Goal: Task Accomplishment & Management: Manage account settings

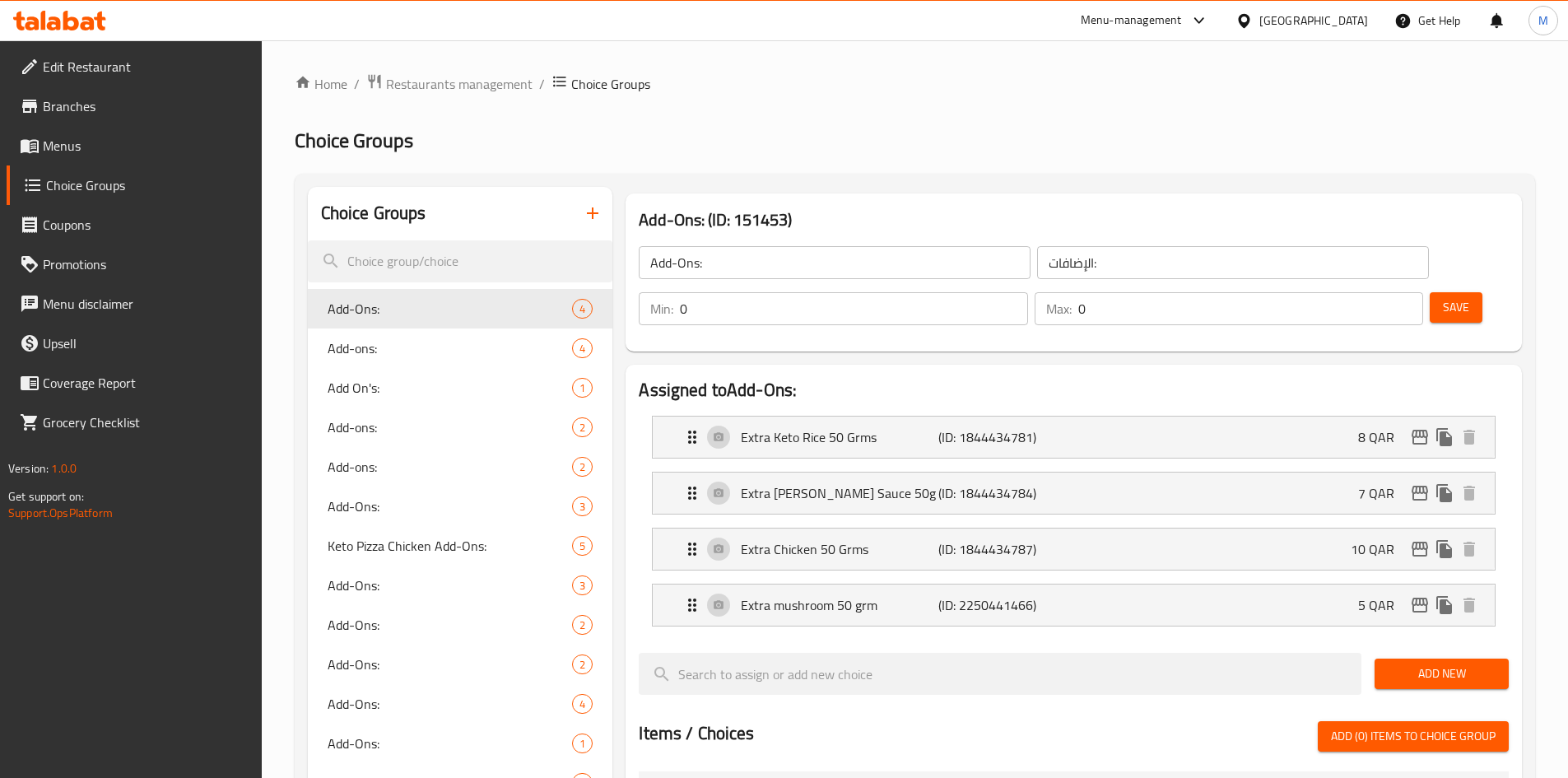
click at [1350, 11] on div "Qatar" at bounding box center [1313, 20] width 109 height 18
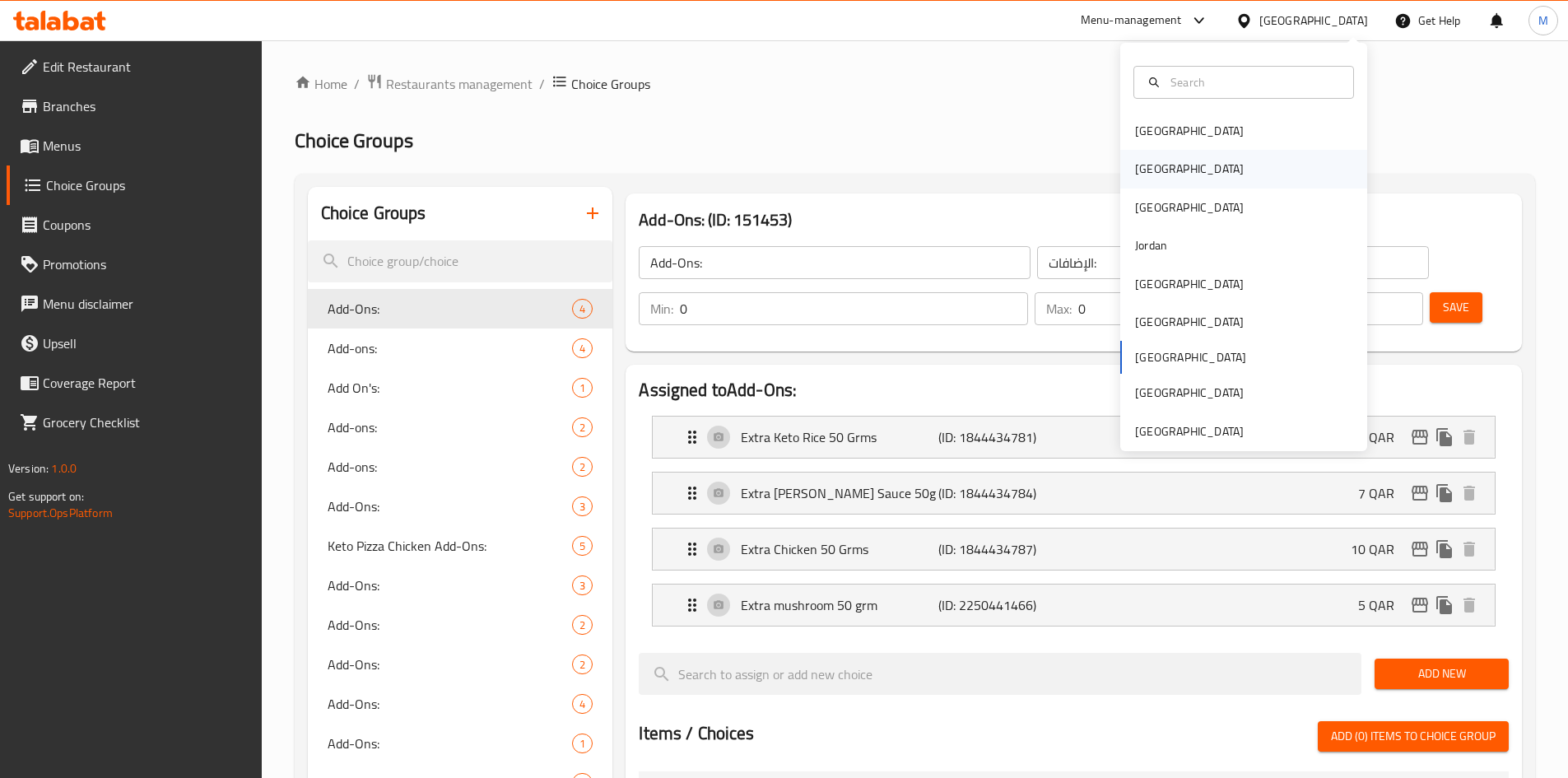
click at [1174, 169] on div "[GEOGRAPHIC_DATA]" at bounding box center [1244, 168] width 247 height 38
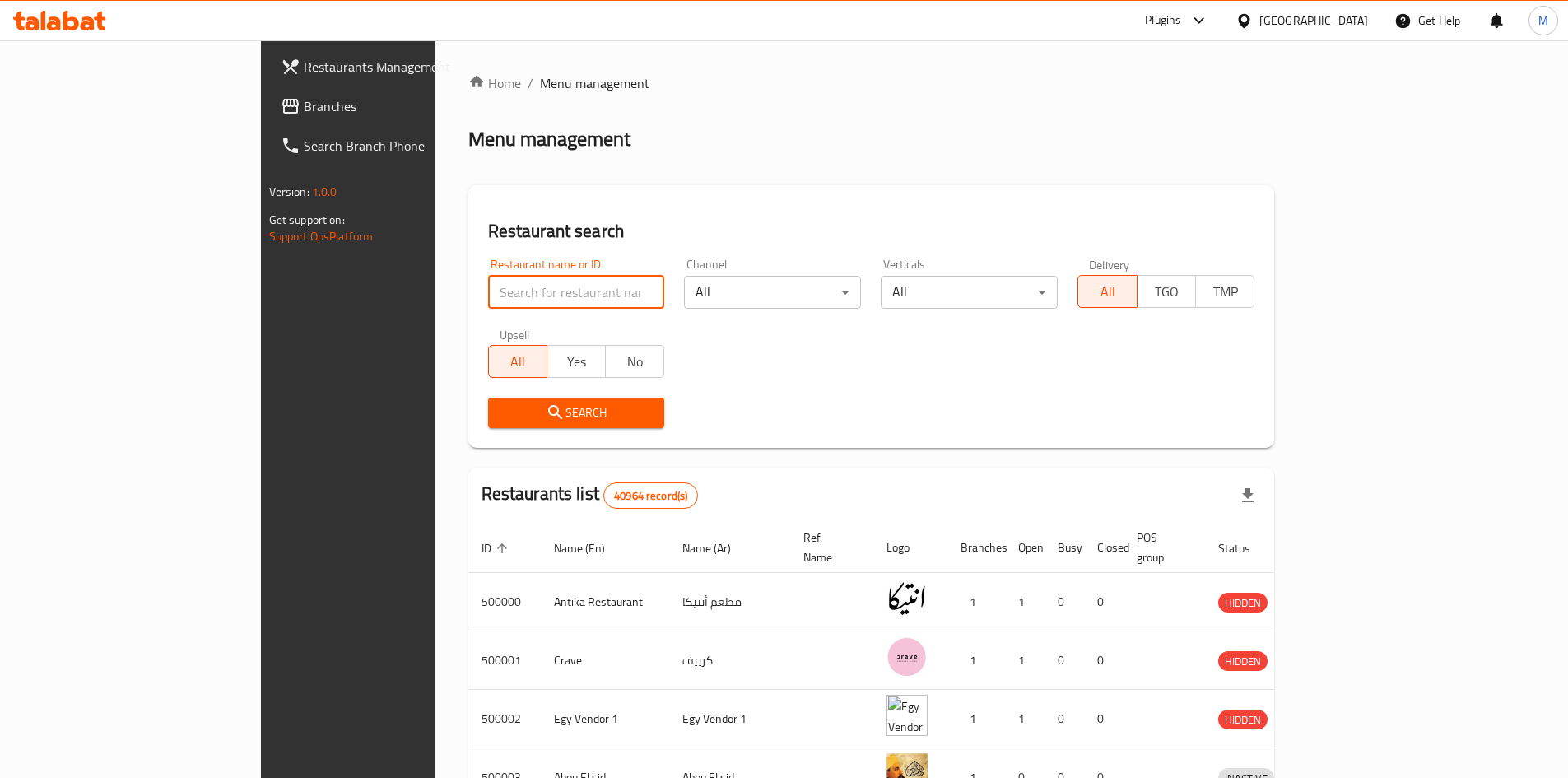
click at [488, 299] on input "search" at bounding box center [577, 292] width 177 height 33
paste input "702496"
type input "702496"
click button "Search" at bounding box center [577, 413] width 177 height 31
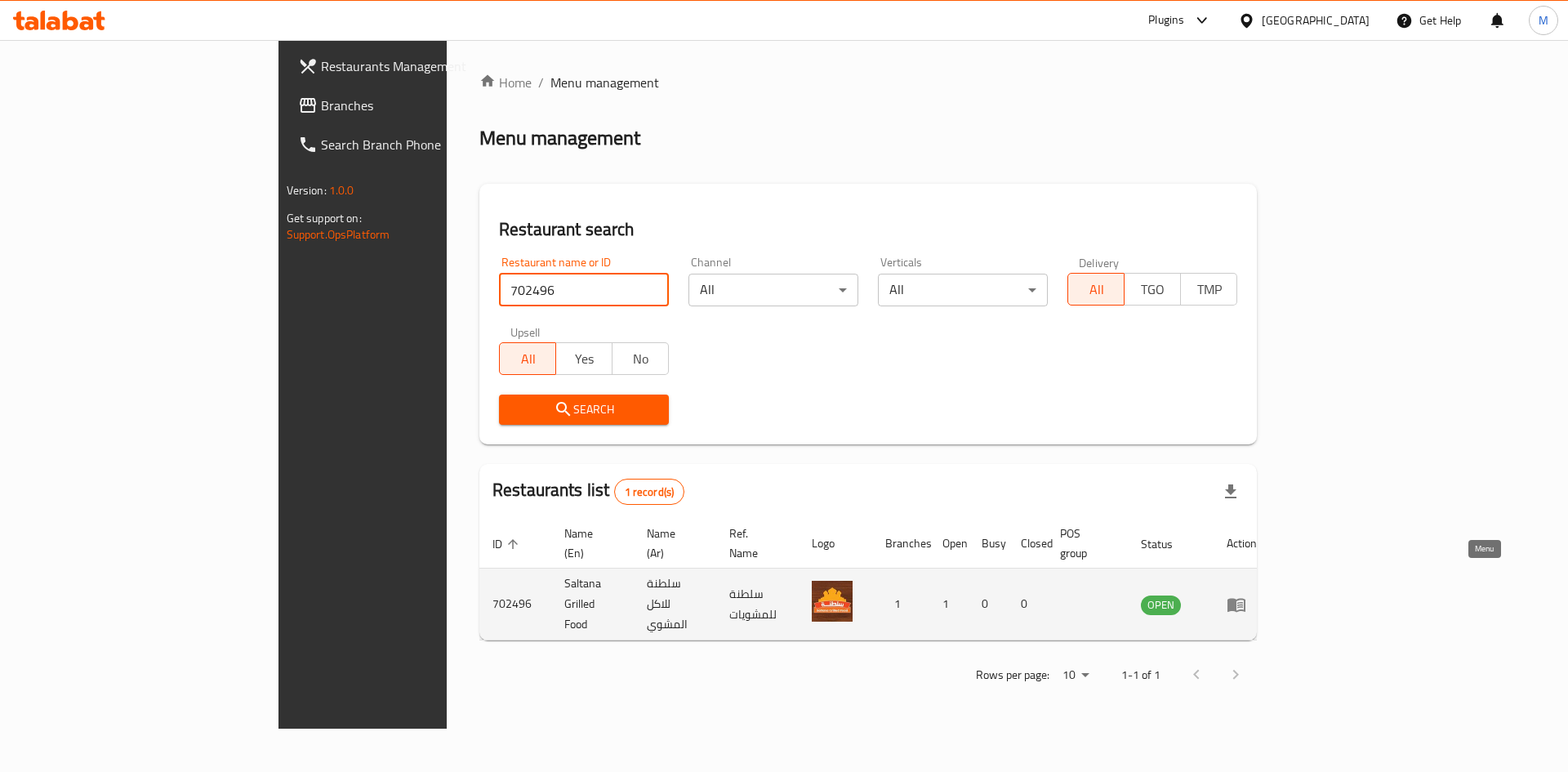
click at [1242, 601] on icon "enhanced table" at bounding box center [1240, 604] width 6 height 6
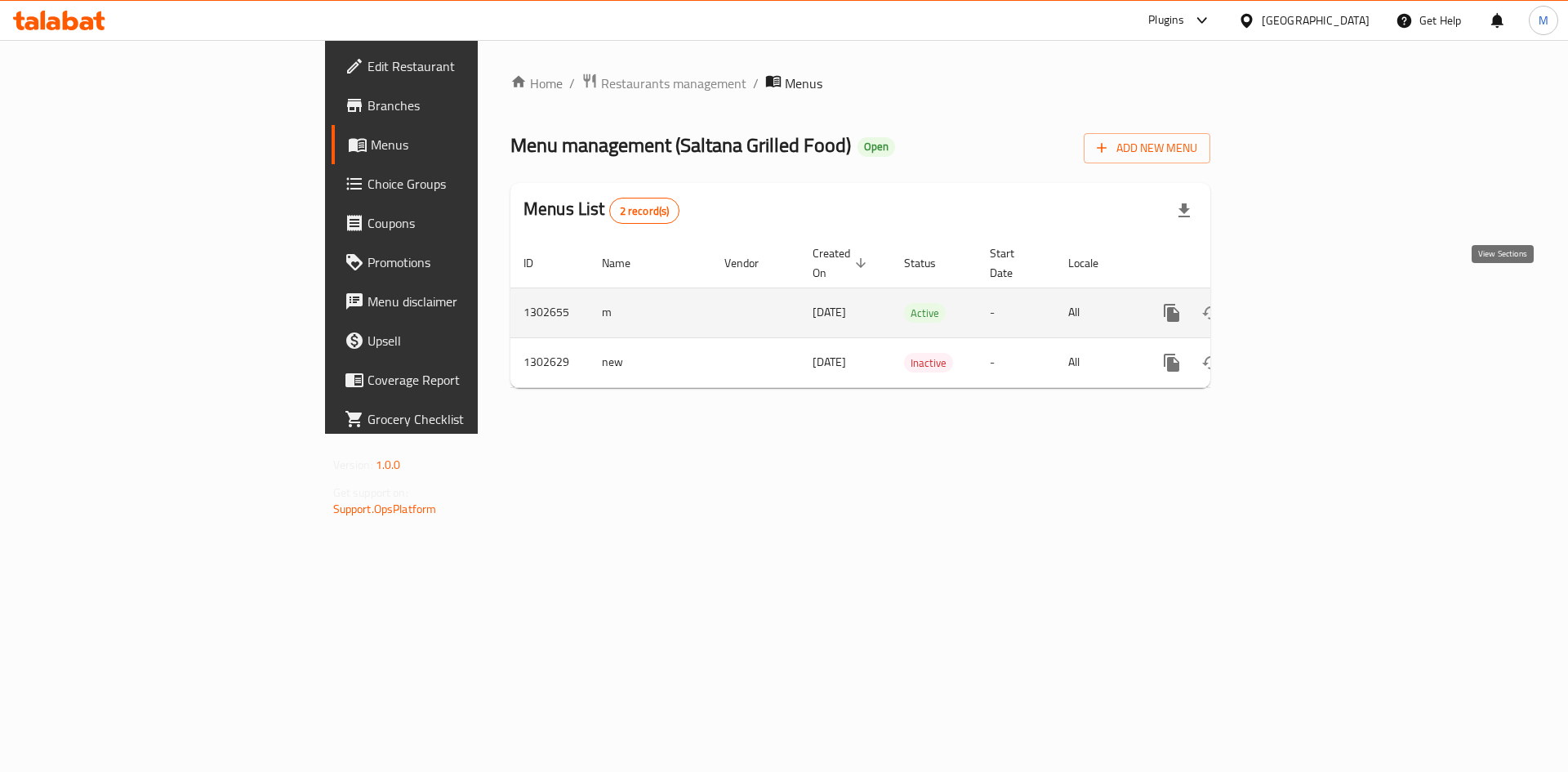
click at [1309, 293] on link "enhanced table" at bounding box center [1289, 313] width 39 height 39
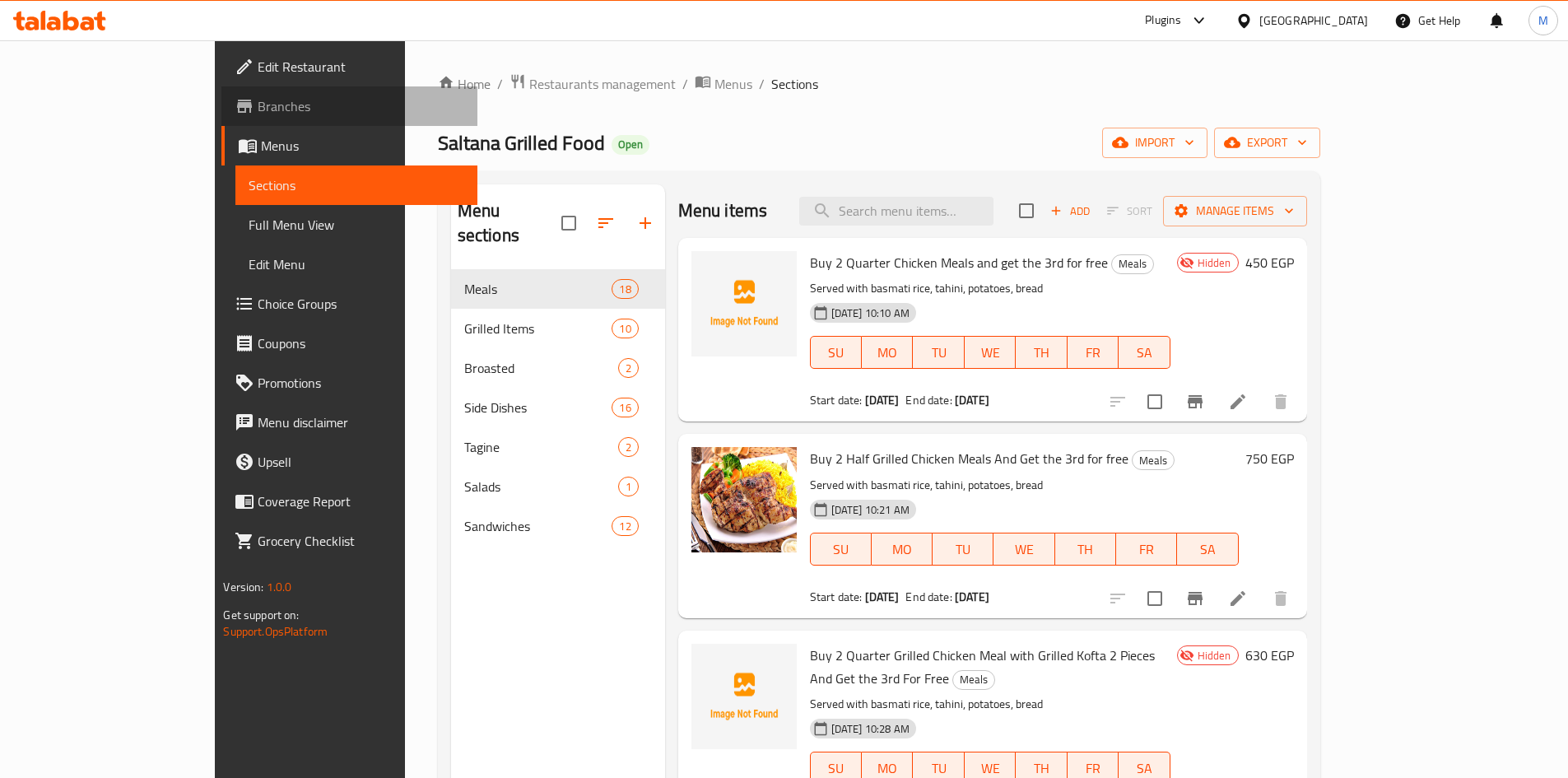
click at [258, 103] on span "Branches" at bounding box center [360, 106] width 206 height 20
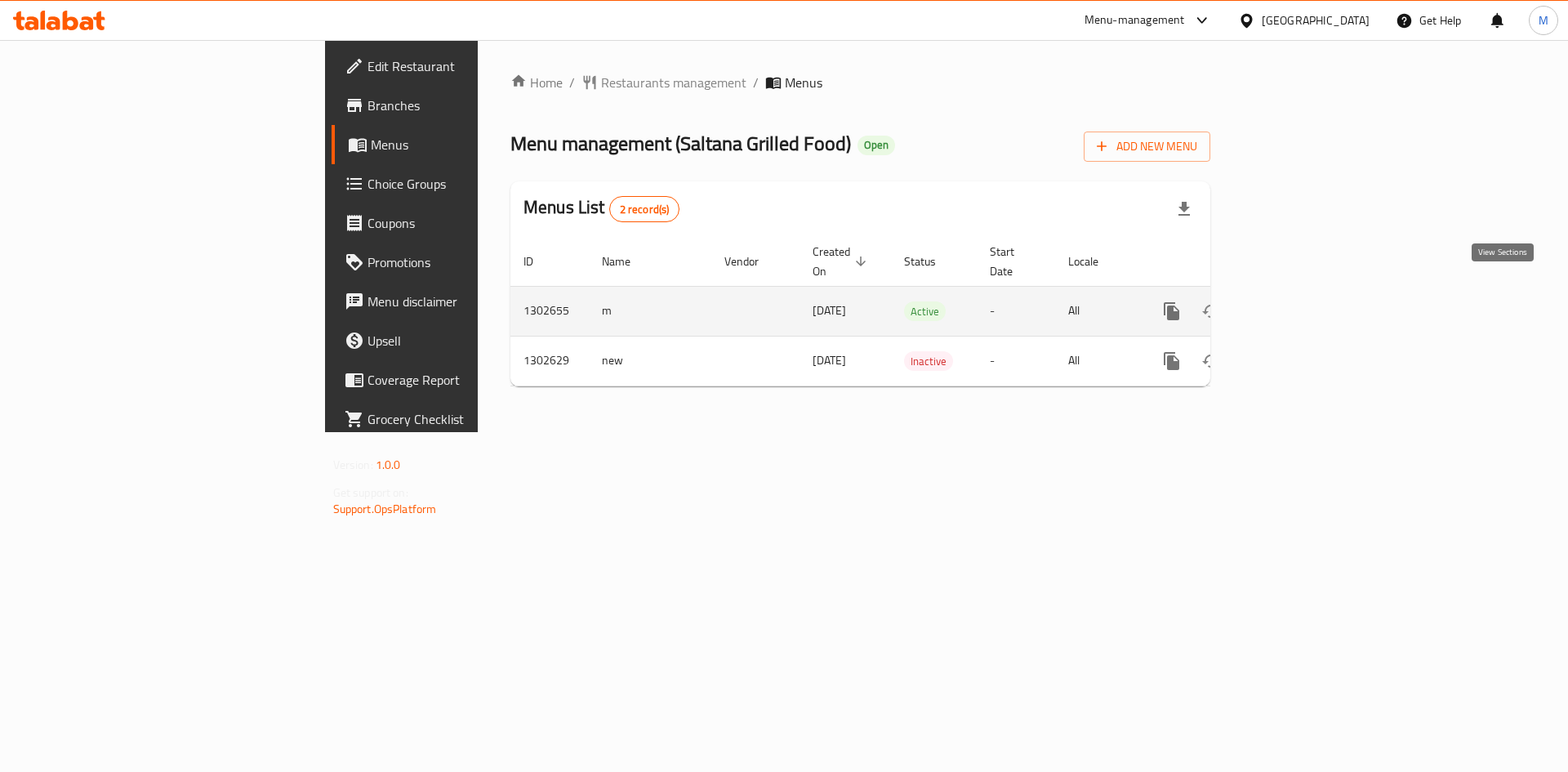
click at [1299, 302] on icon "enhanced table" at bounding box center [1289, 311] width 19 height 19
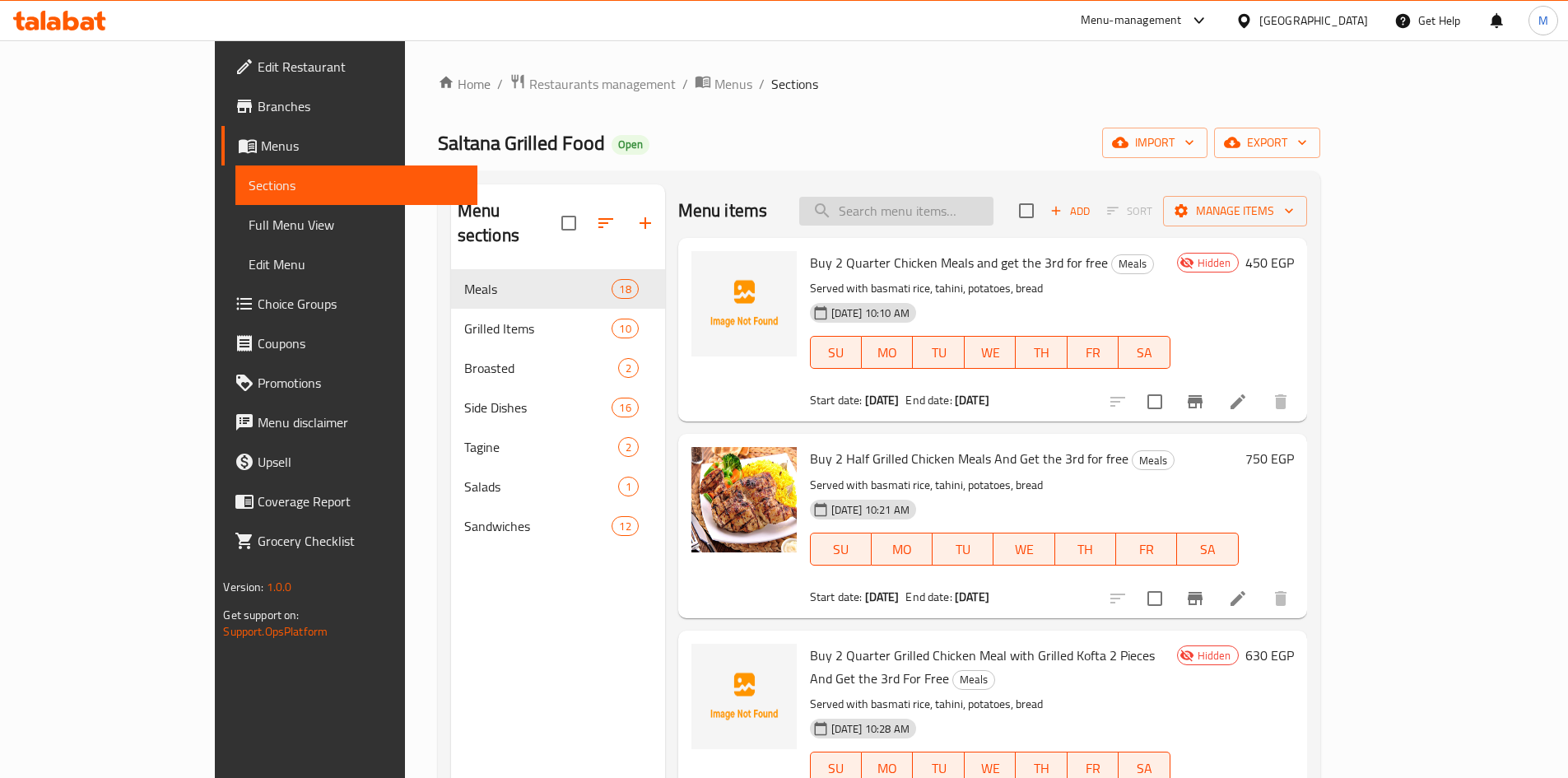
click at [956, 212] on input "search" at bounding box center [897, 211] width 194 height 29
paste input "[PERSON_NAME]"
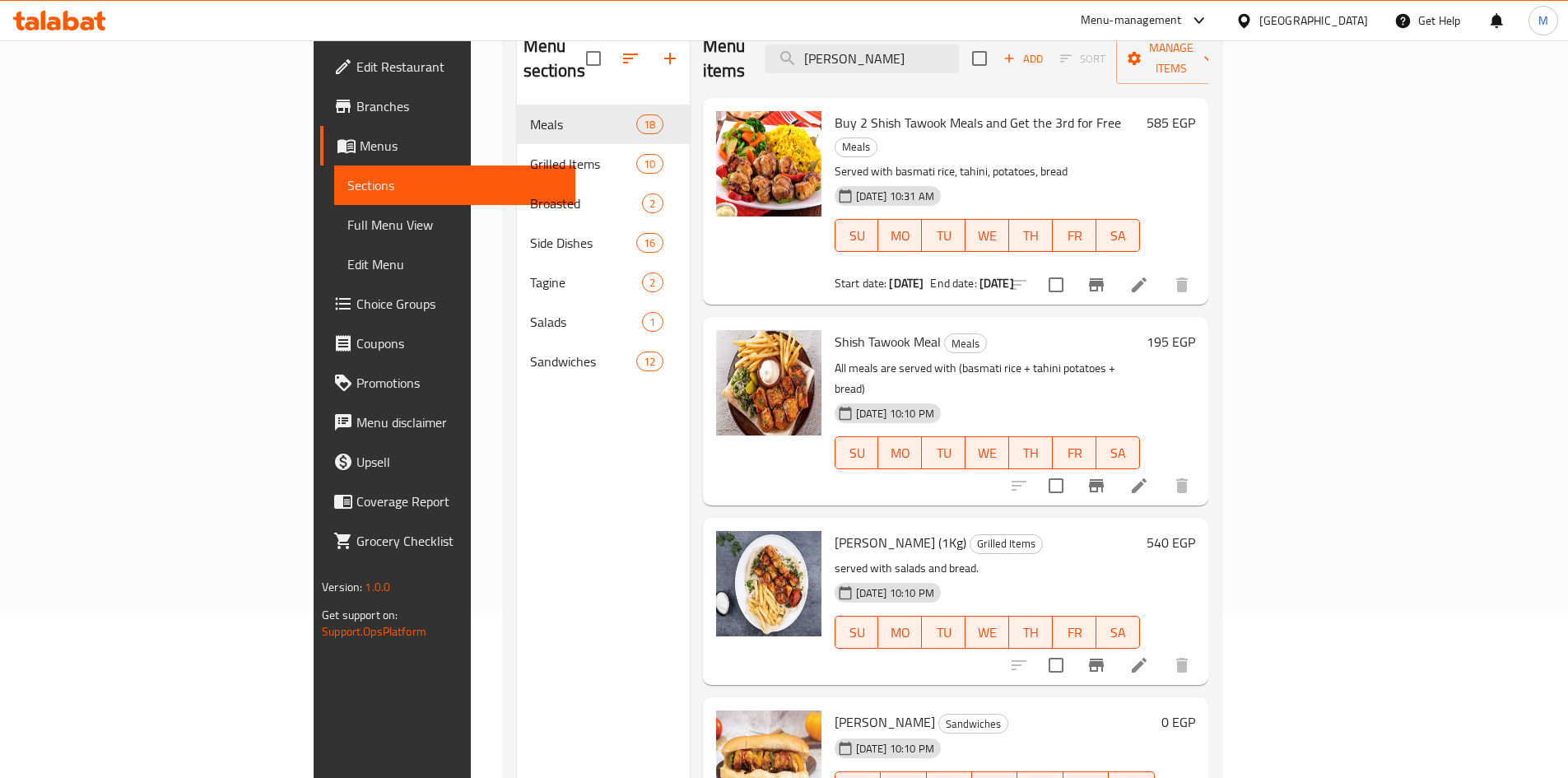
scroll to position [231, 0]
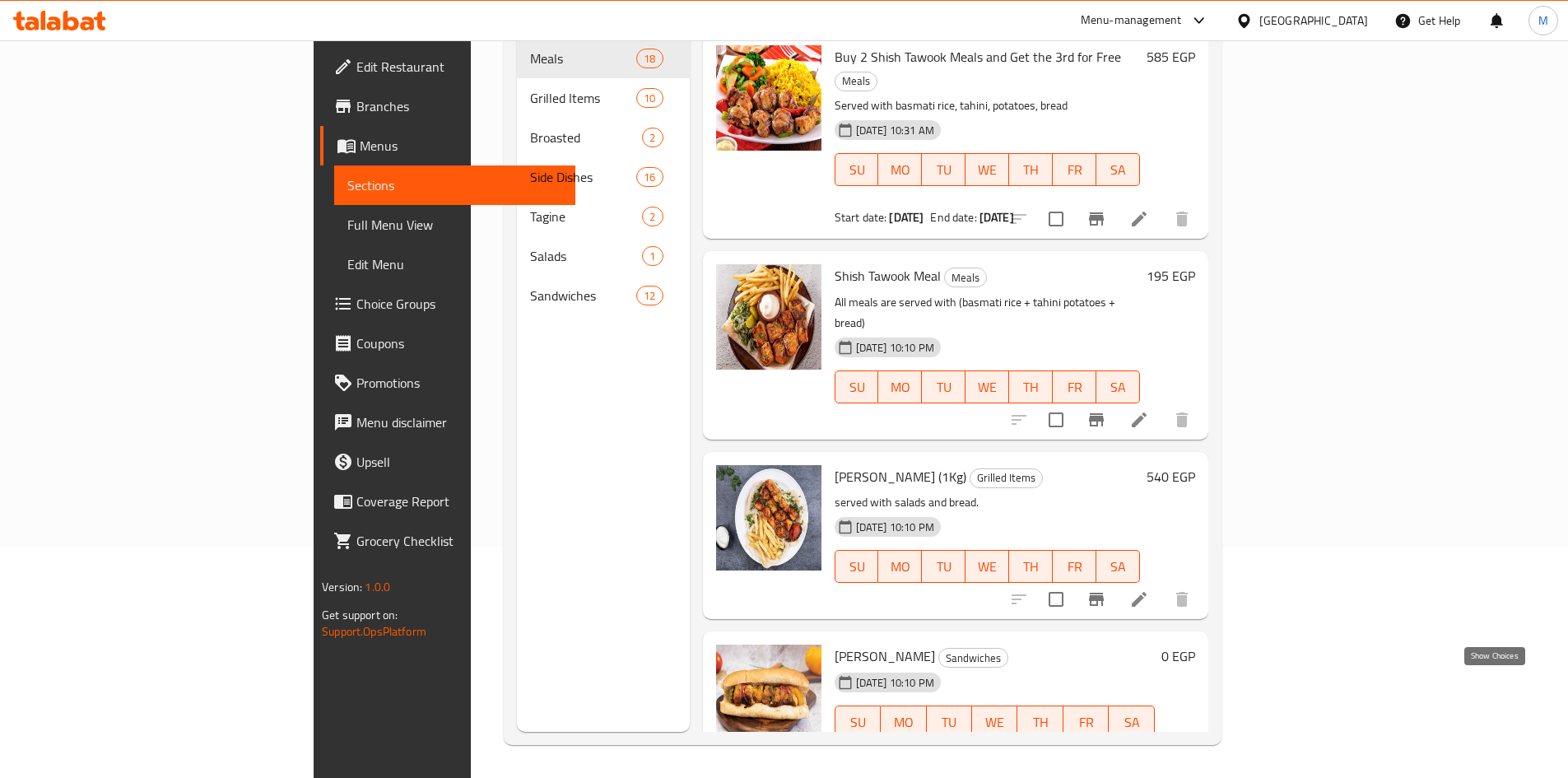
type input "[PERSON_NAME]"
click at [1192, 745] on icon "show more" at bounding box center [1182, 754] width 20 height 20
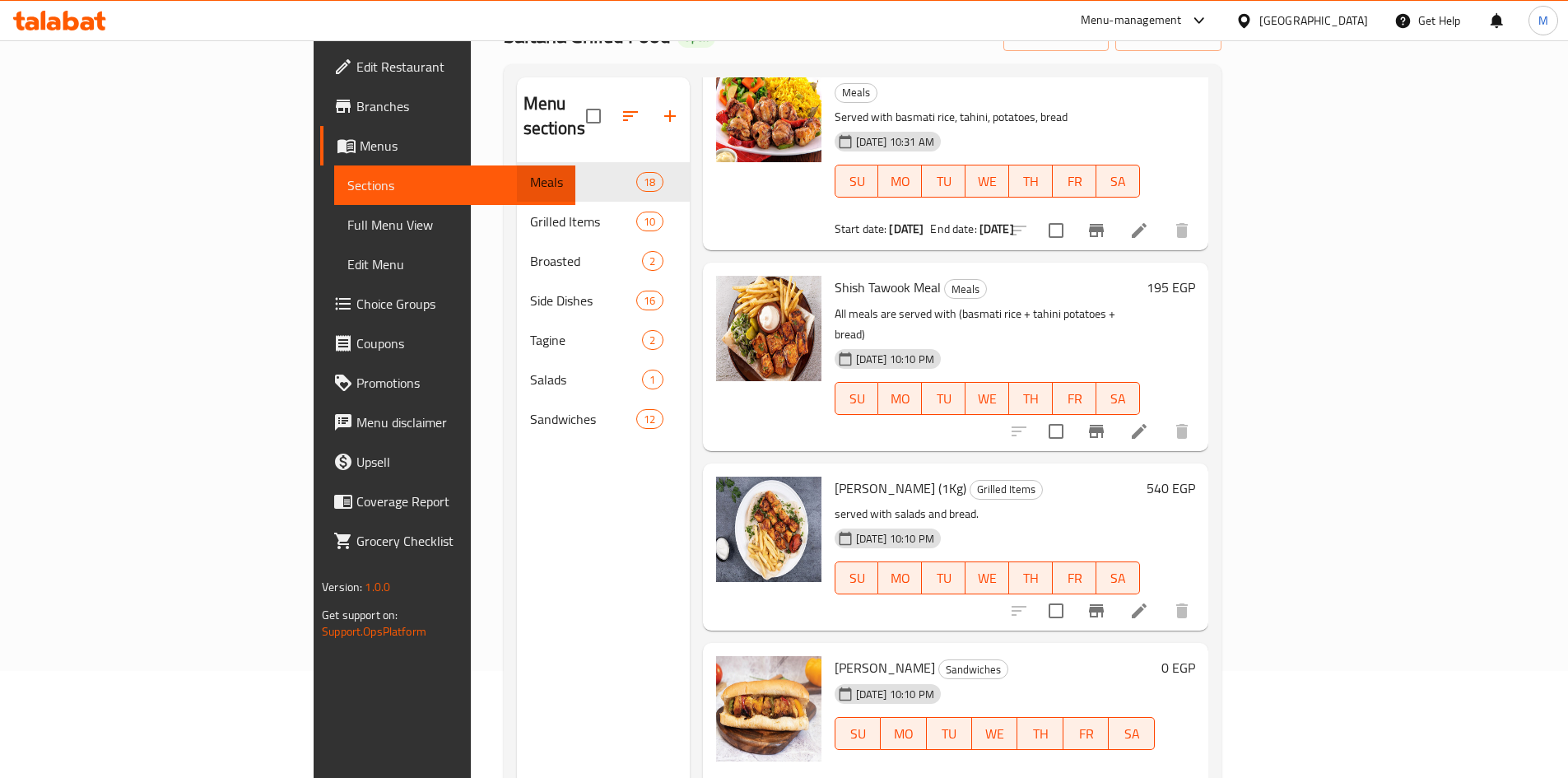
scroll to position [66, 0]
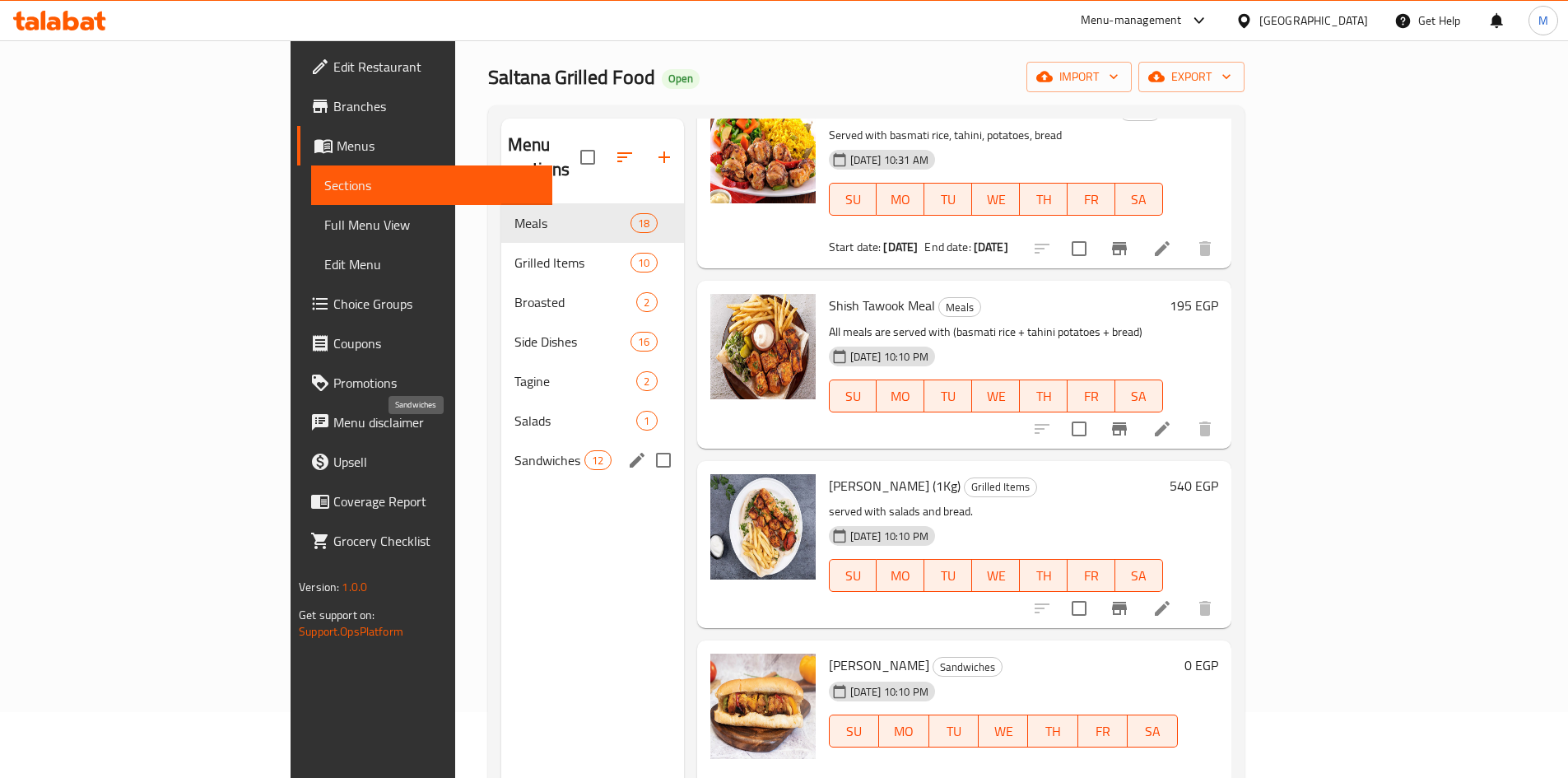
click at [514, 450] on span "Sandwiches" at bounding box center [549, 459] width 70 height 20
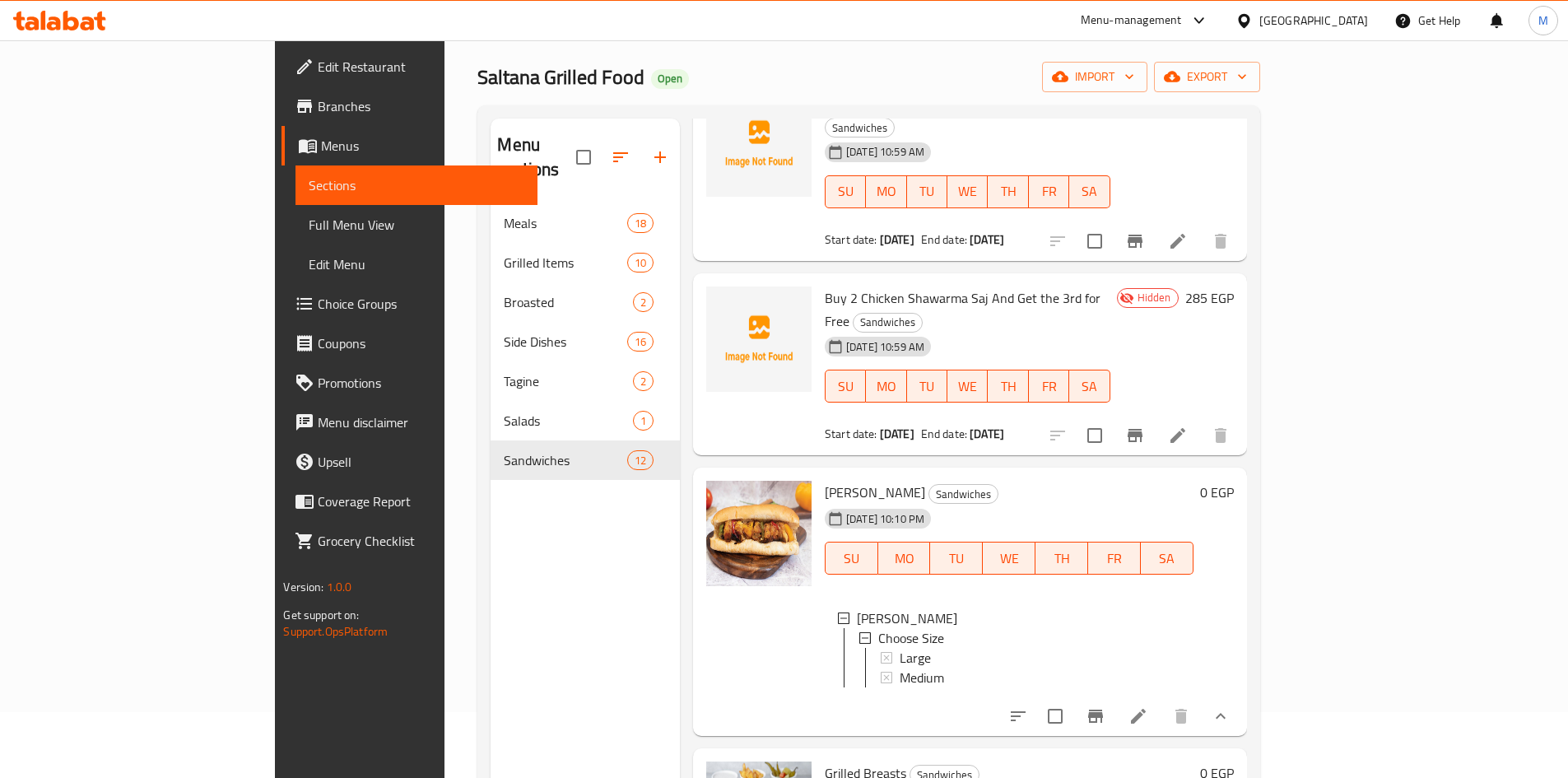
scroll to position [506, 0]
click at [1230, 707] on icon "show more" at bounding box center [1220, 717] width 20 height 20
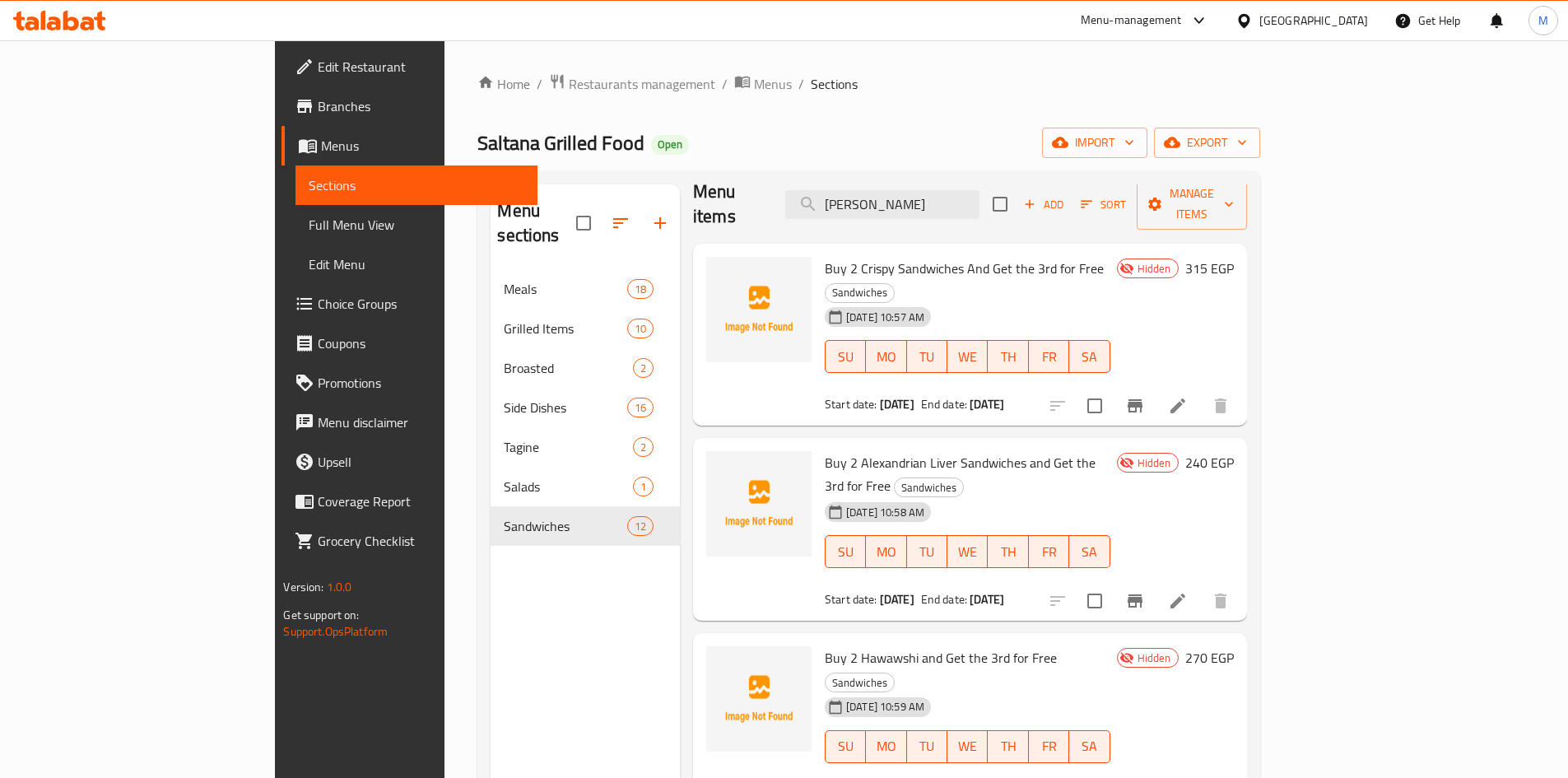
scroll to position [0, 0]
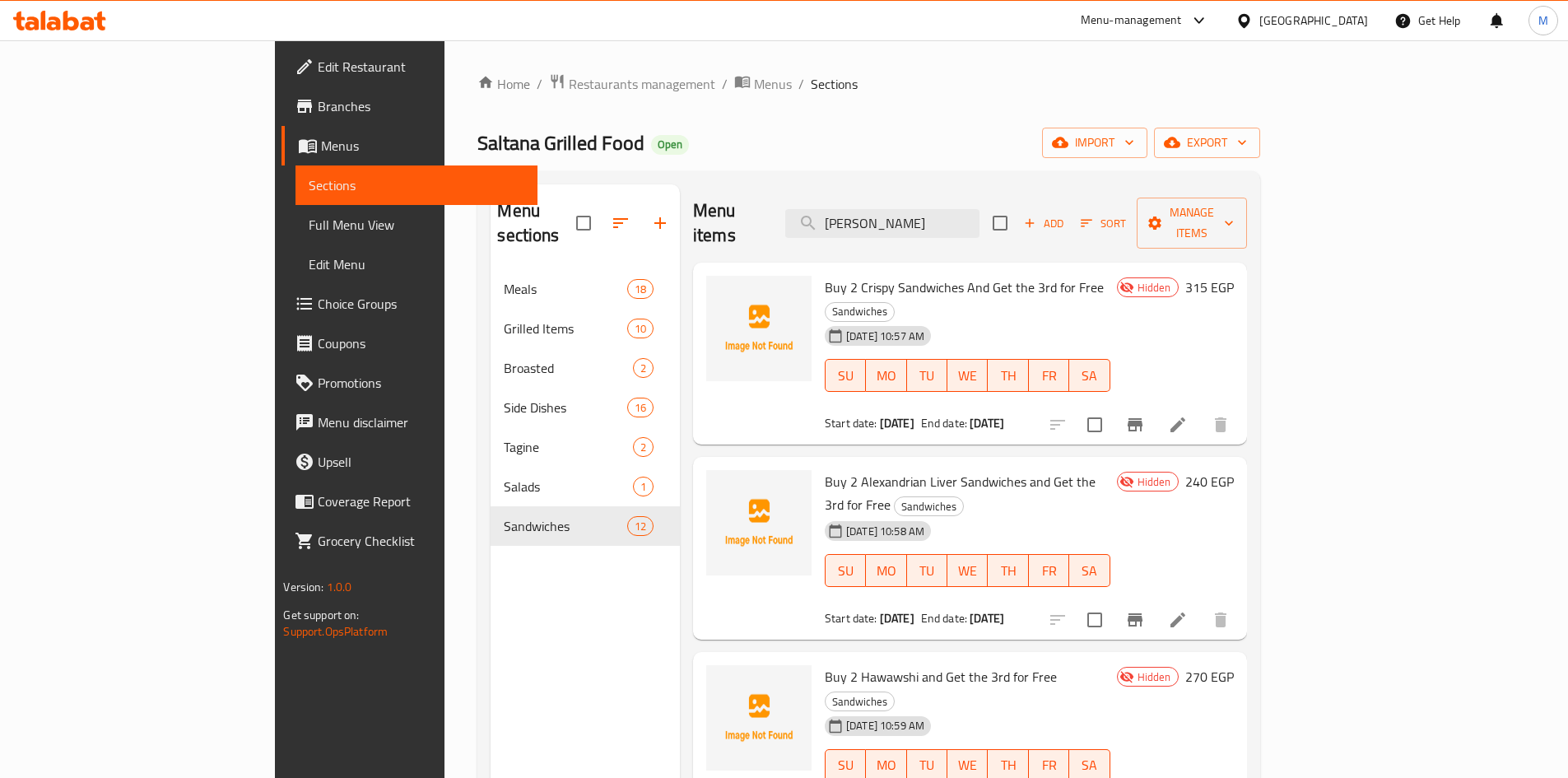
click at [1066, 214] on span "Add" at bounding box center [1044, 223] width 45 height 19
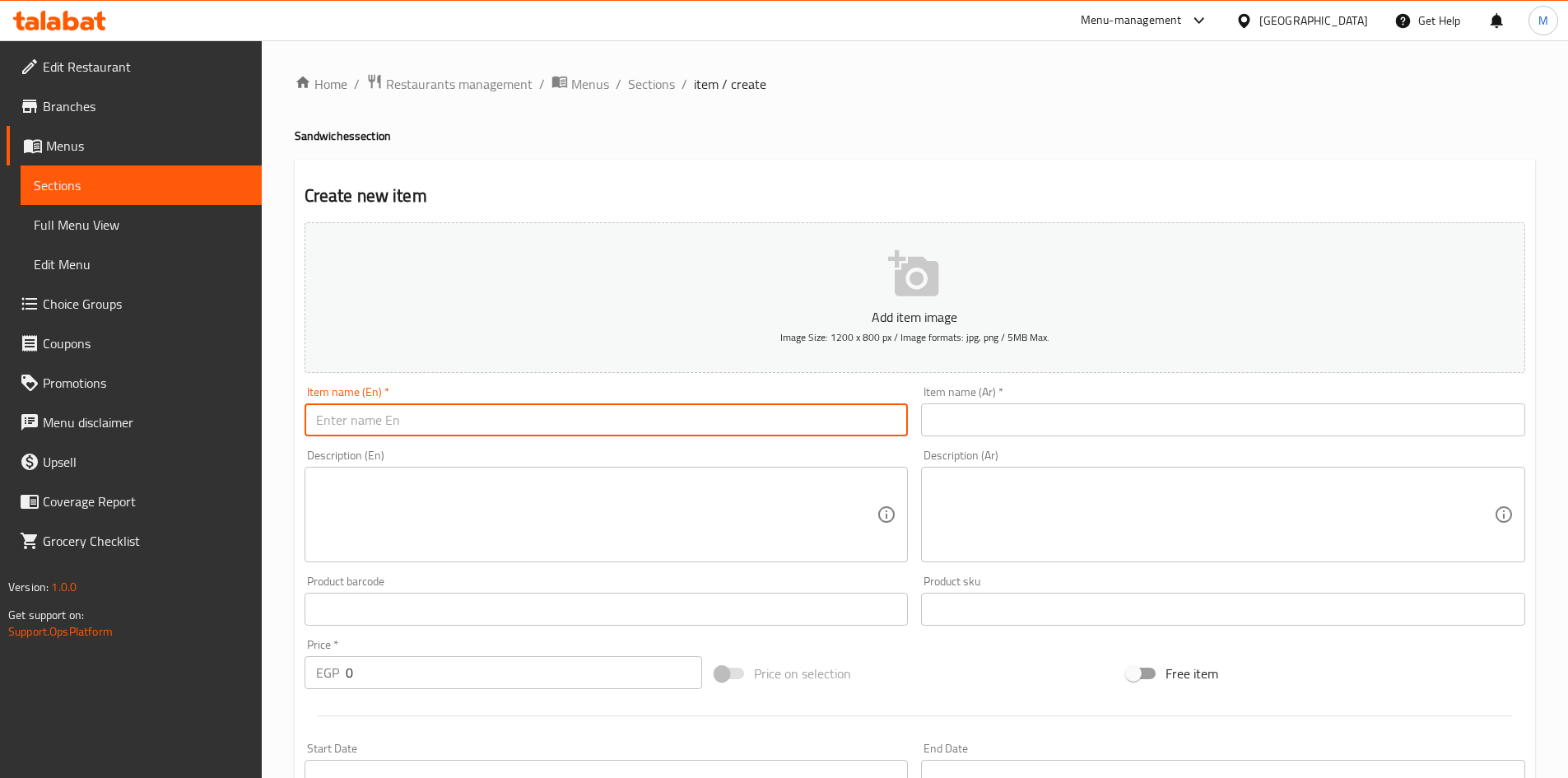
click at [521, 420] on input "text" at bounding box center [607, 419] width 605 height 33
paste input "Order 2 large shish tawook and get the third one for free of the same item"
click at [335, 420] on input "Order 2 large shish tawook and get the third one for free of the same item" at bounding box center [607, 419] width 605 height 33
click at [337, 420] on input "Order 2 large shish tawook and get the third one for free of the same item" at bounding box center [607, 419] width 605 height 33
click at [487, 421] on input "buy 2 large shish tawook and get the third one for free of the same item" at bounding box center [607, 419] width 605 height 33
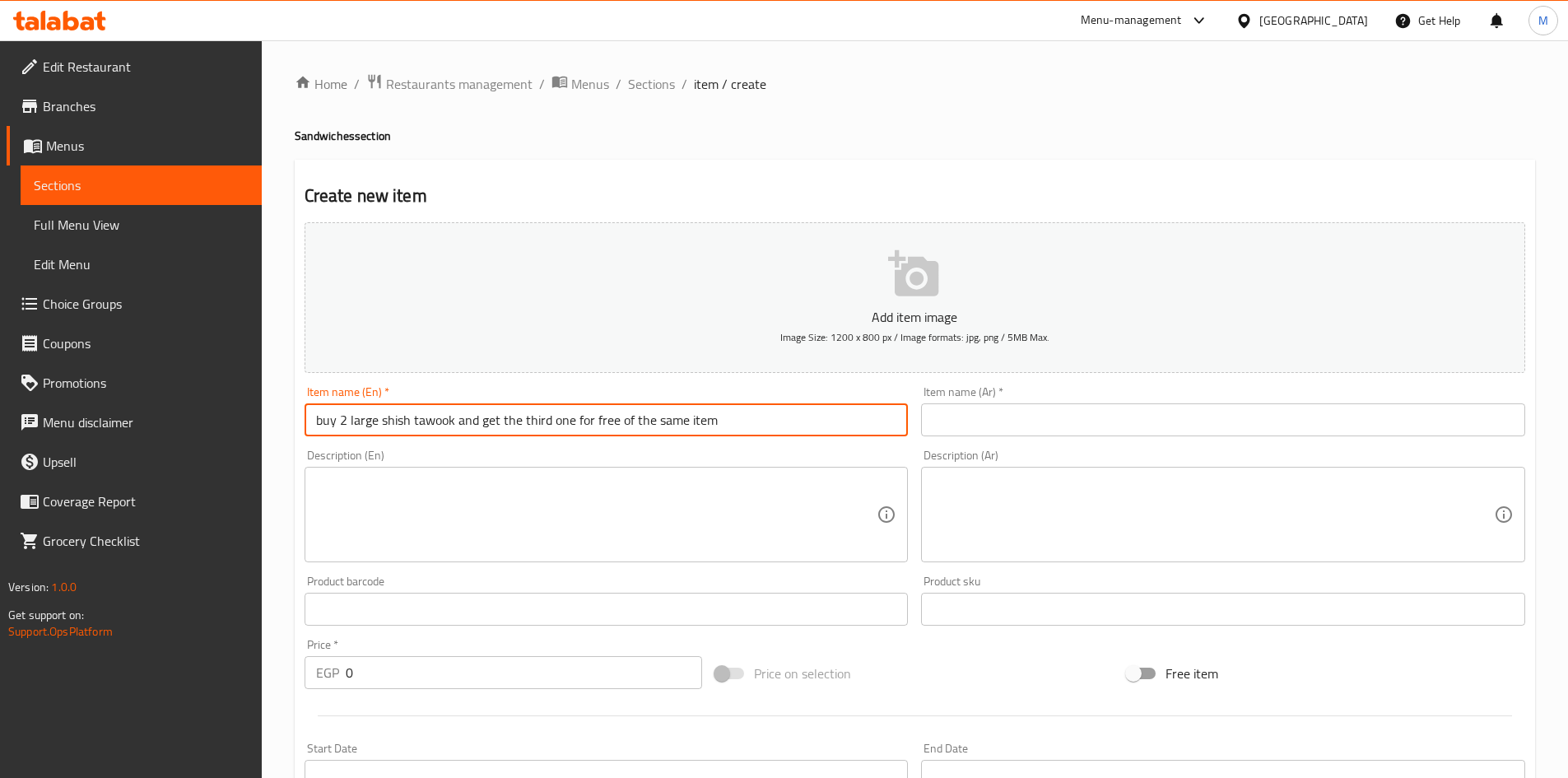
click at [657, 427] on input "buy 2 large shish tawook and get the third one for free of the same item" at bounding box center [607, 419] width 605 height 33
click at [658, 427] on input "buy 2 large shish tawook and get the third one for free of the same item" at bounding box center [607, 419] width 605 height 33
click at [658, 426] on input "buy 2 large shish tawook and get the third one for free of the same item" at bounding box center [607, 419] width 605 height 33
type input "buy 2 large shish tawook and get the third one for free of the same item"
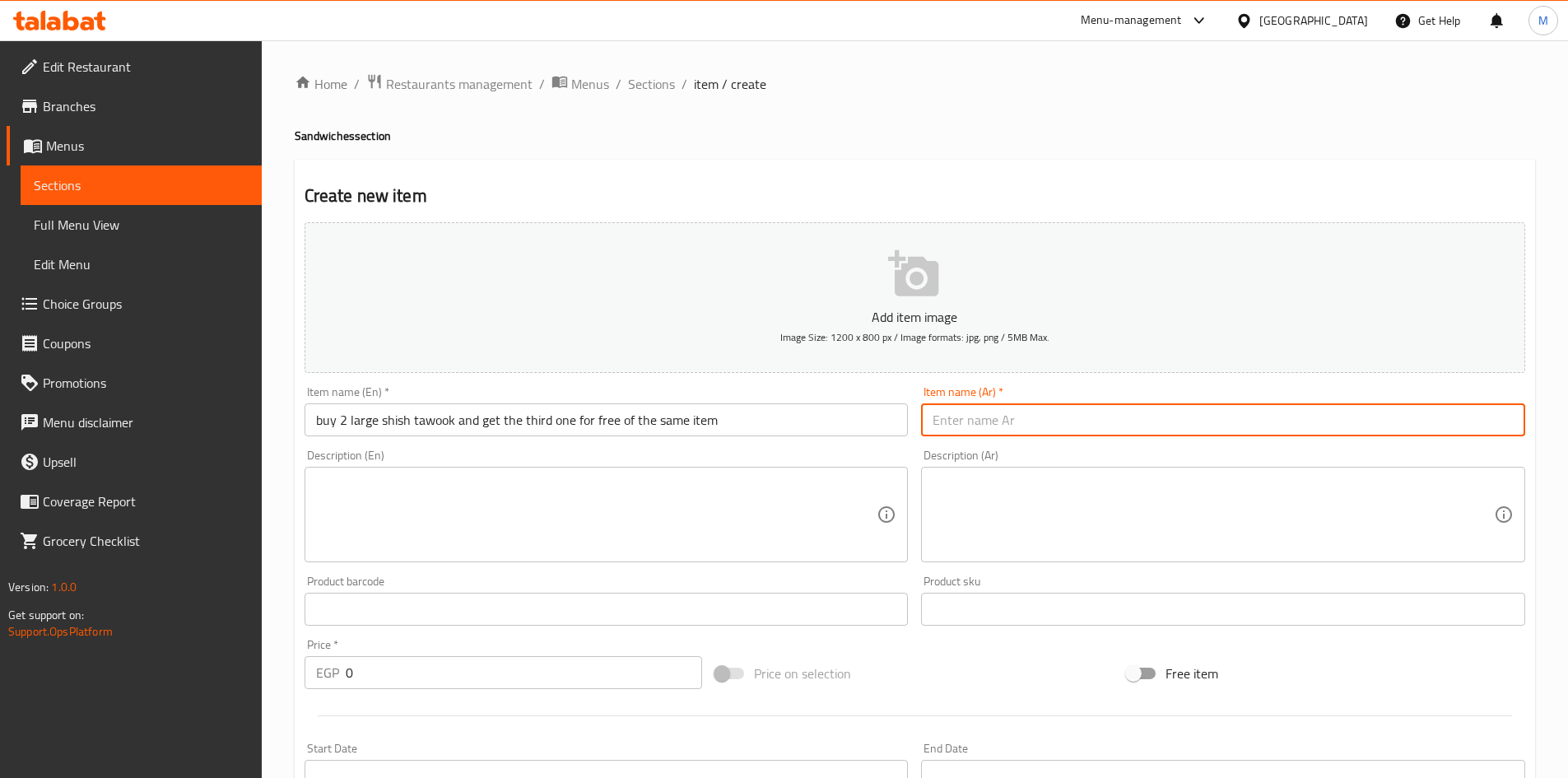
click at [1069, 416] on input "text" at bounding box center [1224, 419] width 605 height 33
paste input "تلـطا( 2 )رلبلسش لتحاق ضطع تاـ( 3 )Free( ( هو نـم تاالا"
type input "تلـطا( 2 )رلبلسش لتحاق ضطع تاـ( 3 )Free( ( هو نـم تاالا"
click at [1273, 428] on input "text" at bounding box center [1224, 419] width 605 height 33
paste input "اطلب ( 2 ) سندوتش واحصل على الـ ( 3 ) Free ) ) من نفس الصنف"
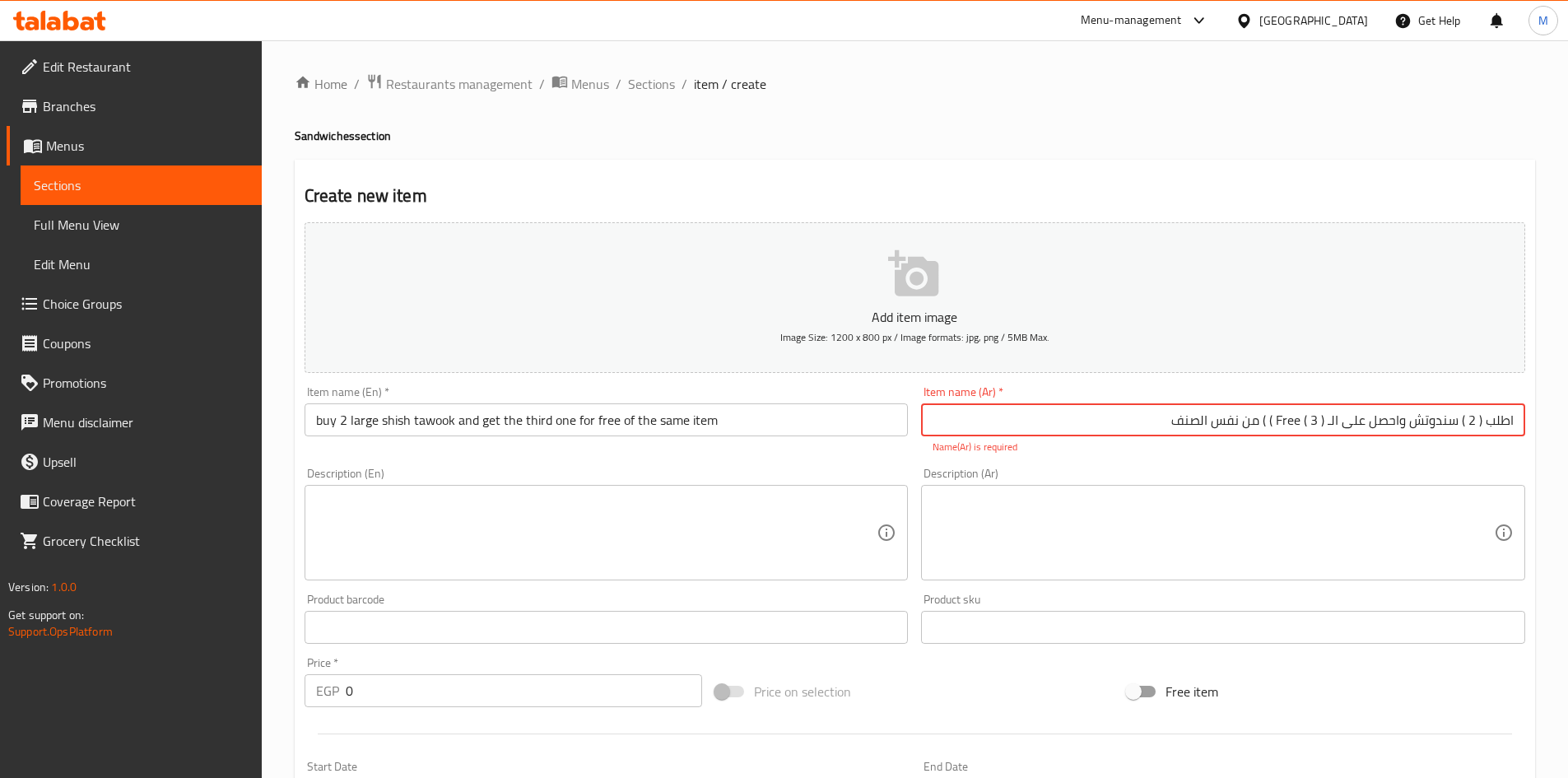
click at [1264, 425] on input "اطلب ( 2 ) سندوتش واحصل على الـ ( 3 ) Free ) ) من نفس الصنف" at bounding box center [1224, 419] width 605 height 33
click at [1275, 420] on input "اطلب ( 2 ) سندوتش واحصل على الـ ( 3 ) Free ) من نفس الصنف" at bounding box center [1224, 419] width 605 height 33
click at [1289, 421] on input "اطلب ( 2 ) سندوتش واحصل على الـ ( 3 ) Free من نفس الصنف" at bounding box center [1224, 419] width 605 height 33
click at [1463, 415] on input "اطلب ( 2 ) سندوتش واحصل على الـ ( 3 ) مجانا من نفس الصنف" at bounding box center [1224, 419] width 605 height 33
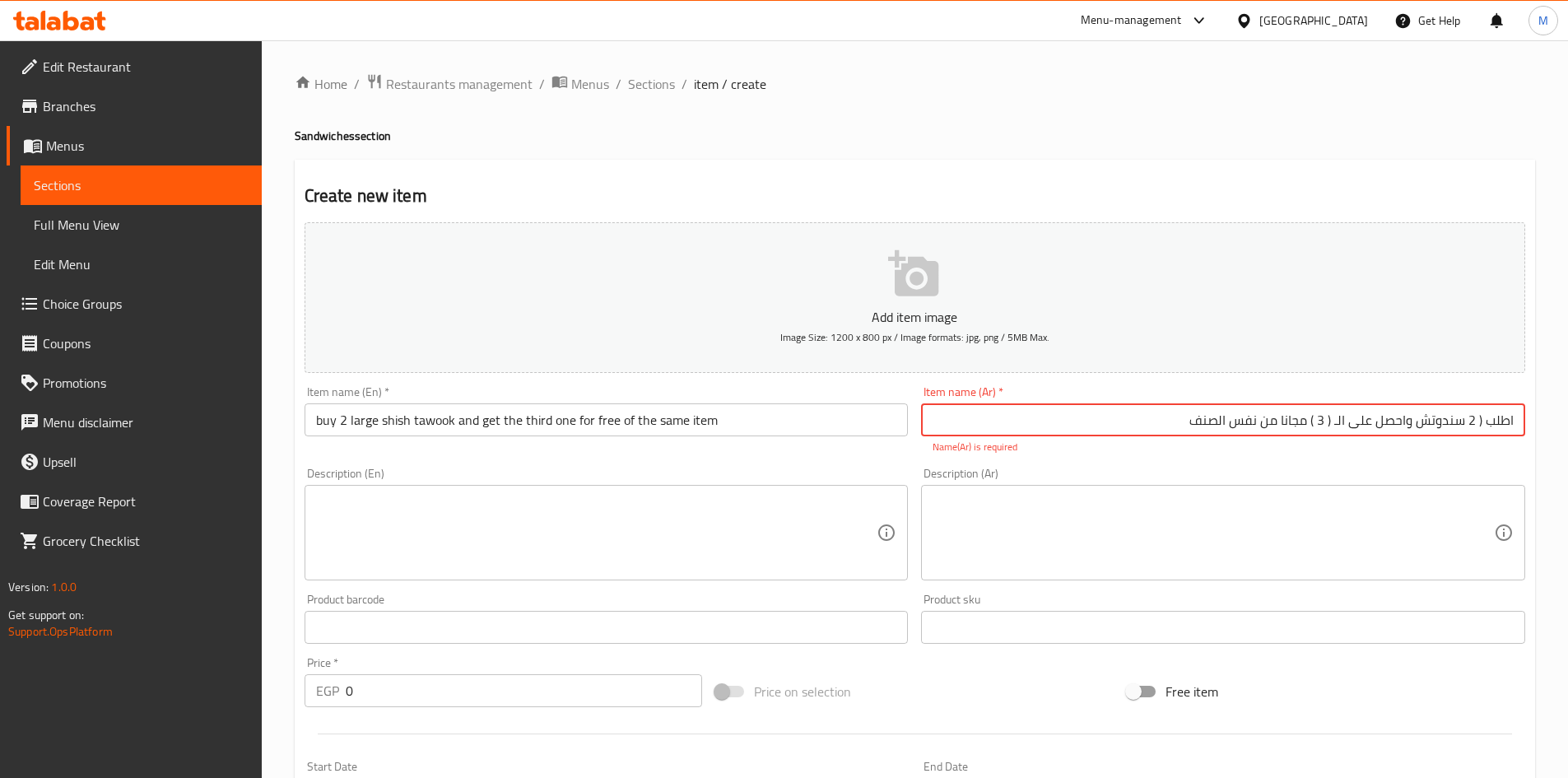
click at [1477, 416] on input "اطلب ( 2 سندوتش واحصل على الـ ( 3 ) مجانا من نفس الصنف" at bounding box center [1224, 419] width 605 height 33
click at [1322, 420] on input "اطلب 2 سندوتش واحصل على الـ ( 3 ) مجانا من نفس الصنف" at bounding box center [1224, 419] width 605 height 33
drag, startPoint x: 1335, startPoint y: 424, endPoint x: 1343, endPoint y: 429, distance: 9.4
click at [1335, 424] on input "اطلب 2 سندوتش واحصل على الـ ( 3 مجانا من نفس الصنف" at bounding box center [1224, 419] width 605 height 33
click at [1336, 425] on input "اطلب 2 سندوتش واحصل على الـ ( 3 مجانا من نفس الصنف" at bounding box center [1224, 419] width 605 height 33
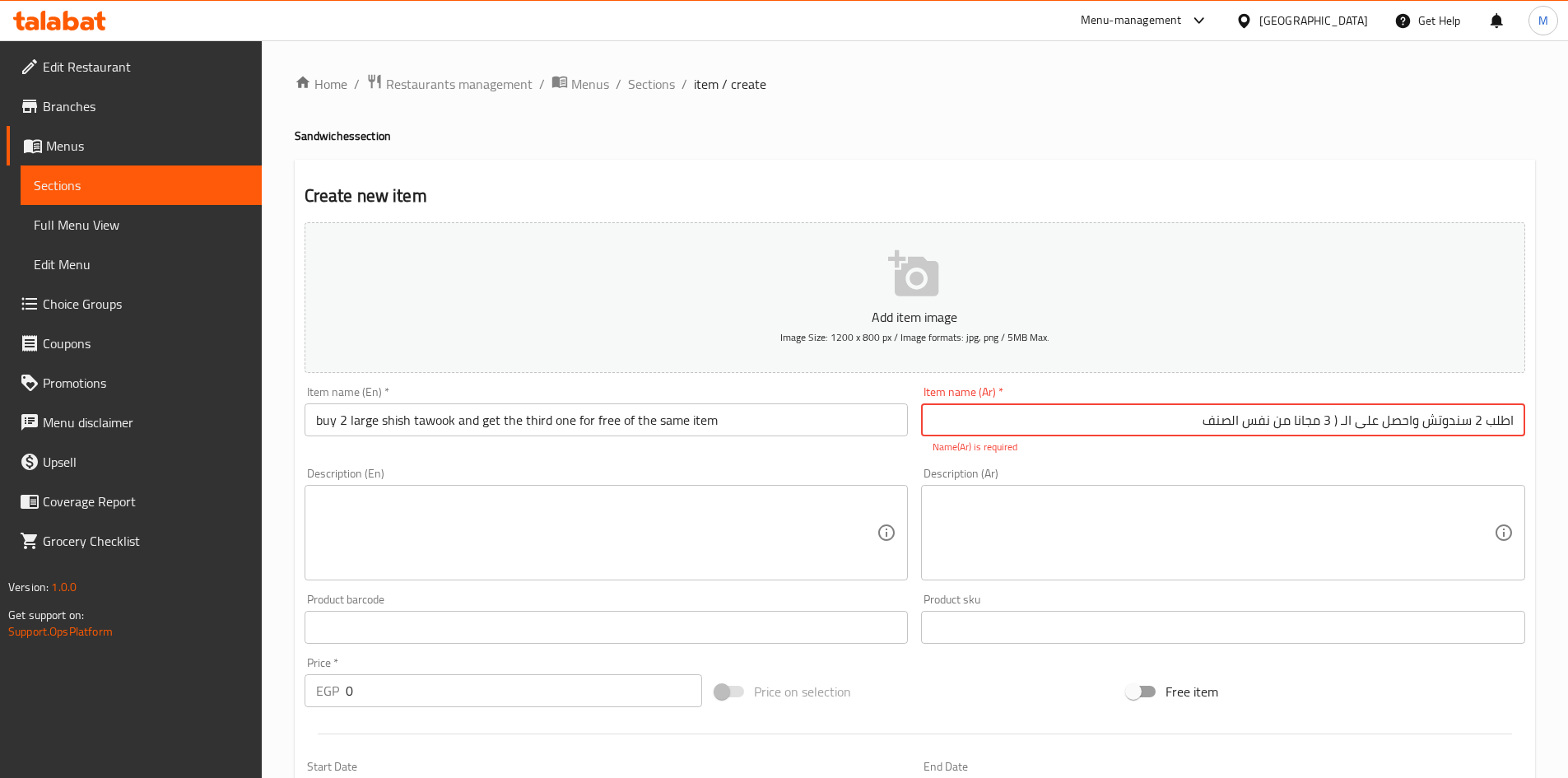
click at [1339, 425] on input "اطلب 2 سندوتش واحصل على الـ ( 3 مجانا من نفس الصنف" at bounding box center [1224, 419] width 605 height 33
click at [1336, 424] on input "اطلب 2 سندوتش واحصل على الـ ( 3 مجانا من نفس الصنف" at bounding box center [1224, 419] width 605 height 33
click at [1332, 415] on input "اطلب 2 سندوتش واحصل على الـ 3 مجانا من نفس الصنف" at bounding box center [1224, 419] width 605 height 33
click at [1335, 420] on input "اطلب 2 سندوتش واحصل على الـ 3 مجانا من نفس الصنف" at bounding box center [1224, 419] width 605 height 33
drag, startPoint x: 1333, startPoint y: 420, endPoint x: 1344, endPoint y: 420, distance: 11.0
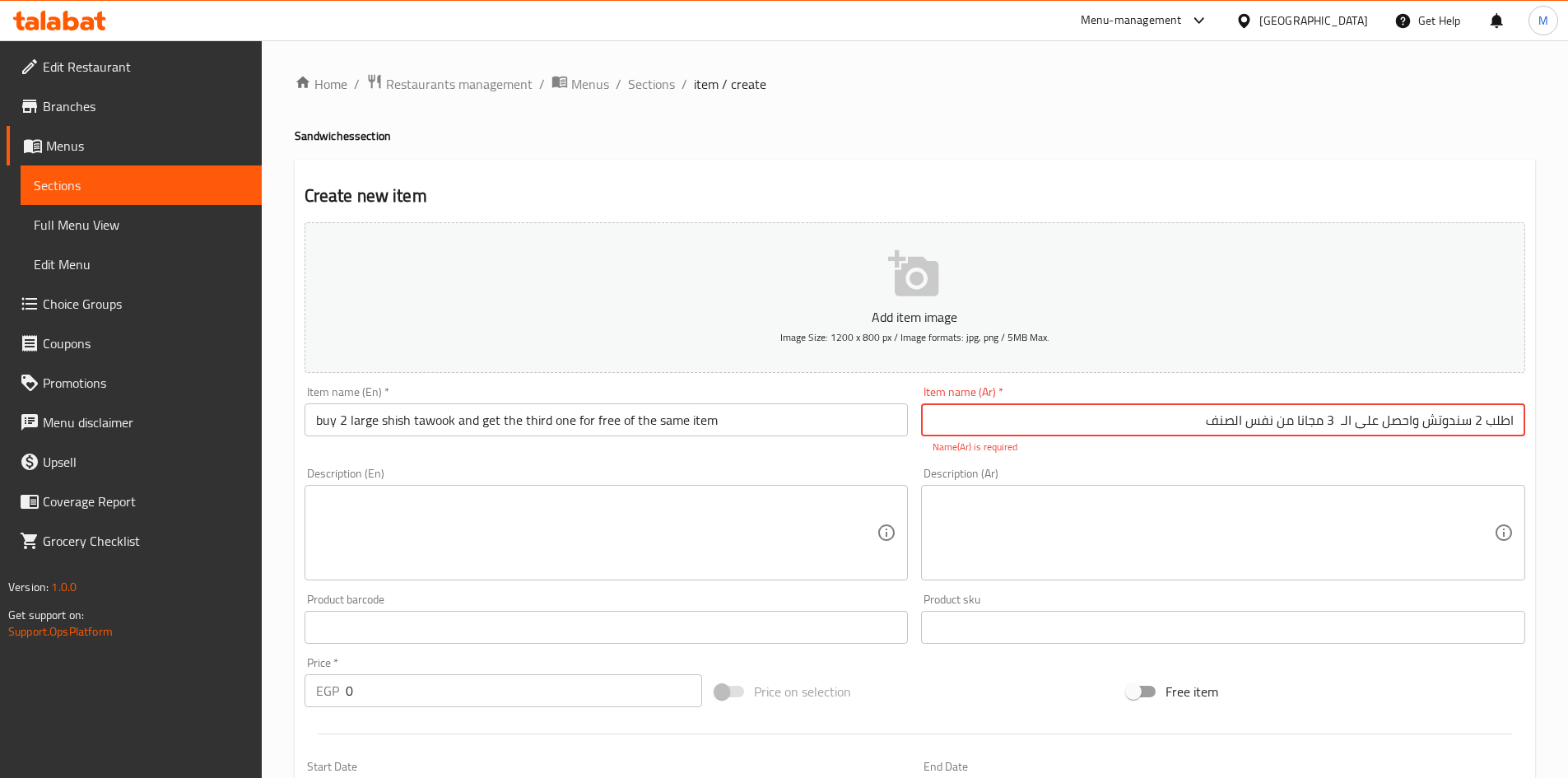
click at [1344, 420] on input "اطلب 2 سندوتش واحصل على الـ 3 مجانا من نفس الصنف" at bounding box center [1224, 419] width 605 height 33
click at [1345, 425] on input "اطلب 2 سندوتش واحصل على الـثالث مجانا من نفس الصنف" at bounding box center [1224, 419] width 605 height 33
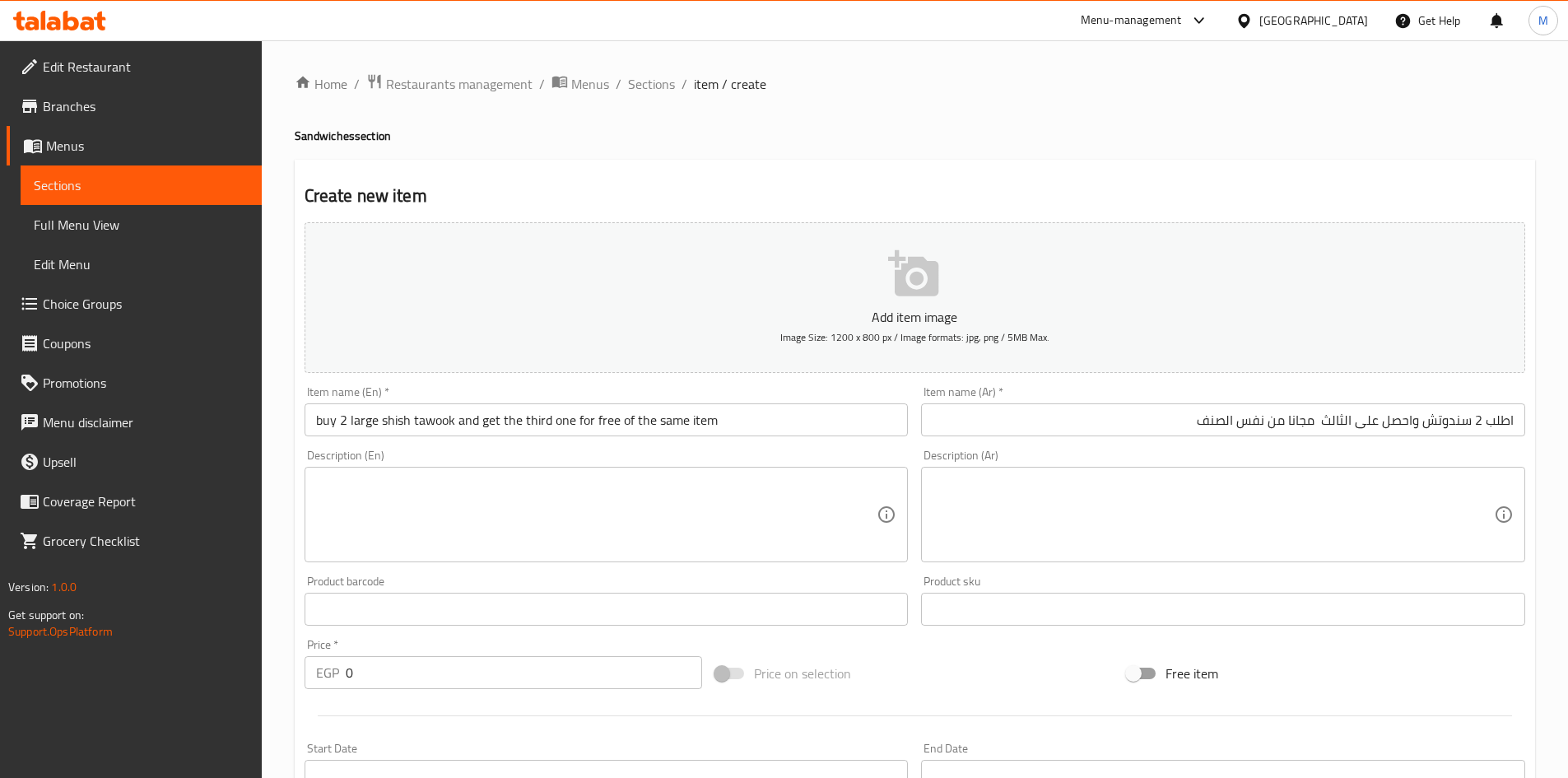
click at [1127, 473] on div "Description (Ar) Description (Ar)" at bounding box center [1224, 505] width 605 height 112
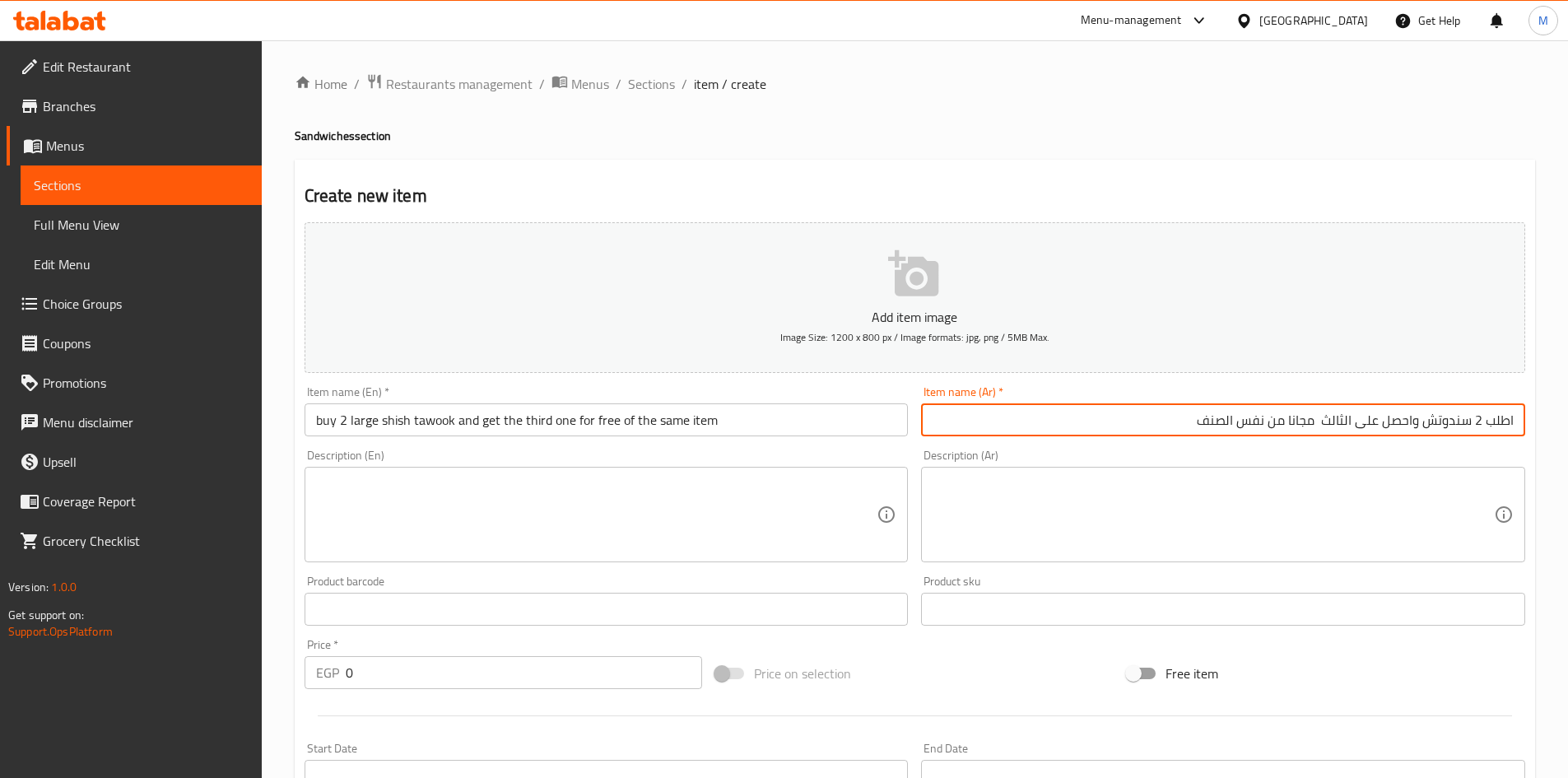
click at [1424, 422] on input "اطلب 2 سندوتش واحصل على الثالث مجانا من نفس الصنف" at bounding box center [1224, 419] width 605 height 33
type input "اطلب 2 سندوتش شيش طاووق كبير واحصل على الثالث مجانا من نفس الصنف"
click at [408, 662] on input "0" at bounding box center [525, 672] width 357 height 33
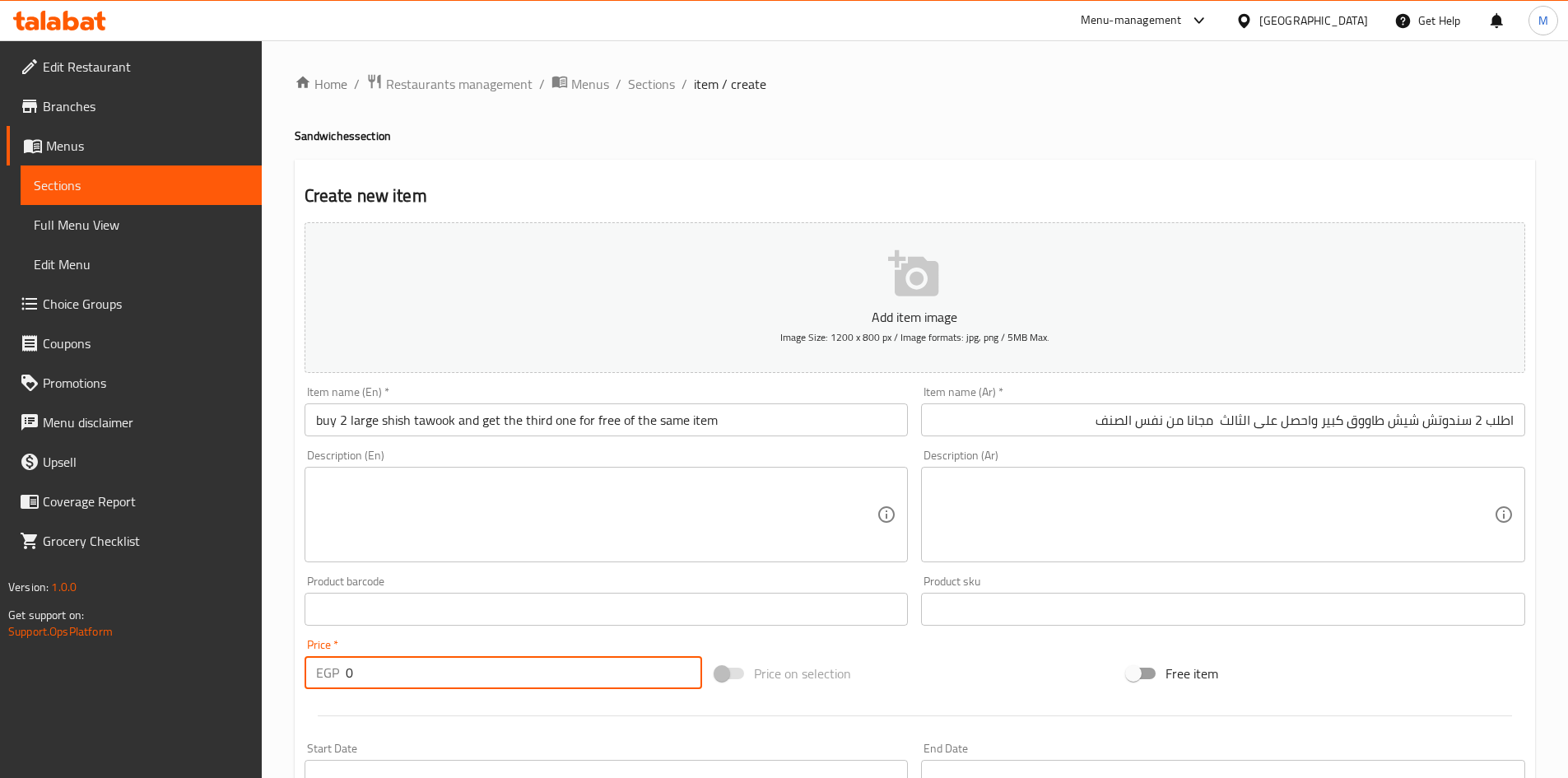
click at [408, 662] on input "0" at bounding box center [525, 672] width 357 height 33
type input "330"
click at [412, 640] on div "Price   * EGP 330 Price *" at bounding box center [504, 664] width 398 height 50
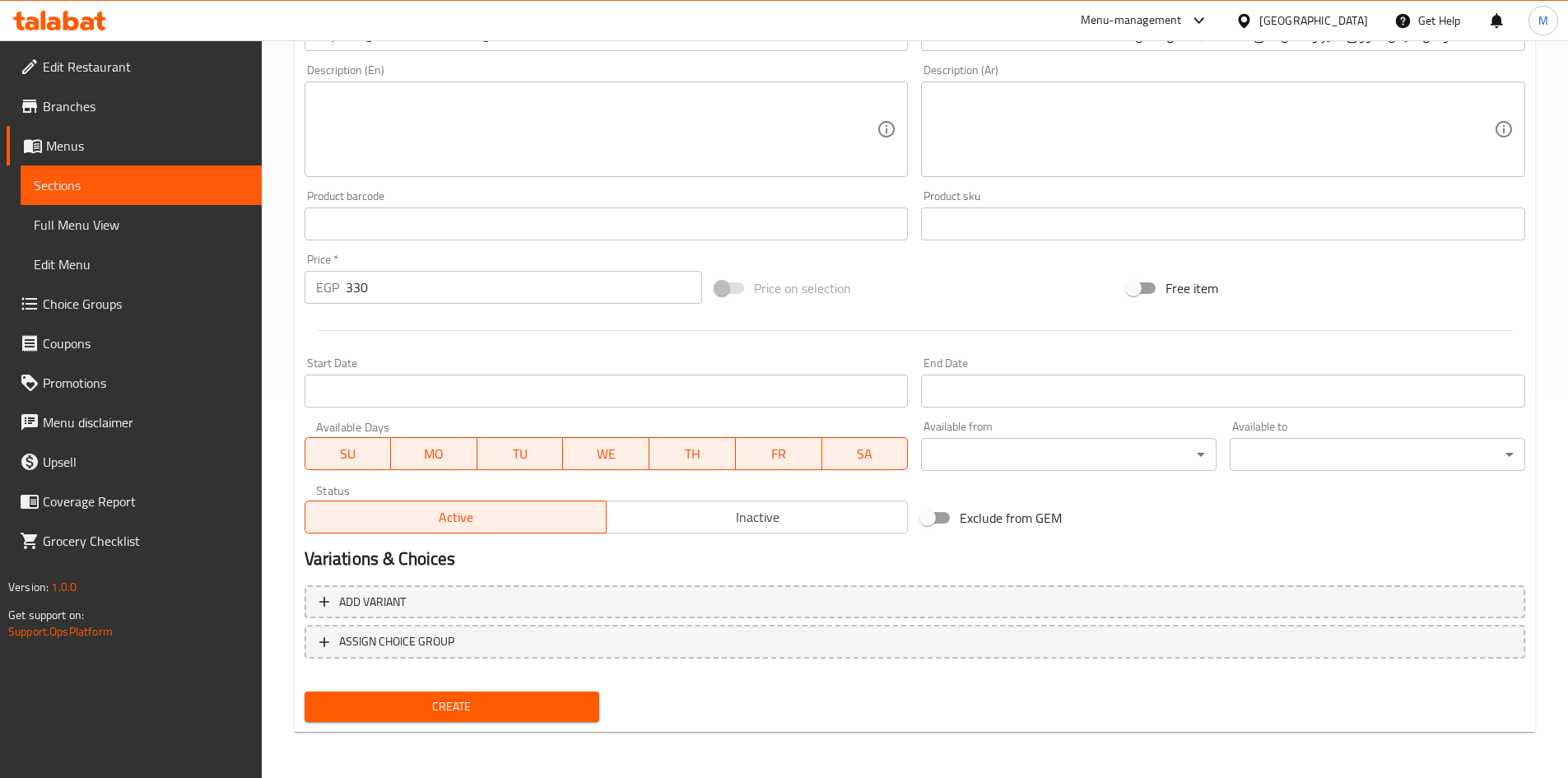
click at [444, 739] on div "Home / Restaurants management / Menus / Sections / item / create Sandwiches sec…" at bounding box center [915, 217] width 1241 height 1057
click at [463, 680] on div "Add variant ASSIGN CHOICE GROUP" at bounding box center [914, 631] width 1234 height 107
click at [466, 696] on span "Create" at bounding box center [452, 706] width 269 height 20
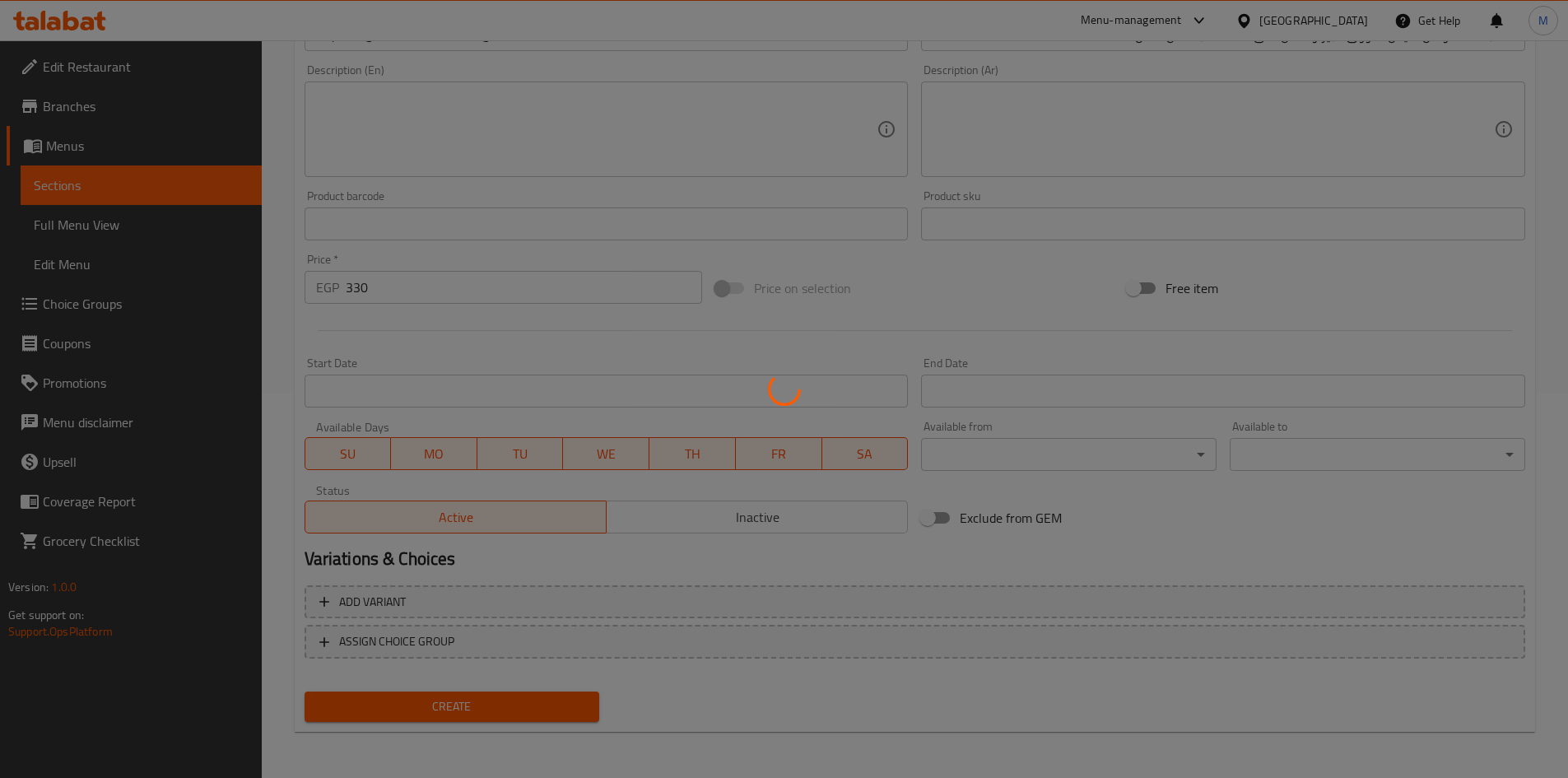
type input "0"
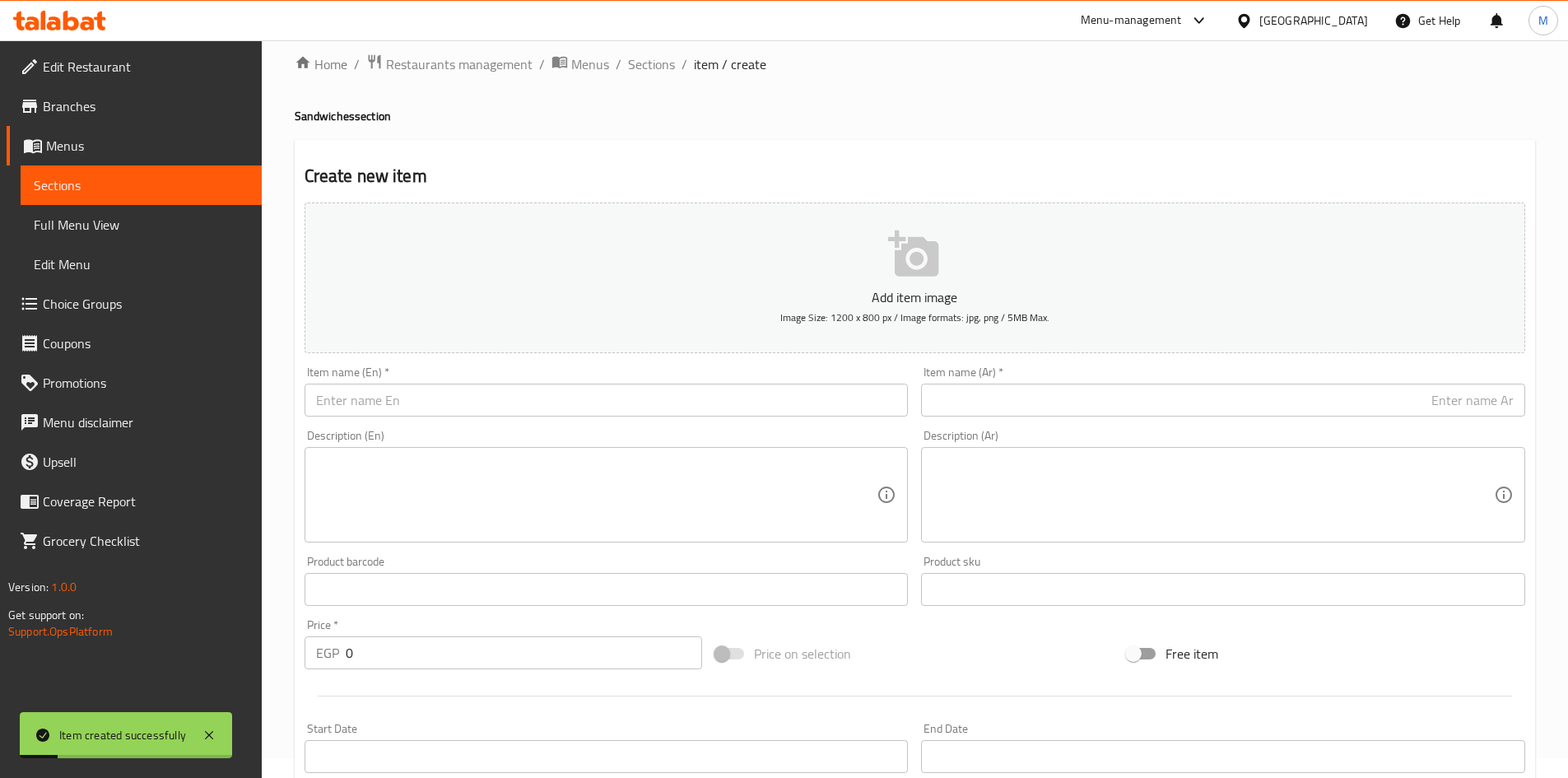
scroll to position [0, 0]
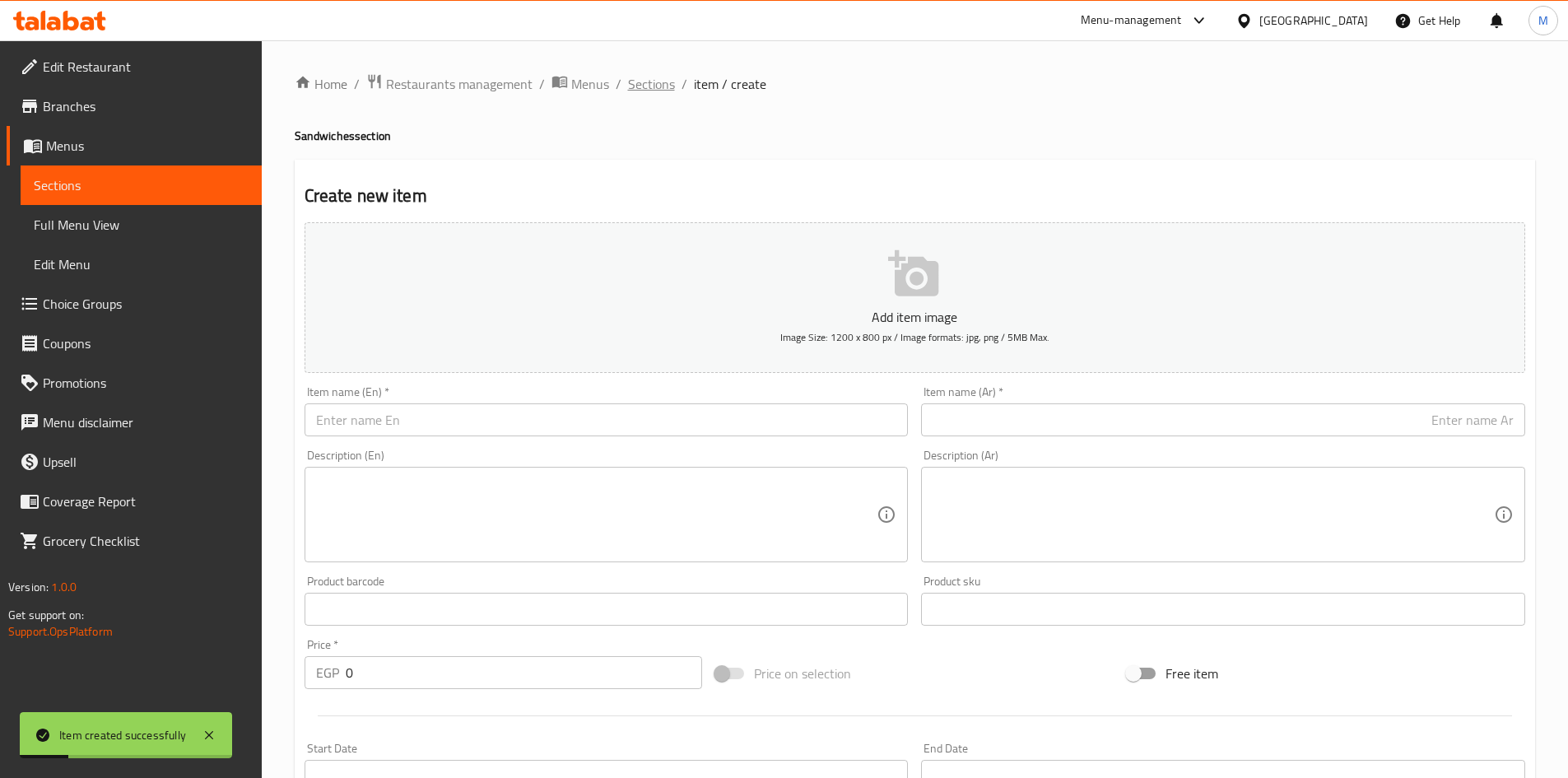
click at [644, 82] on span "Sections" at bounding box center [651, 84] width 47 height 20
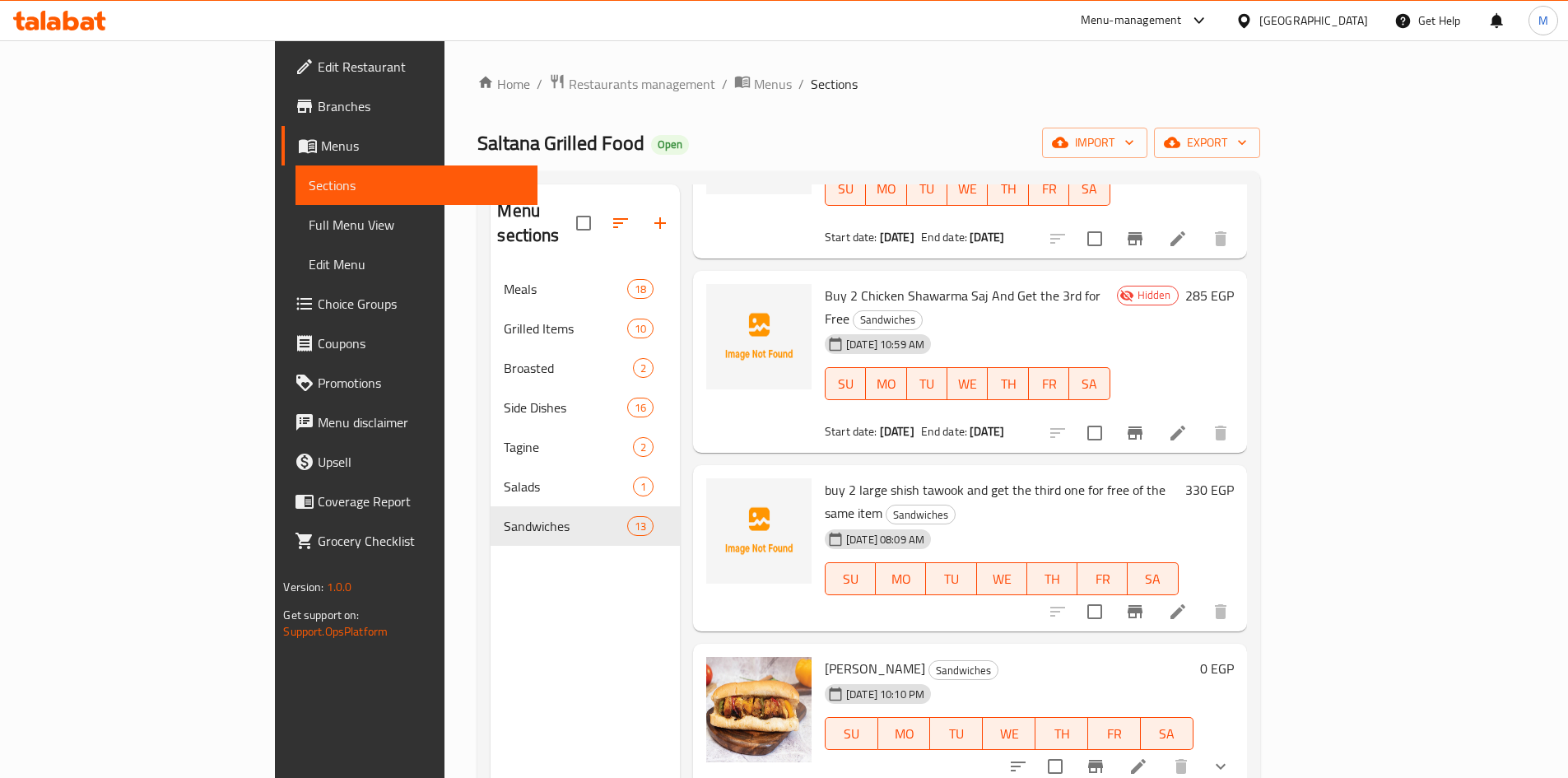
scroll to position [658, 0]
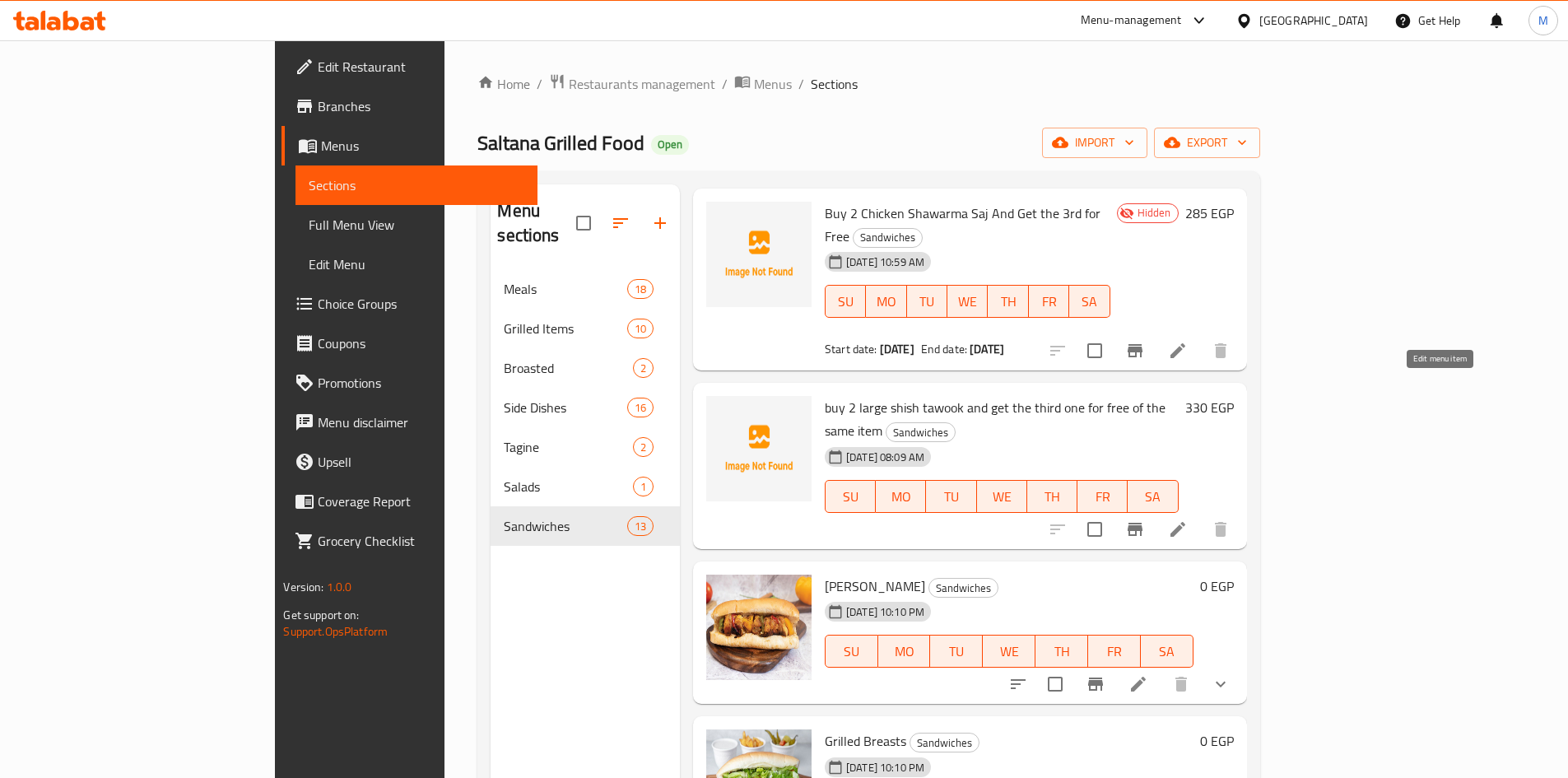
click at [1188, 520] on icon at bounding box center [1177, 529] width 20 height 20
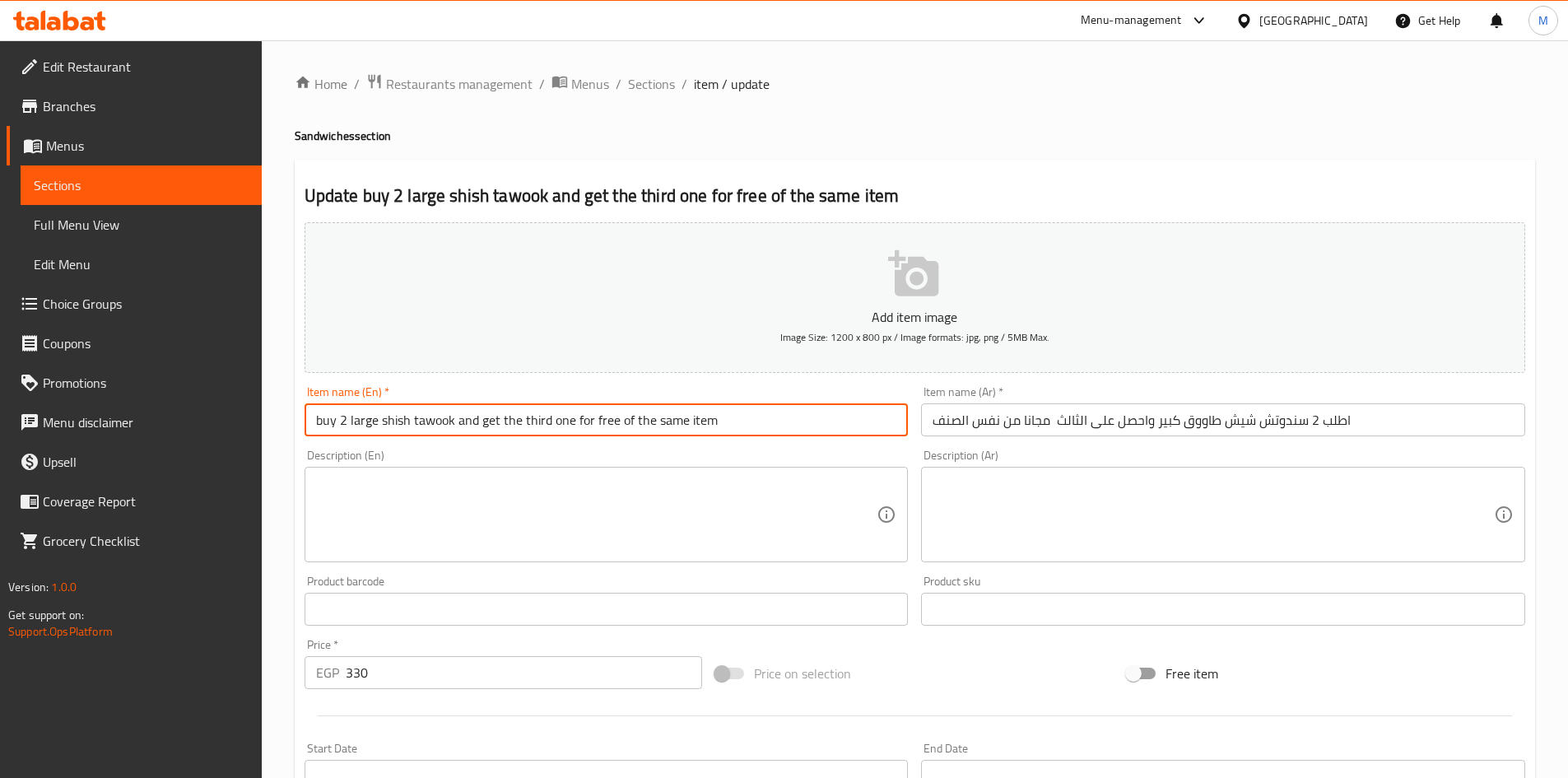
click at [424, 417] on input "buy 2 large shish tawook and get the third one for free of the same item" at bounding box center [607, 419] width 605 height 33
type input "Buy 2 Large [PERSON_NAME] and Get the Third One for Free of The Same Item"
click at [730, 415] on input "Buy 2 Large [PERSON_NAME] and Get the Third One for Free of The Same Item" at bounding box center [607, 419] width 605 height 33
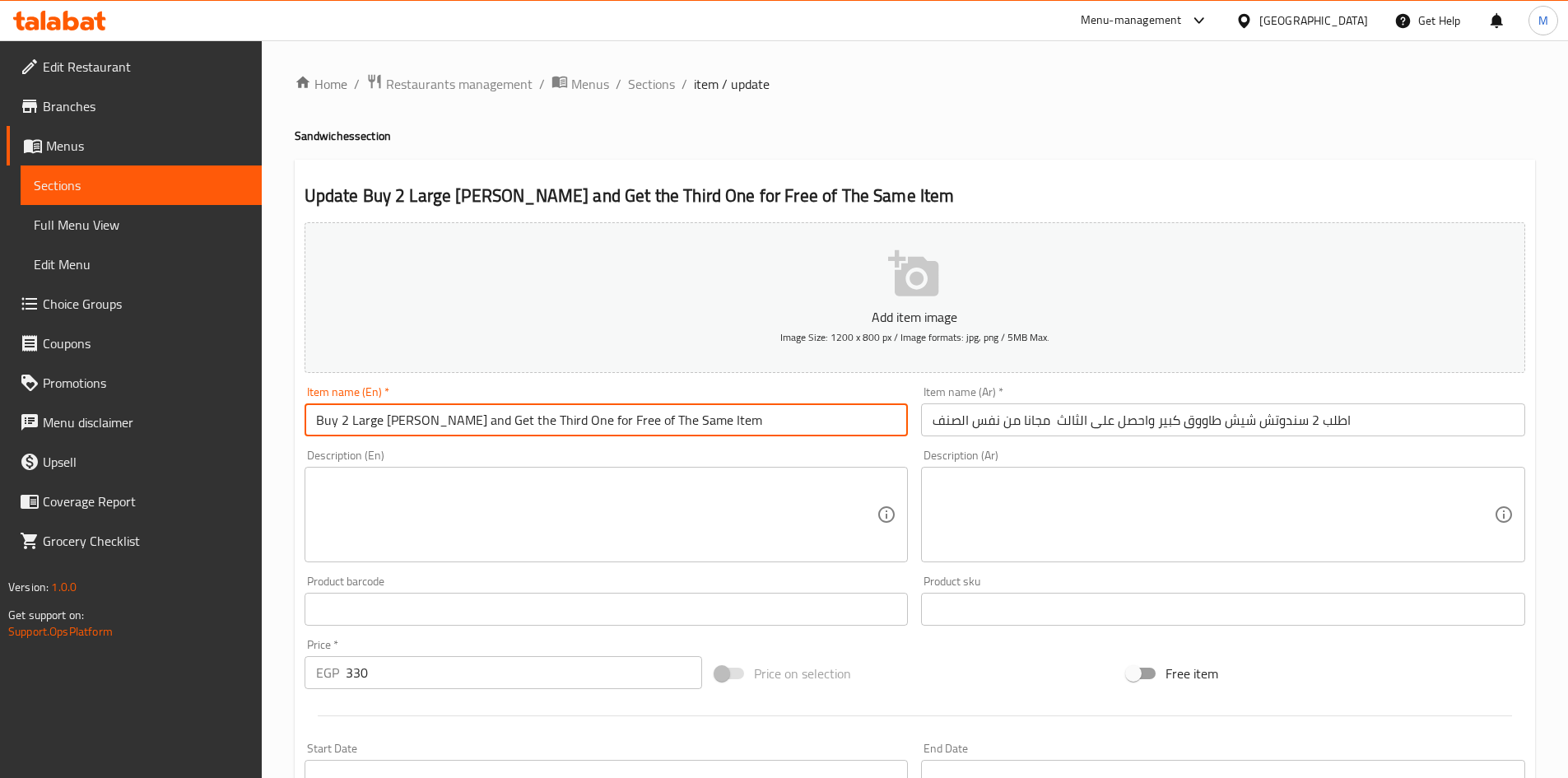
drag, startPoint x: 774, startPoint y: 423, endPoint x: 764, endPoint y: 423, distance: 10.0
click at [773, 423] on input "Buy 2 Large [PERSON_NAME] and Get the Third One for Free of The Same Item" at bounding box center [607, 419] width 605 height 33
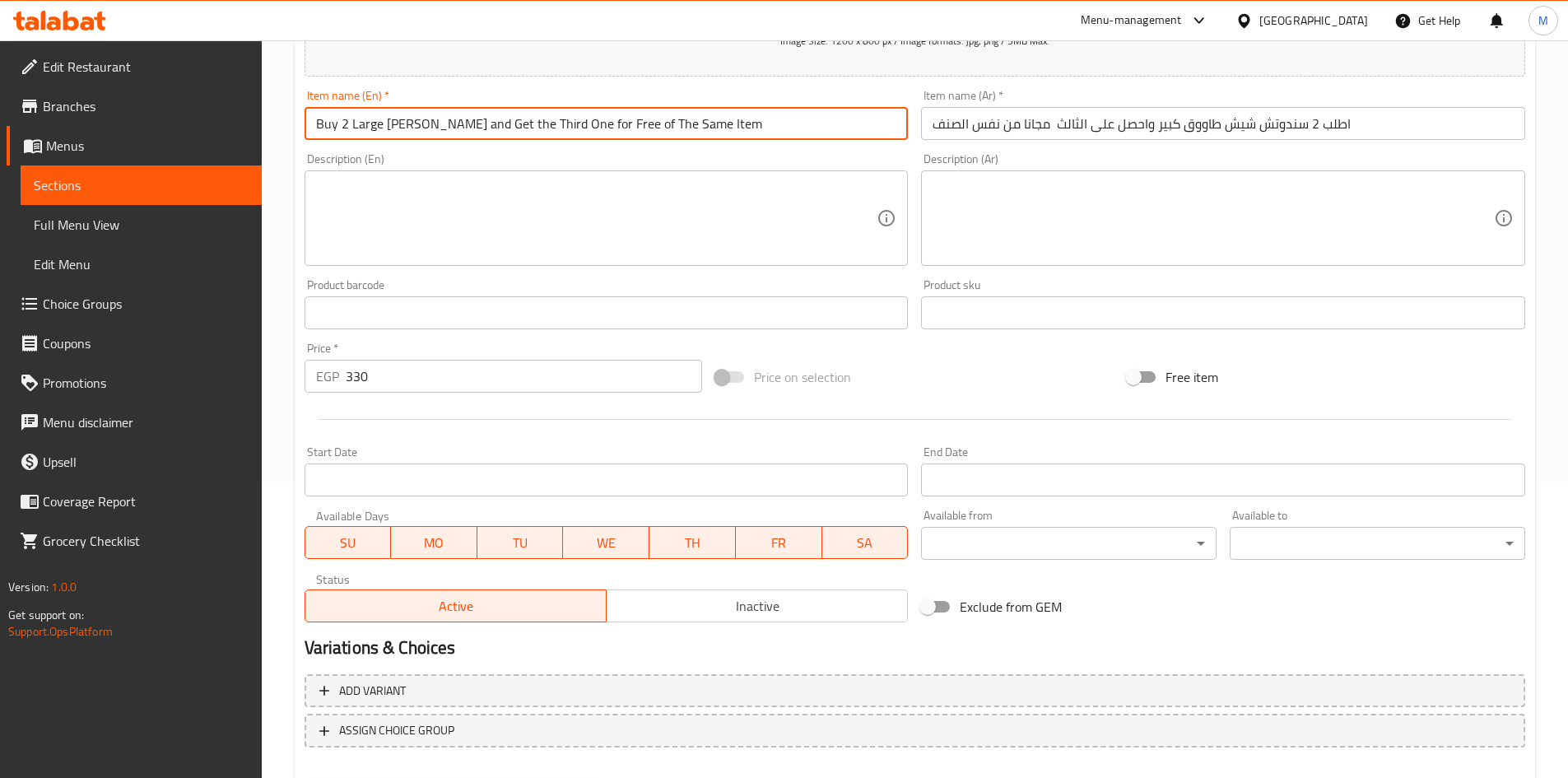
scroll to position [385, 0]
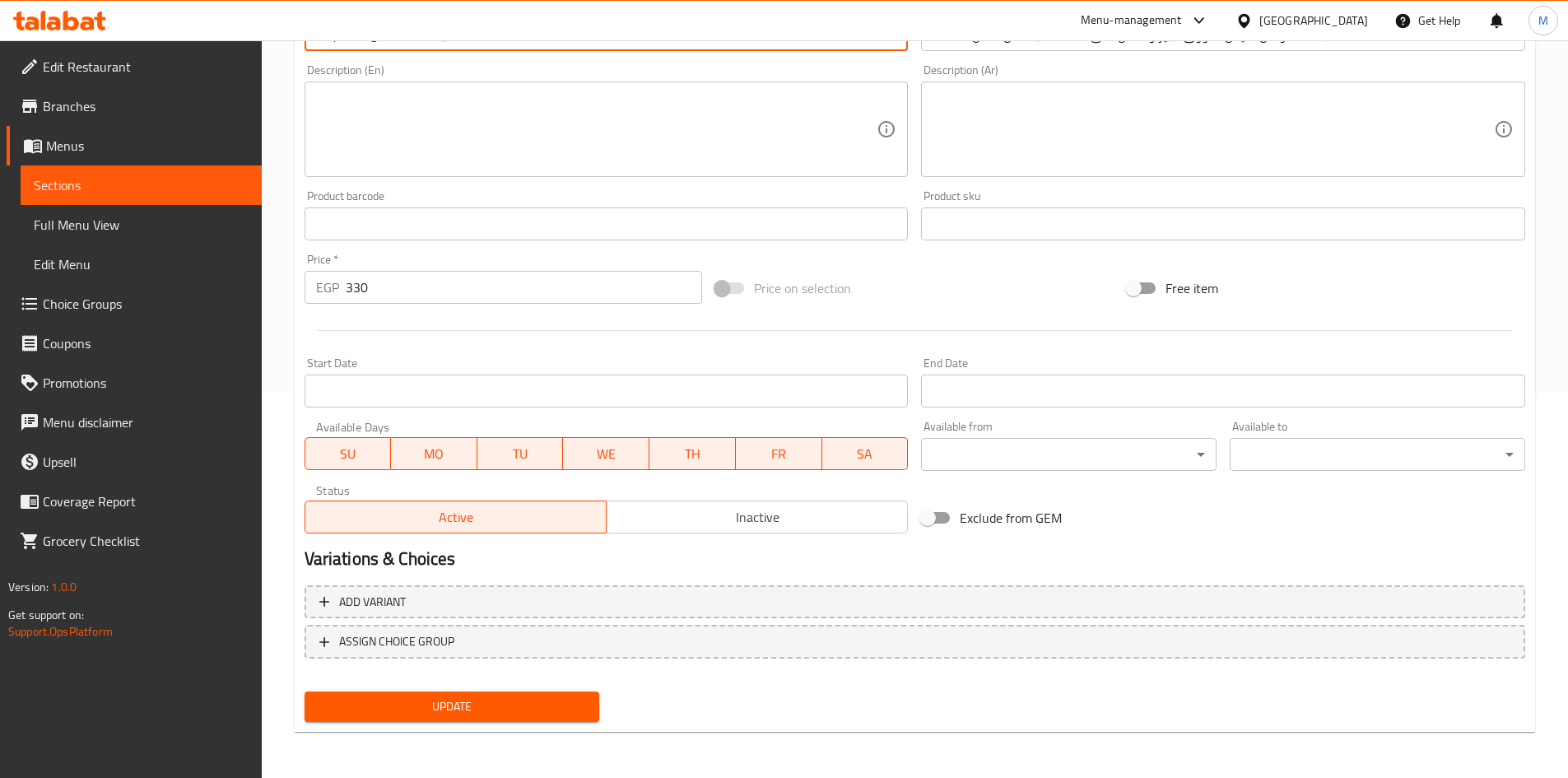
click at [751, 515] on span "Inactive" at bounding box center [757, 518] width 288 height 24
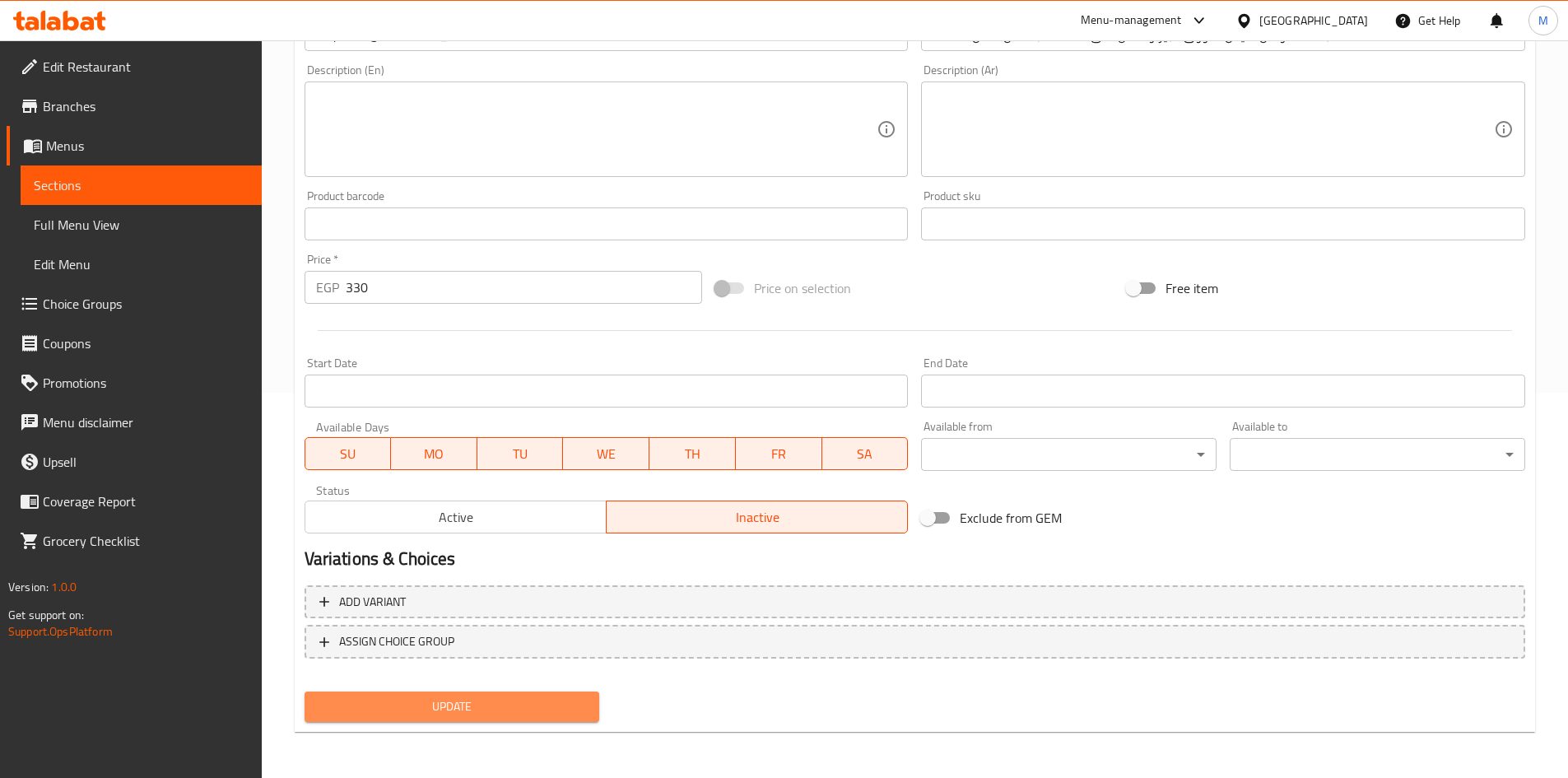
click at [552, 708] on span "Update" at bounding box center [452, 706] width 269 height 20
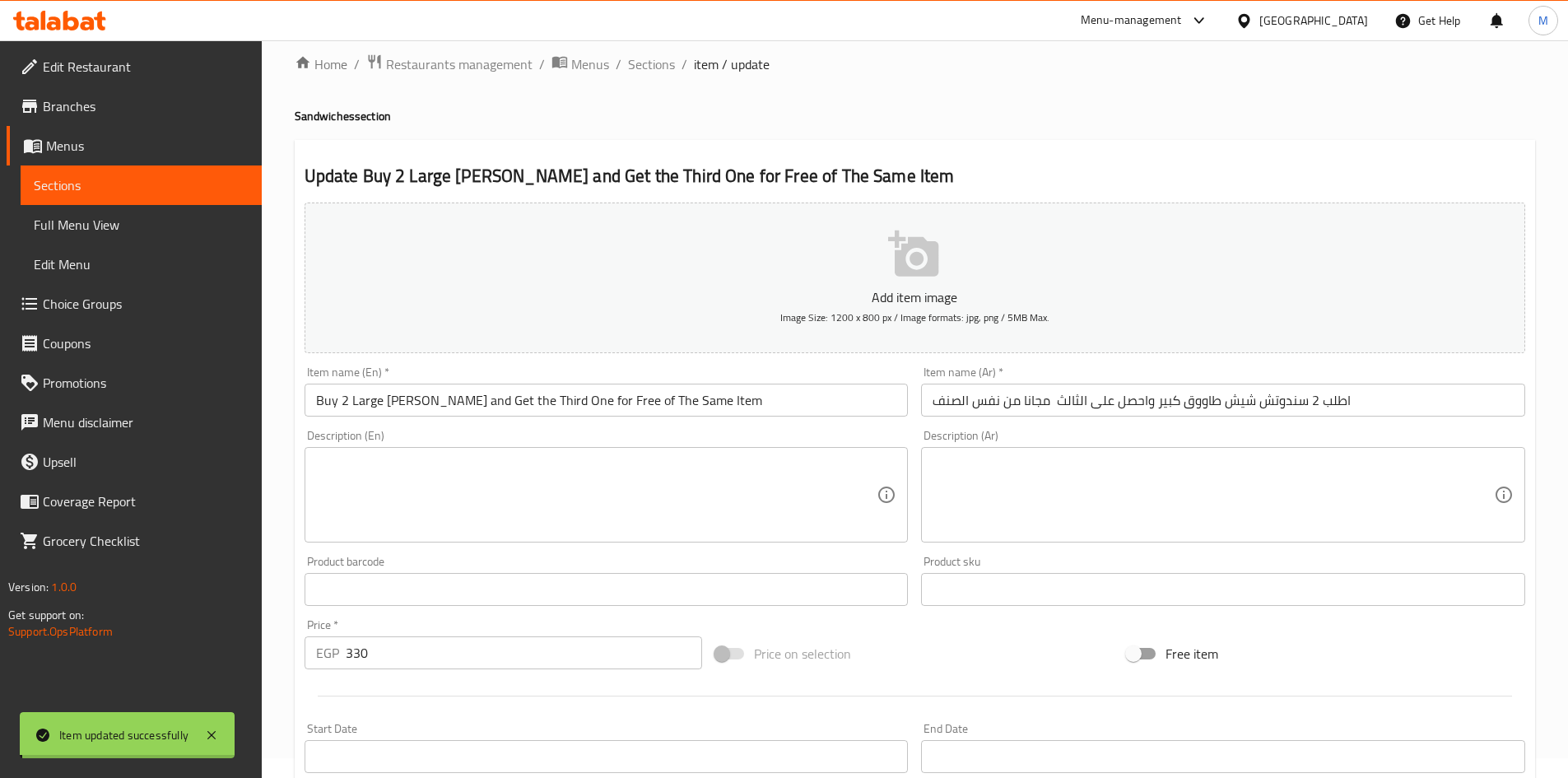
scroll to position [0, 0]
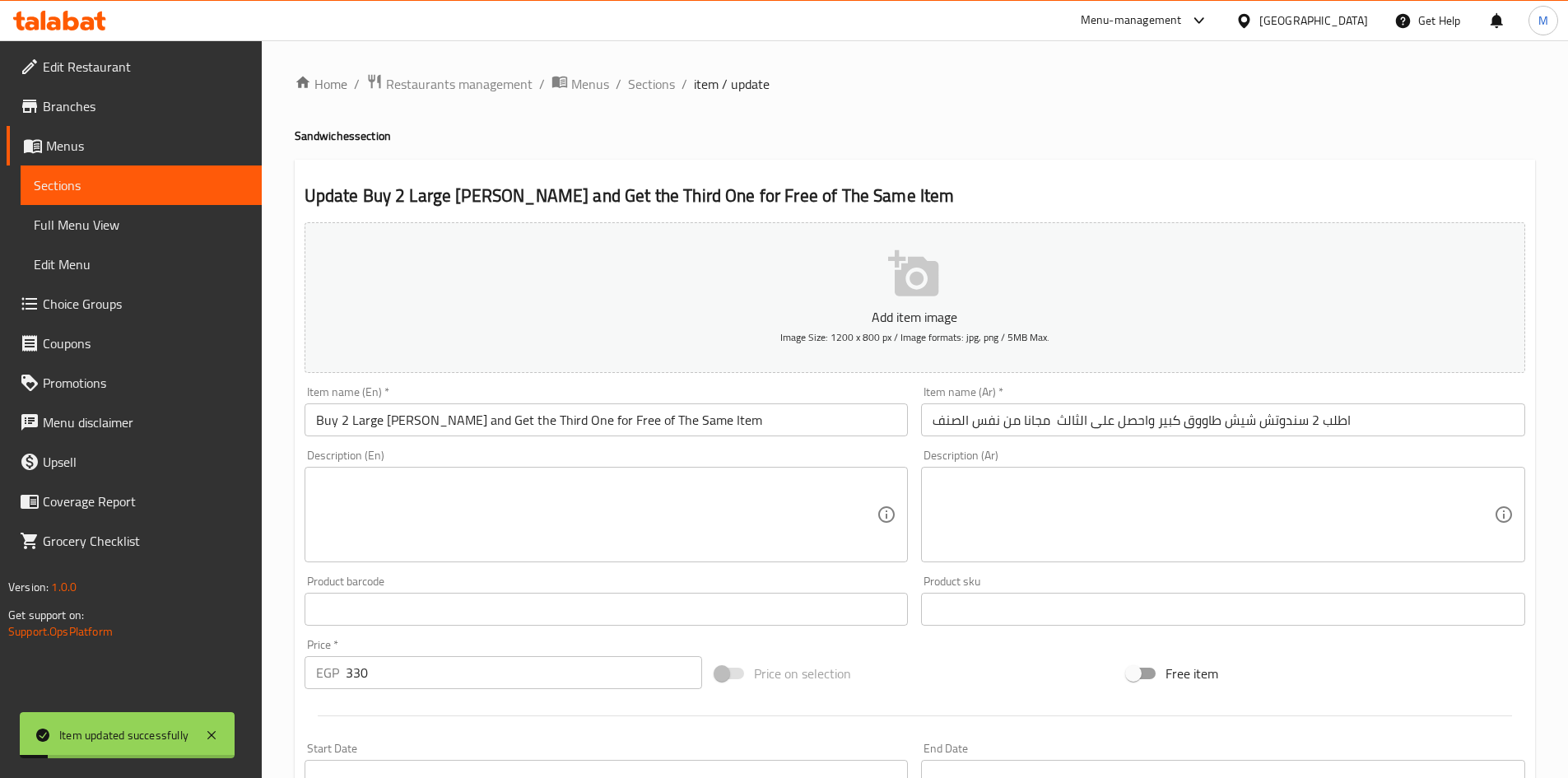
click at [388, 415] on input "Buy 2 Large [PERSON_NAME] and Get the Third One for Free of The Same Item" at bounding box center [607, 419] width 605 height 33
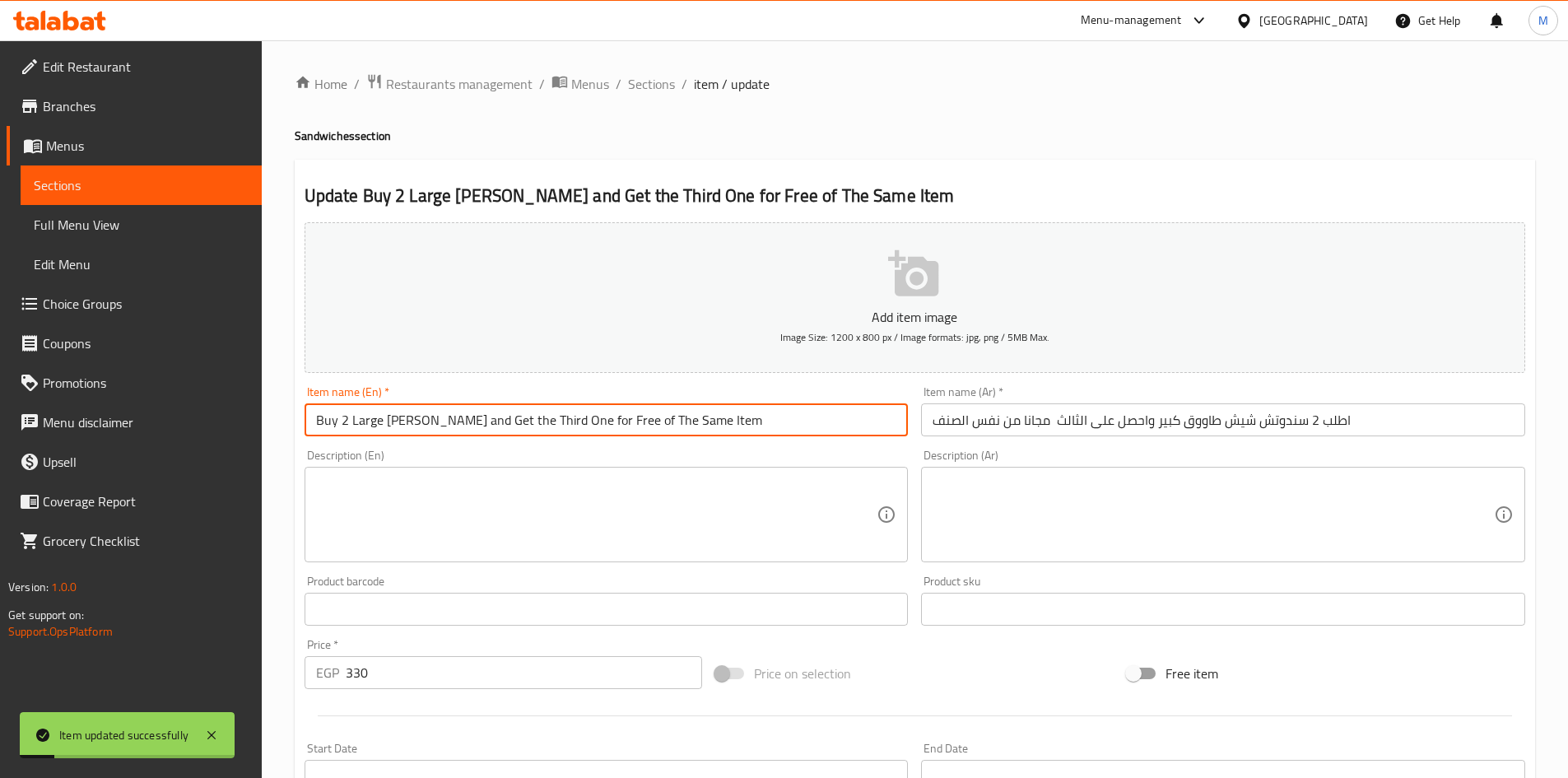
click at [388, 415] on input "Buy 2 Large [PERSON_NAME] and Get the Third One for Free of The Same Item" at bounding box center [607, 419] width 605 height 33
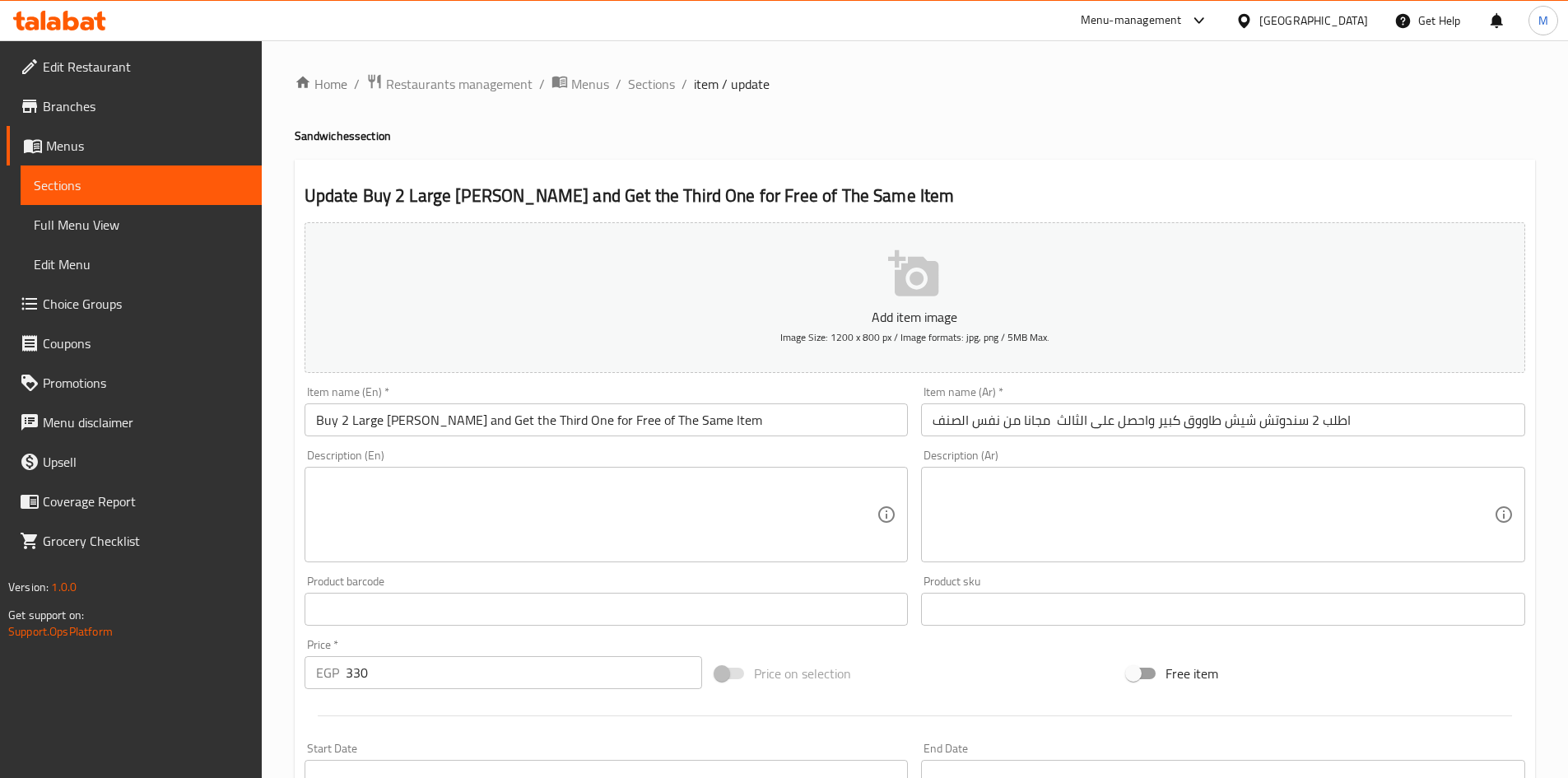
drag, startPoint x: 781, startPoint y: 574, endPoint x: 827, endPoint y: 574, distance: 46.0
click at [780, 574] on div "Product barcode Product barcode" at bounding box center [606, 600] width 618 height 63
click at [1198, 417] on input "اطلب 2 سندوتش شيش طاووق كبير واحصل على الثالث مجانا من نفس الصنف" at bounding box center [1224, 419] width 605 height 33
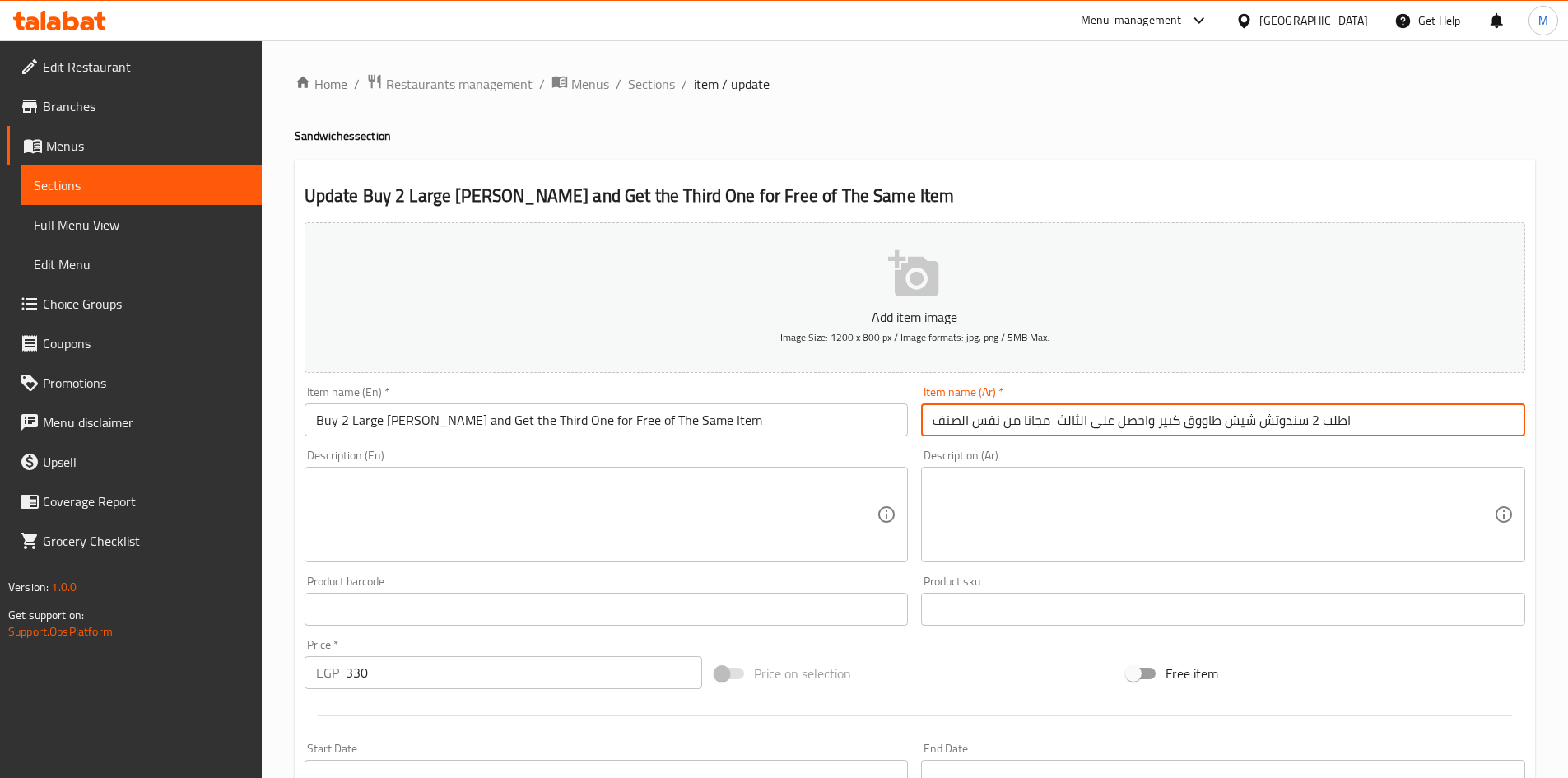
click at [1198, 417] on input "اطلب 2 سندوتش شيش طاووق كبير واحصل على الثالث مجانا من نفس الصنف" at bounding box center [1224, 419] width 605 height 33
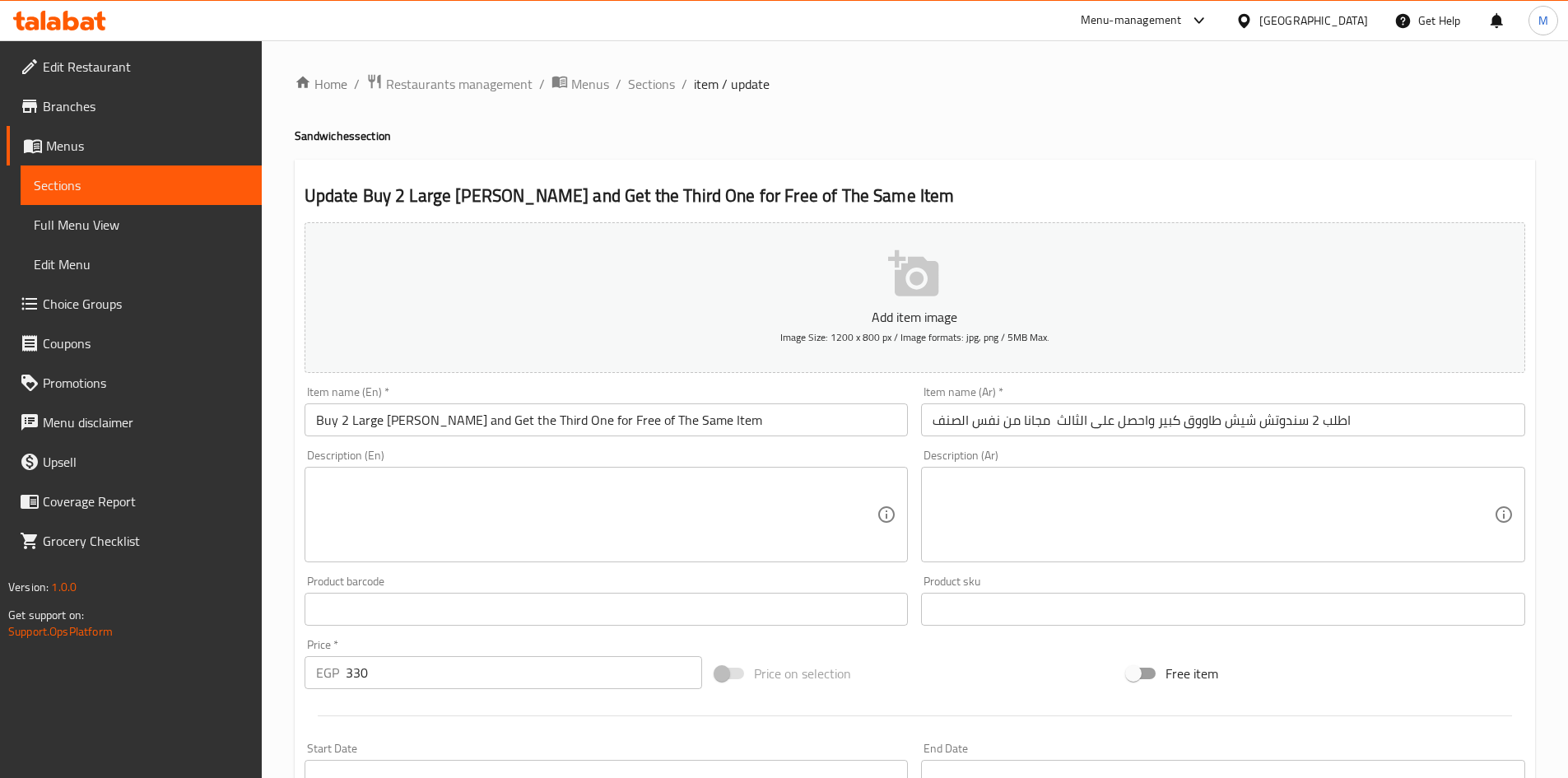
click at [814, 572] on div "Product barcode Product barcode" at bounding box center [606, 600] width 618 height 63
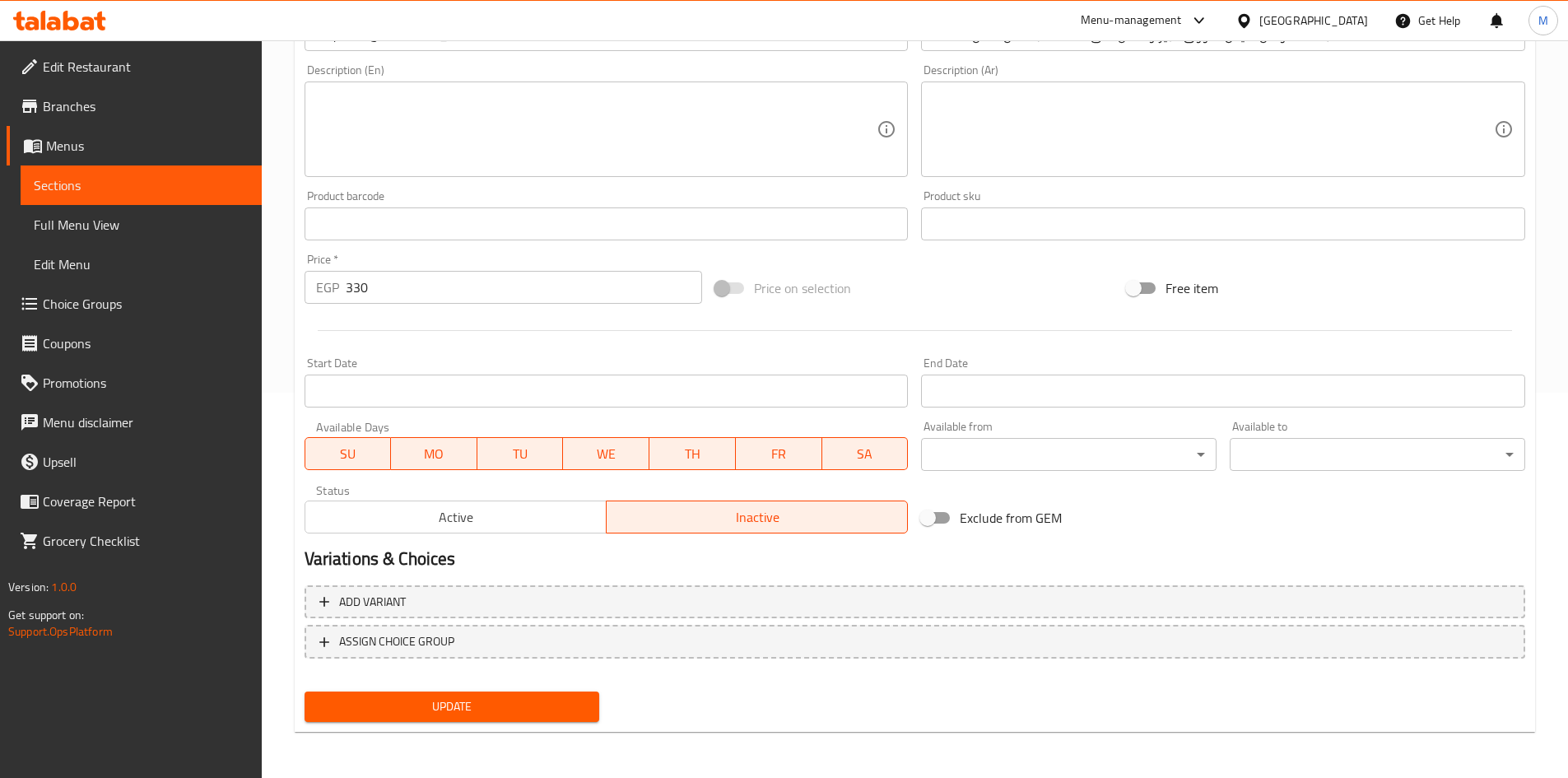
click at [451, 710] on span "Update" at bounding box center [452, 706] width 269 height 20
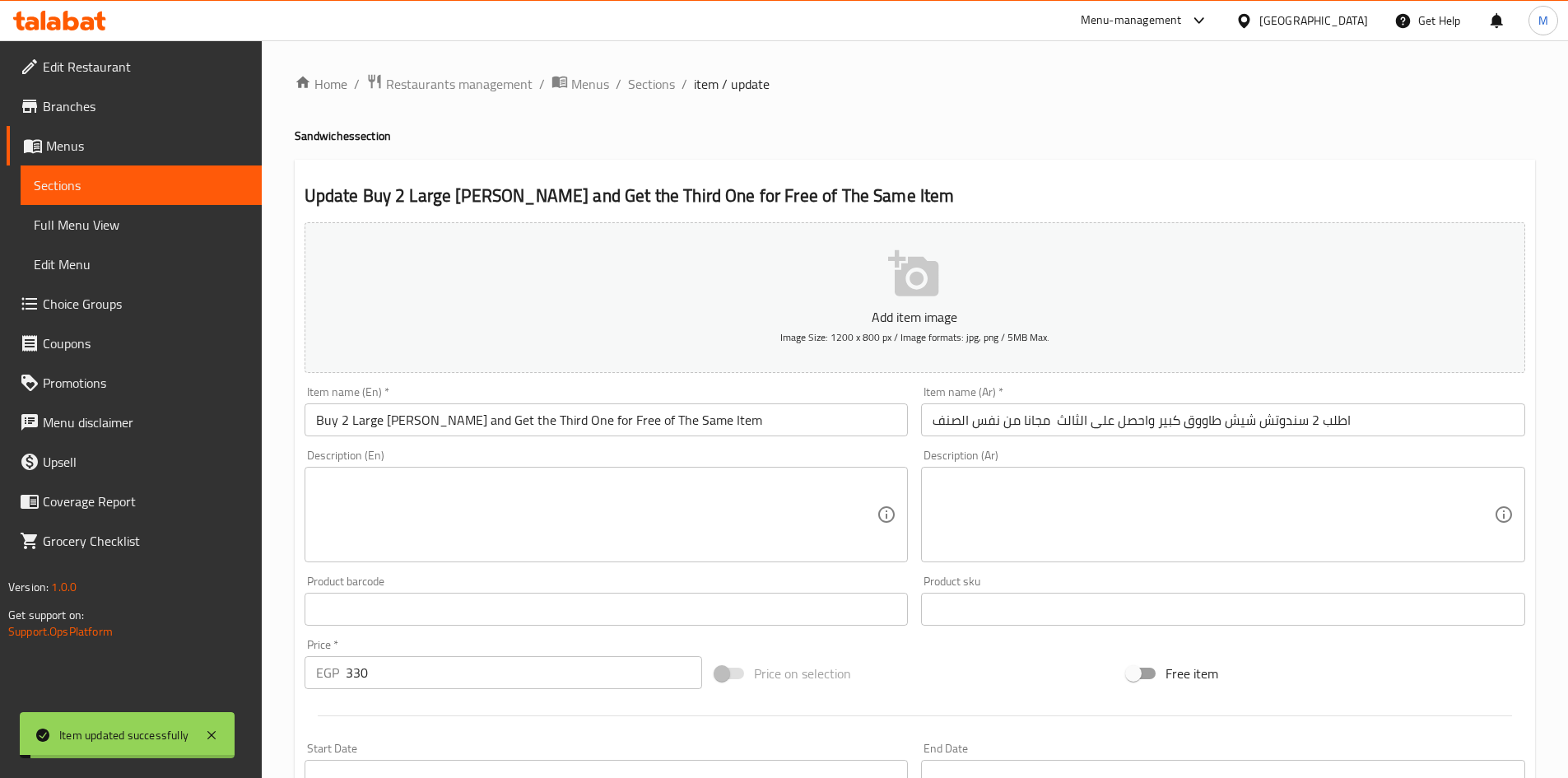
click at [635, 90] on span "Sections" at bounding box center [651, 84] width 47 height 20
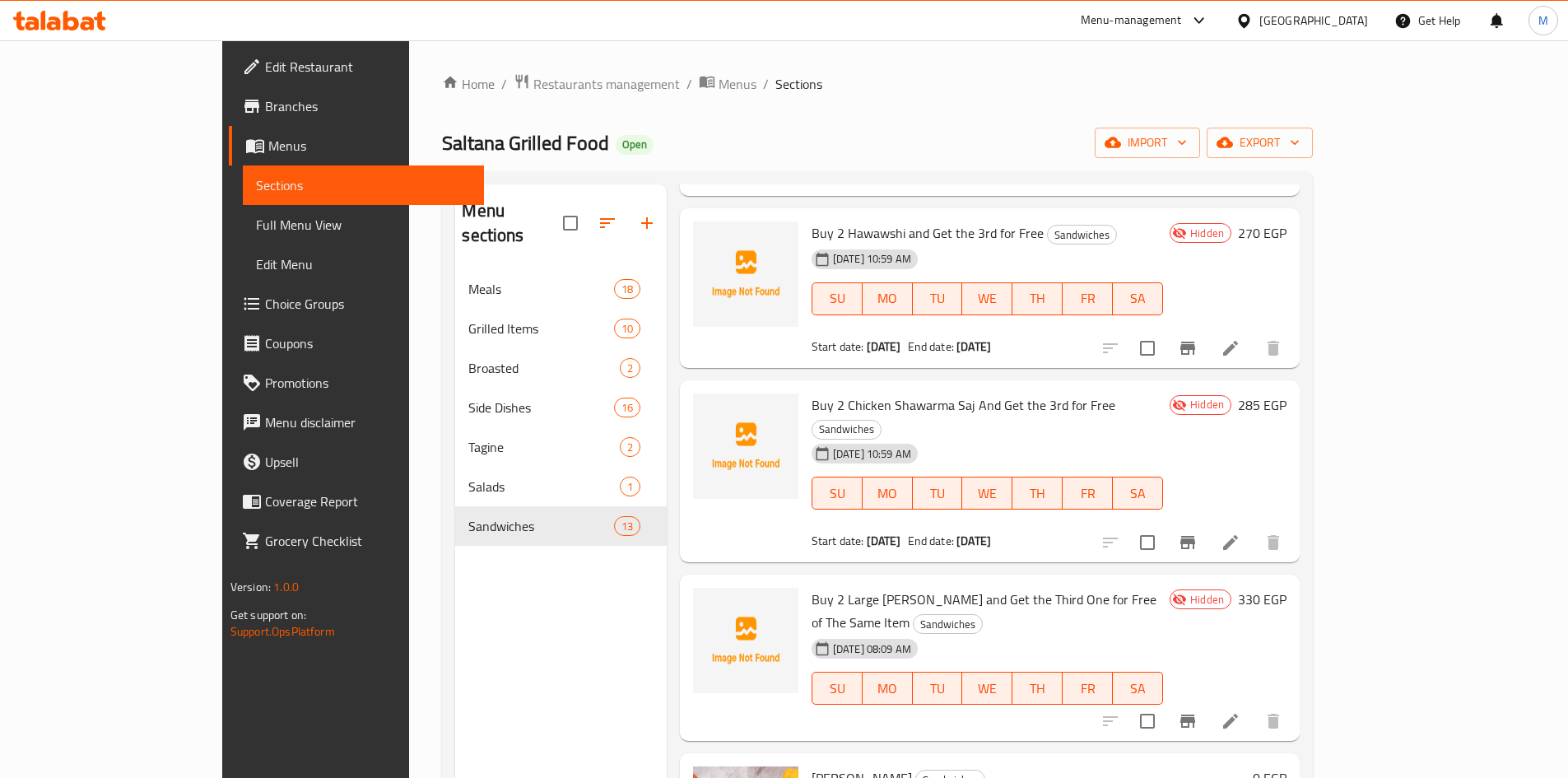
scroll to position [412, 0]
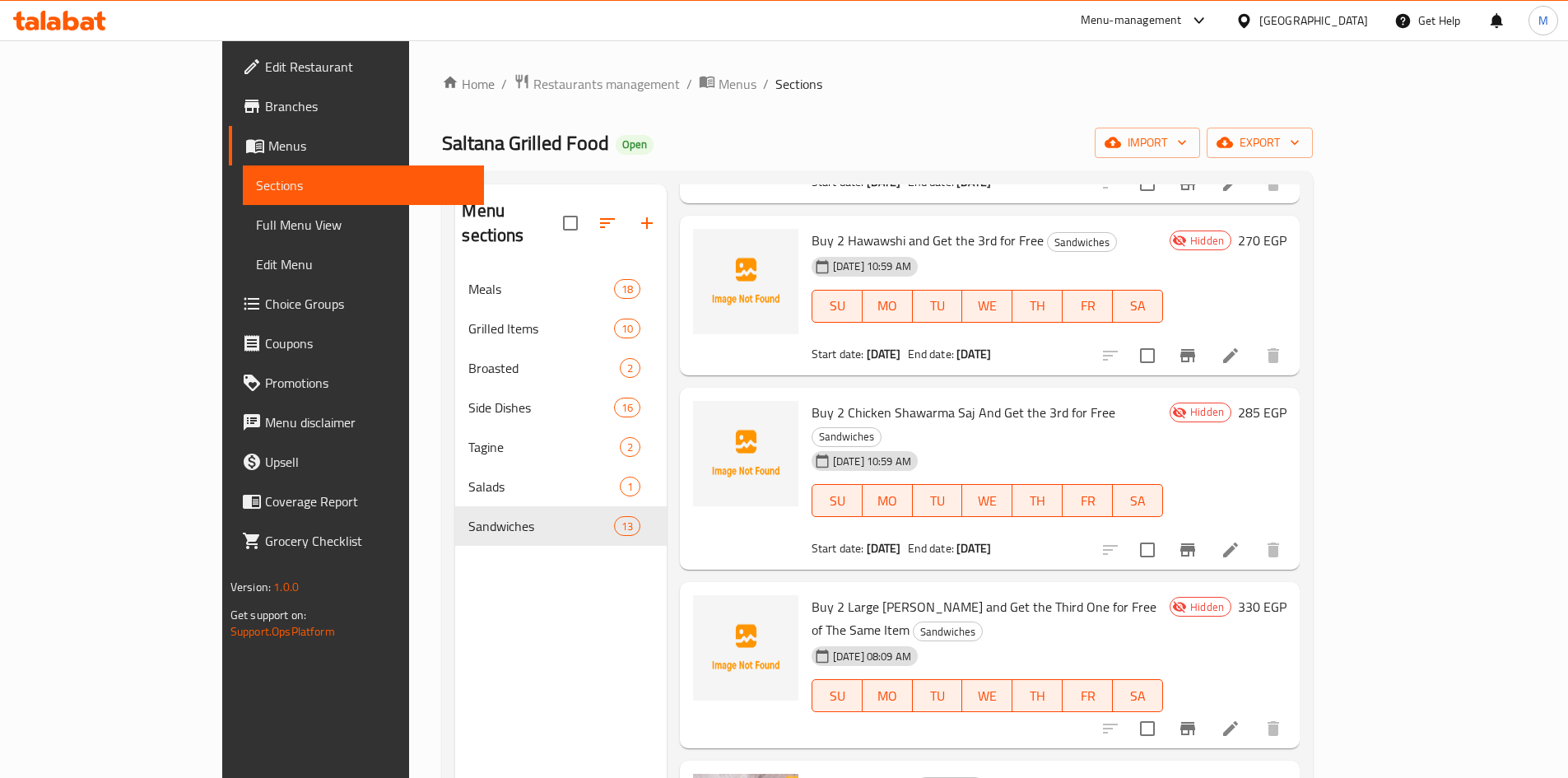
click at [906, 594] on span "Buy 2 Large [PERSON_NAME] and Get the Third One for Free of The Same Item" at bounding box center [984, 617] width 345 height 47
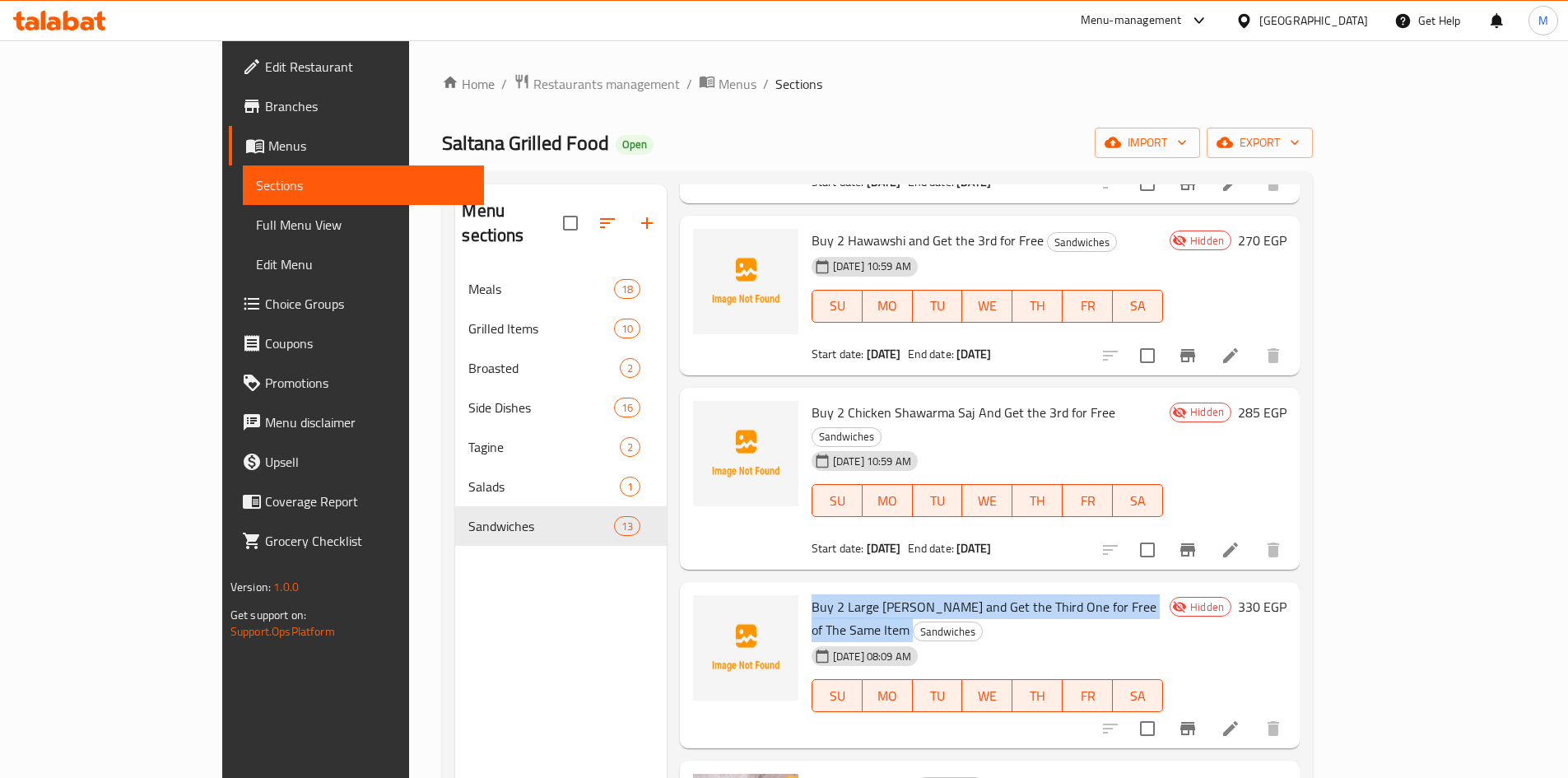
click at [906, 594] on span "Buy 2 Large [PERSON_NAME] and Get the Third One for Free of The Same Item" at bounding box center [984, 617] width 345 height 47
copy h6 "Buy 2 Large [PERSON_NAME] and Get the Third One for Free of The Same Item"
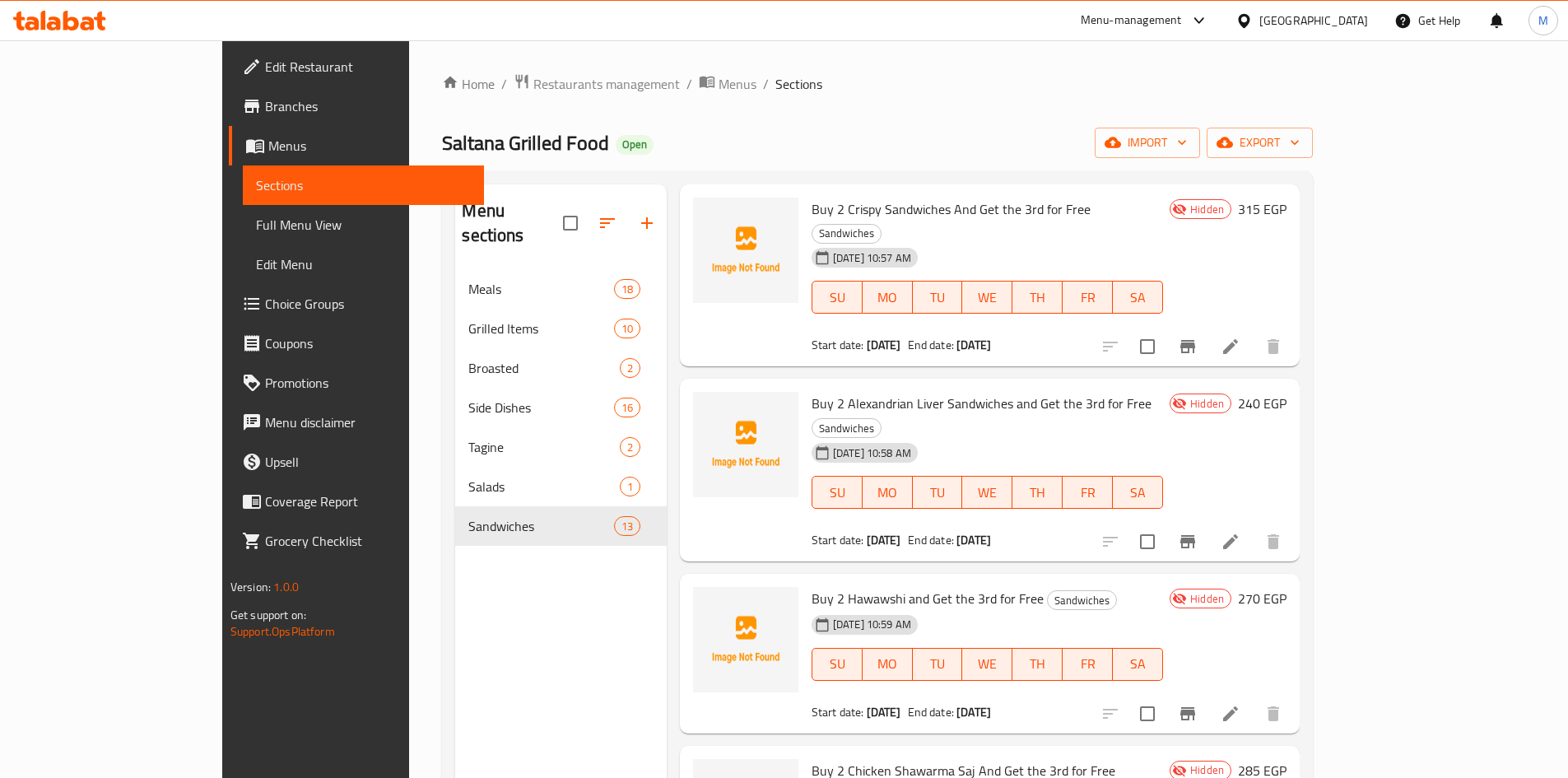
scroll to position [0, 0]
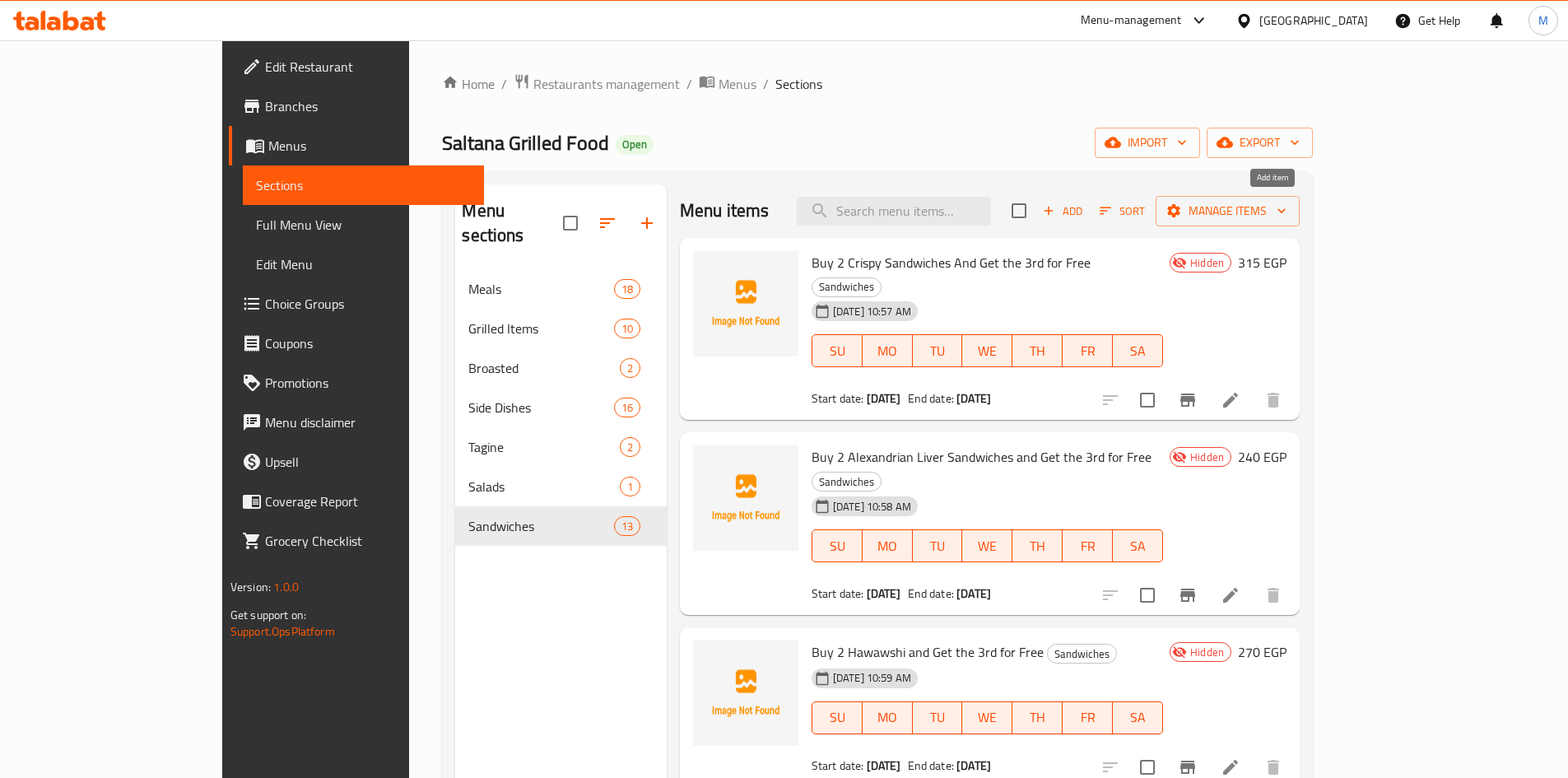
click at [1085, 211] on span "Add" at bounding box center [1063, 211] width 45 height 19
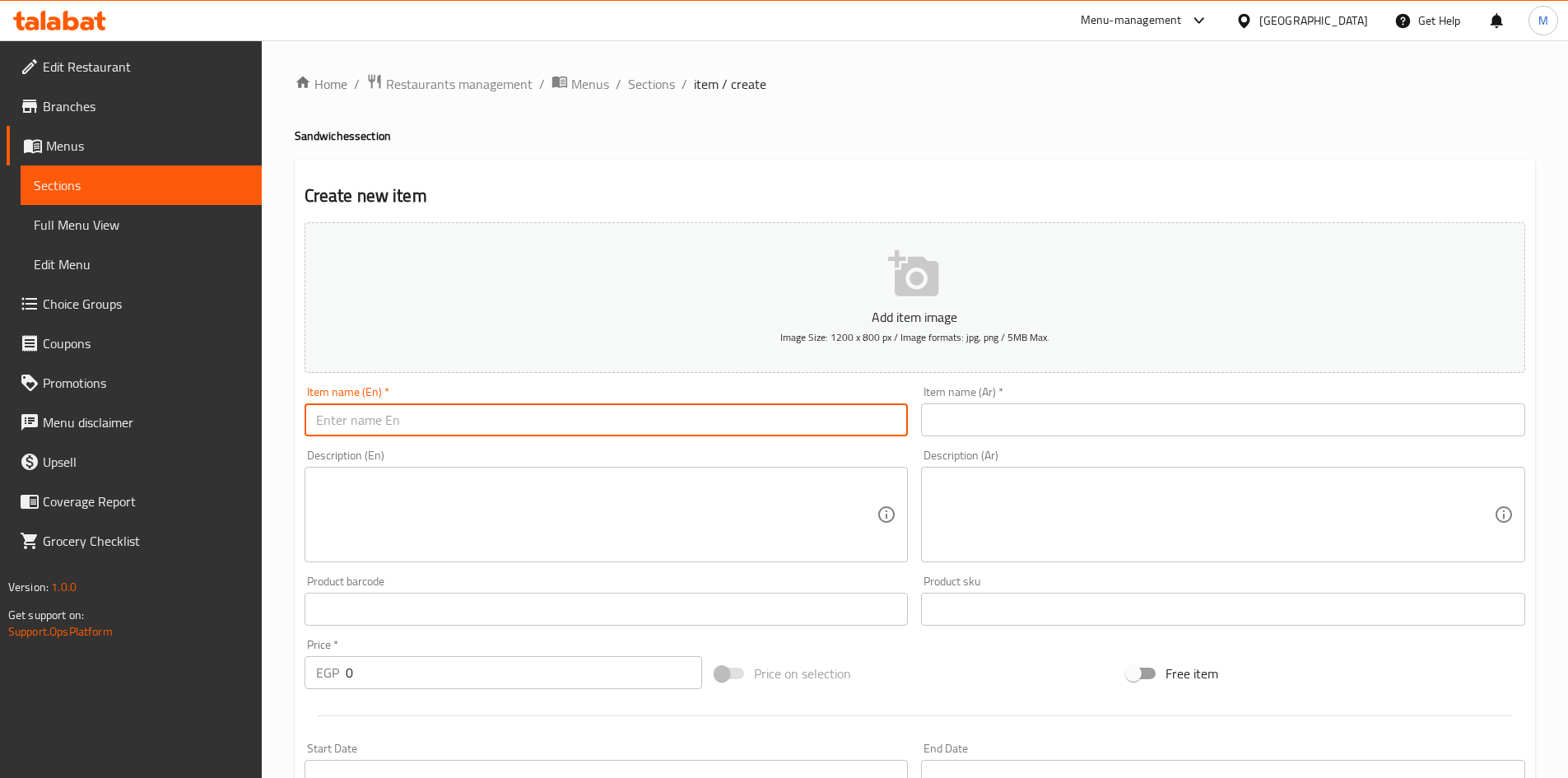
click at [563, 435] on input "text" at bounding box center [607, 419] width 605 height 33
paste input "Buy 2 Large [PERSON_NAME] and Get the Third One for Free of The Same Item"
click at [390, 419] on input "Buy 2 Large [PERSON_NAME] and Get the Third One for Free of The Same Item" at bounding box center [607, 419] width 605 height 33
drag, startPoint x: 390, startPoint y: 419, endPoint x: 428, endPoint y: 419, distance: 38.0
click at [428, 419] on input "Buy 2 Large [PERSON_NAME] and Get the Third One for Free of The Same Item" at bounding box center [607, 419] width 605 height 33
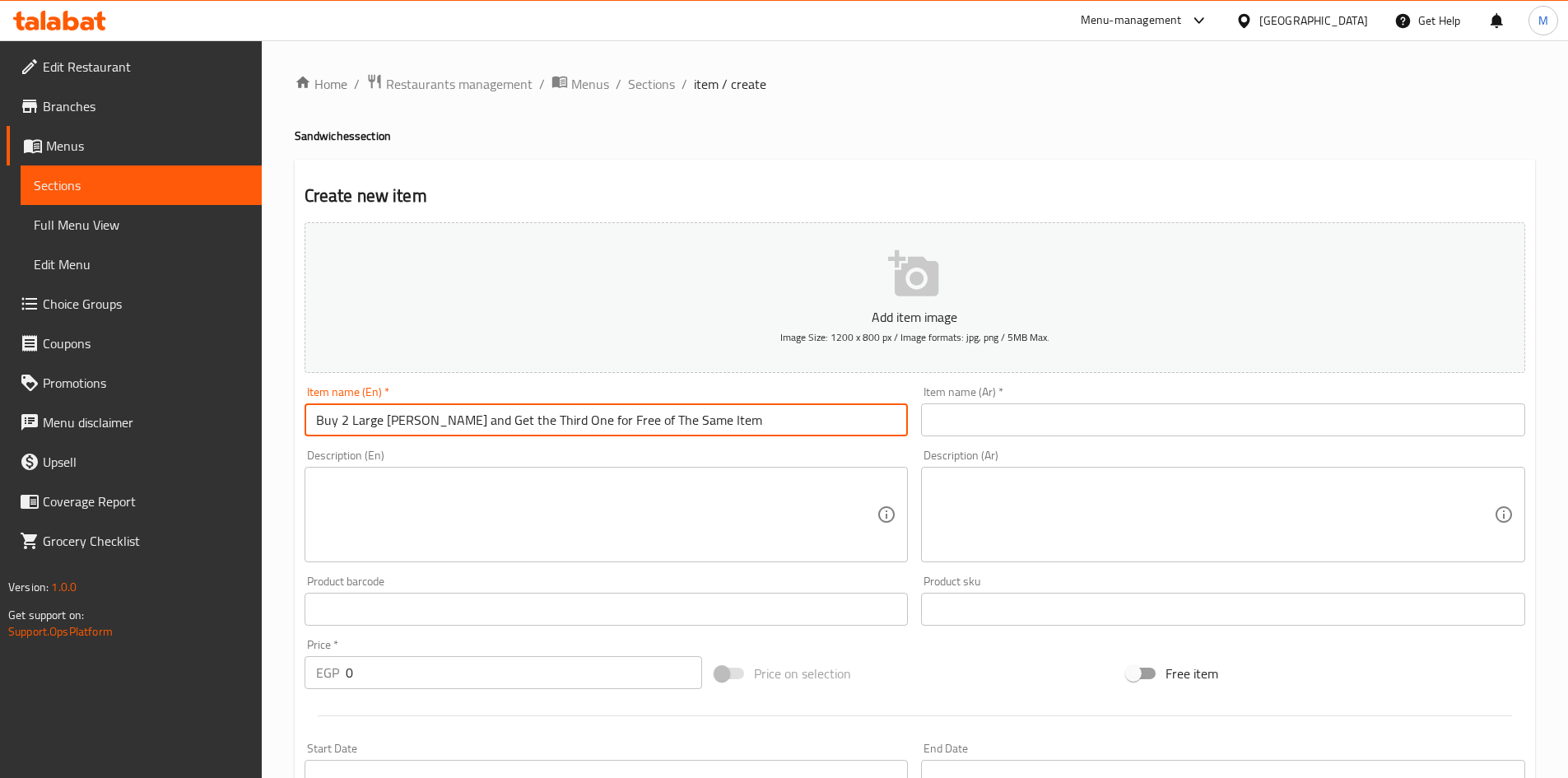
paste input "Grilled Kofta"
type input "Buy 2 Large Grilled Kofta and Get the Third One for Free of The Same Item"
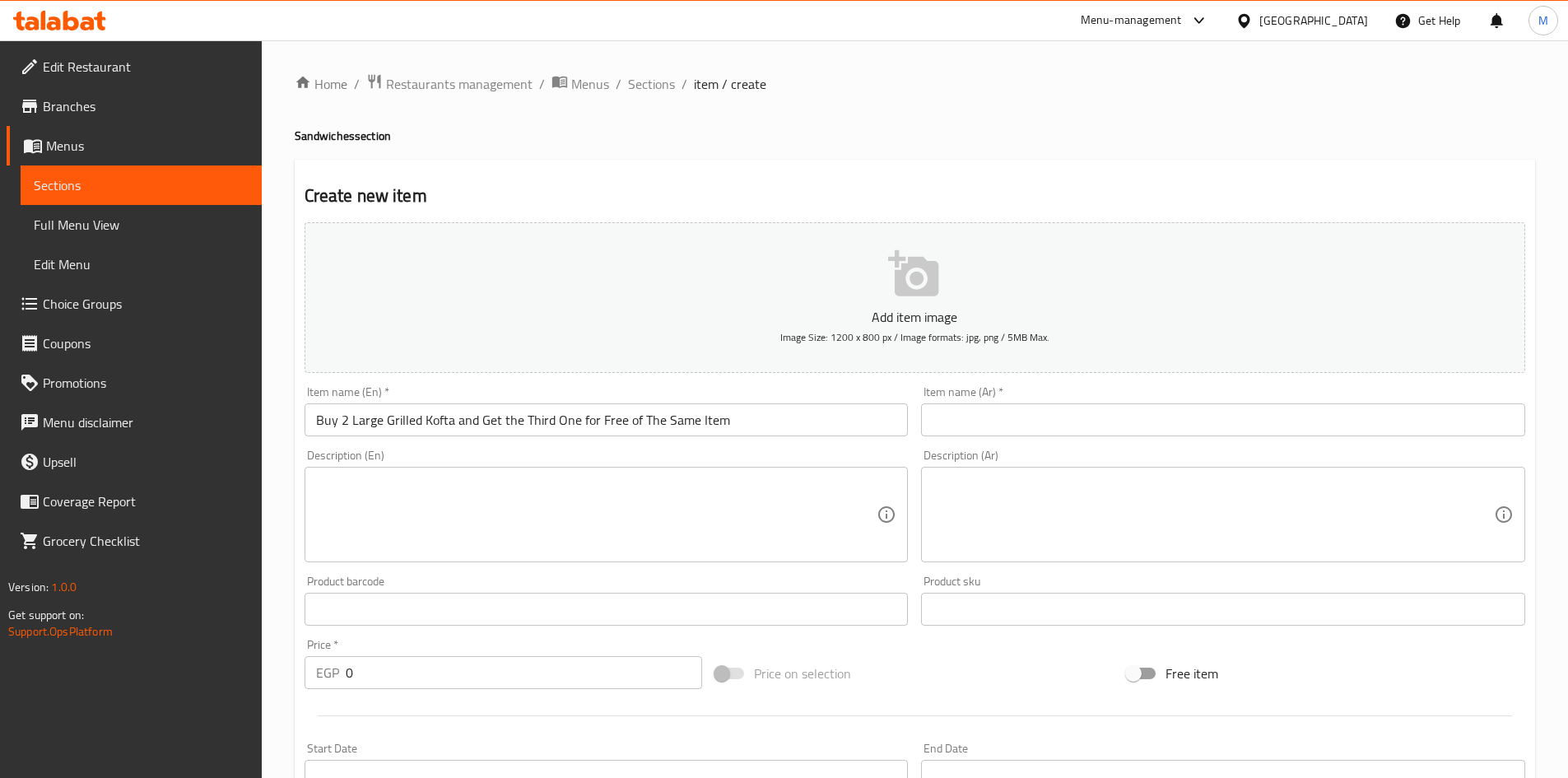
click at [803, 455] on div "Description (En) Description (En)" at bounding box center [607, 505] width 605 height 112
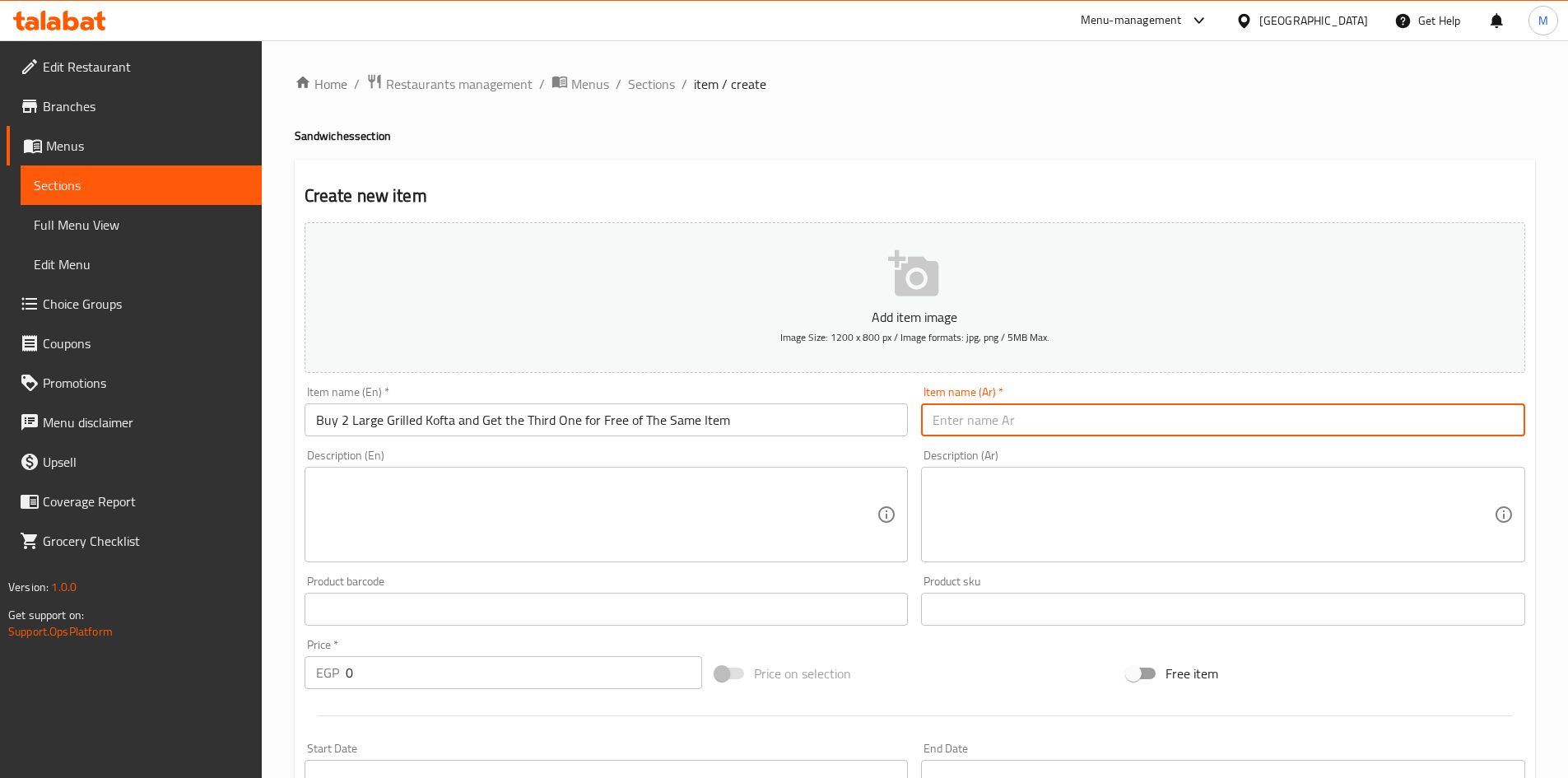
click at [1045, 413] on input "text" at bounding box center [1224, 419] width 605 height 33
paste input "اطلب 2 سندوتش شيش طاووق كبير واحصل على الثالث مجانا من نفس الصنف"
click at [398, 416] on input "Buy 2 Large Grilled Kofta and Get the Third One for Free of The Same Item" at bounding box center [607, 419] width 605 height 33
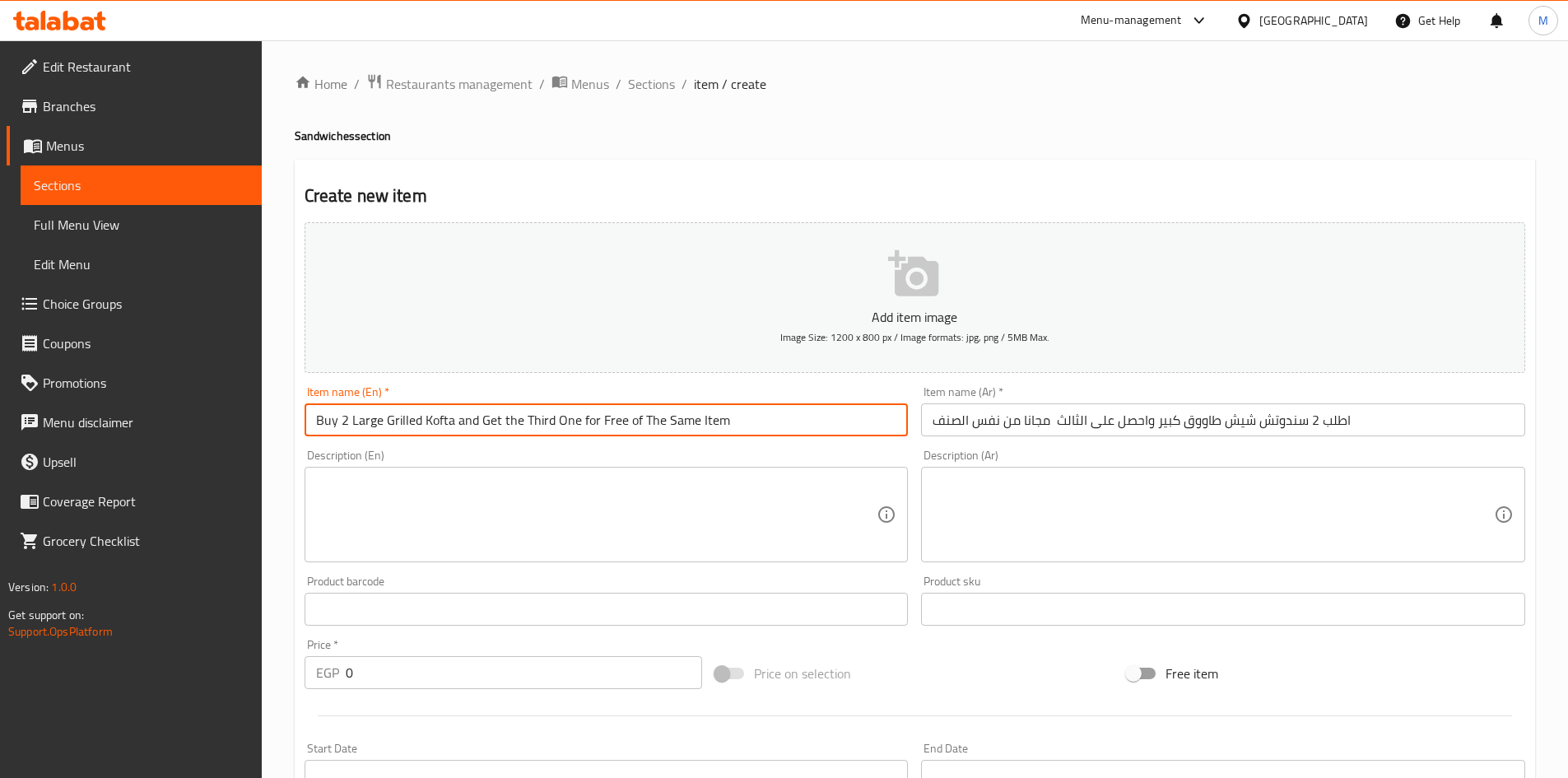
drag, startPoint x: 398, startPoint y: 416, endPoint x: 427, endPoint y: 416, distance: 29.0
click at [427, 416] on input "Buy 2 Large Grilled Kofta and Get the Third One for Free of The Same Item" at bounding box center [607, 419] width 605 height 33
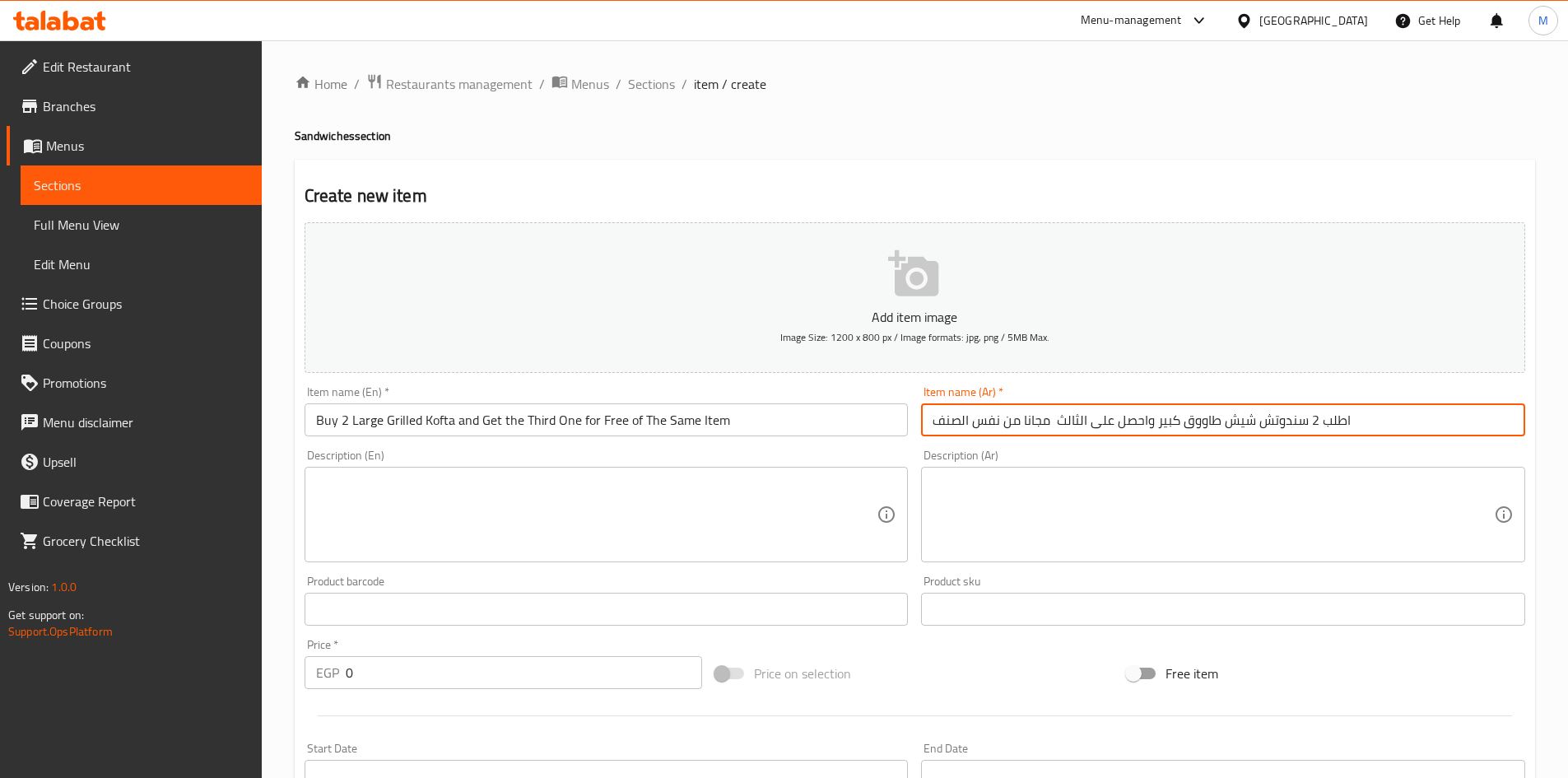
click at [1244, 417] on input "اطلب 2 سندوتش شيش طاووق كبير واحصل على الثالث مجانا من نفس الصنف" at bounding box center [1224, 419] width 605 height 33
drag, startPoint x: 1244, startPoint y: 417, endPoint x: 1212, endPoint y: 419, distance: 32.1
click at [1212, 419] on input "اطلب 2 سندوتش شيش طاووق كبير واحصل على الثالث مجانا من نفس الصنف" at bounding box center [1224, 419] width 605 height 33
paste input "كفته مشويه"
type input "اطلب 2 سندوتش كفته مشويه كبير واحصل على الثالث مجانا من نفس الصنف"
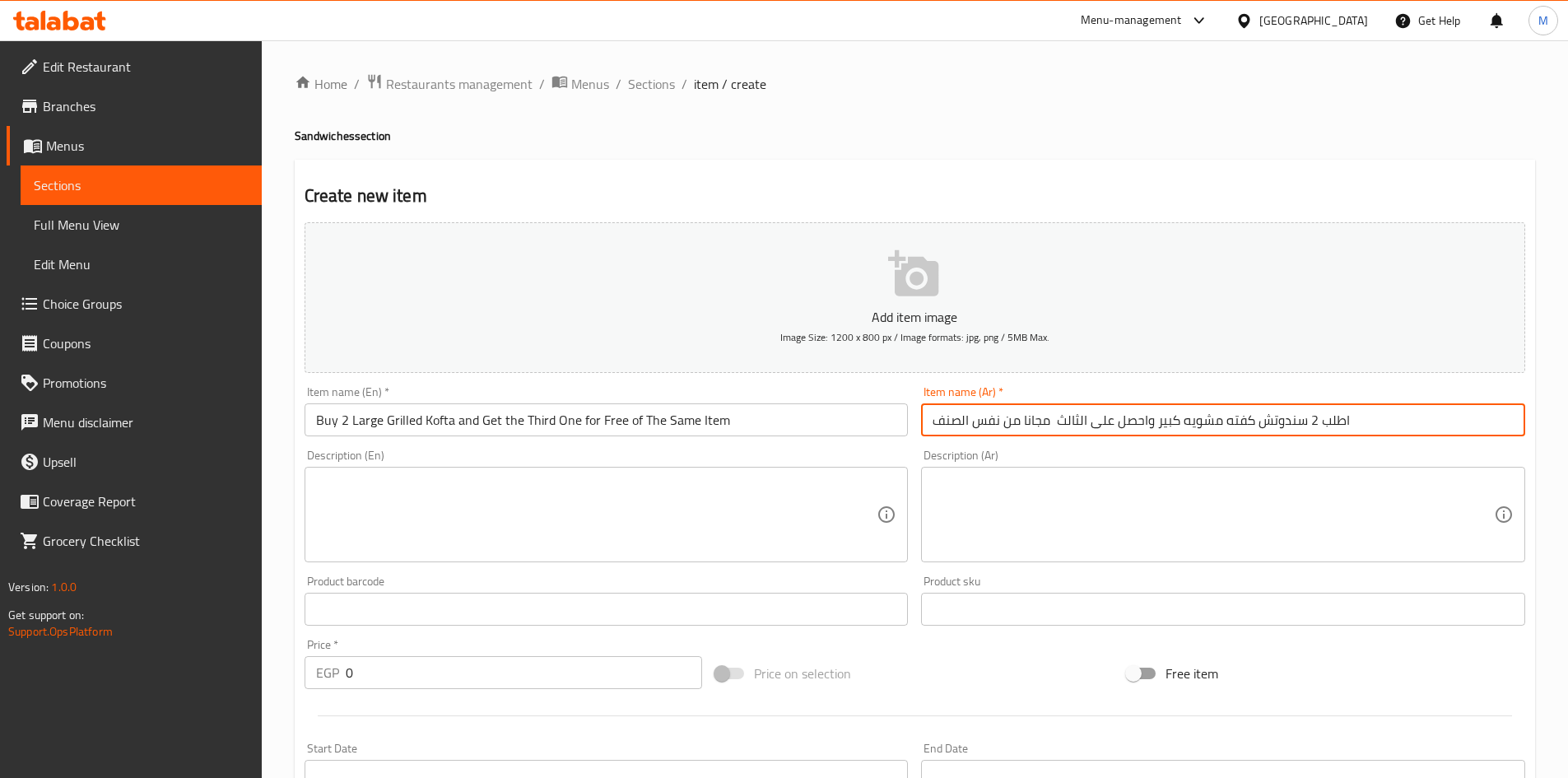
click at [851, 444] on div "Description (En) Description (En)" at bounding box center [606, 505] width 618 height 125
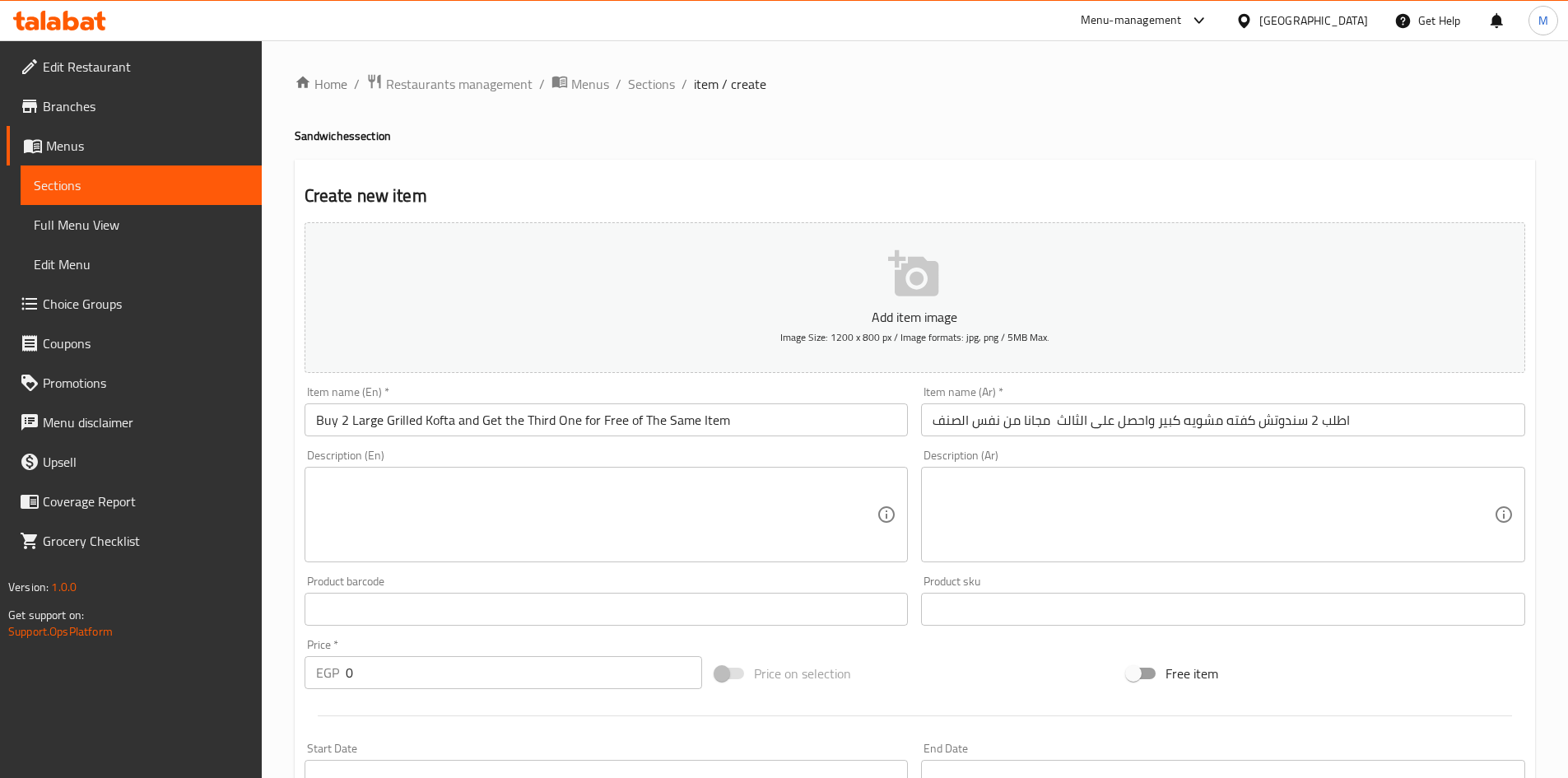
click at [446, 674] on input "0" at bounding box center [525, 672] width 357 height 33
type input "285"
click at [448, 644] on div "Price   * EGP 285 Price *" at bounding box center [504, 664] width 398 height 50
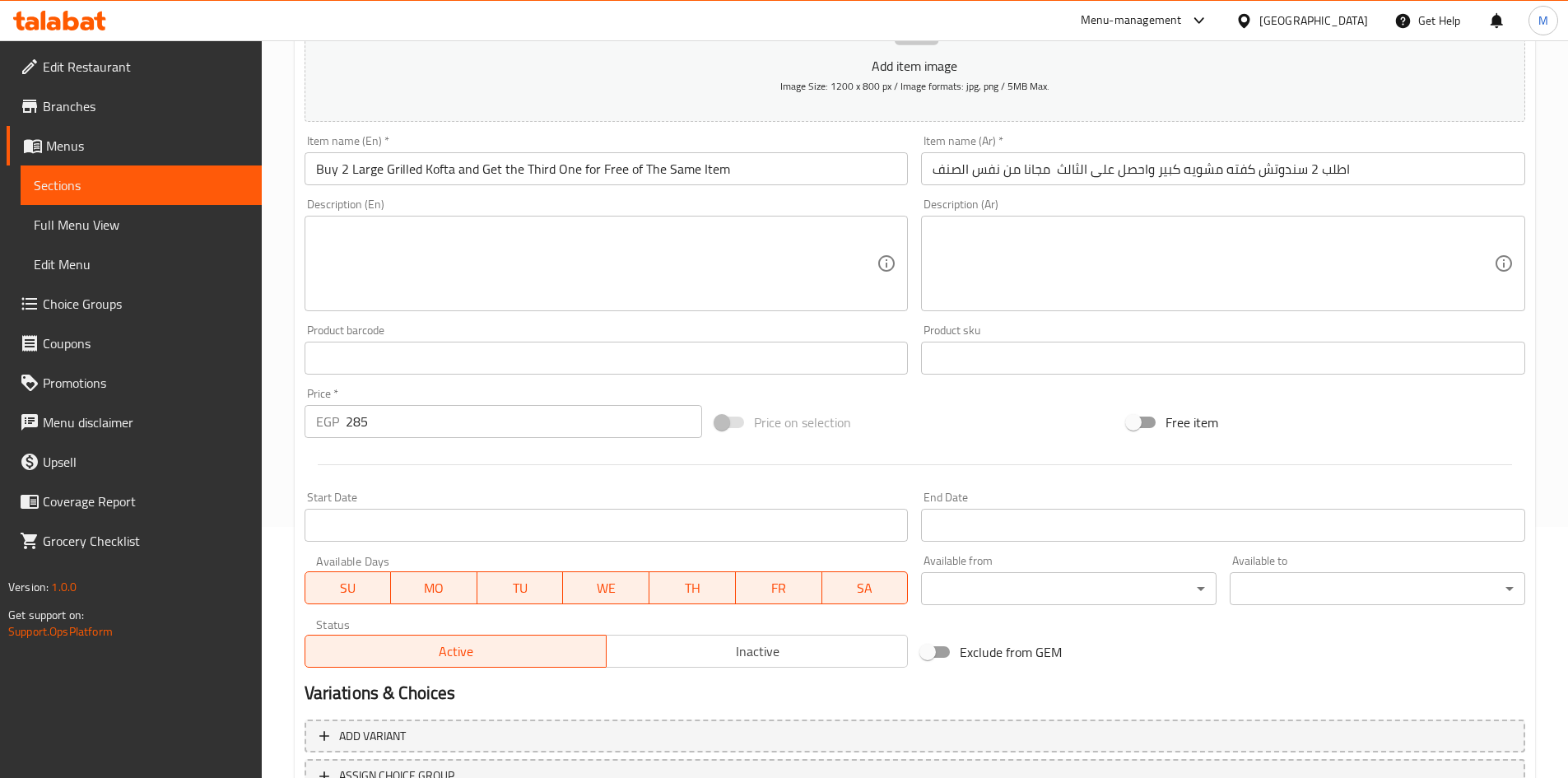
scroll to position [385, 0]
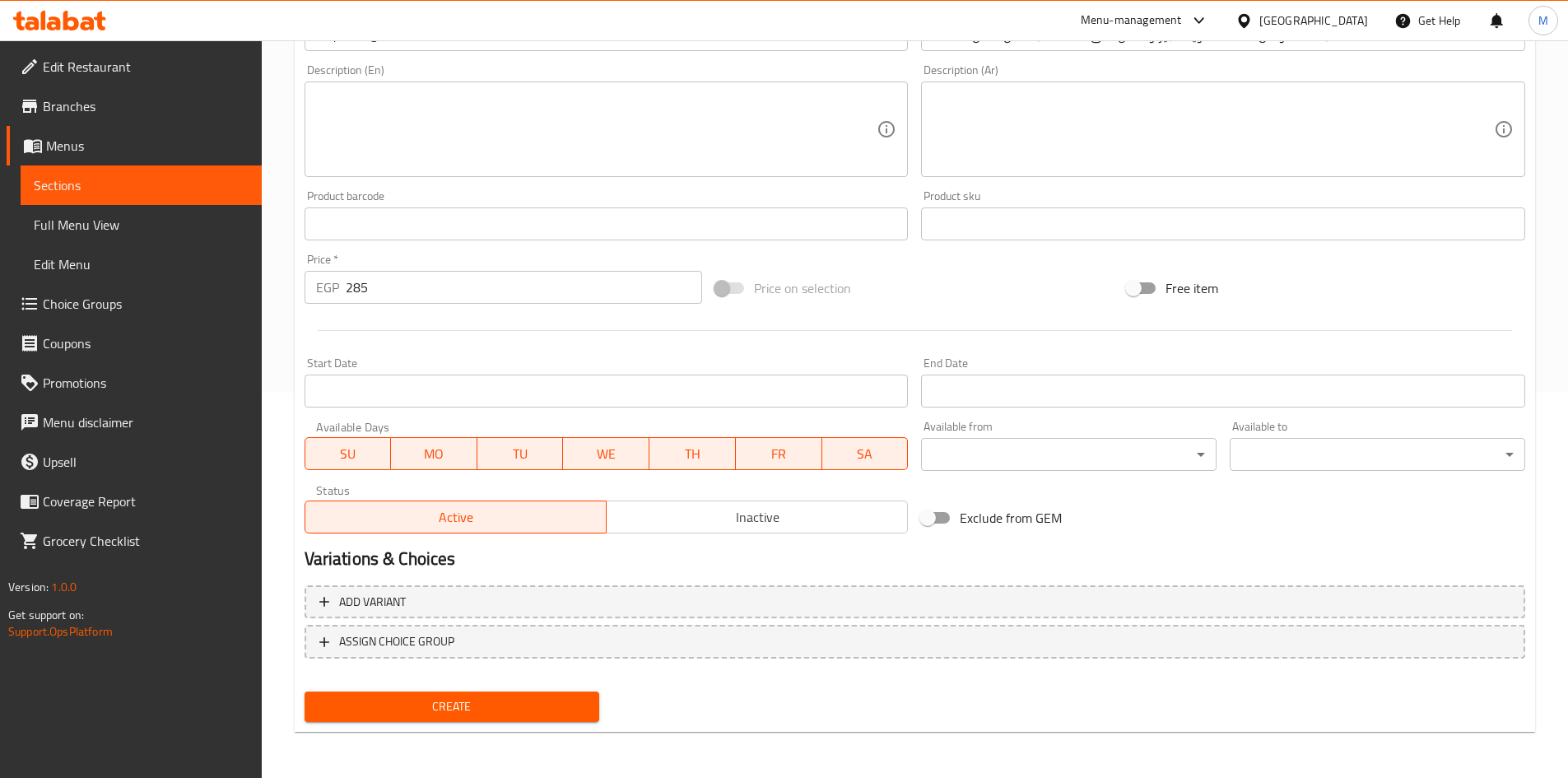
click at [476, 716] on span "Create" at bounding box center [452, 706] width 269 height 20
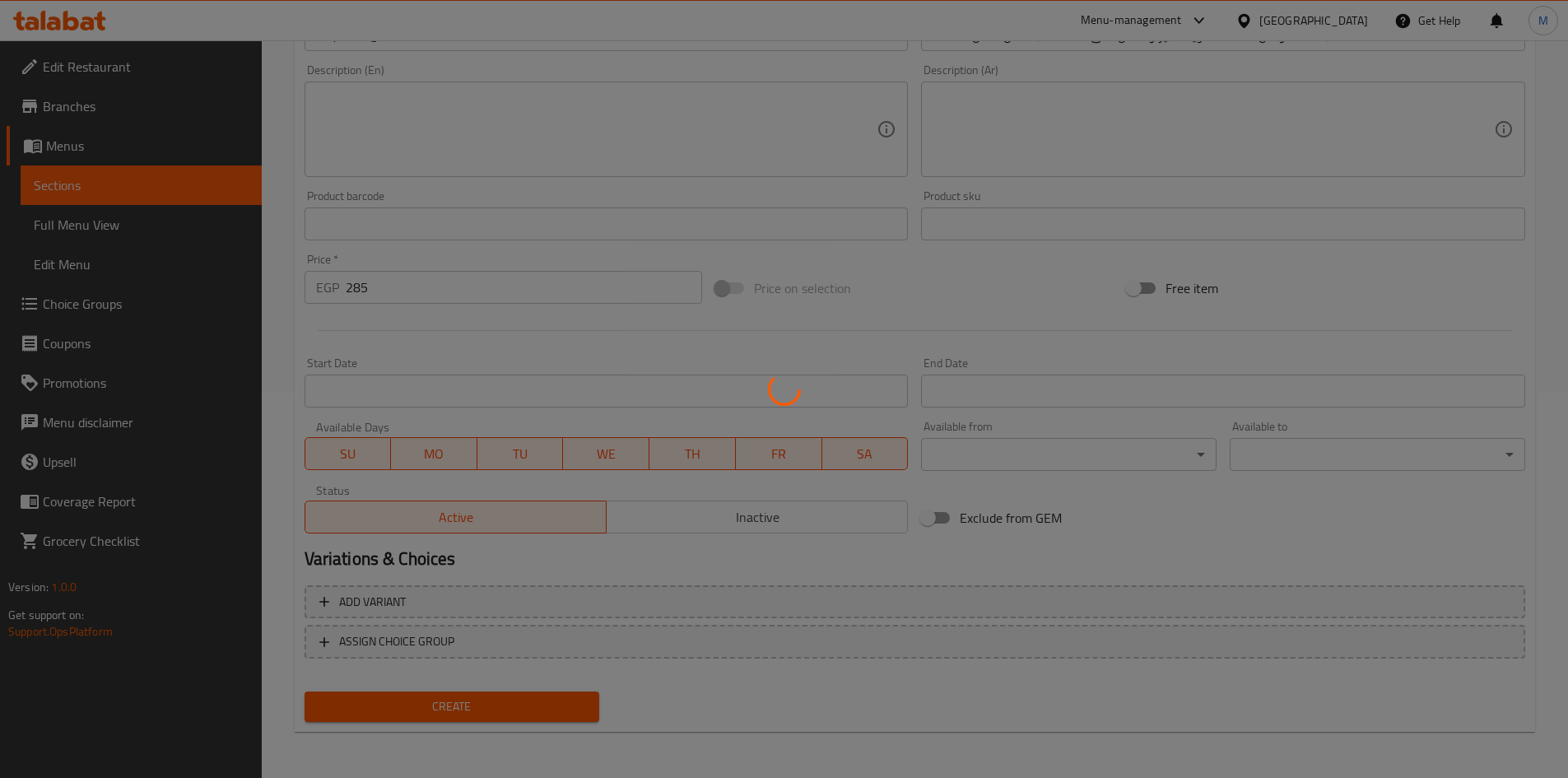
type input "0"
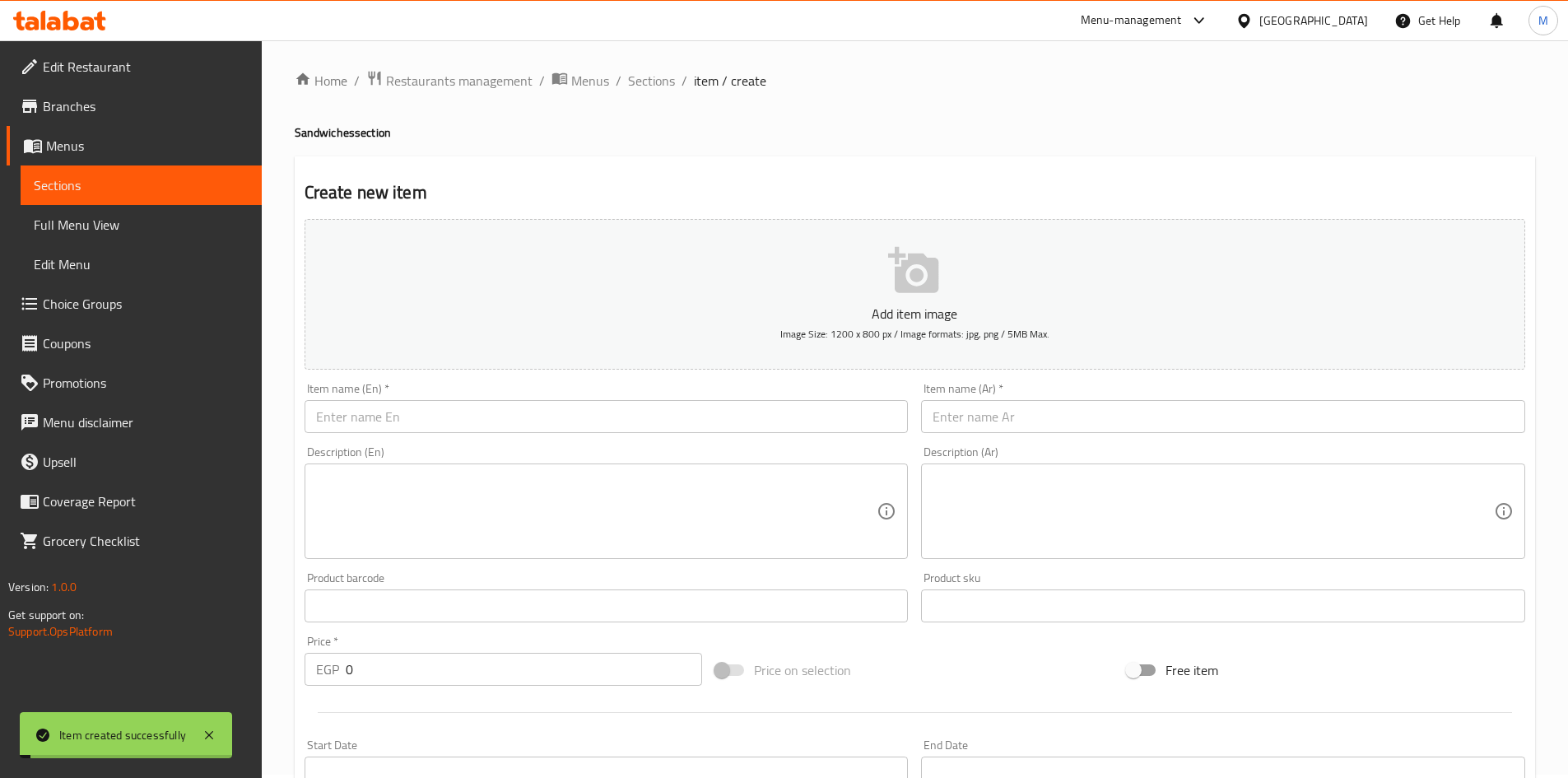
scroll to position [0, 0]
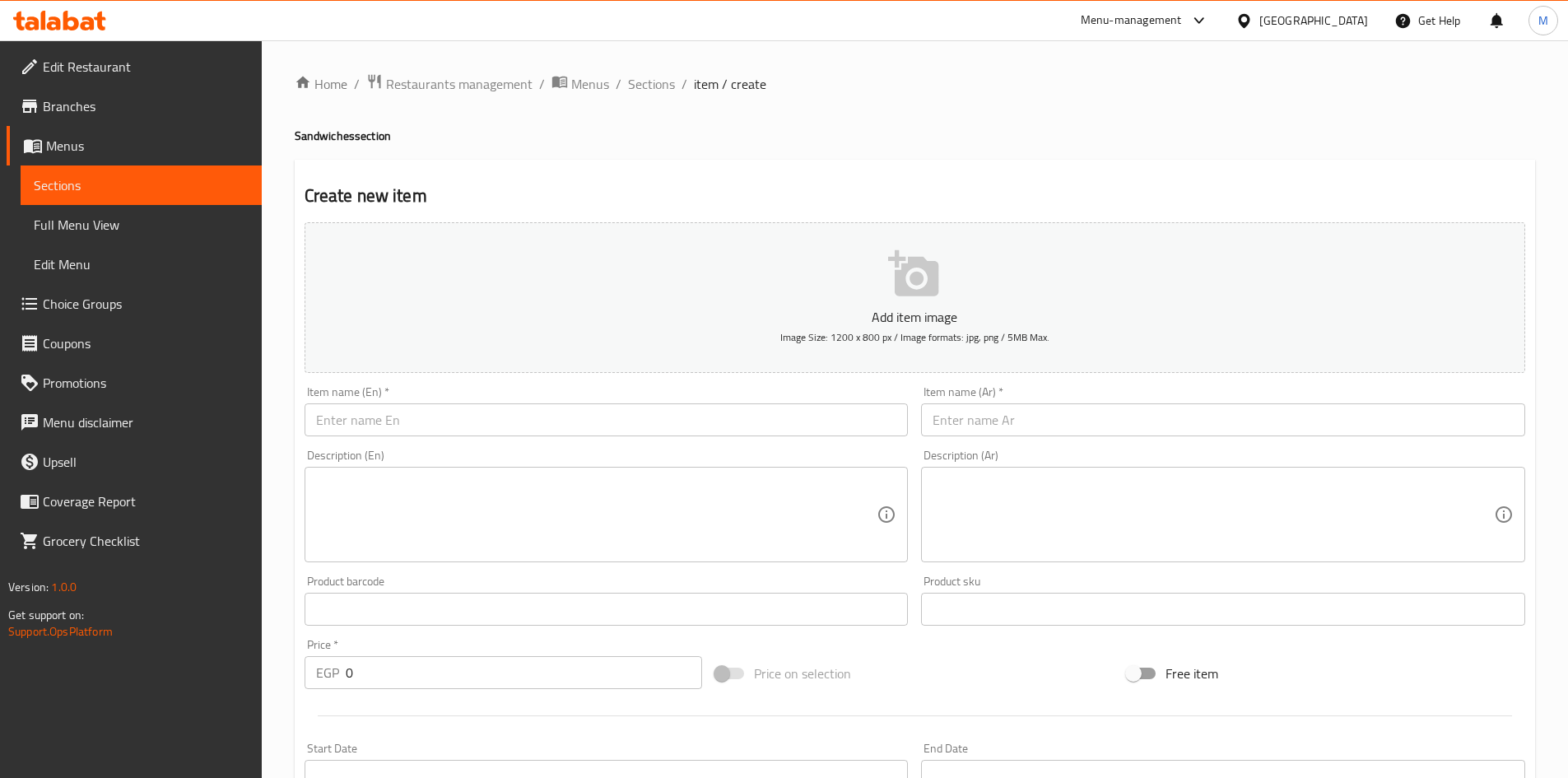
click at [550, 424] on input "text" at bounding box center [607, 419] width 605 height 33
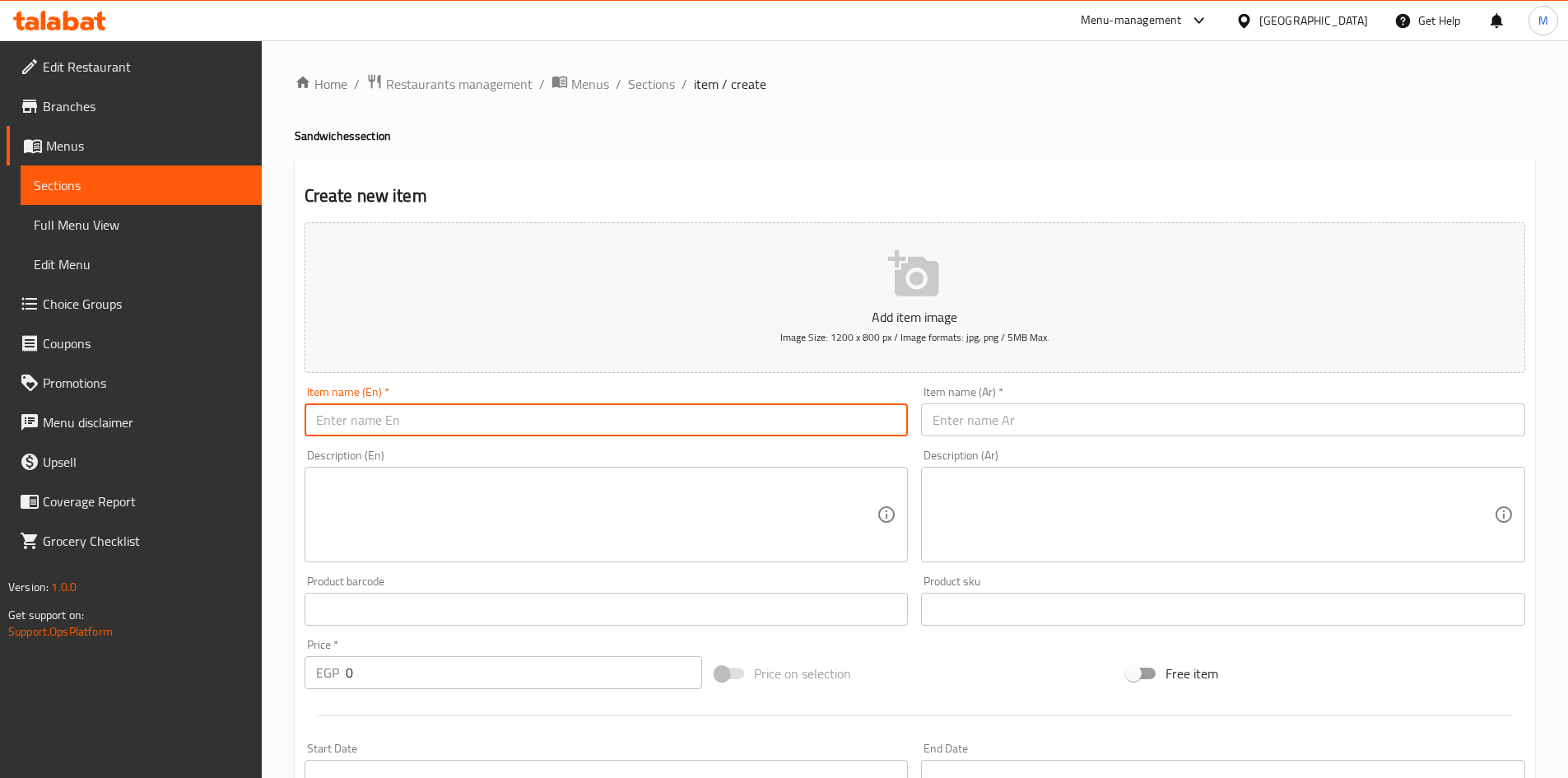
paste input "Buy 2 Large [PERSON_NAME] and Get the Third One for Free of The Same Item"
click at [528, 422] on input "Buy 2 Large [PERSON_NAME] and Get the Third One for Free of The Same Item" at bounding box center [607, 419] width 605 height 33
click at [765, 423] on input "Buy 2 Large [PERSON_NAME] and Get the Third One for Free of The Same Item" at bounding box center [607, 419] width 605 height 33
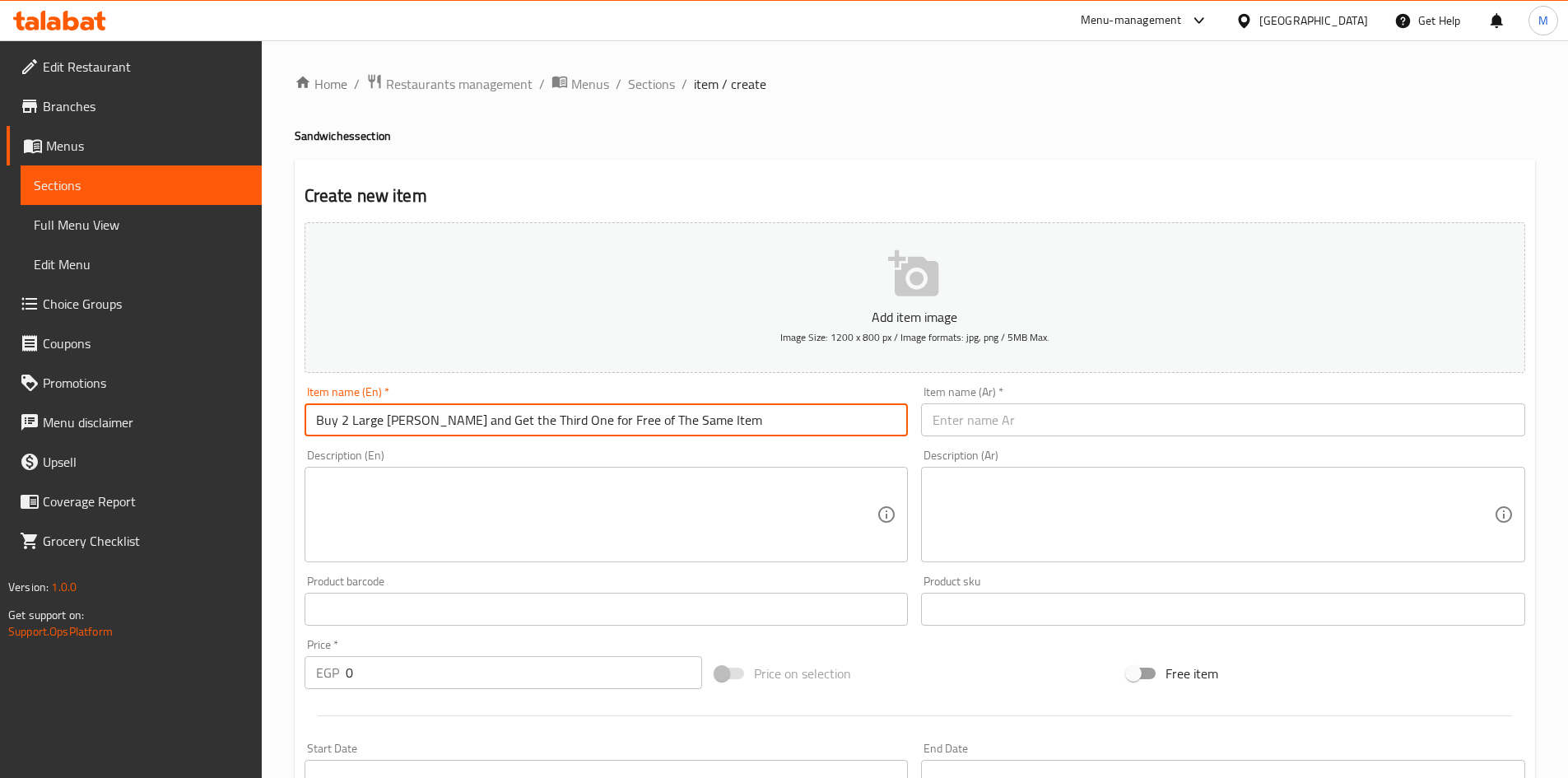
type input "Buy 2 Large [PERSON_NAME] and Get the Third One for Free of The Same Item"
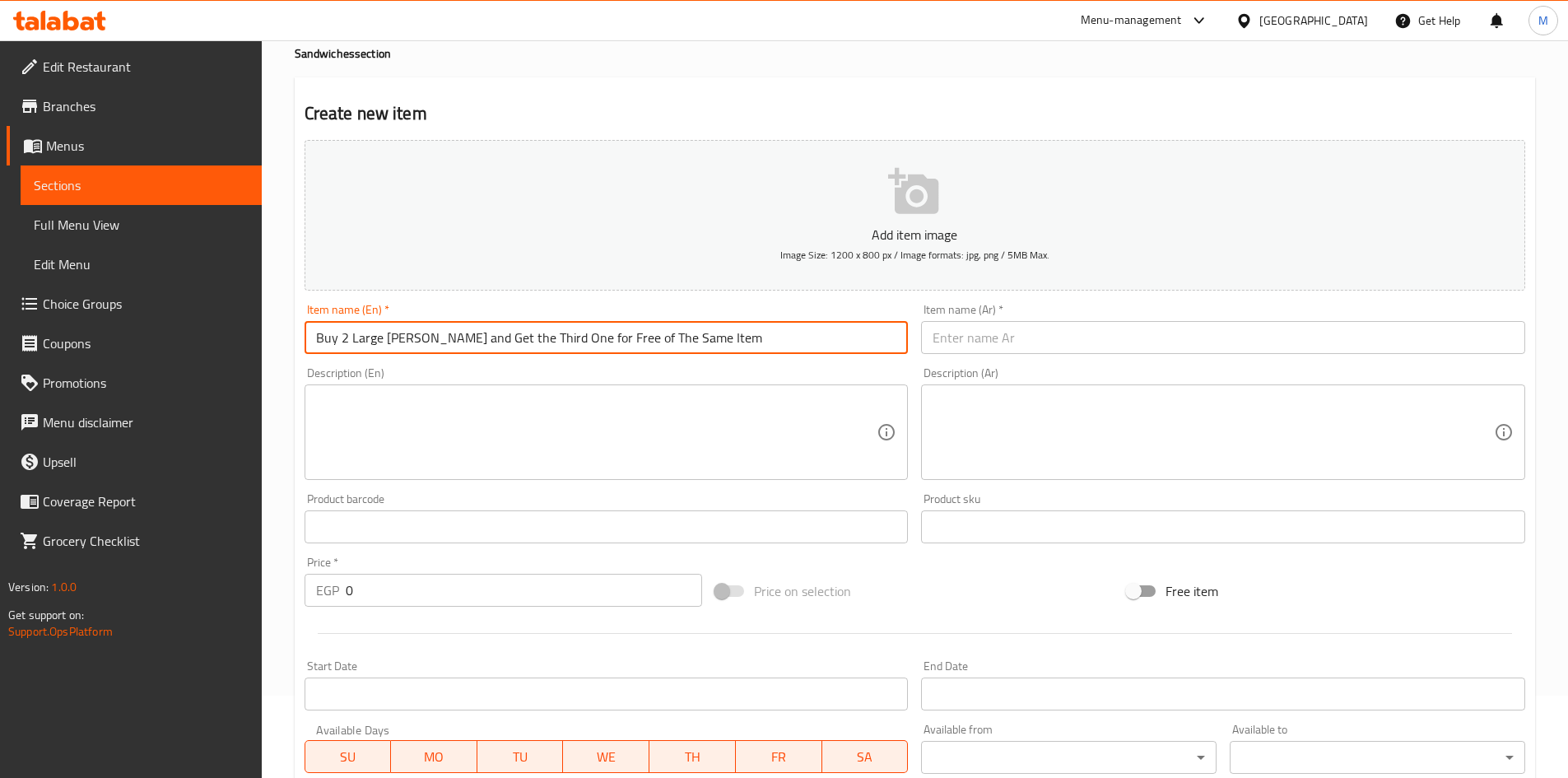
click at [405, 582] on input "0" at bounding box center [525, 589] width 357 height 33
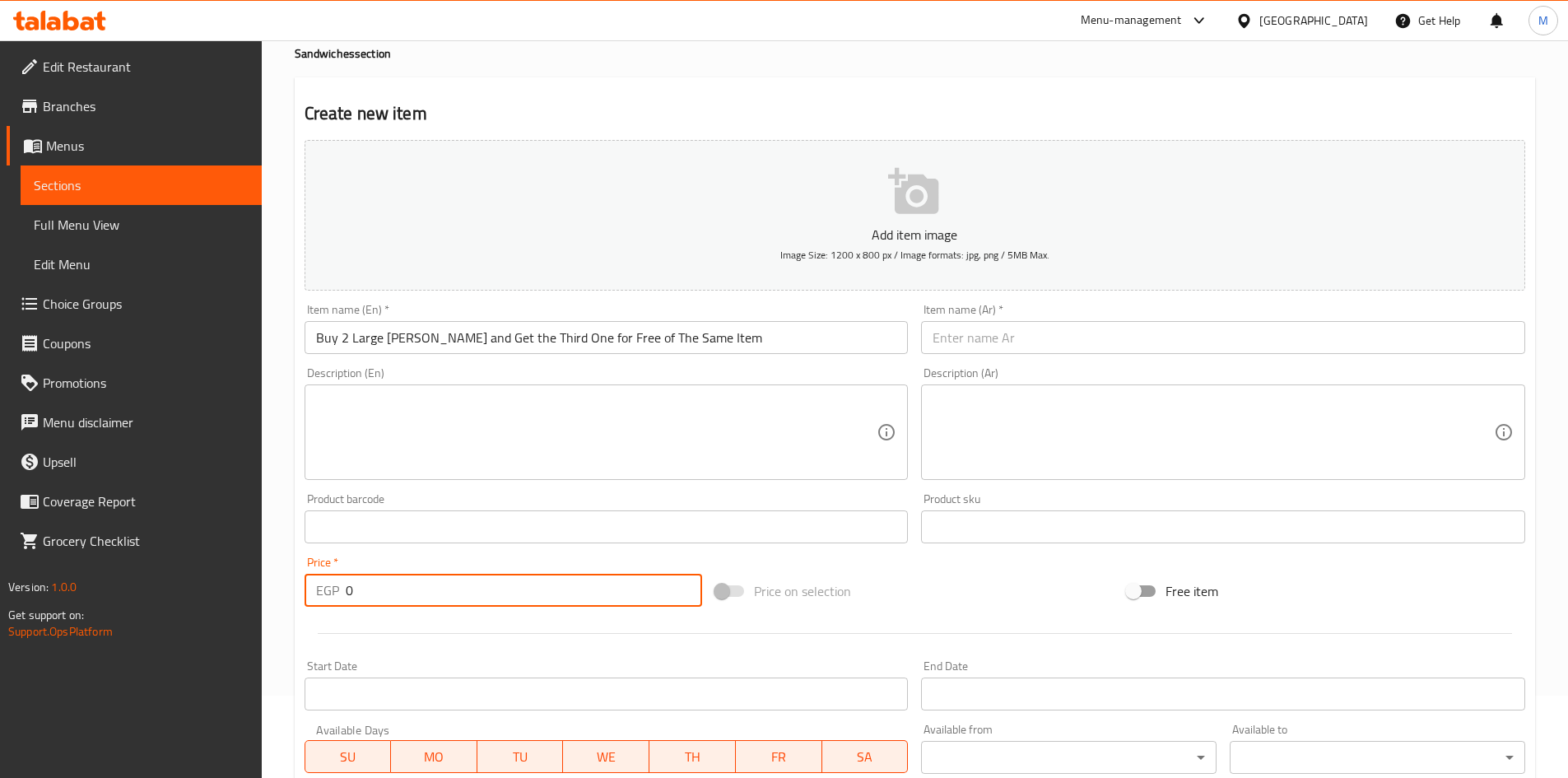
click at [405, 582] on input "0" at bounding box center [525, 589] width 357 height 33
type input "315"
click at [451, 552] on div "Price   * EGP 315 Price *" at bounding box center [503, 581] width 412 height 63
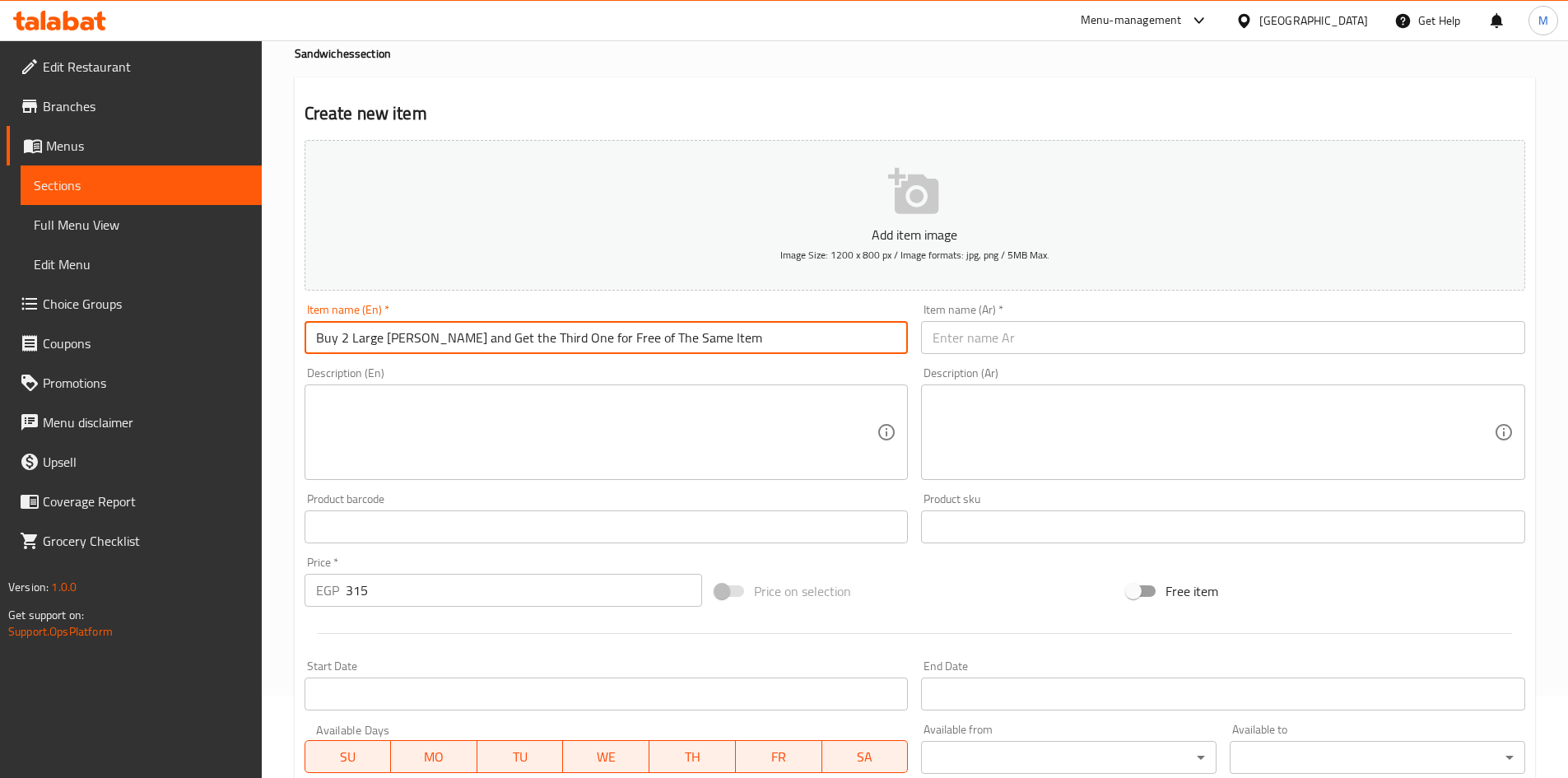
click at [391, 337] on input "Buy 2 Large [PERSON_NAME] and Get the Third One for Free of The Same Item" at bounding box center [607, 336] width 605 height 33
drag, startPoint x: 391, startPoint y: 337, endPoint x: 434, endPoint y: 334, distance: 43.1
click at [434, 334] on input "Buy 2 Large [PERSON_NAME] and Get the Third One for Free of The Same Item" at bounding box center [607, 336] width 605 height 33
paste input "Pane"
click at [475, 341] on input "Buy 2 Large Pane and Get the Third One for Free of The Same Item" at bounding box center [607, 336] width 605 height 33
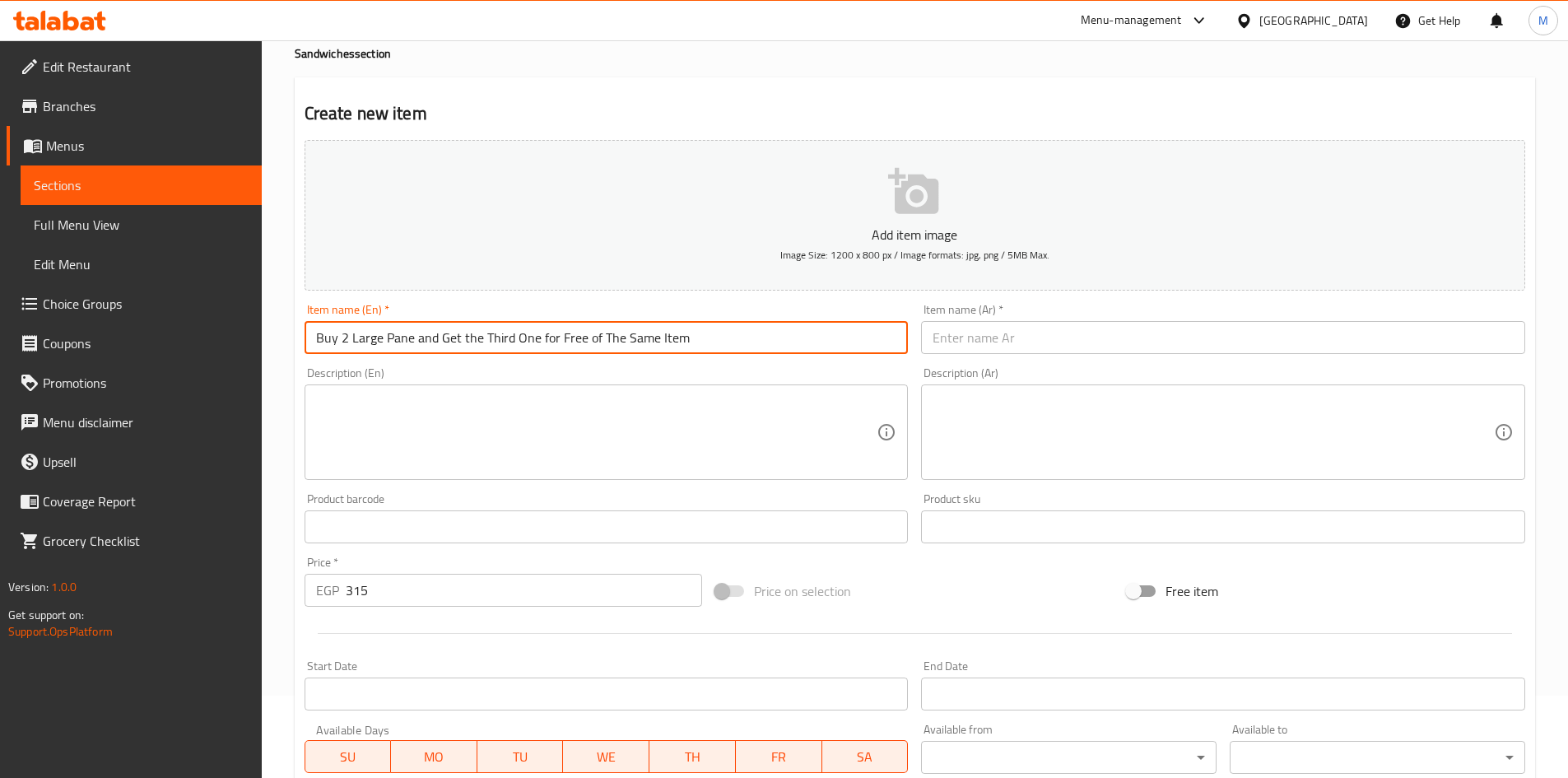
click at [475, 341] on input "Buy 2 Large Pane and Get the Third One for Free of The Same Item" at bounding box center [607, 336] width 605 height 33
click at [476, 342] on input "Buy 2 Large Pane and Get the Third One for Free of The Same Item" at bounding box center [607, 336] width 605 height 33
click at [739, 333] on input "Buy 2 Large Pane and Get the Third One for Free of The Same Item" at bounding box center [607, 336] width 605 height 33
type input "Buy 2 Large Pane and Get the Third One for Free of The Same Item"
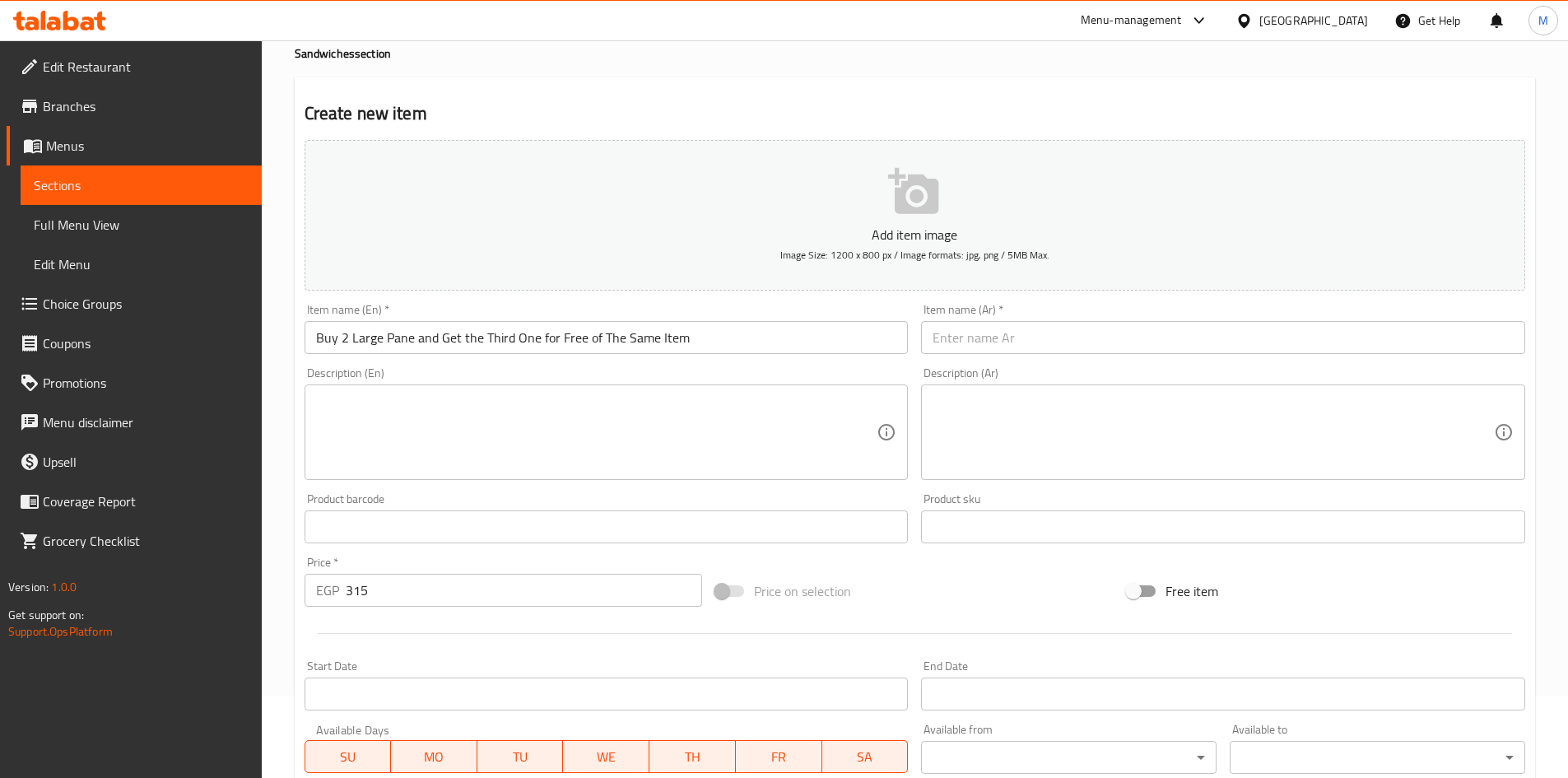
click at [855, 497] on div "Product barcode Product barcode" at bounding box center [607, 518] width 605 height 50
click at [1052, 342] on input "text" at bounding box center [1224, 336] width 605 height 33
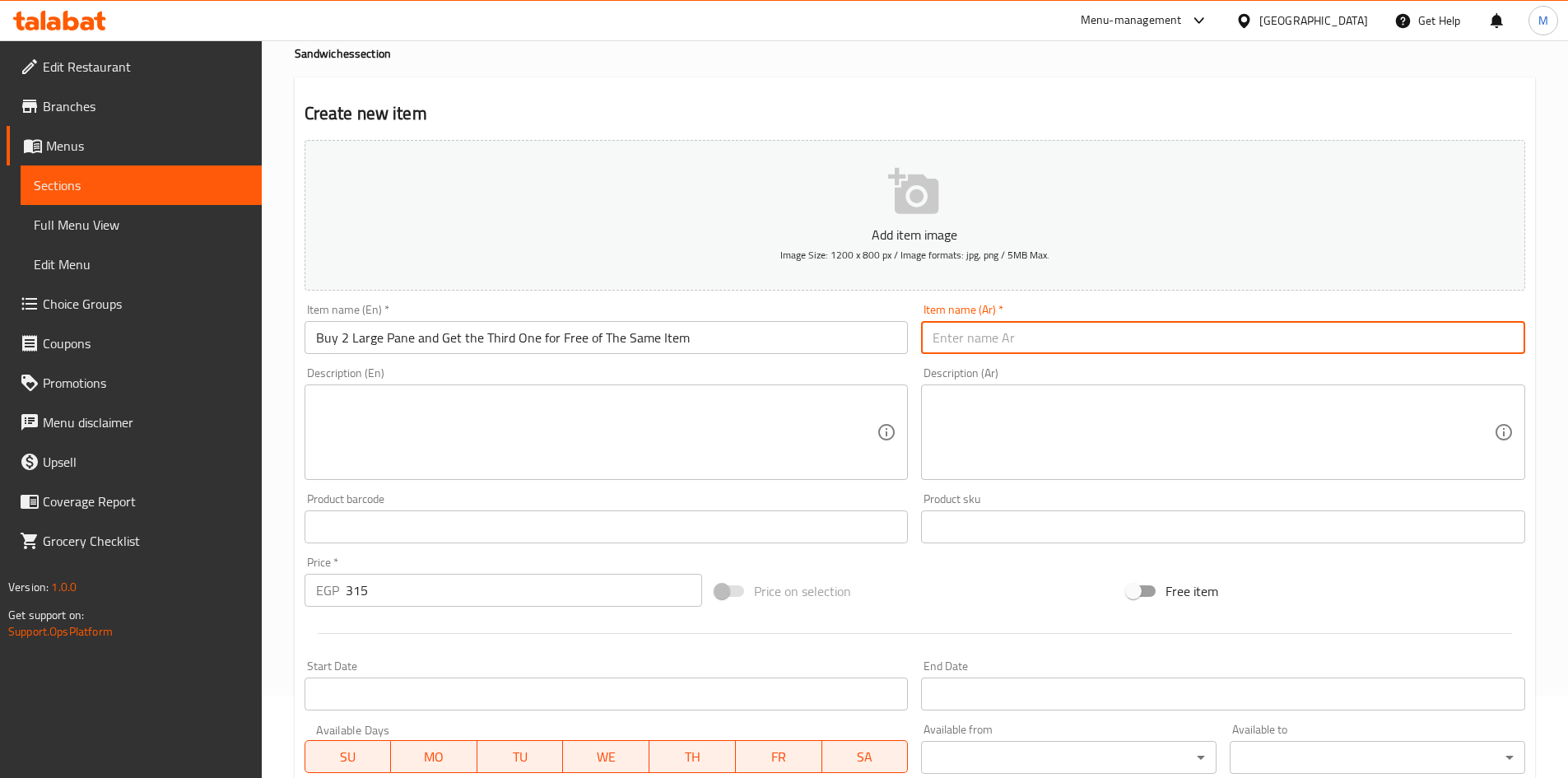
paste input "اطلب 2 سندوتش شيش طاووق كبير واحصل على الثالث مجانا من نفس الصنف"
click at [1410, 336] on input "اطلب 2 سندوتش شيش طاووق كبير واحصل على الثالث مجانا من نفس الصنف" at bounding box center [1224, 336] width 605 height 33
drag, startPoint x: 1409, startPoint y: 336, endPoint x: 1374, endPoint y: 336, distance: 35.0
click at [1374, 336] on input "اطلب 2 سندوتش شيش طاووق كبير واحصل على الثالث مجانا من نفس الصنف" at bounding box center [1224, 336] width 605 height 33
type input "اطلب 2 سندوتش بانية كبير واحصل على الثالث مجانا من نفس الصنف"
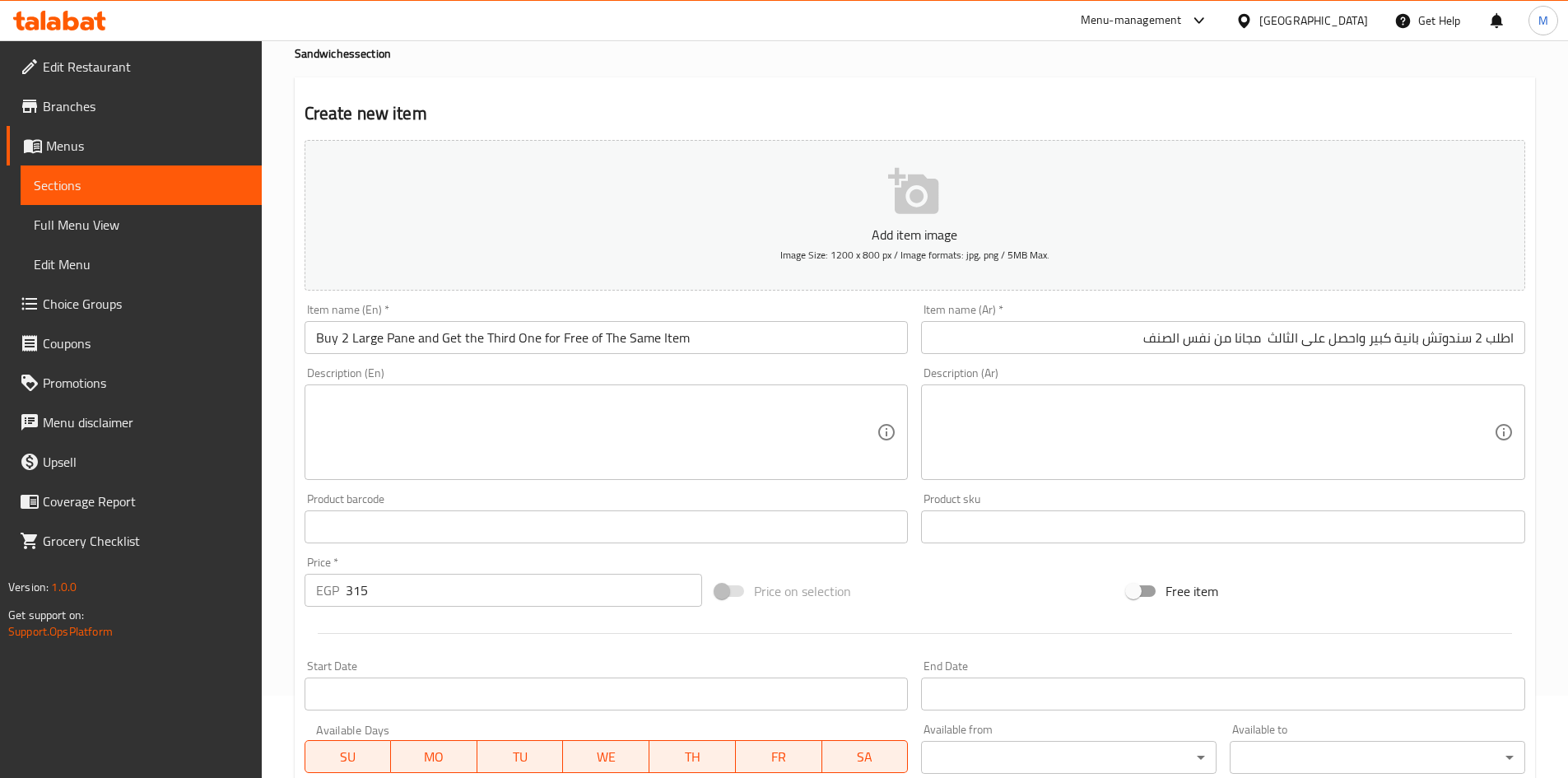
click at [771, 372] on div "Description (En) Description (En)" at bounding box center [607, 423] width 605 height 112
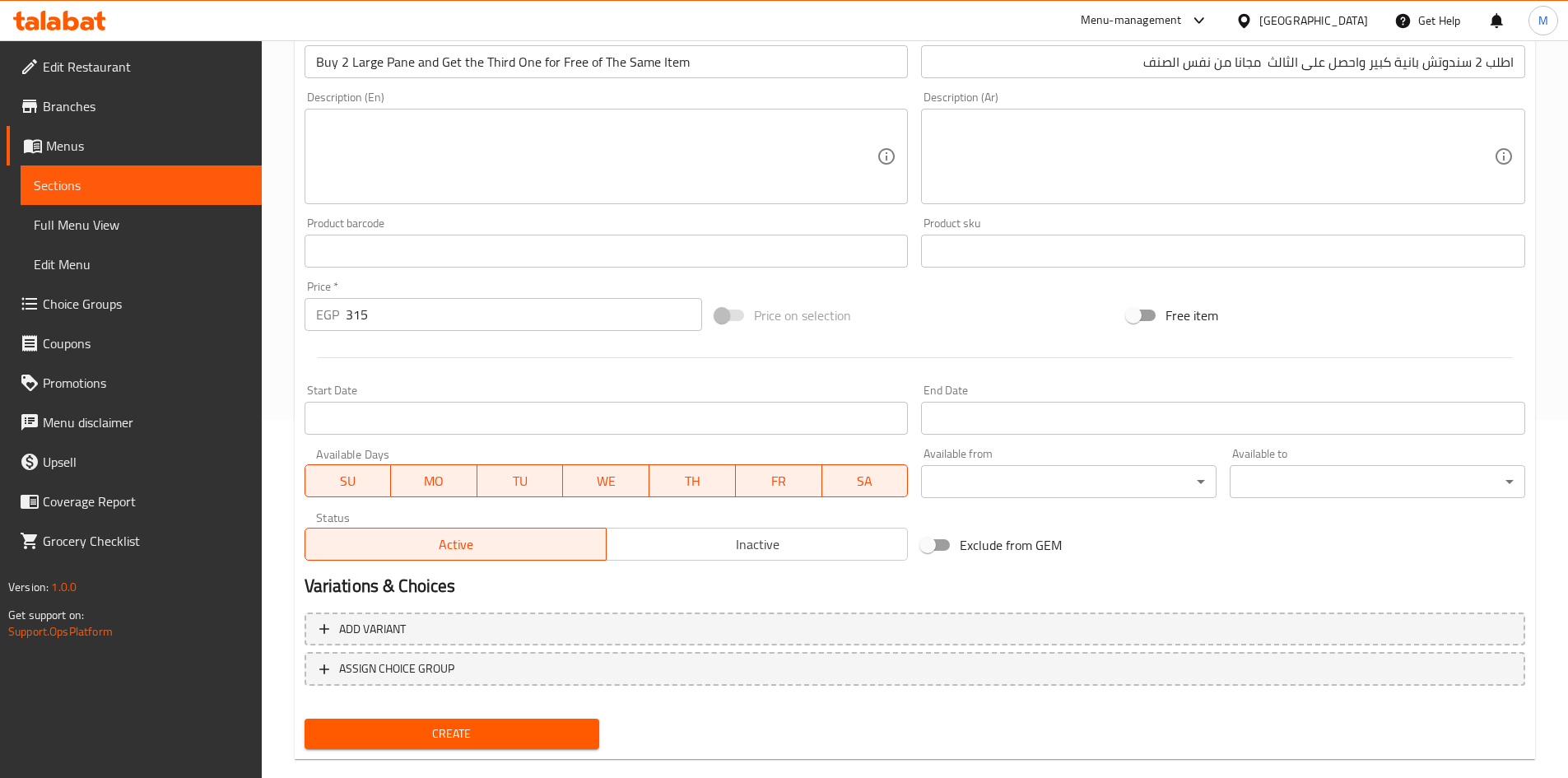
scroll to position [385, 0]
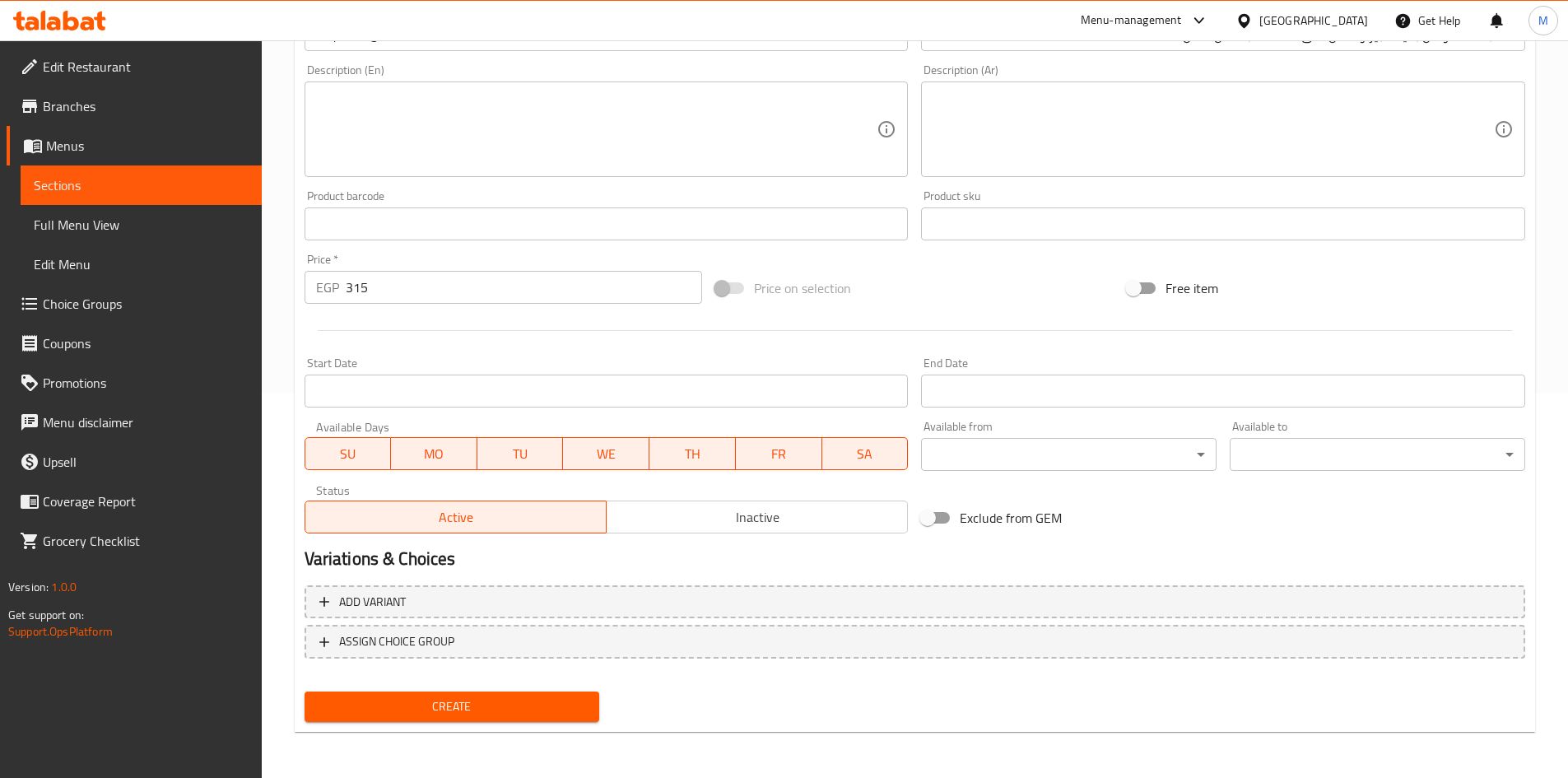
click at [591, 695] on button "Create" at bounding box center [453, 706] width 296 height 31
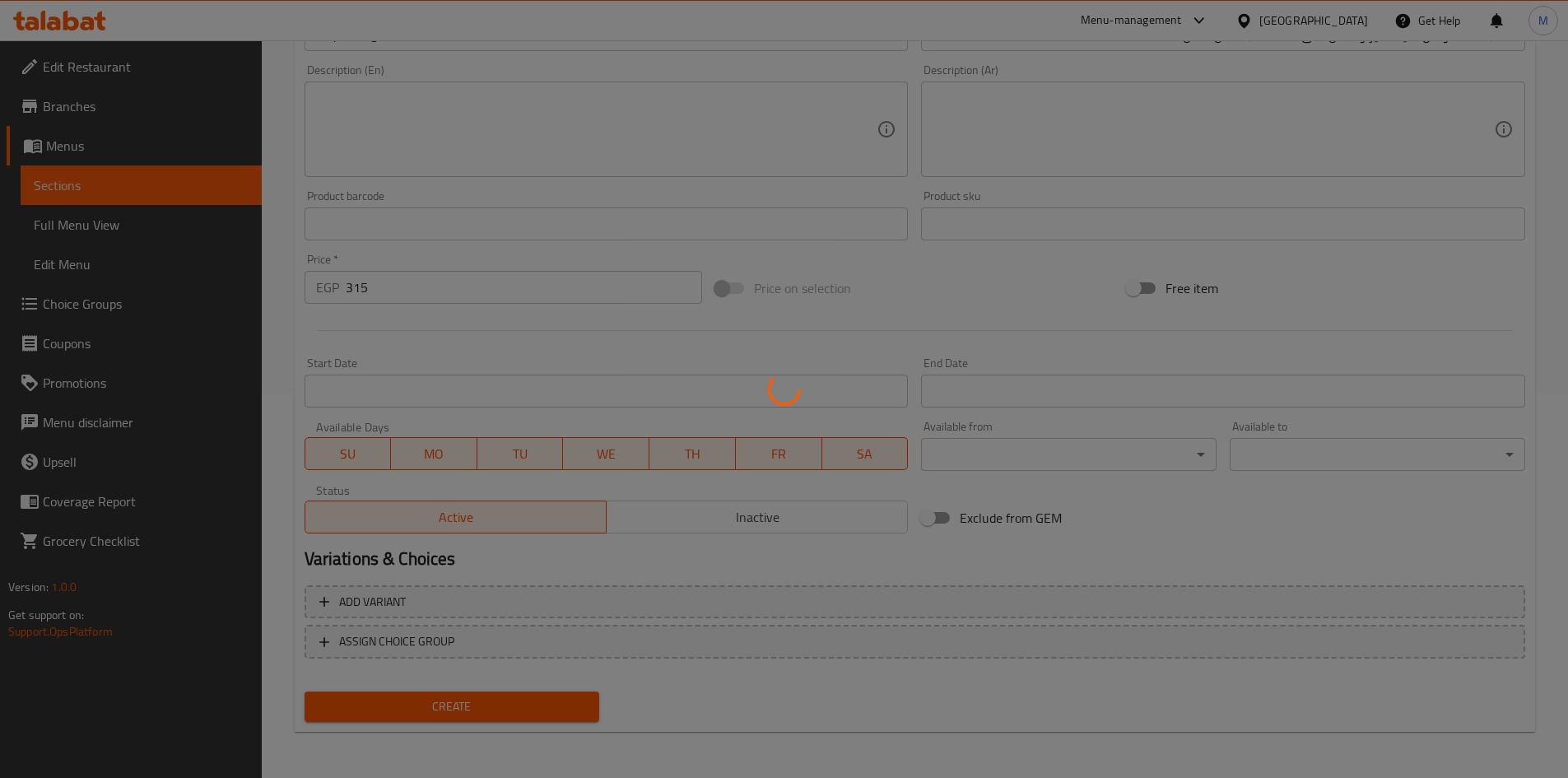
type input "0"
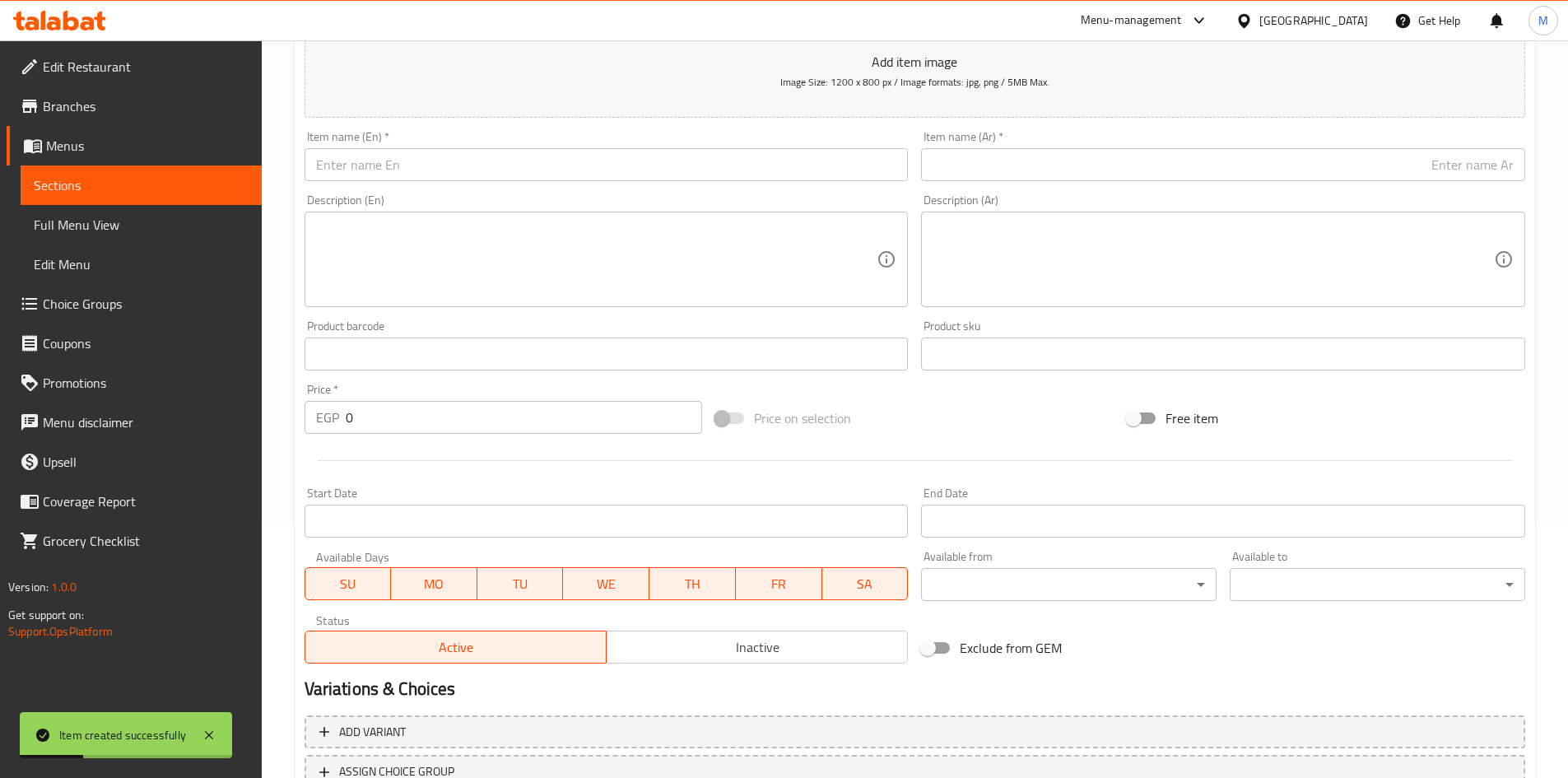
scroll to position [56, 0]
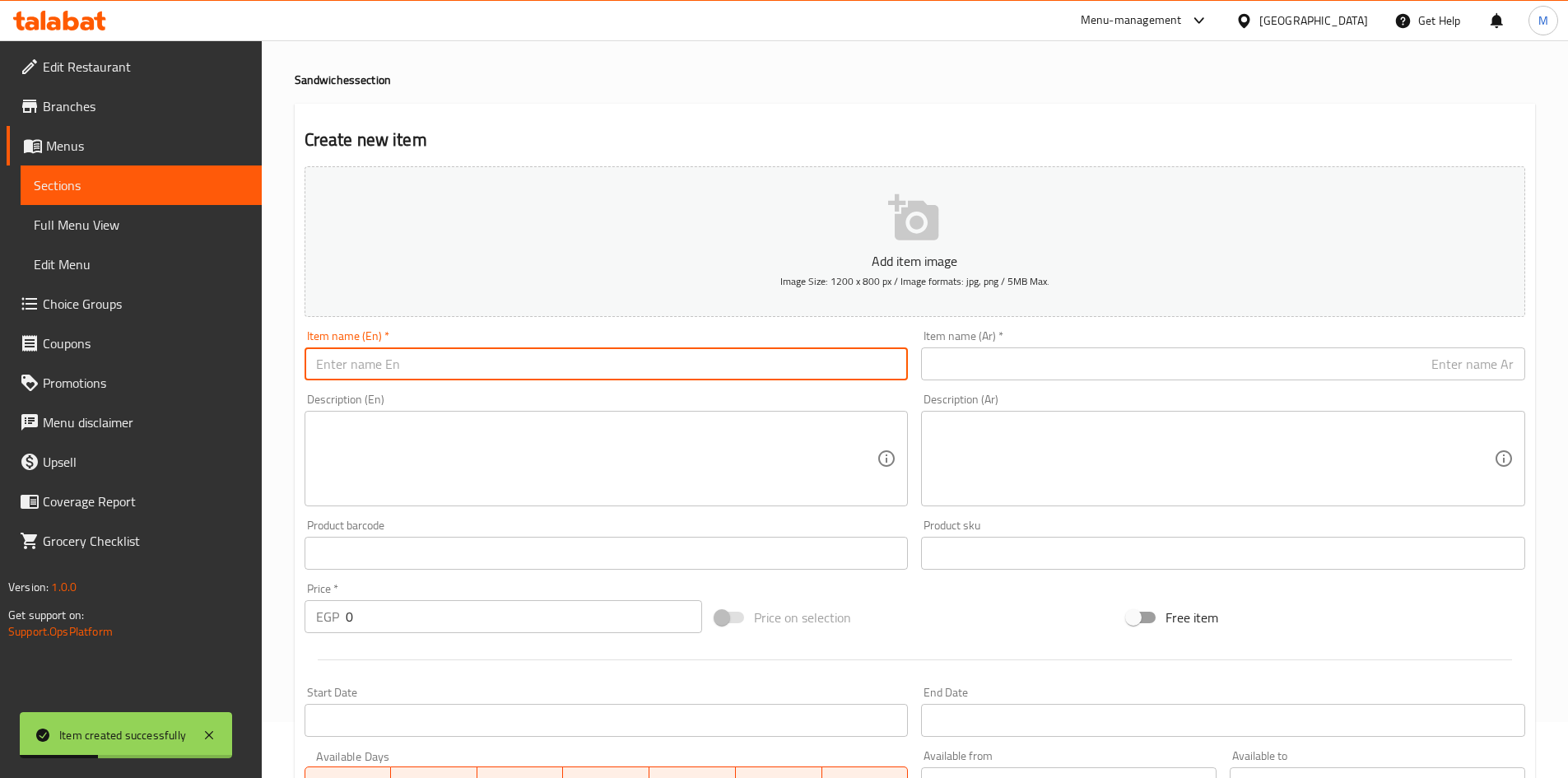
click at [498, 356] on input "text" at bounding box center [607, 363] width 605 height 33
paste input "Buy 2 Large [PERSON_NAME] and Get the Third One for Free of The Same Item"
click at [496, 361] on input "Buy 2 Large [PERSON_NAME] and Get the Third One for Free of The Same Item" at bounding box center [607, 363] width 605 height 33
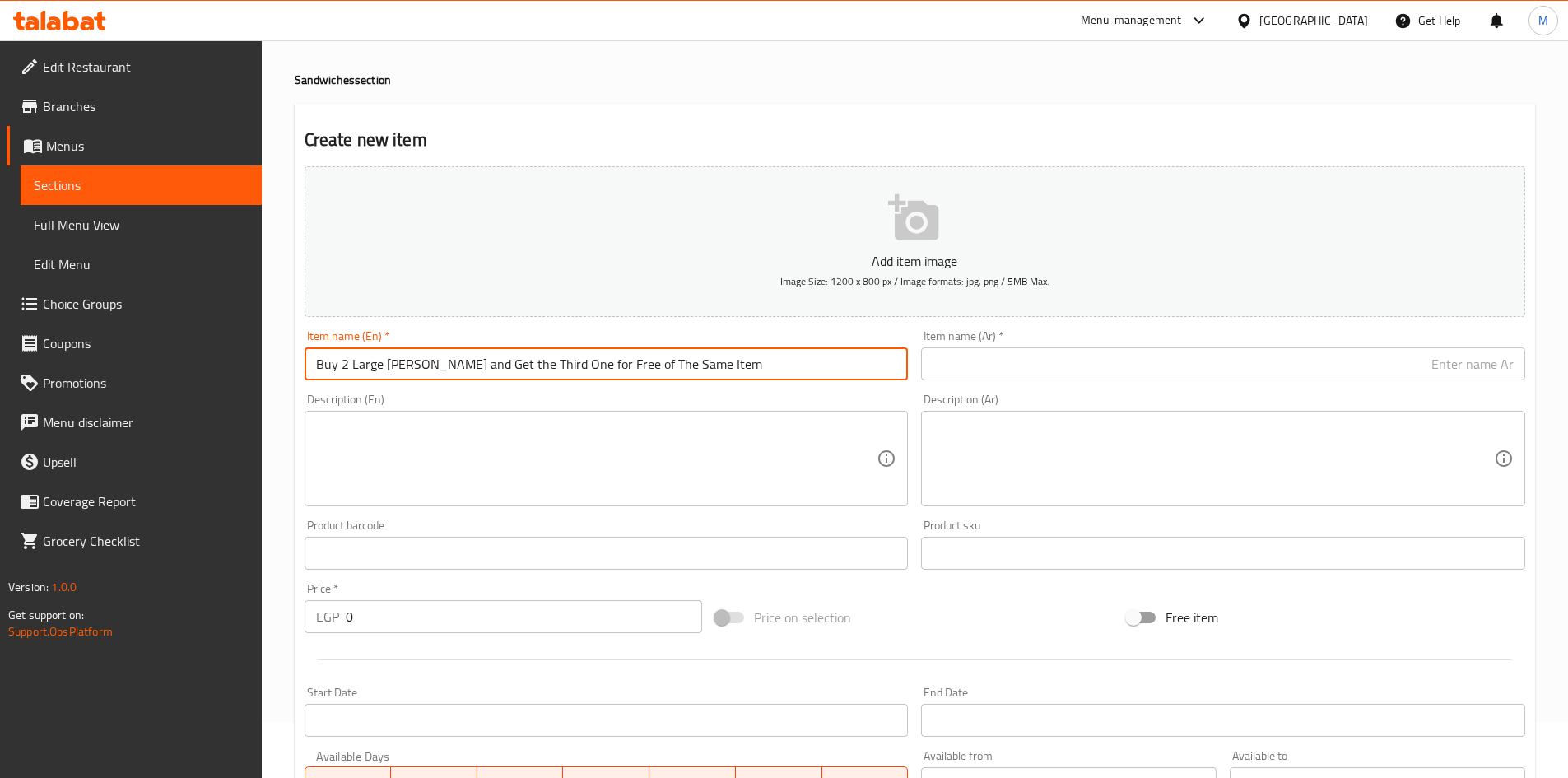
click at [400, 363] on input "Buy 2 Large [PERSON_NAME] and Get the Third One for Free of The Same Item" at bounding box center [607, 363] width 605 height 33
drag, startPoint x: 400, startPoint y: 363, endPoint x: 437, endPoint y: 363, distance: 37.0
click at [437, 363] on input "Buy 2 Large [PERSON_NAME] and Get the Third One for Free of The Same Item" at bounding box center [607, 363] width 605 height 33
paste input "Grilled Breasts"
click at [636, 361] on input "Buy 2 Large Grilled Breasts and Get the Third One for Free of The Same Item" at bounding box center [607, 363] width 605 height 33
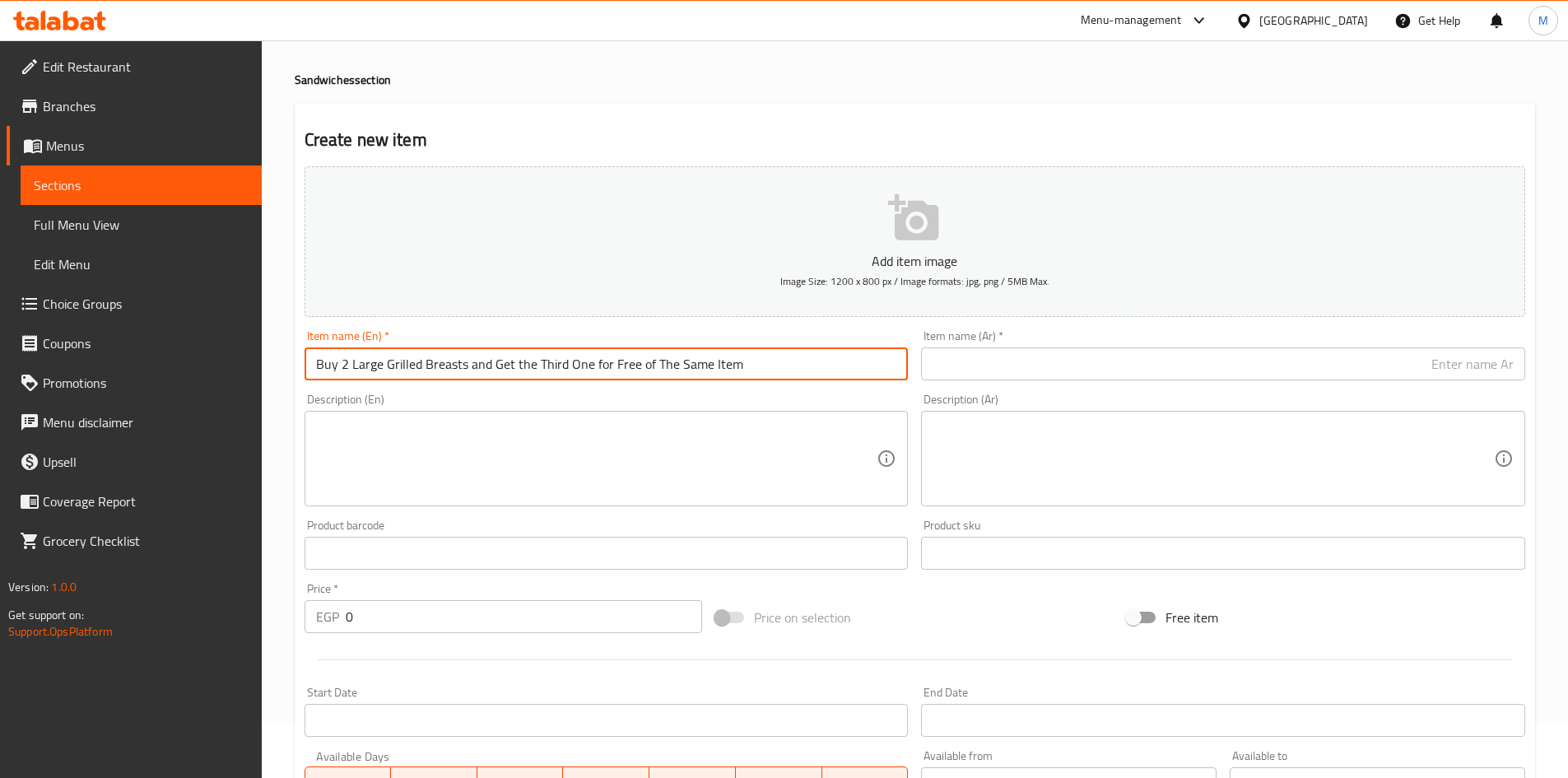
click at [636, 361] on input "Buy 2 Large Grilled Breasts and Get the Third One for Free of The Same Item" at bounding box center [607, 363] width 605 height 33
type input "Buy 2 Large Grilled Breasts and Get the Third One for Free of The Same Item"
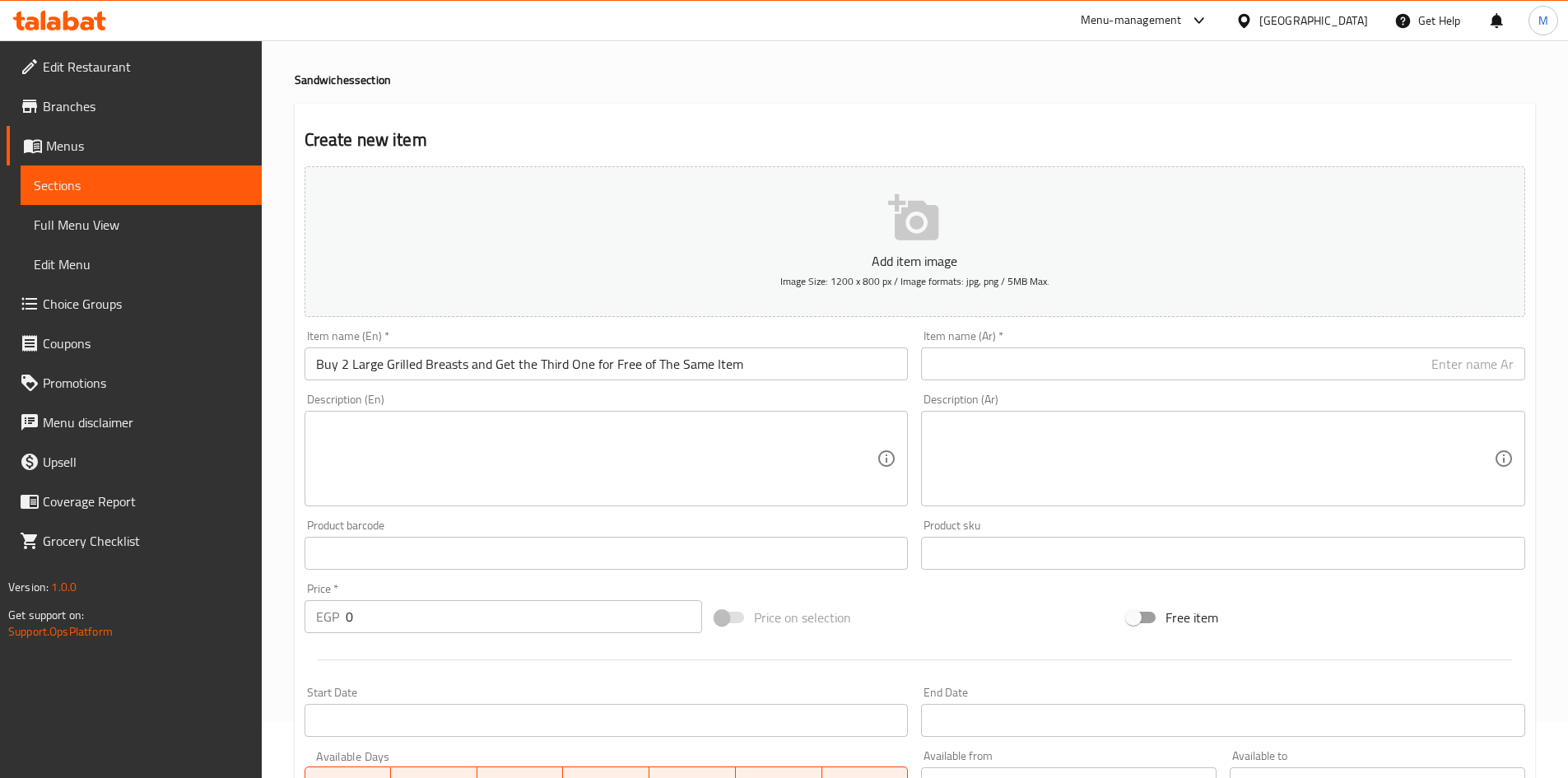
click at [897, 613] on div "Price on selection" at bounding box center [914, 617] width 412 height 45
click at [1139, 341] on div "Item name (Ar)   * Item name (Ar) *" at bounding box center [1224, 355] width 605 height 50
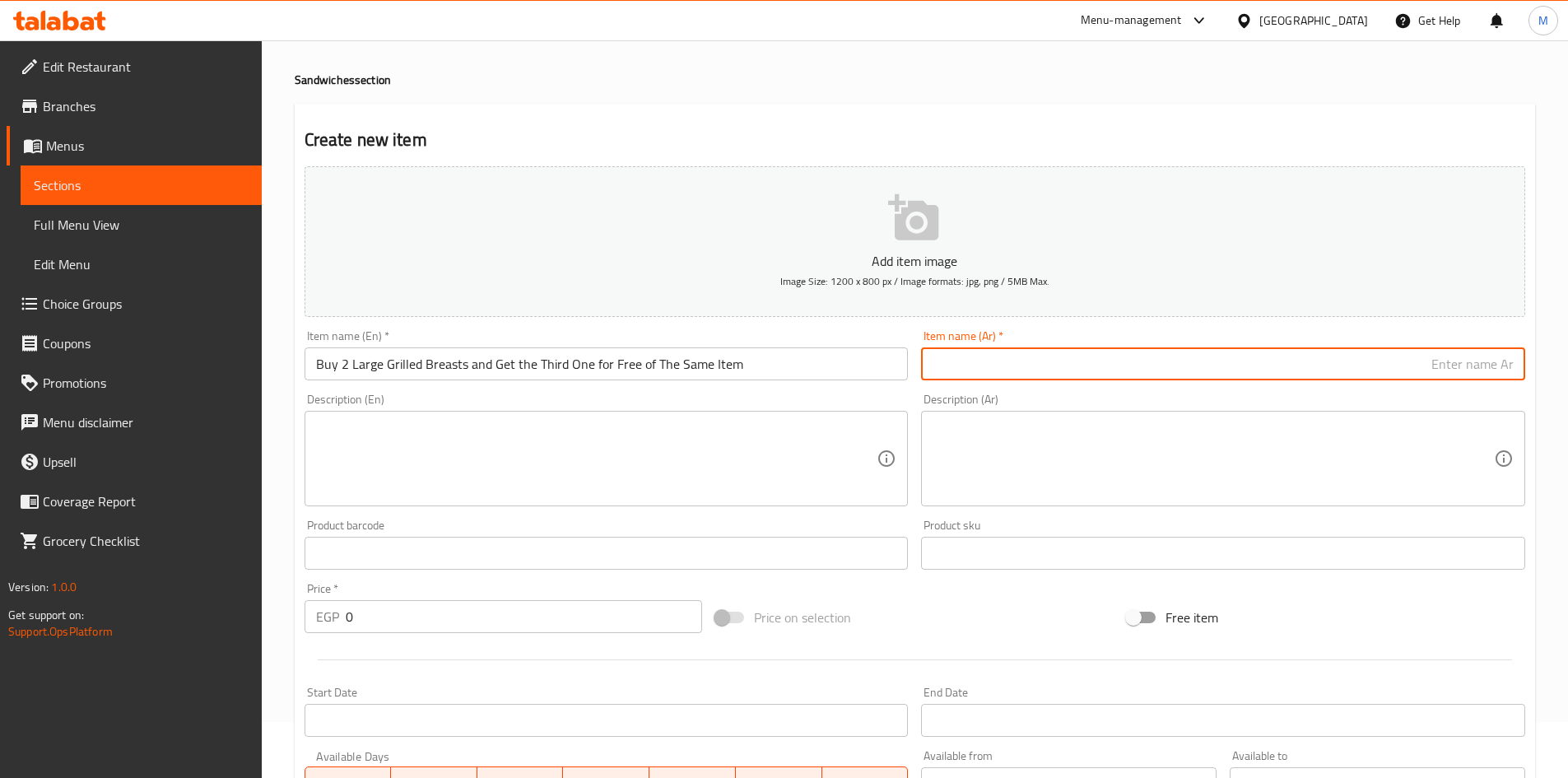
click at [1147, 348] on input "text" at bounding box center [1224, 363] width 605 height 33
paste input "اطلب 2 سندوتش شيش طاووق كبير واحصل على الثالث مجانا من نفس الصنف"
click at [1414, 362] on input "اطلب 2 سندوتش شيش طاووق كبير واحصل على الثالث مجانا من نفس الصنف" at bounding box center [1224, 363] width 605 height 33
drag, startPoint x: 1414, startPoint y: 362, endPoint x: 1372, endPoint y: 363, distance: 42.0
click at [1372, 363] on input "اطلب 2 سندوتش شيش طاووق كبير واحصل على الثالث مجانا من نفس الصنف" at bounding box center [1224, 363] width 605 height 33
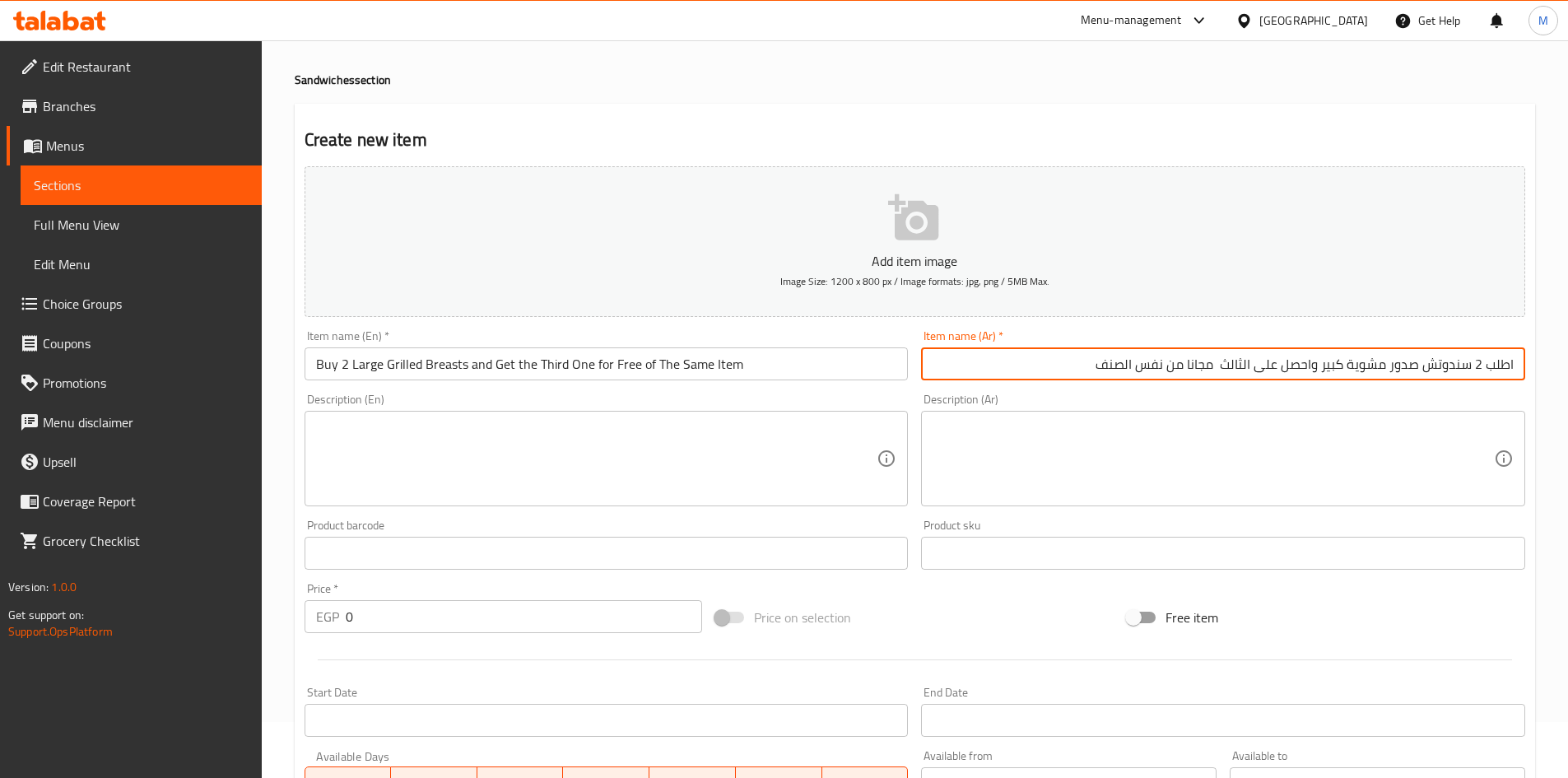
type input "اطلب 2 سندوتش صدور مشوية كبير واحصل على الثالث مجانا من نفس الصنف"
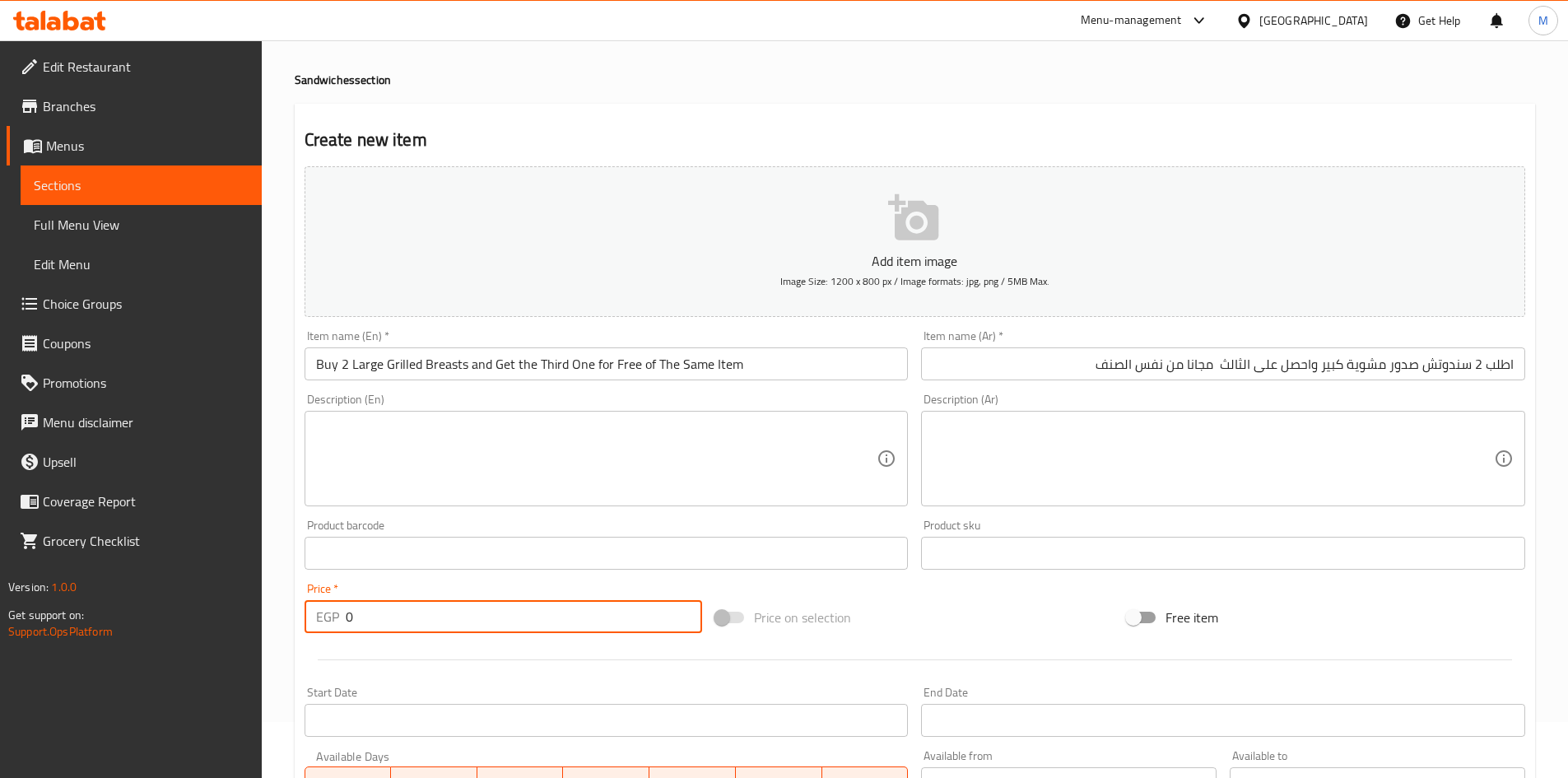
click at [401, 619] on input "0" at bounding box center [525, 615] width 357 height 33
click at [404, 619] on input "0" at bounding box center [525, 615] width 357 height 33
click at [415, 610] on input "0" at bounding box center [525, 615] width 357 height 33
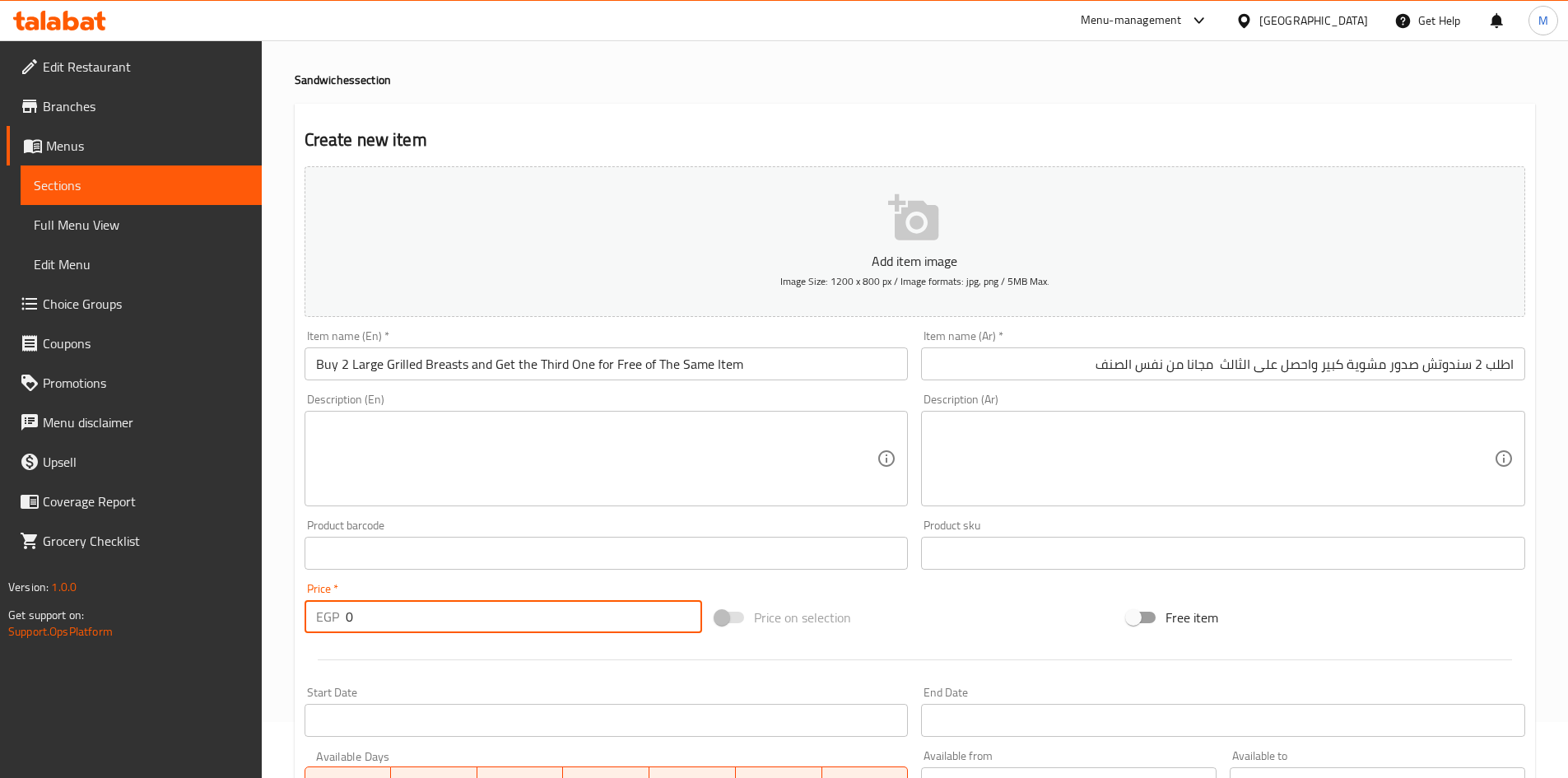
click at [415, 610] on input "0" at bounding box center [525, 615] width 357 height 33
type input "330"
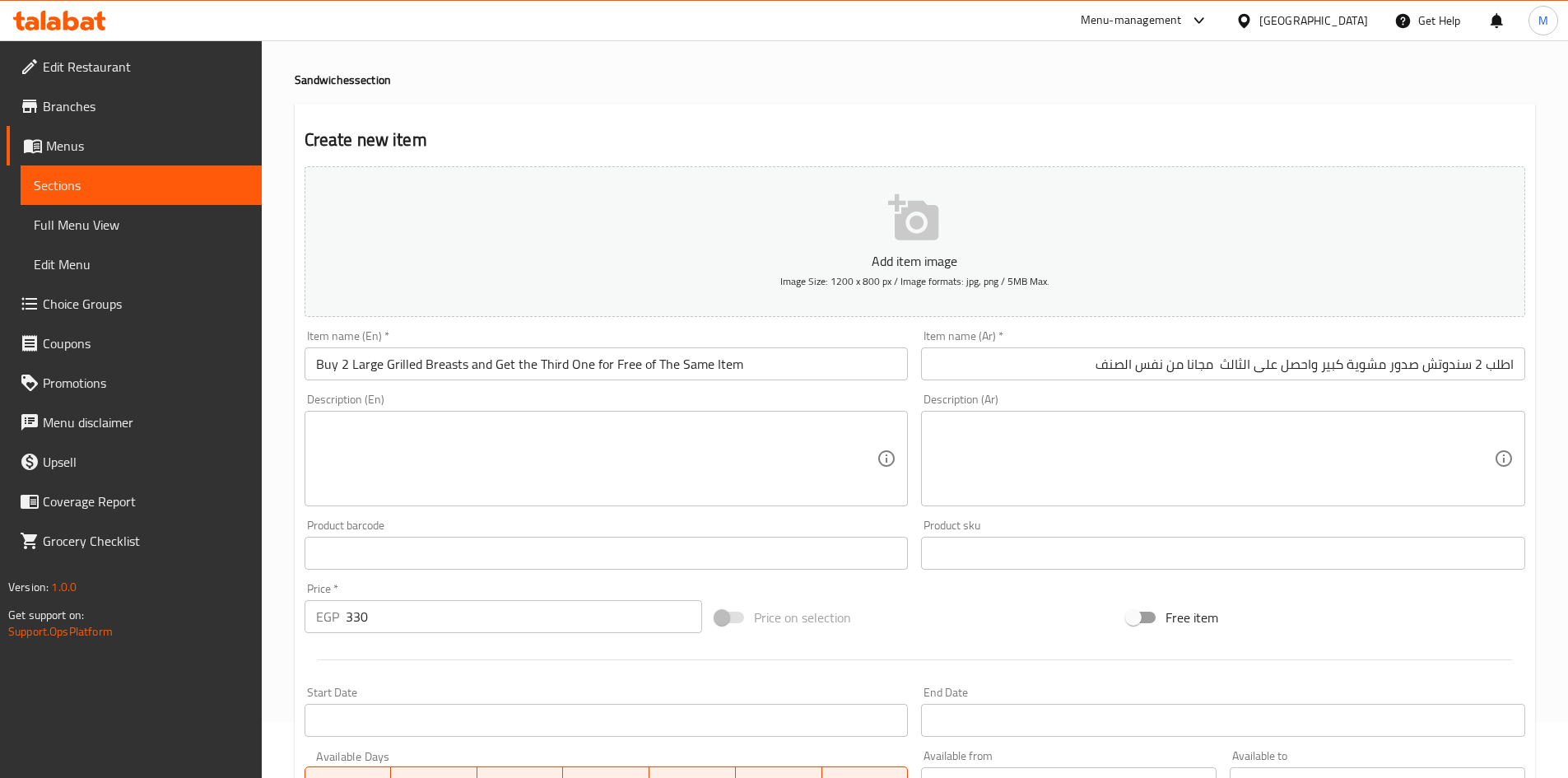
click at [478, 580] on div "Price   * EGP 330 Price *" at bounding box center [503, 608] width 412 height 63
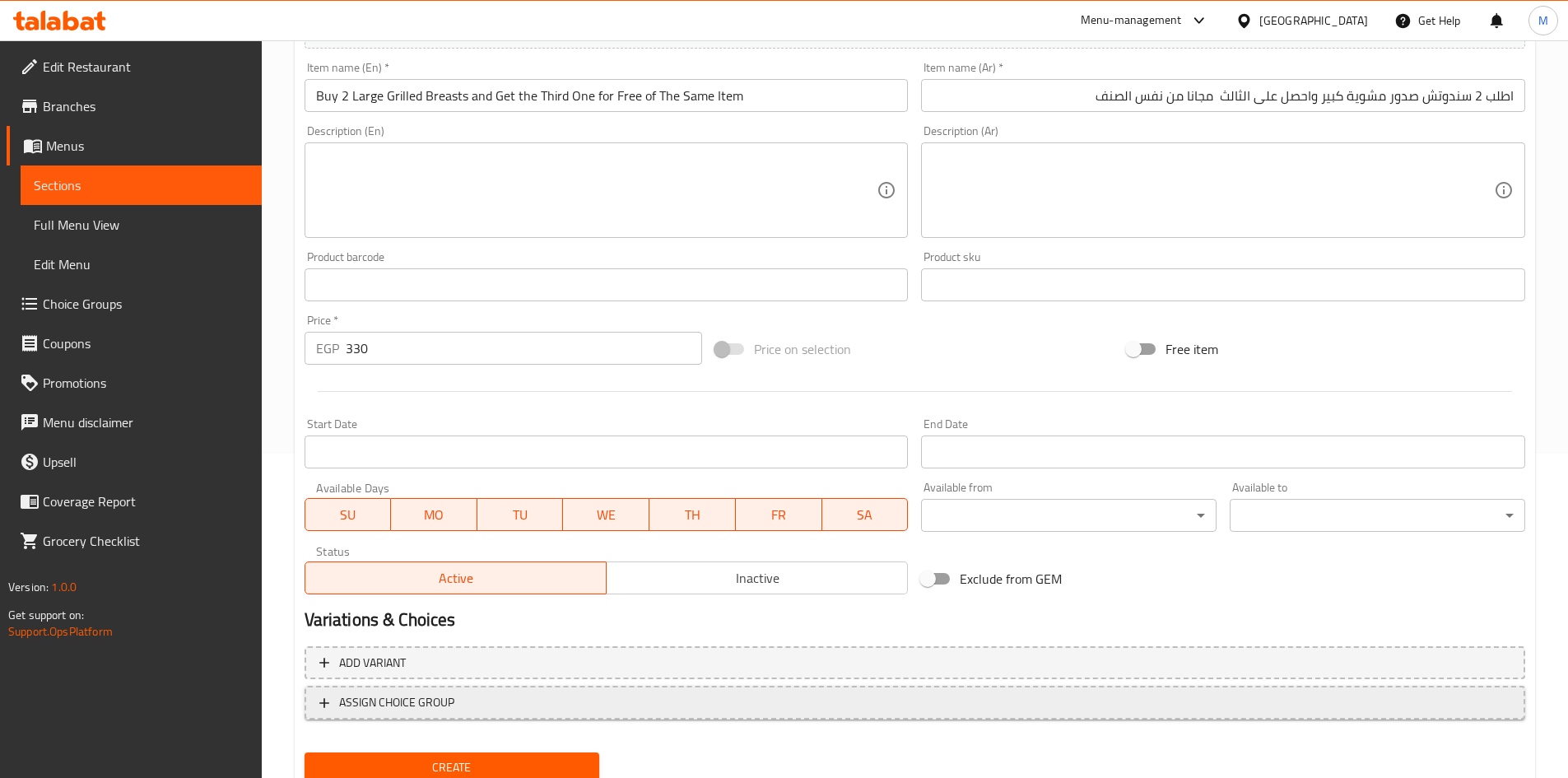
scroll to position [385, 0]
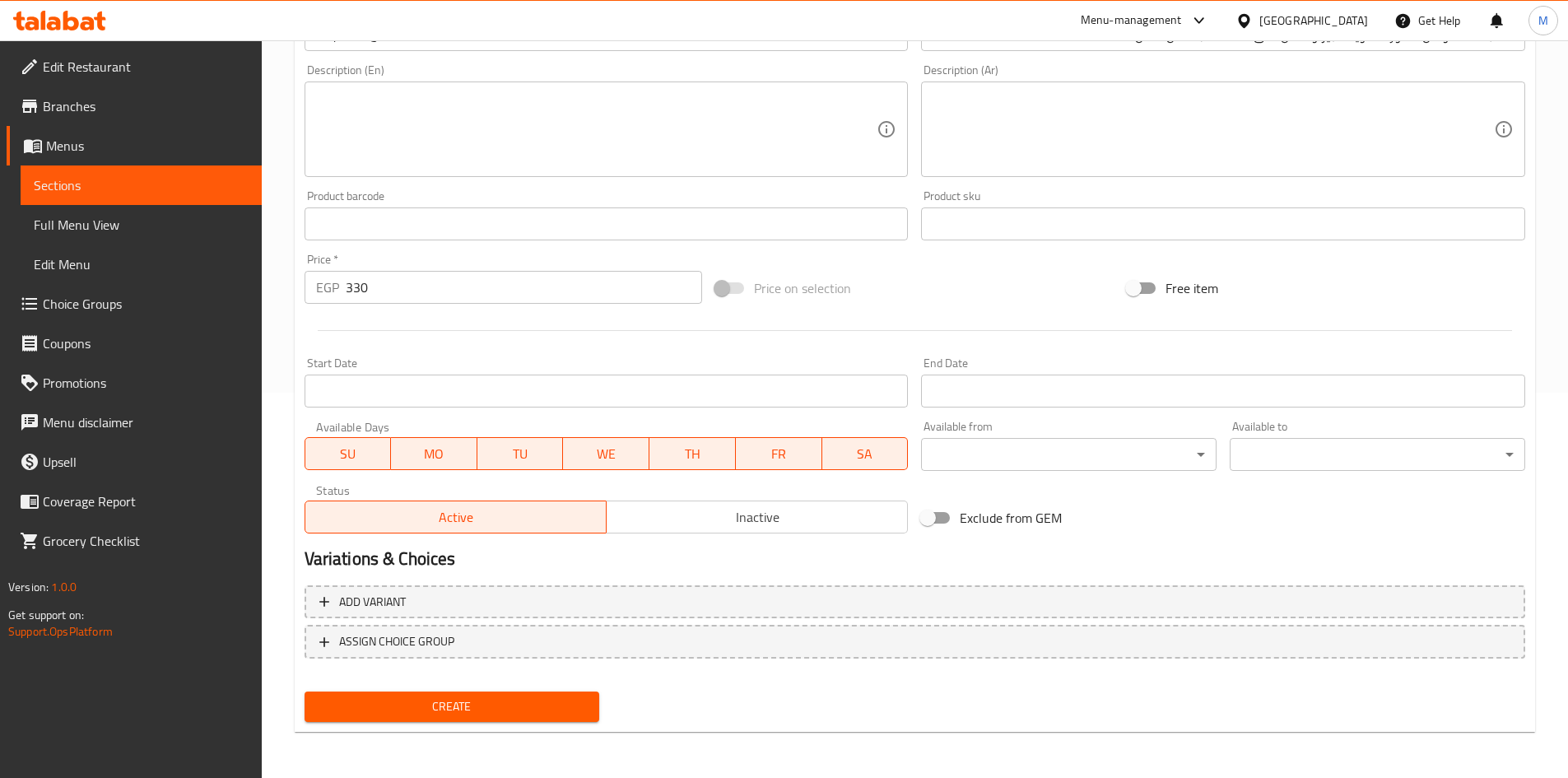
click at [491, 717] on span "Create" at bounding box center [452, 706] width 269 height 20
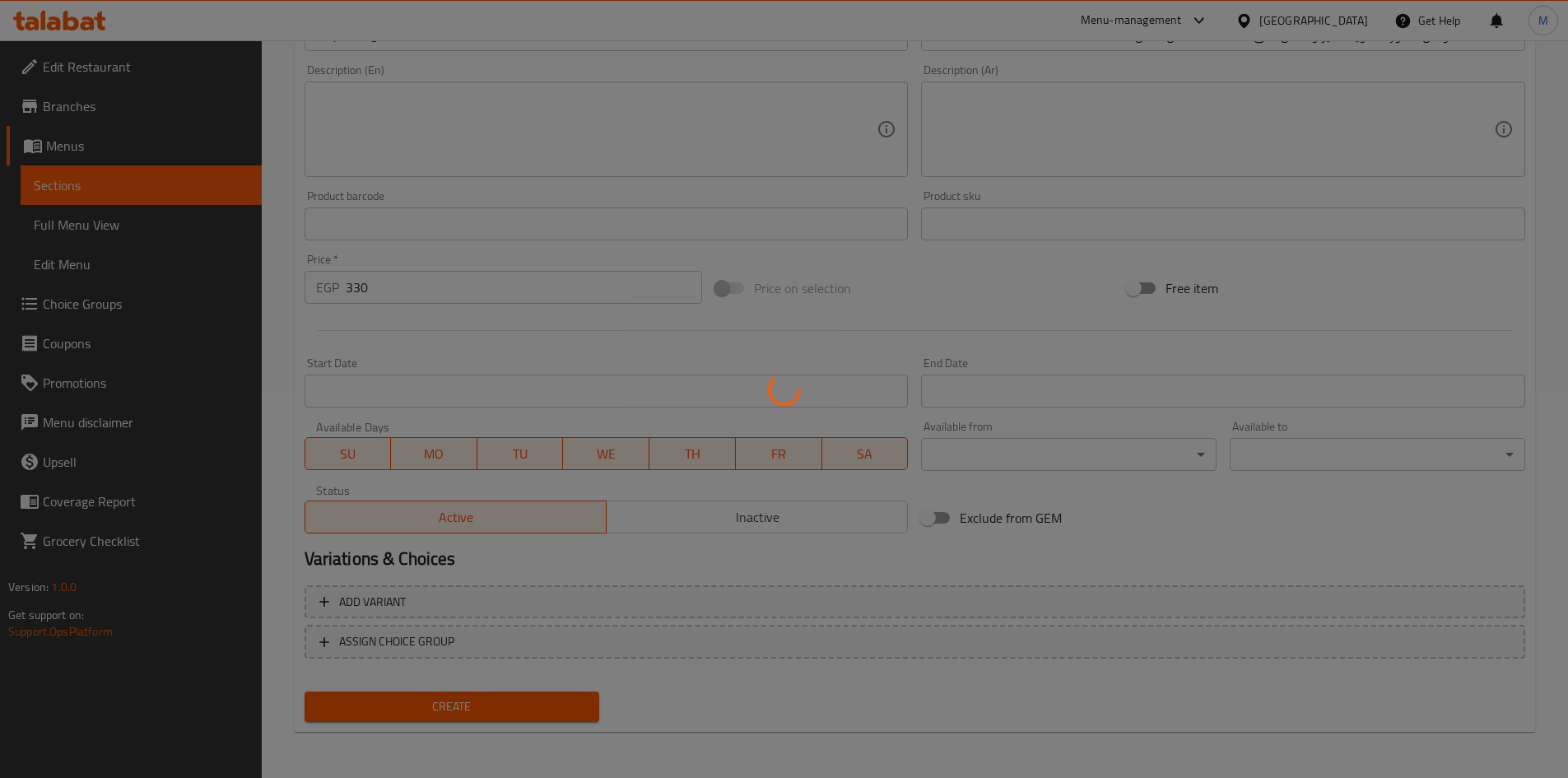
type input "0"
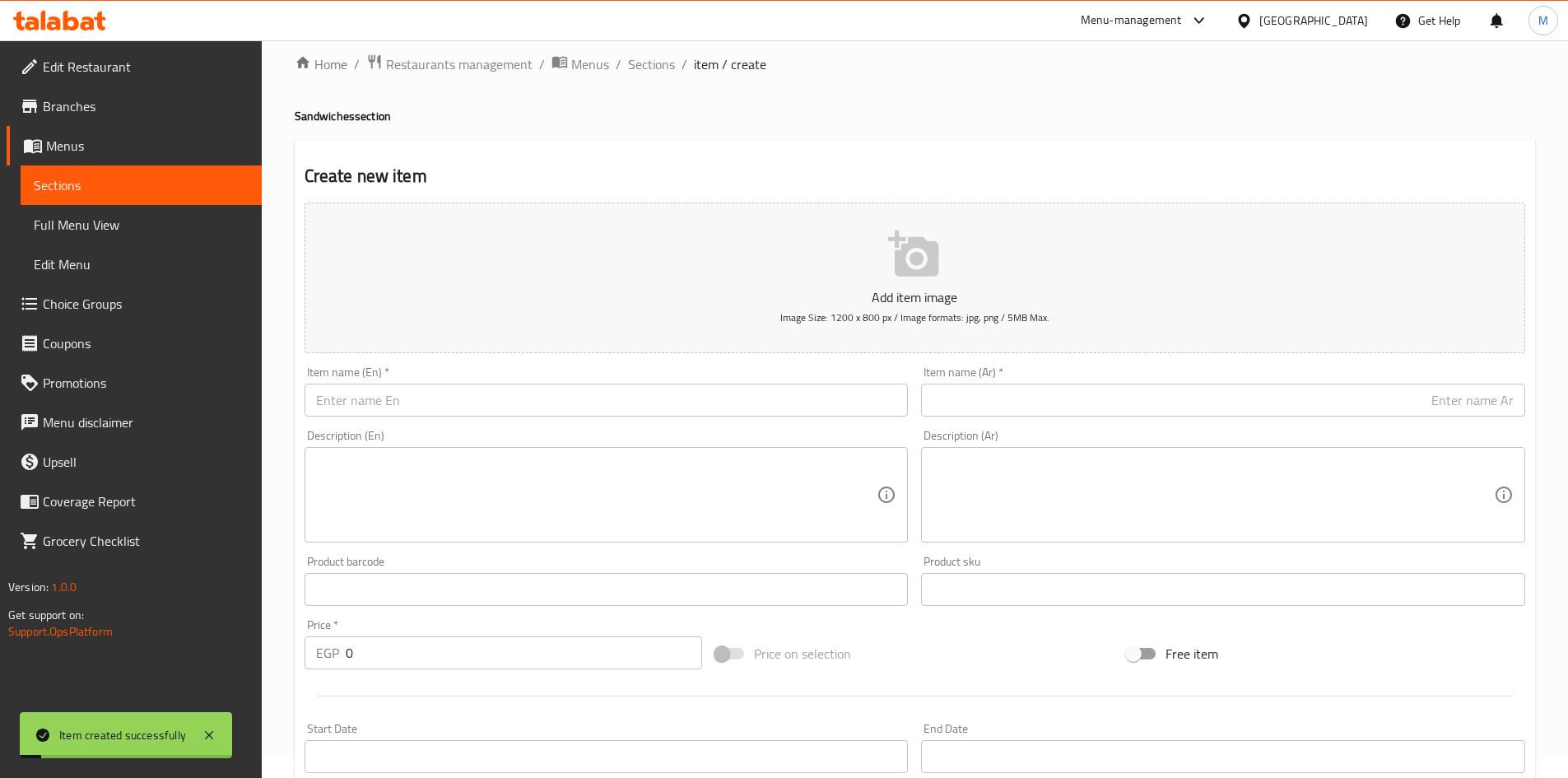
scroll to position [0, 0]
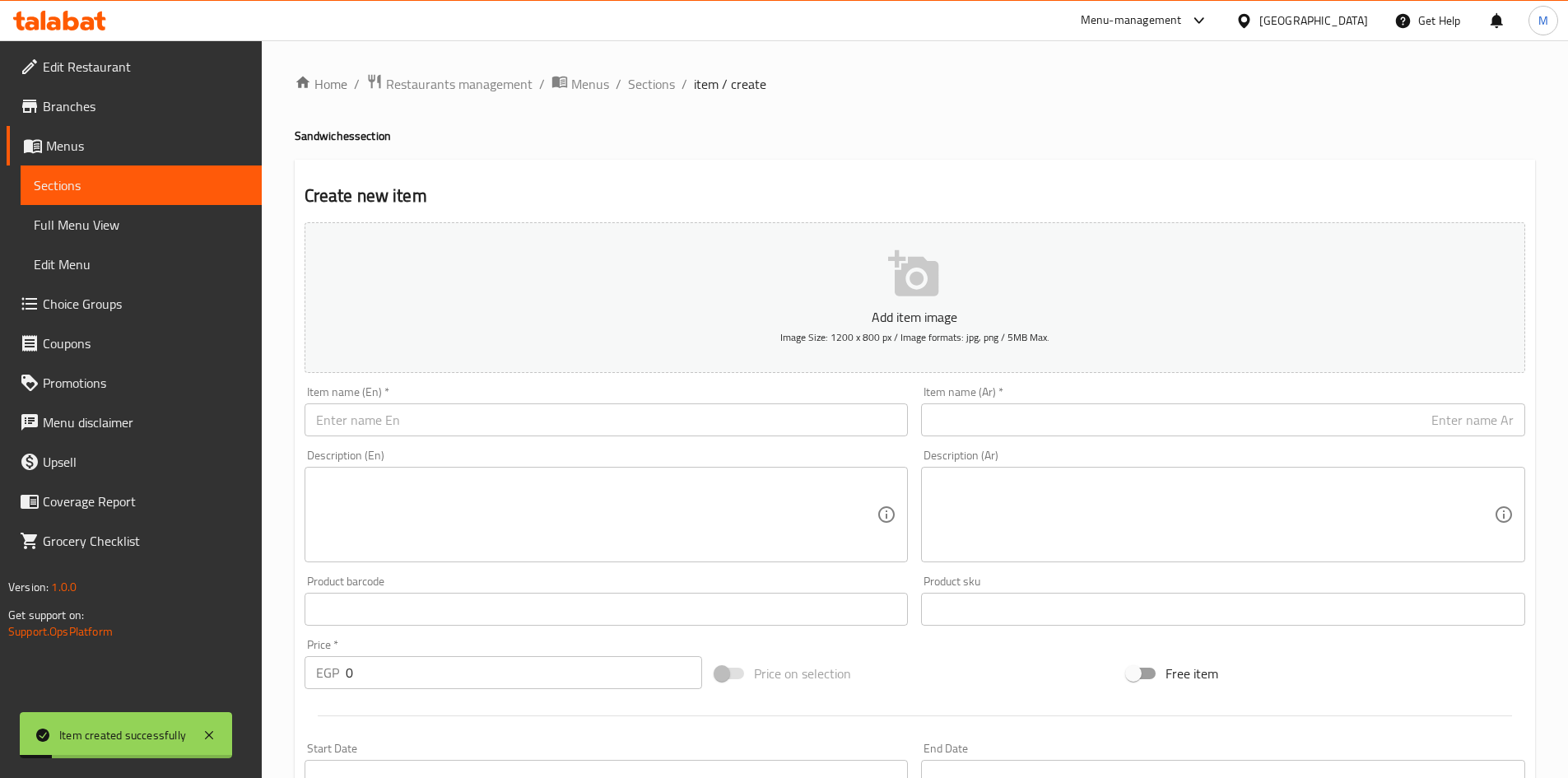
click at [649, 90] on span "Sections" at bounding box center [651, 84] width 47 height 20
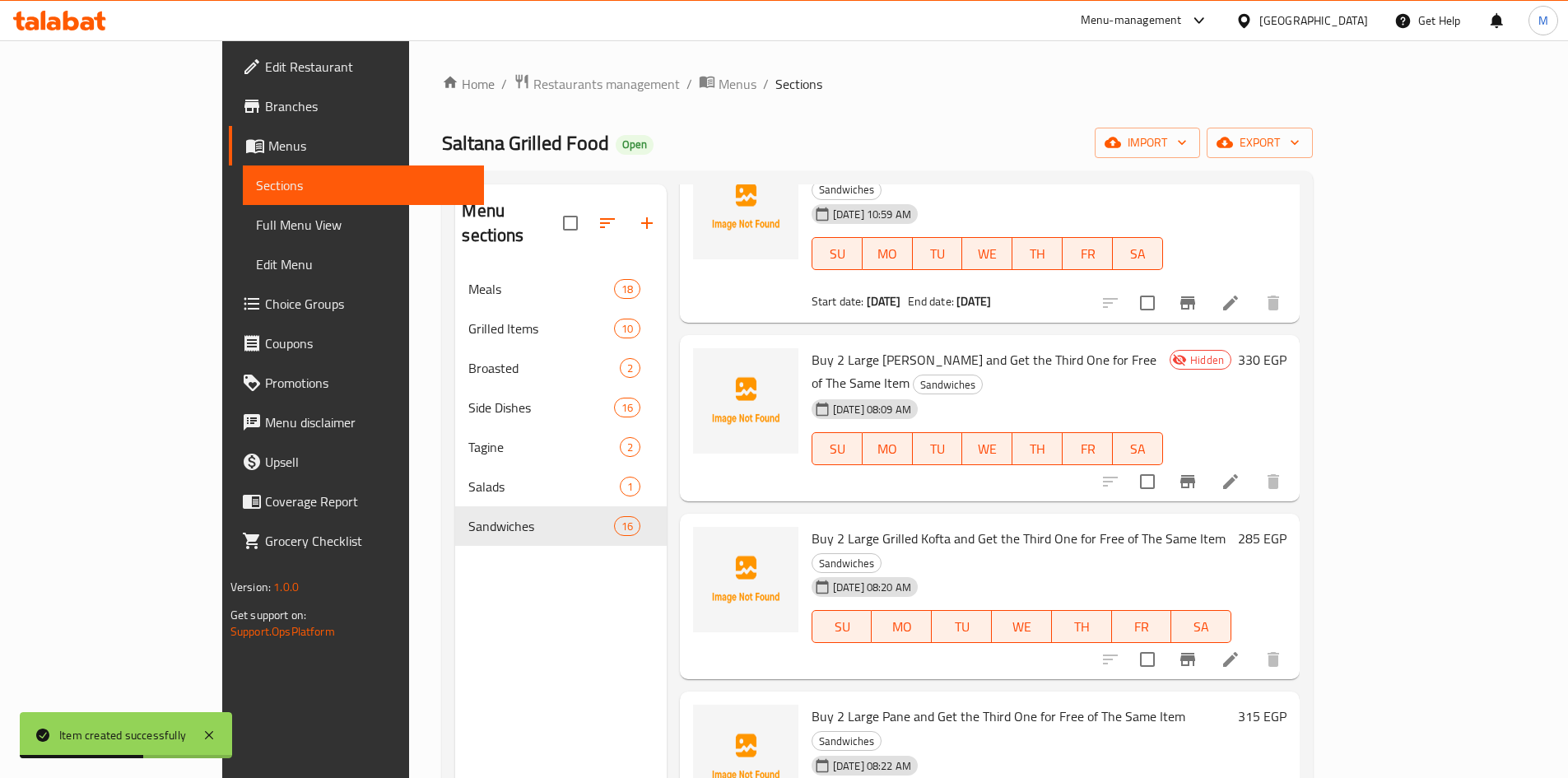
scroll to position [741, 0]
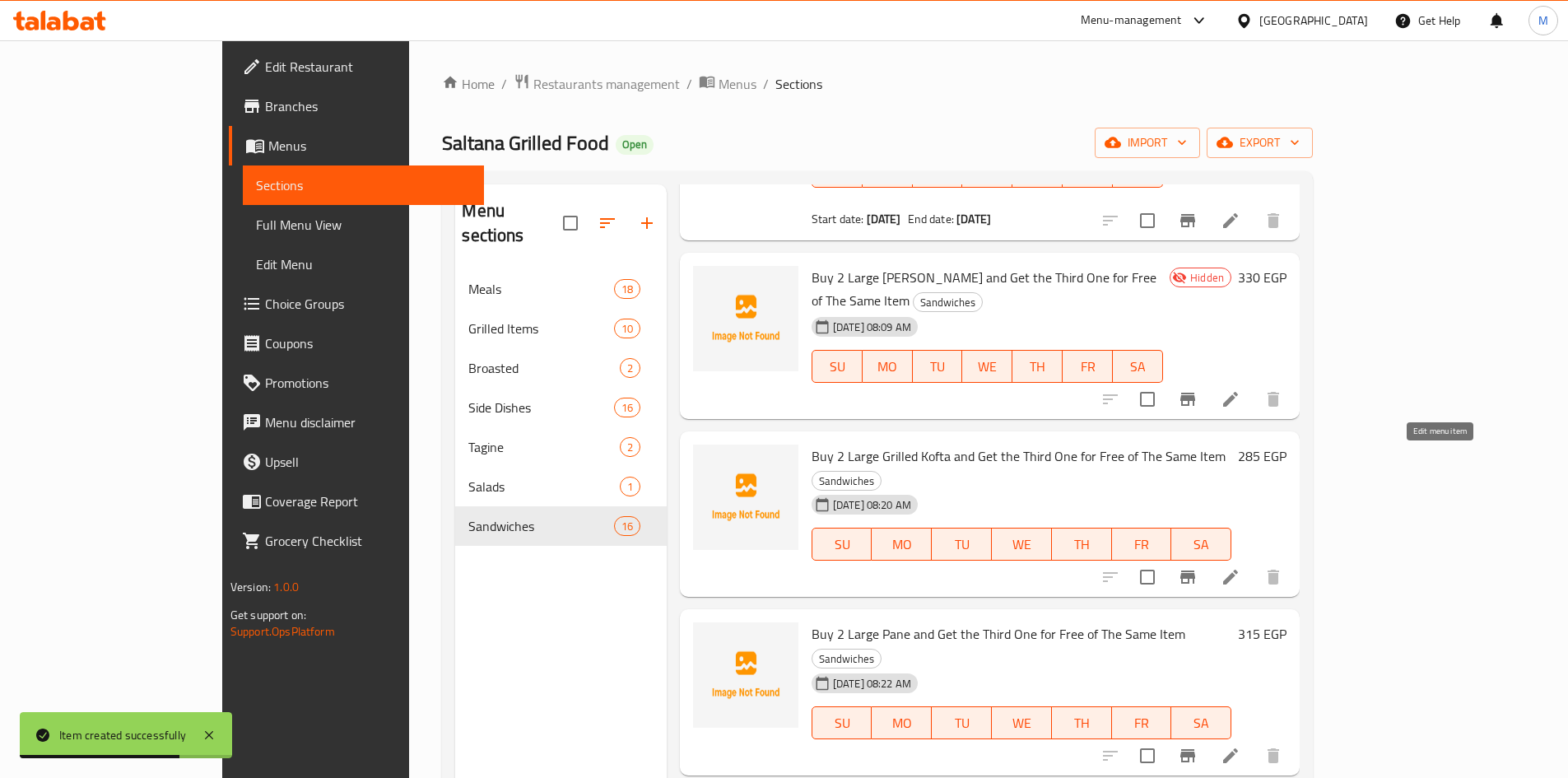
click at [1241, 567] on icon at bounding box center [1230, 576] width 20 height 20
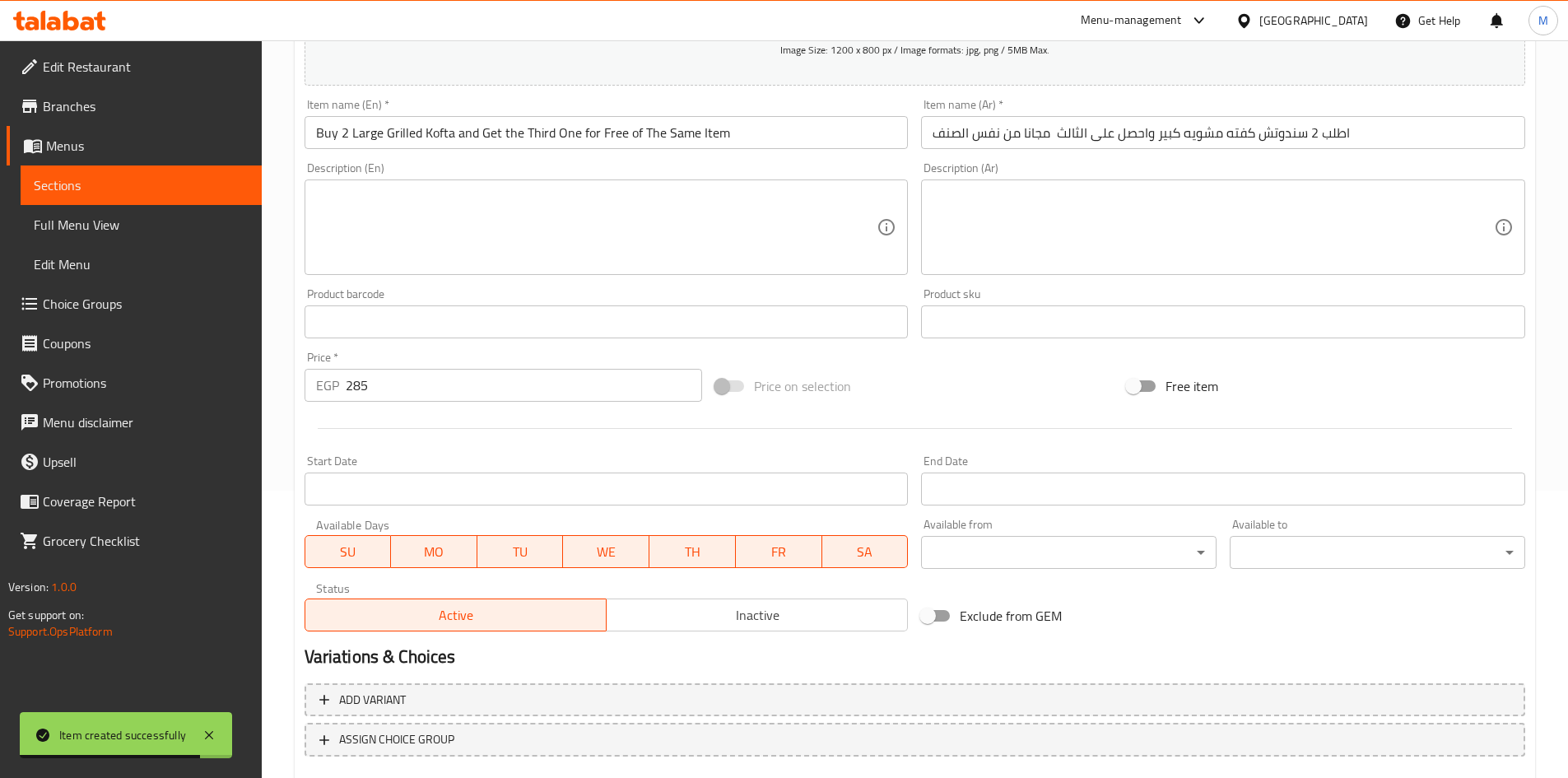
scroll to position [385, 0]
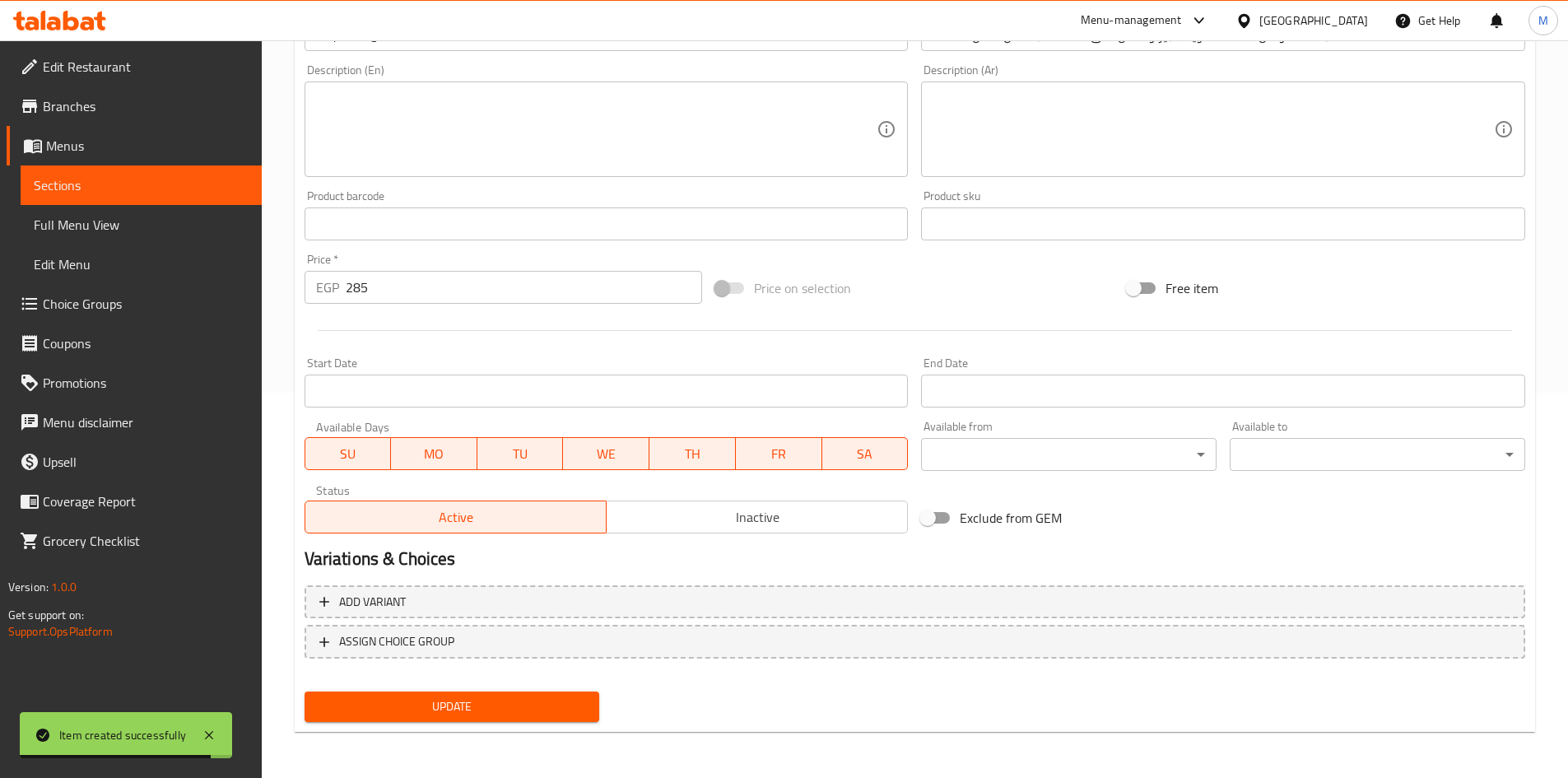
click at [733, 527] on span "Inactive" at bounding box center [757, 518] width 288 height 24
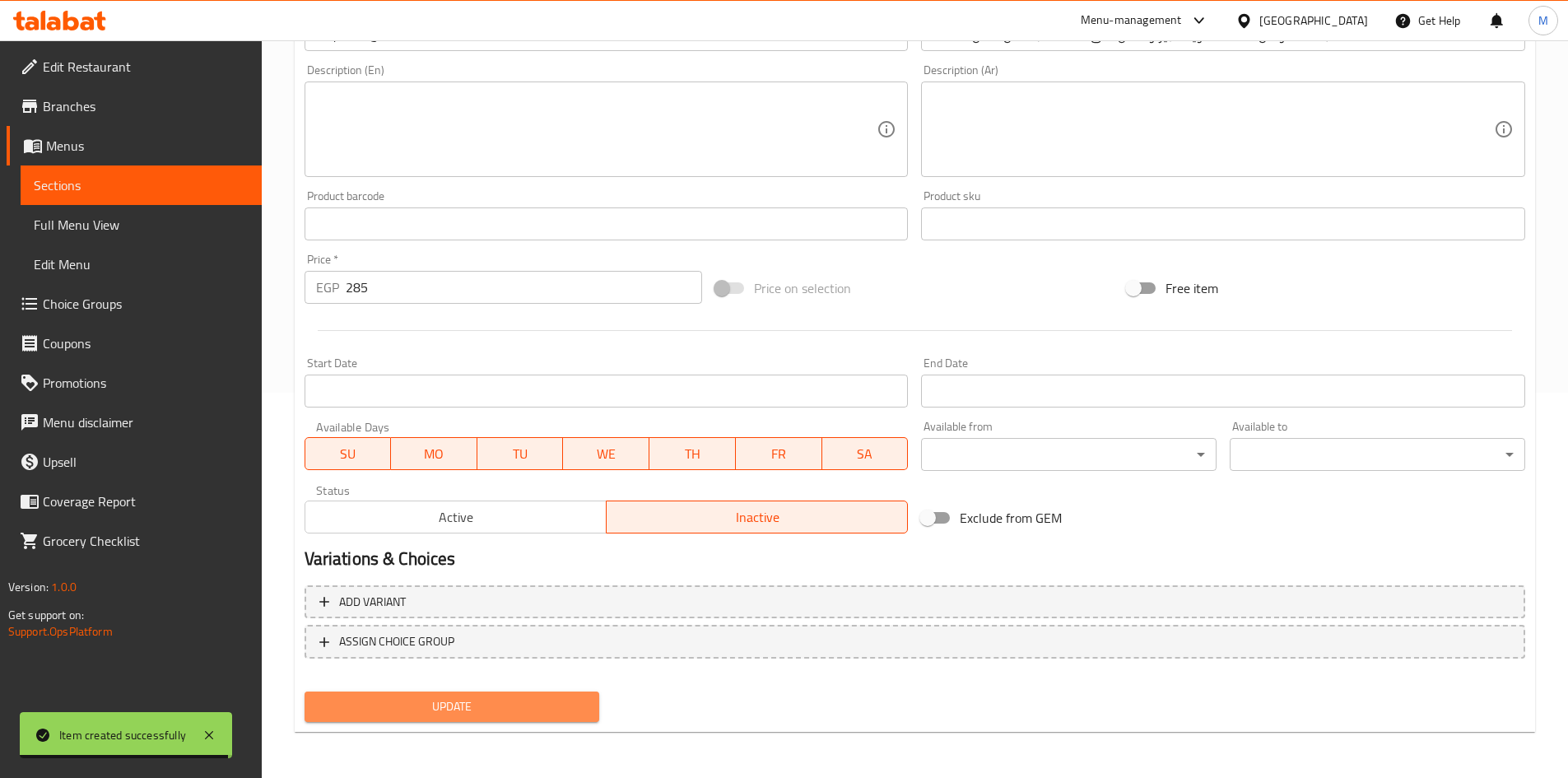
click at [586, 706] on span "Update" at bounding box center [452, 706] width 269 height 20
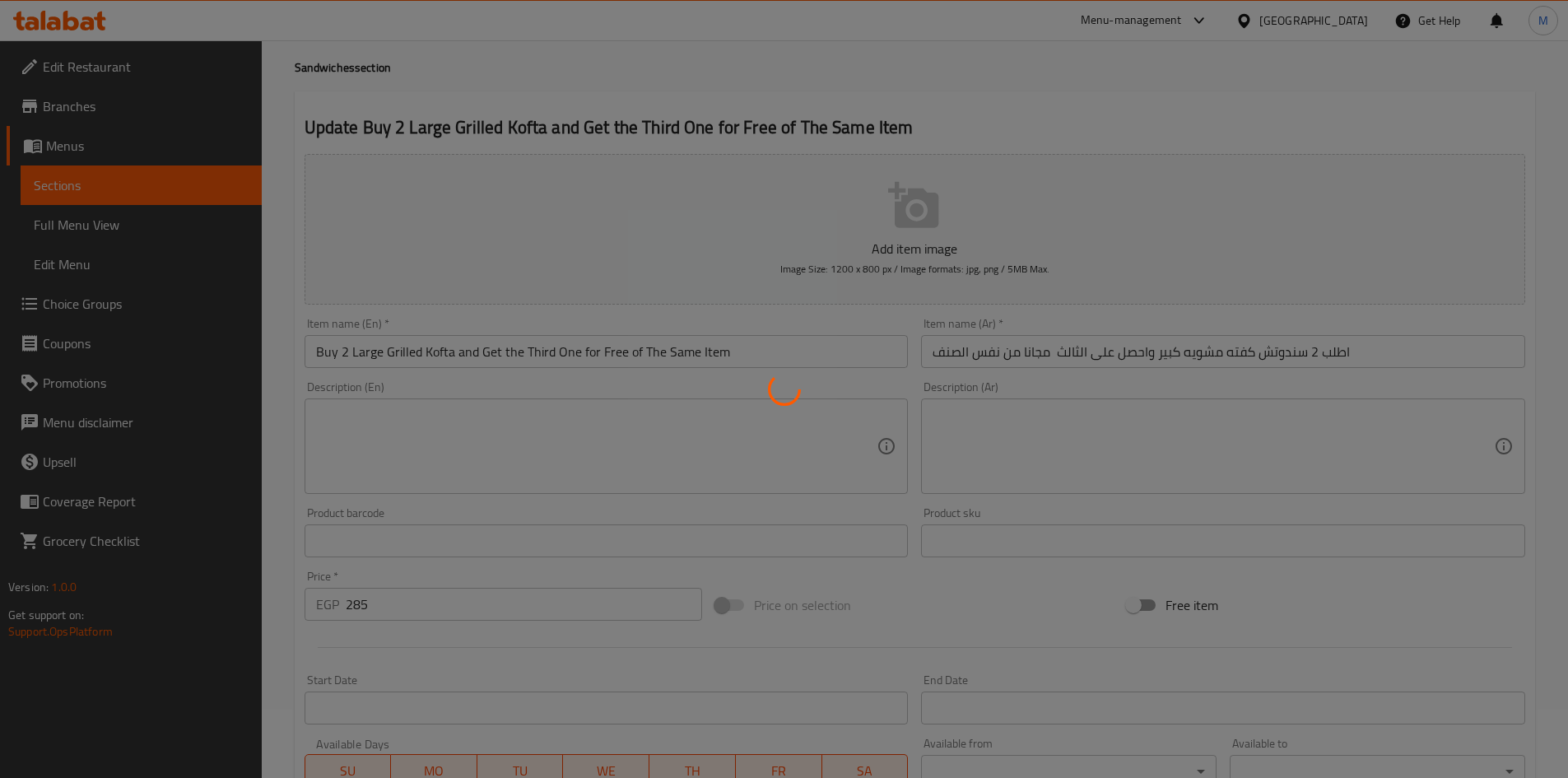
scroll to position [0, 0]
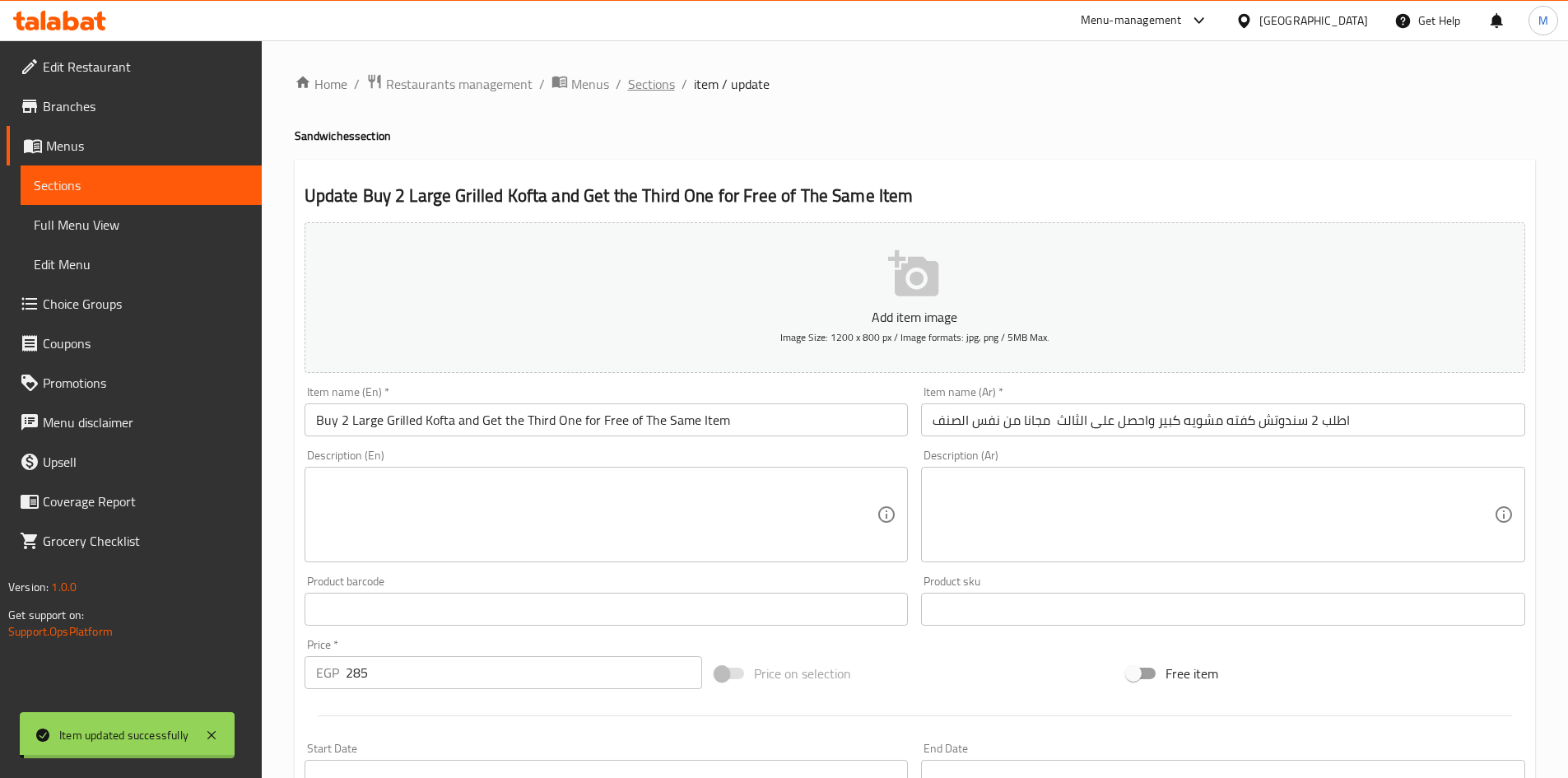
click at [653, 79] on span "Sections" at bounding box center [651, 84] width 47 height 20
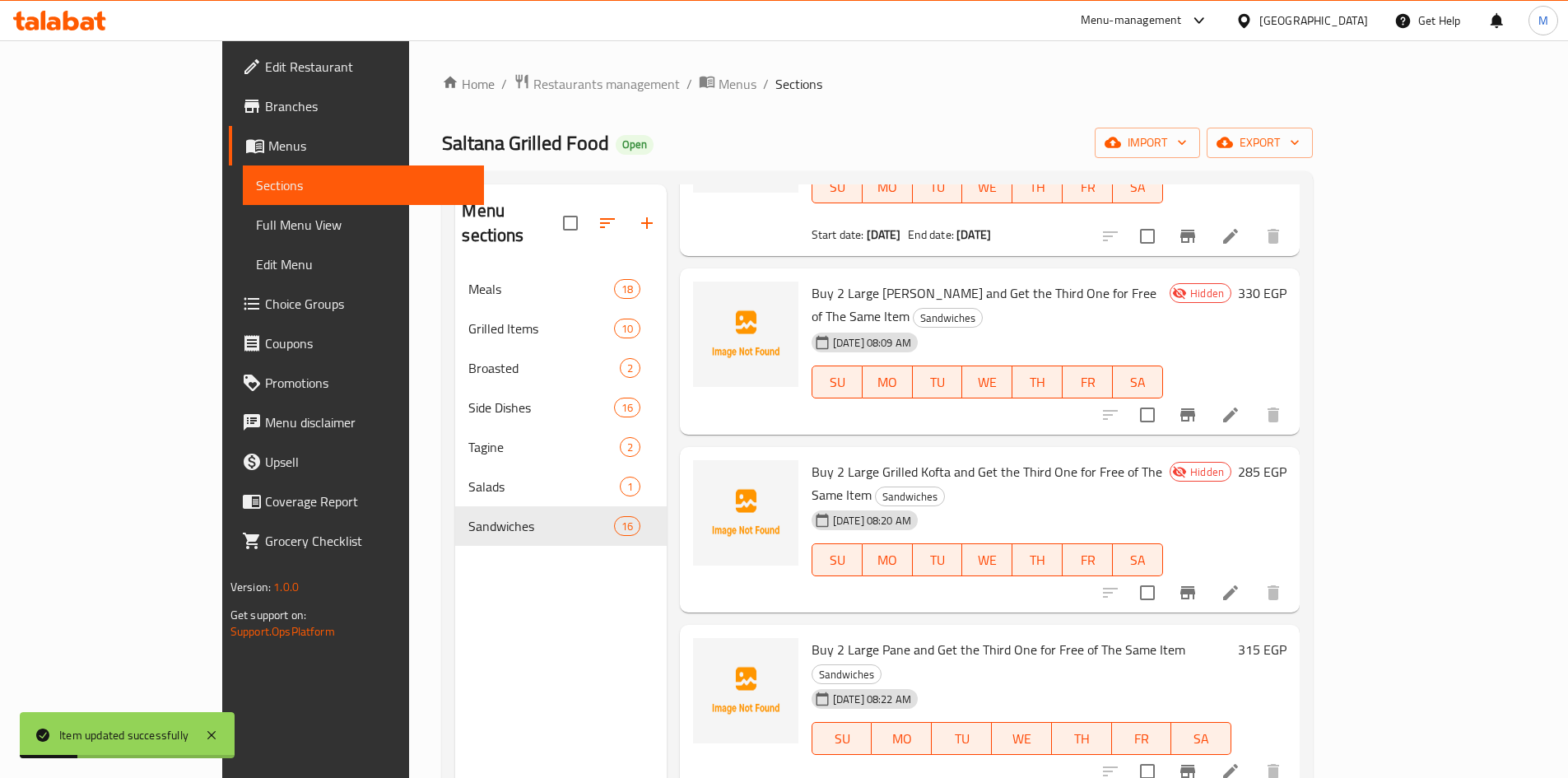
scroll to position [823, 0]
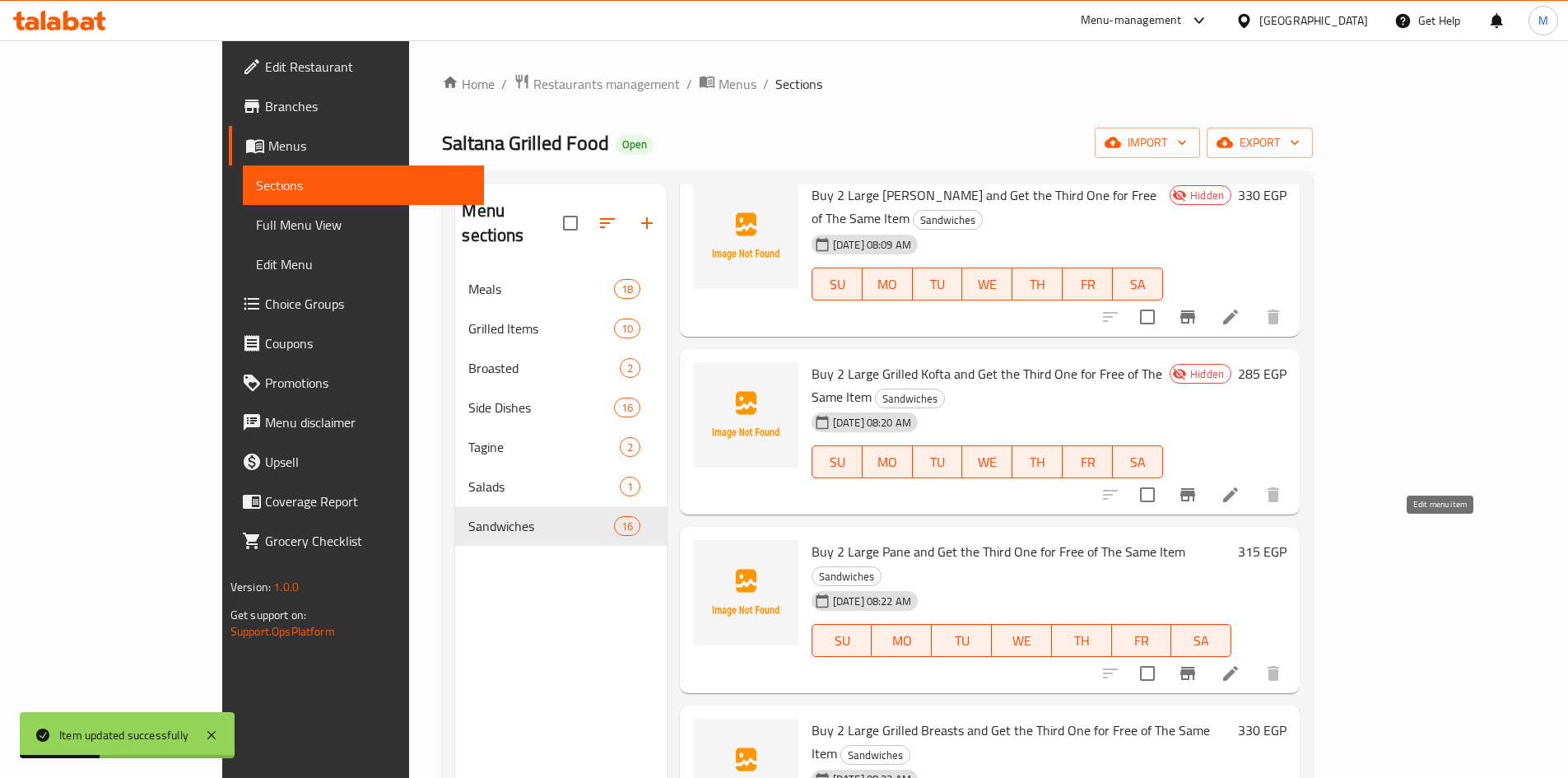
click at [1241, 663] on icon at bounding box center [1230, 672] width 20 height 20
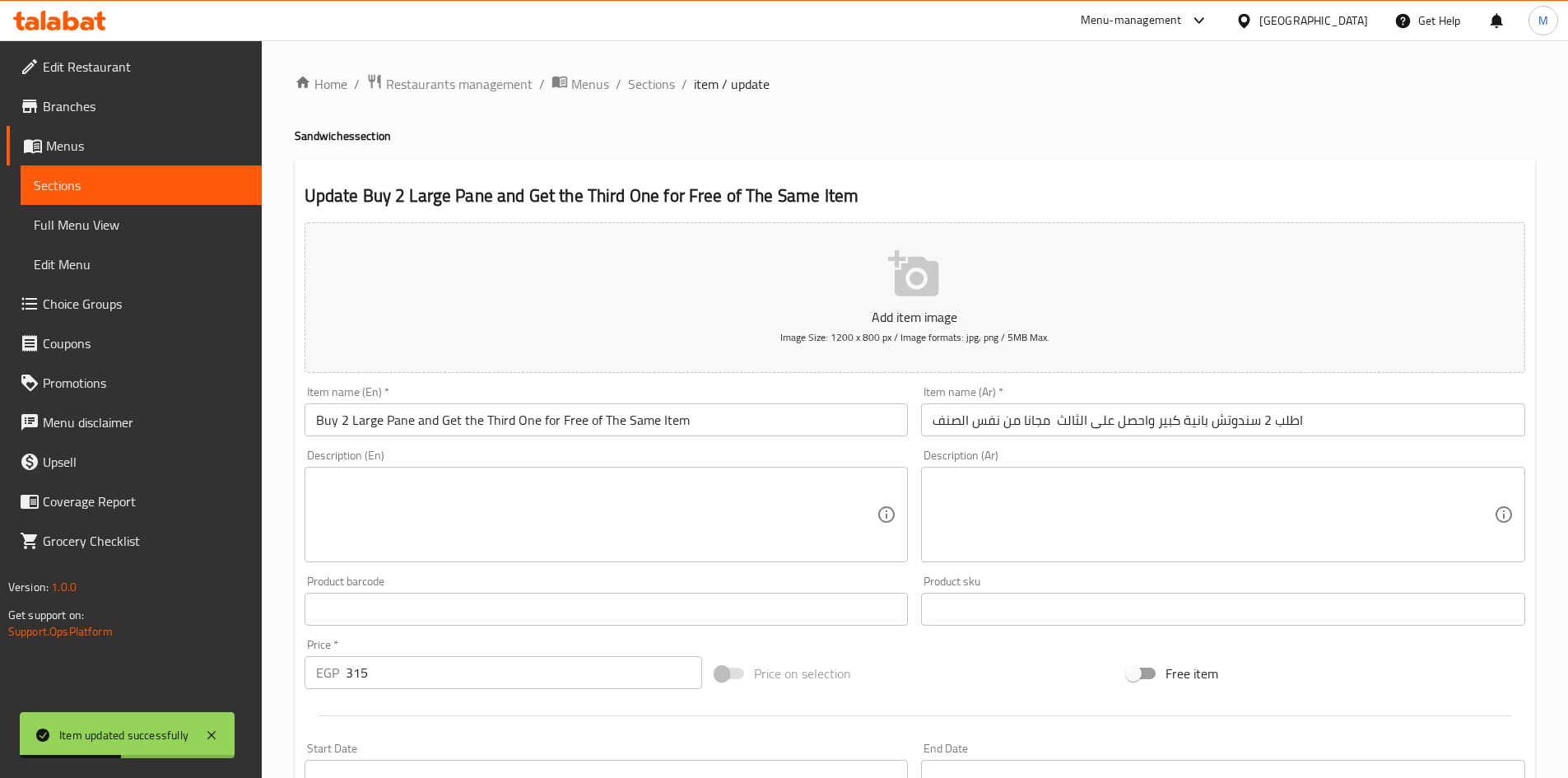
scroll to position [385, 0]
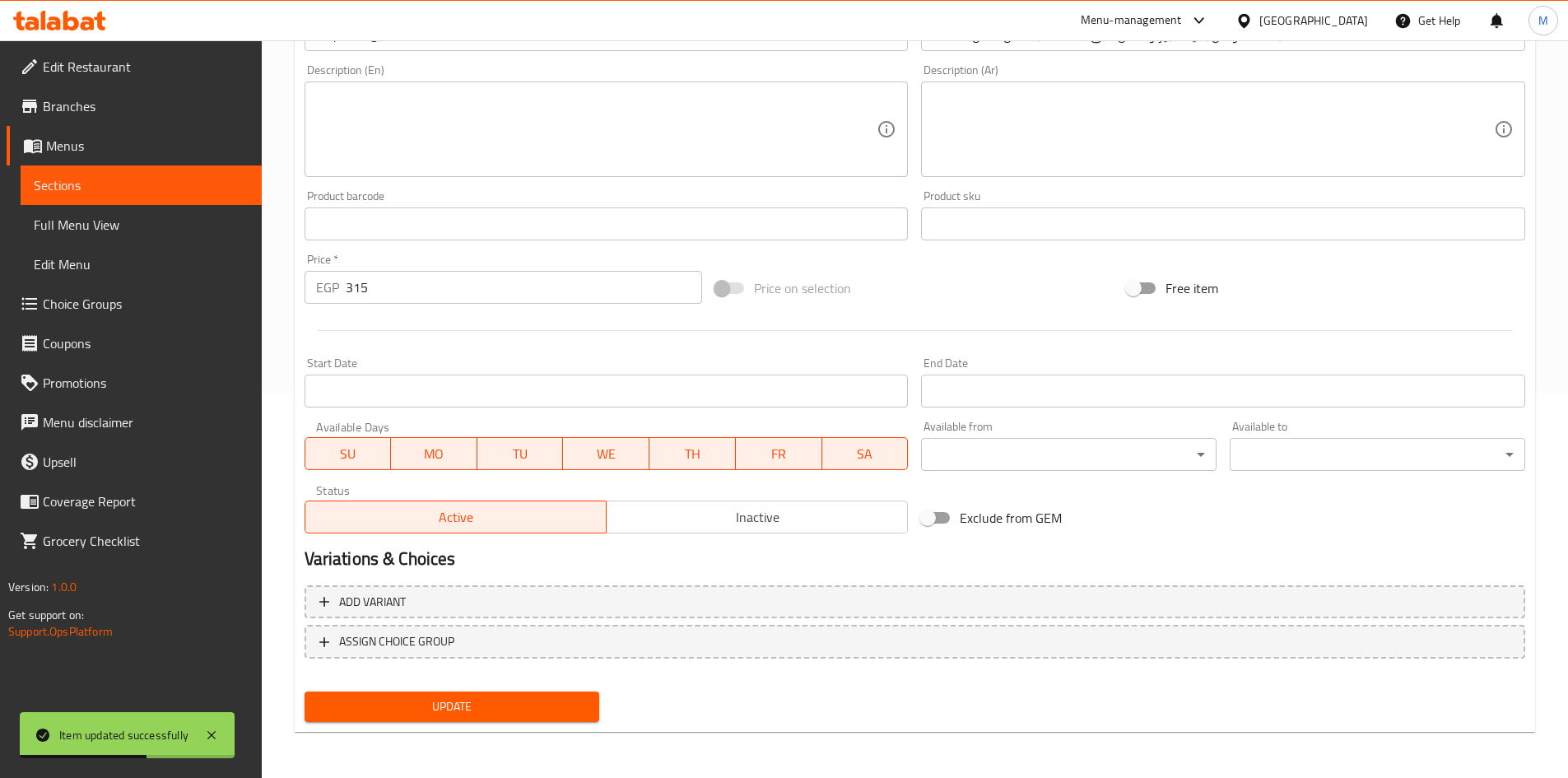
click at [742, 521] on span "Inactive" at bounding box center [757, 518] width 288 height 24
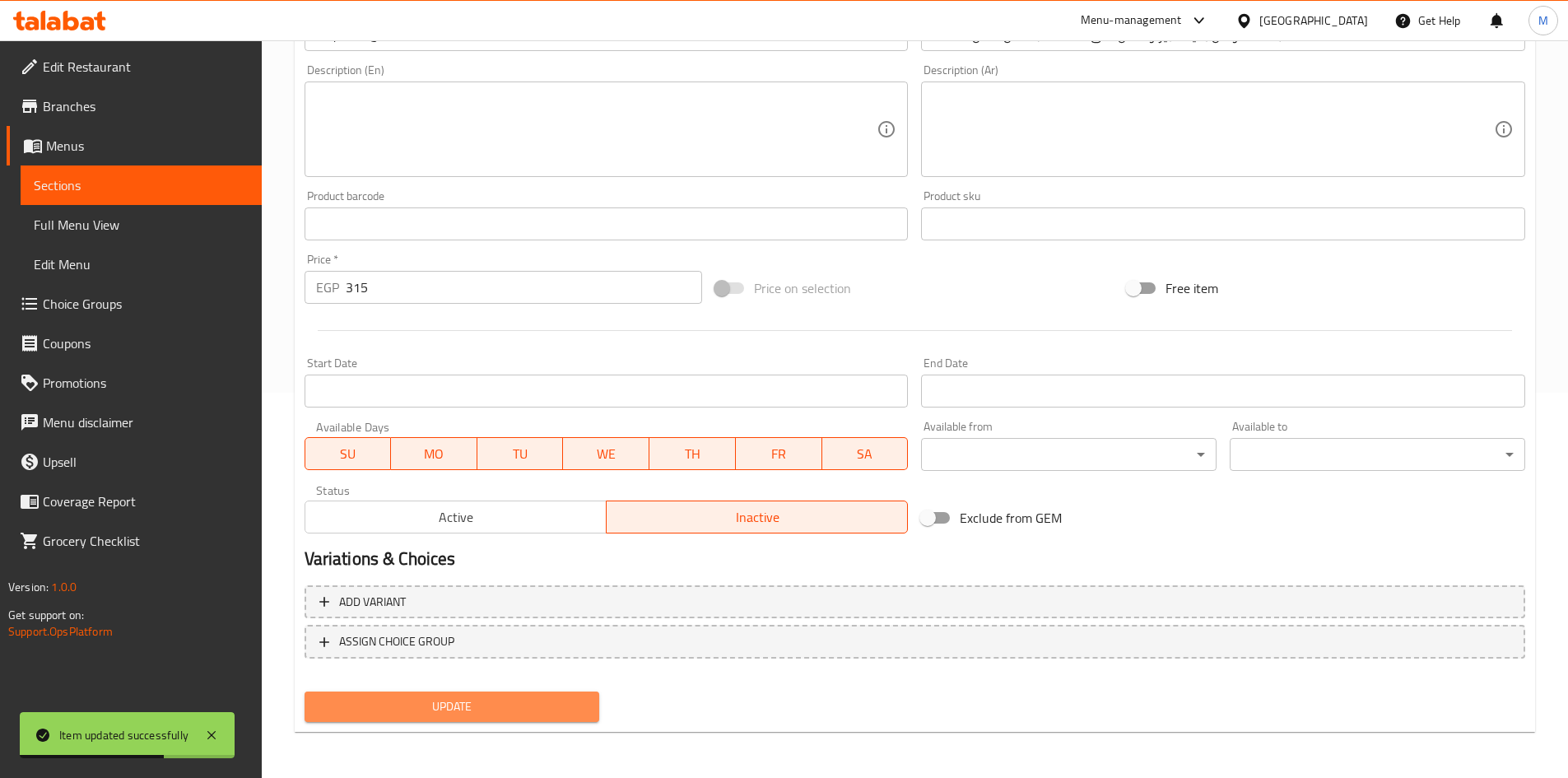
click at [570, 696] on span "Update" at bounding box center [452, 706] width 269 height 20
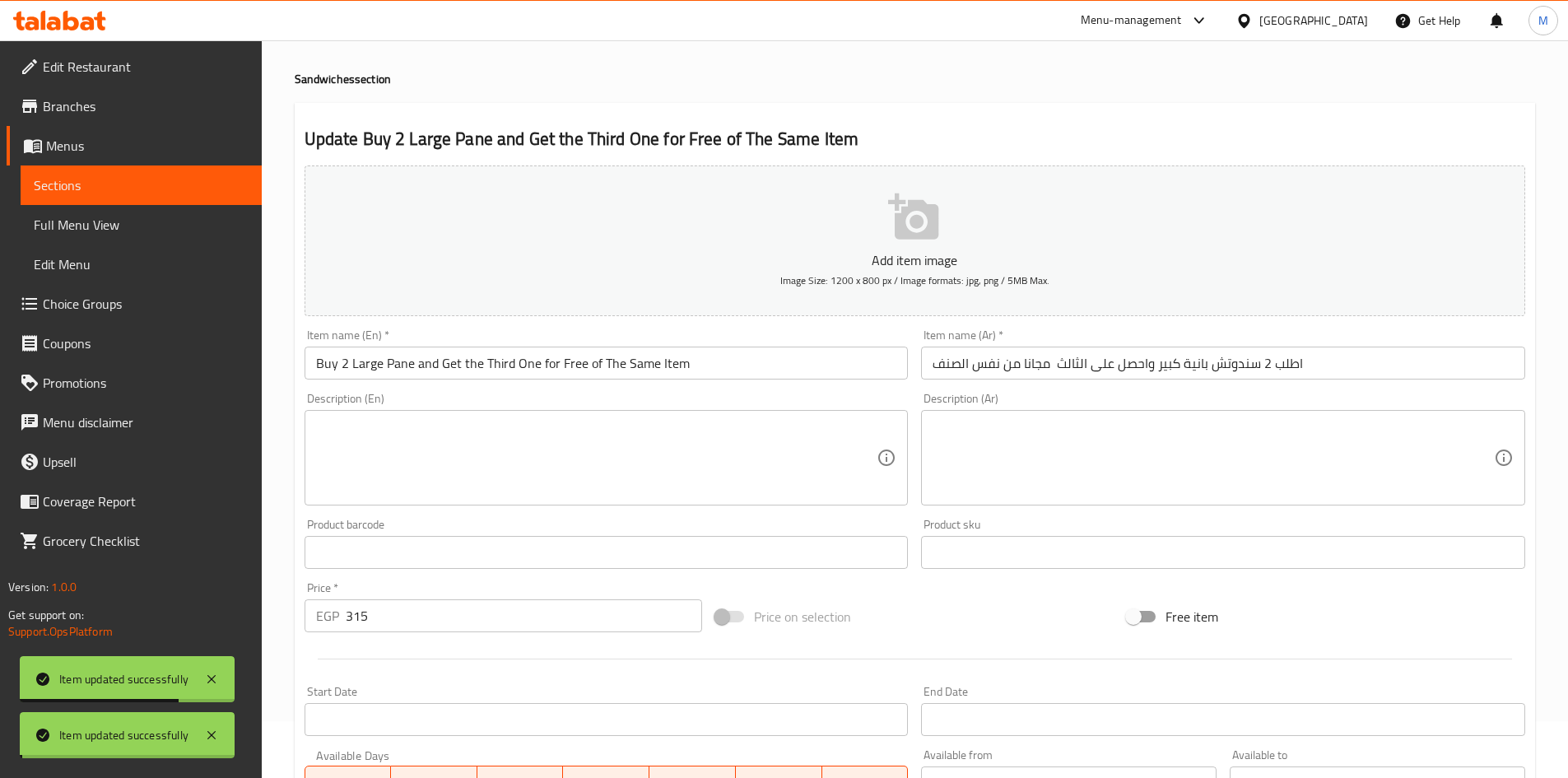
scroll to position [0, 0]
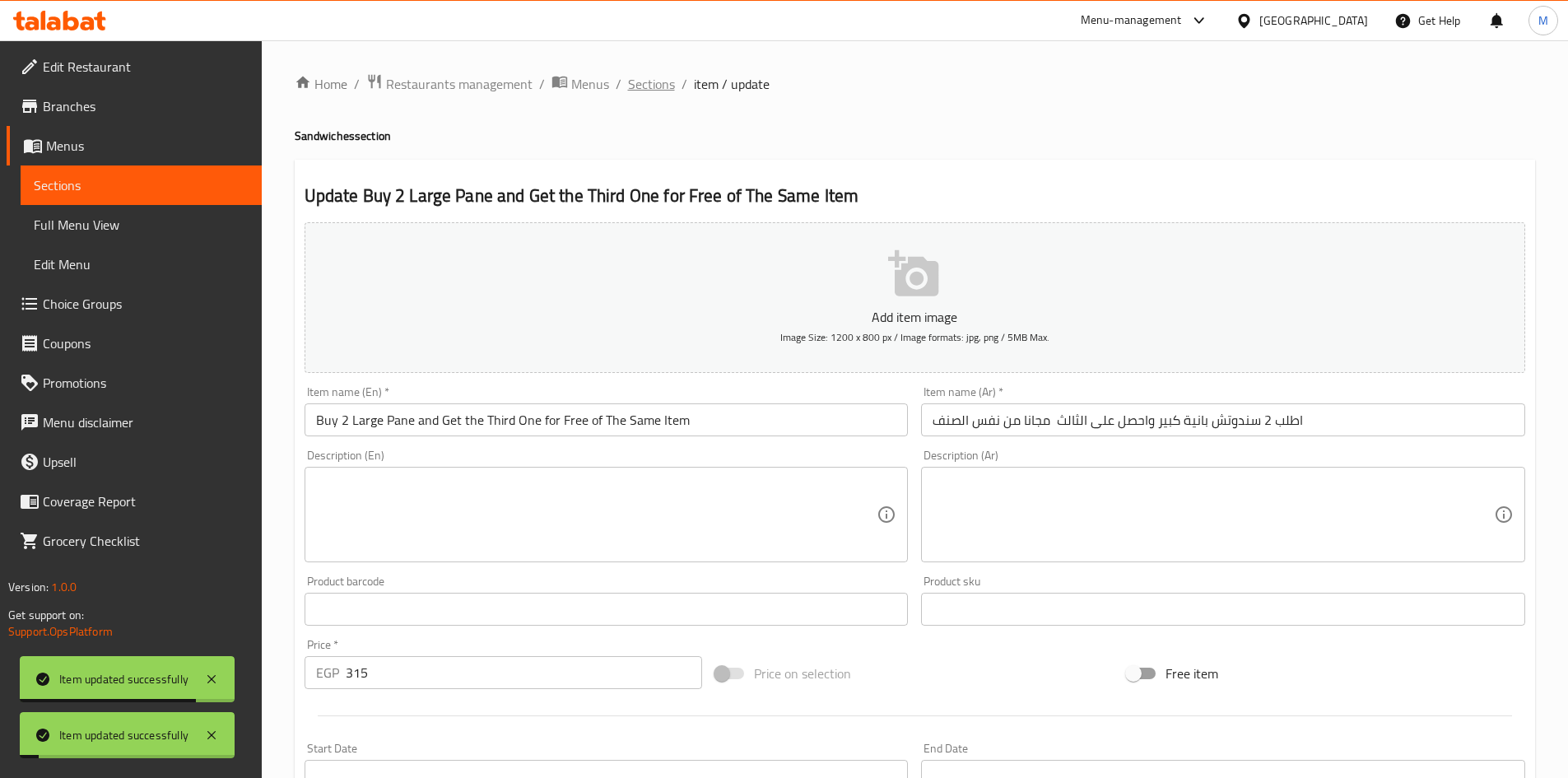
drag, startPoint x: 653, startPoint y: 77, endPoint x: 682, endPoint y: 105, distance: 40.3
click at [651, 77] on span "Sections" at bounding box center [651, 84] width 47 height 20
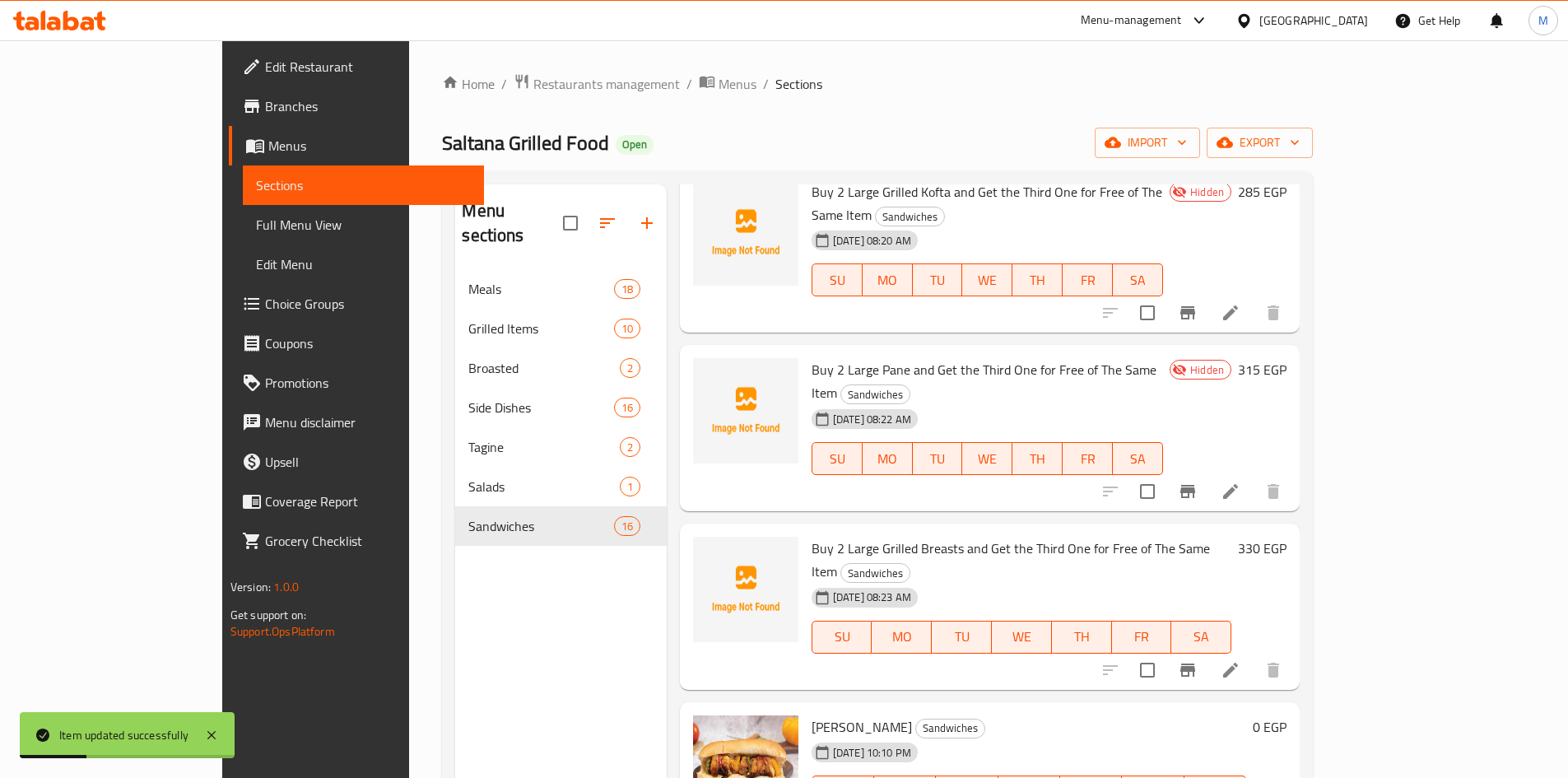
scroll to position [1070, 0]
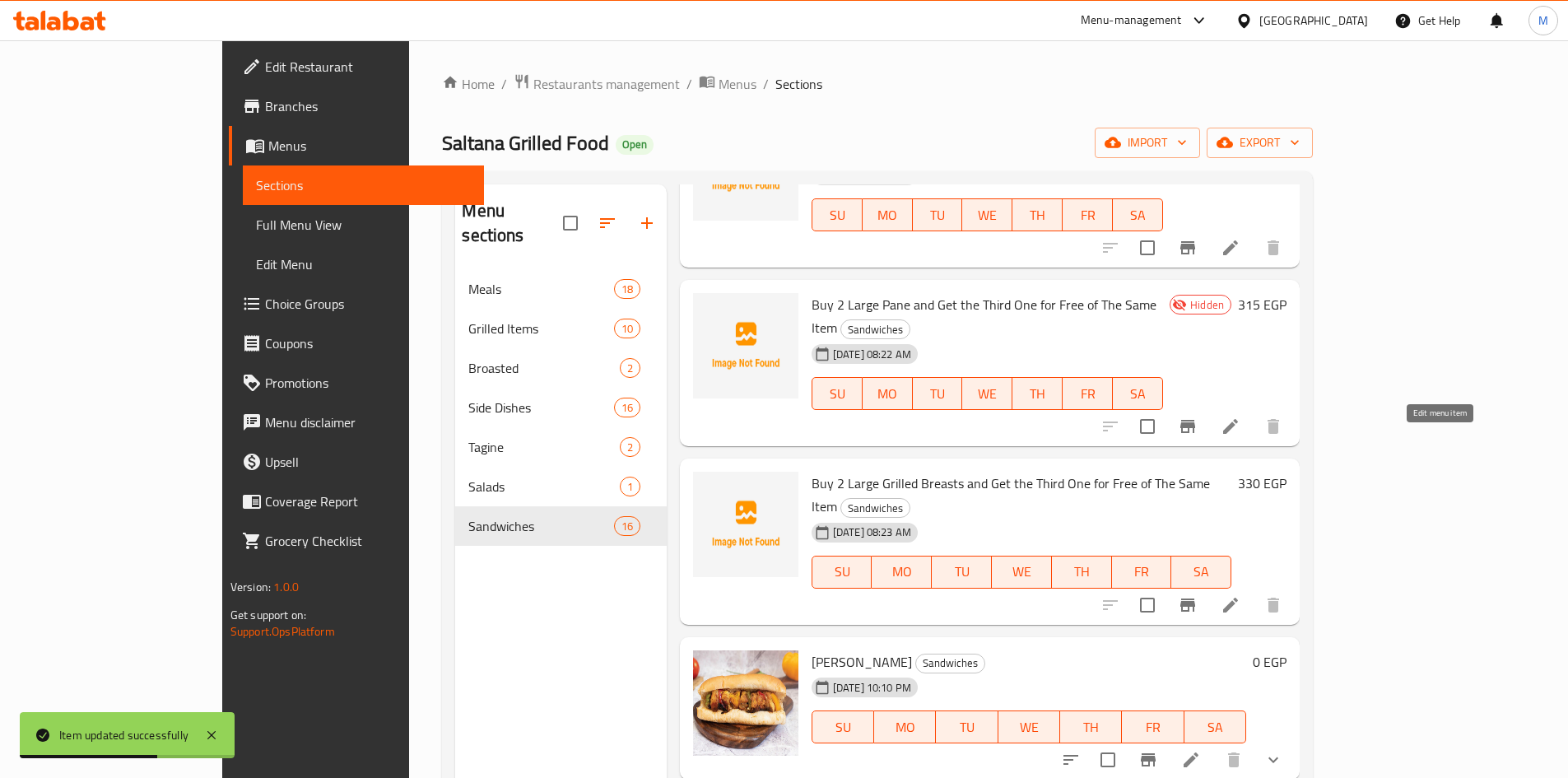
click at [1241, 595] on icon at bounding box center [1230, 604] width 20 height 20
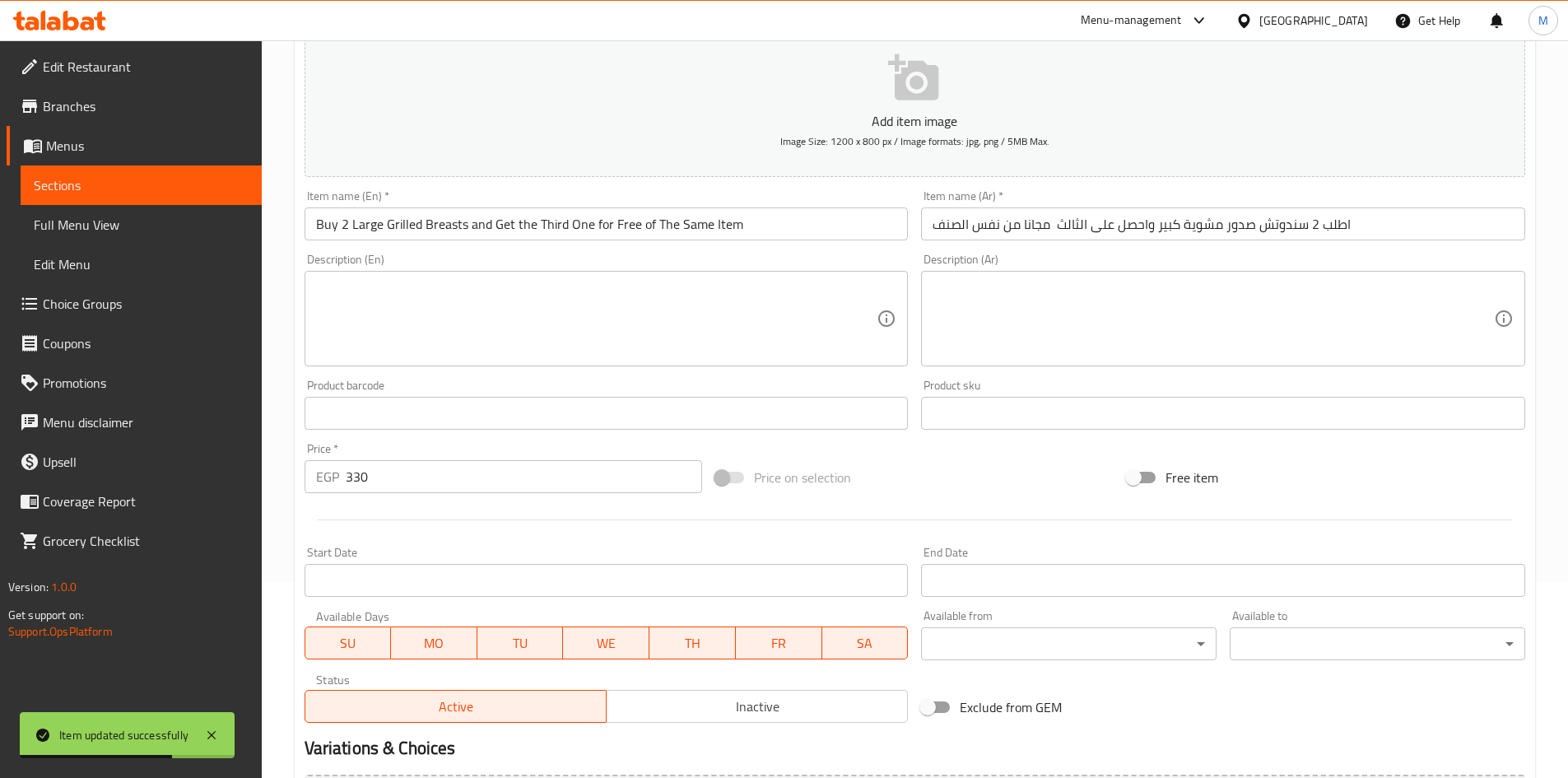
scroll to position [385, 0]
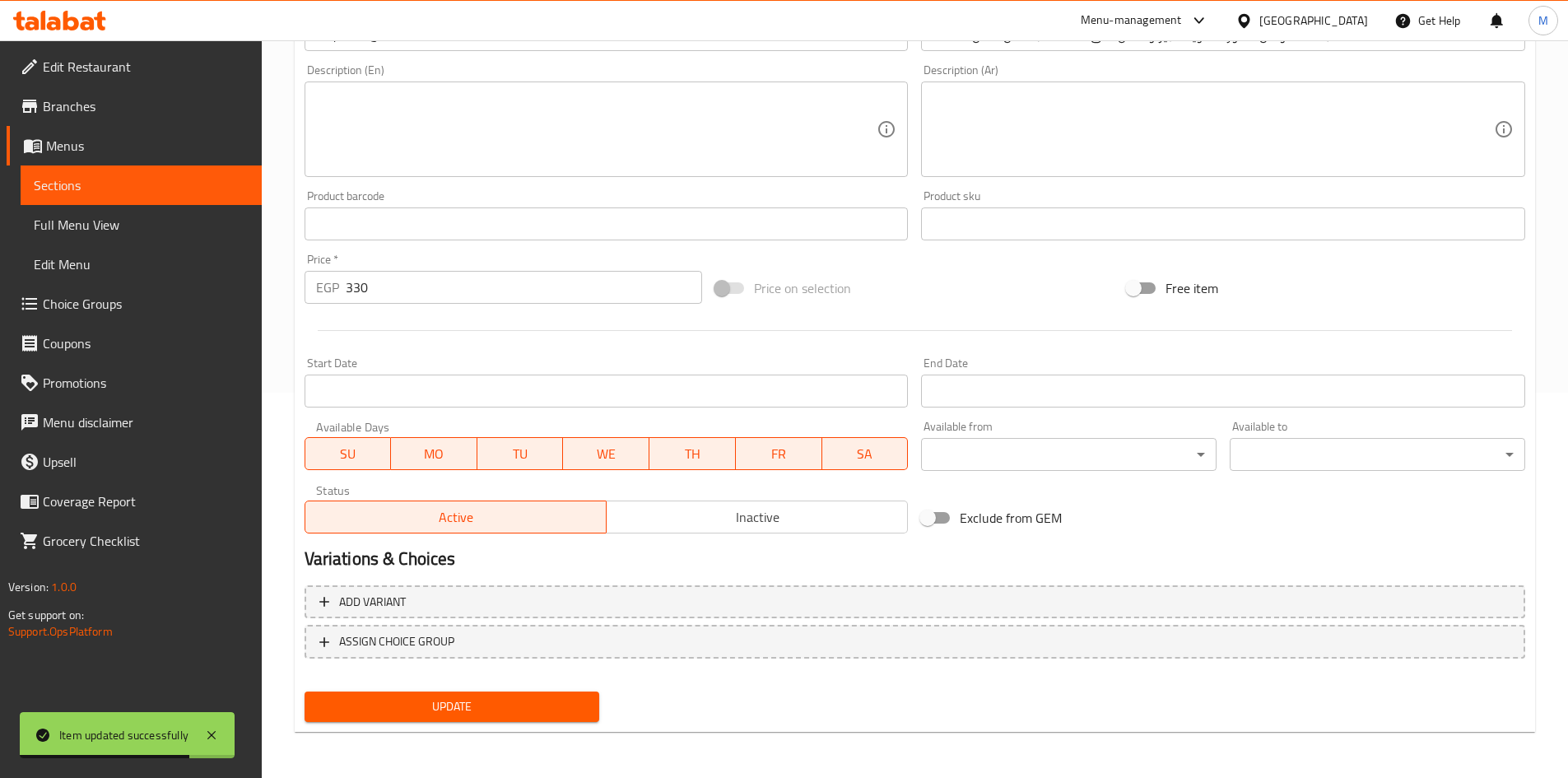
click at [737, 526] on span "Inactive" at bounding box center [757, 518] width 288 height 24
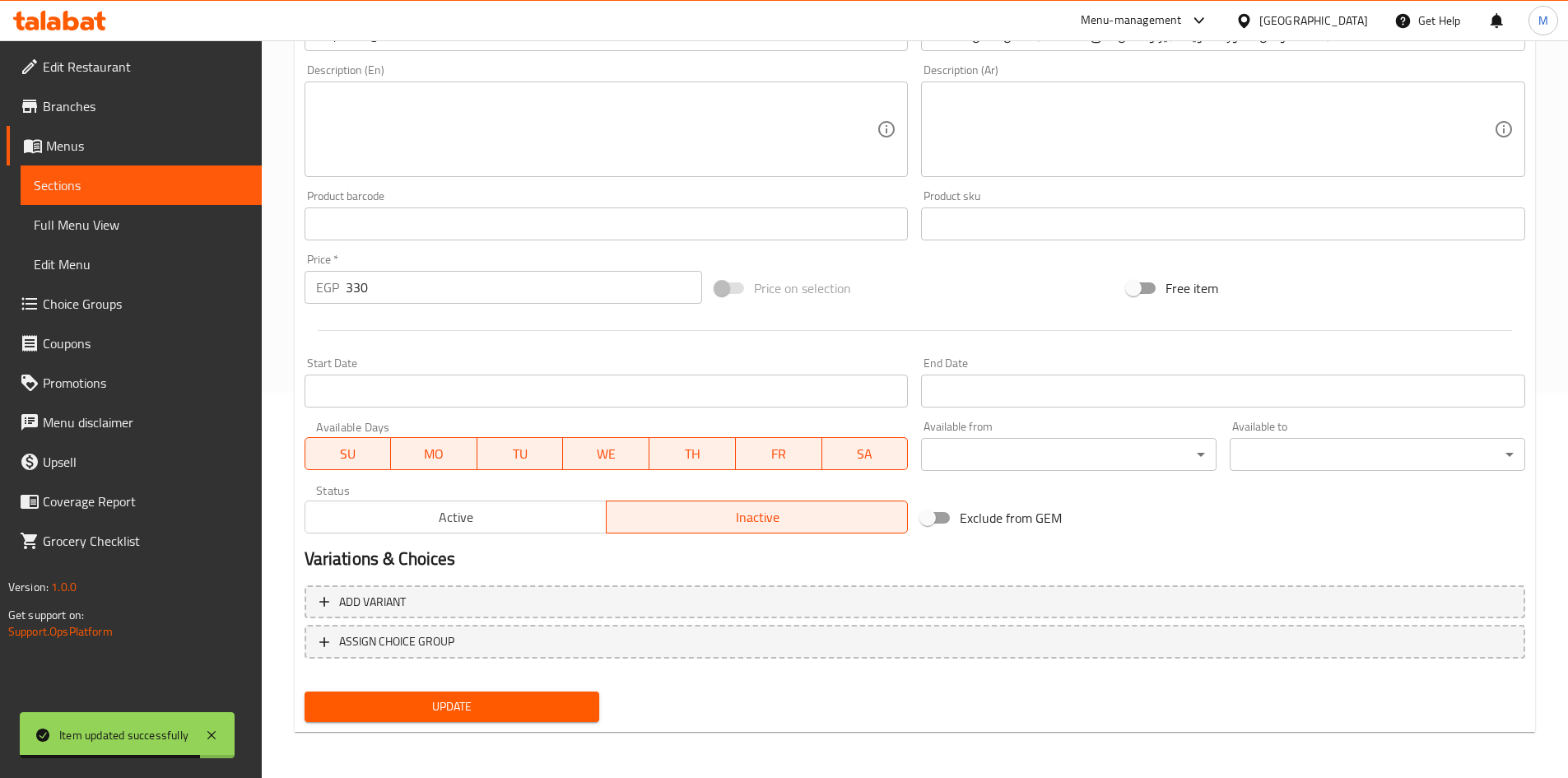
drag, startPoint x: 548, startPoint y: 712, endPoint x: 545, endPoint y: 704, distance: 8.5
click at [549, 712] on span "Update" at bounding box center [452, 706] width 269 height 20
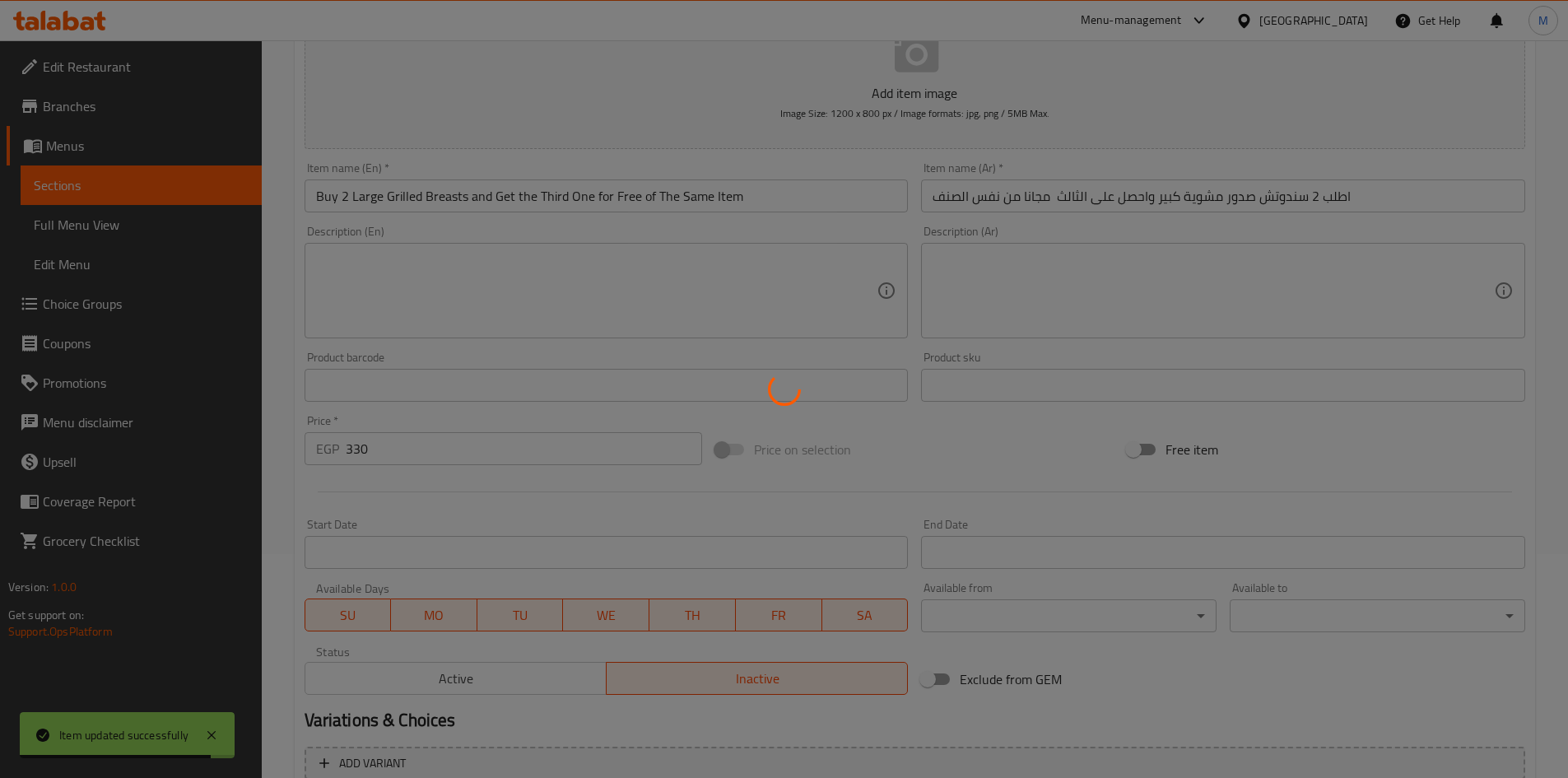
scroll to position [0, 0]
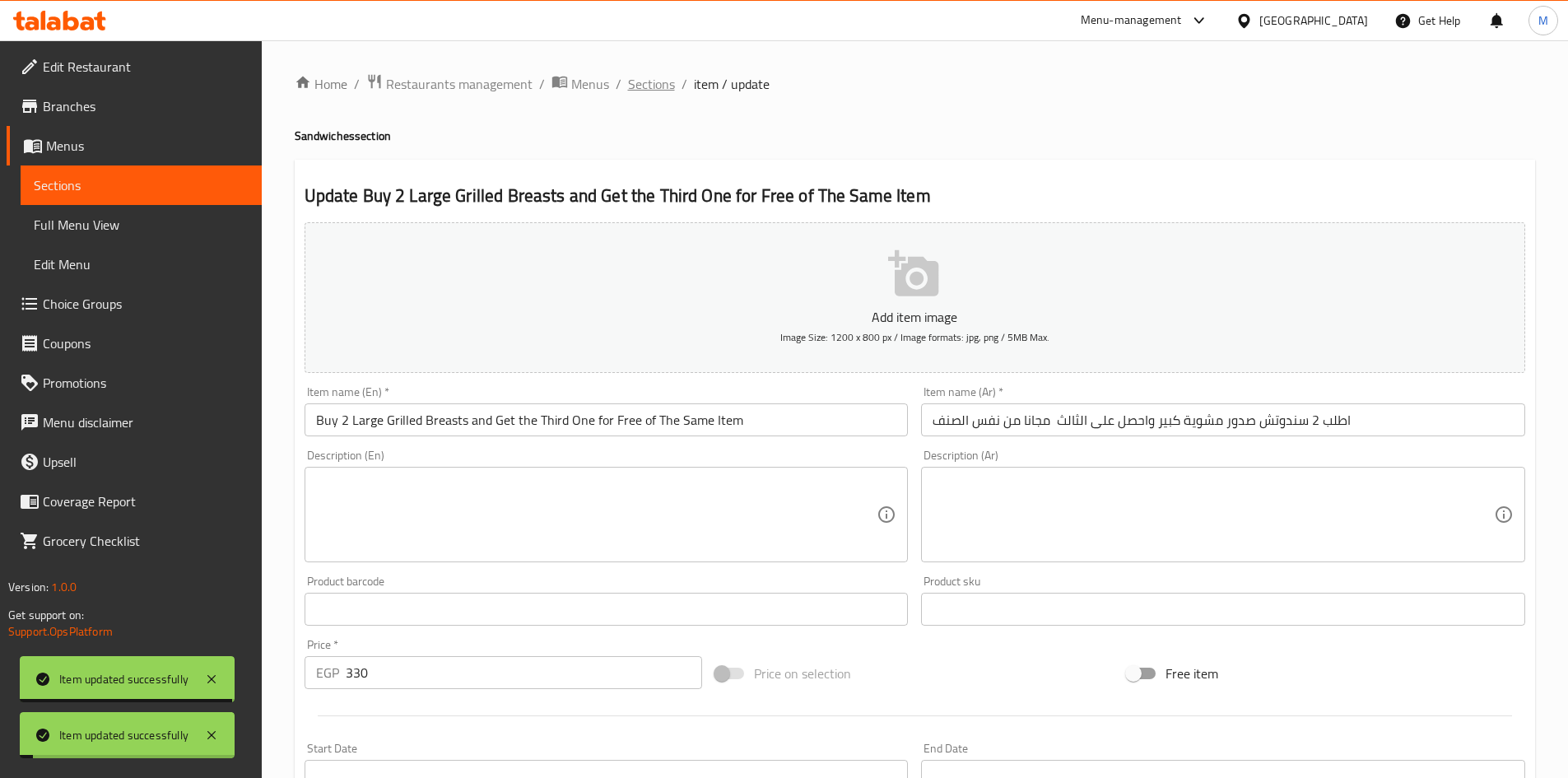
click at [649, 88] on span "Sections" at bounding box center [651, 84] width 47 height 20
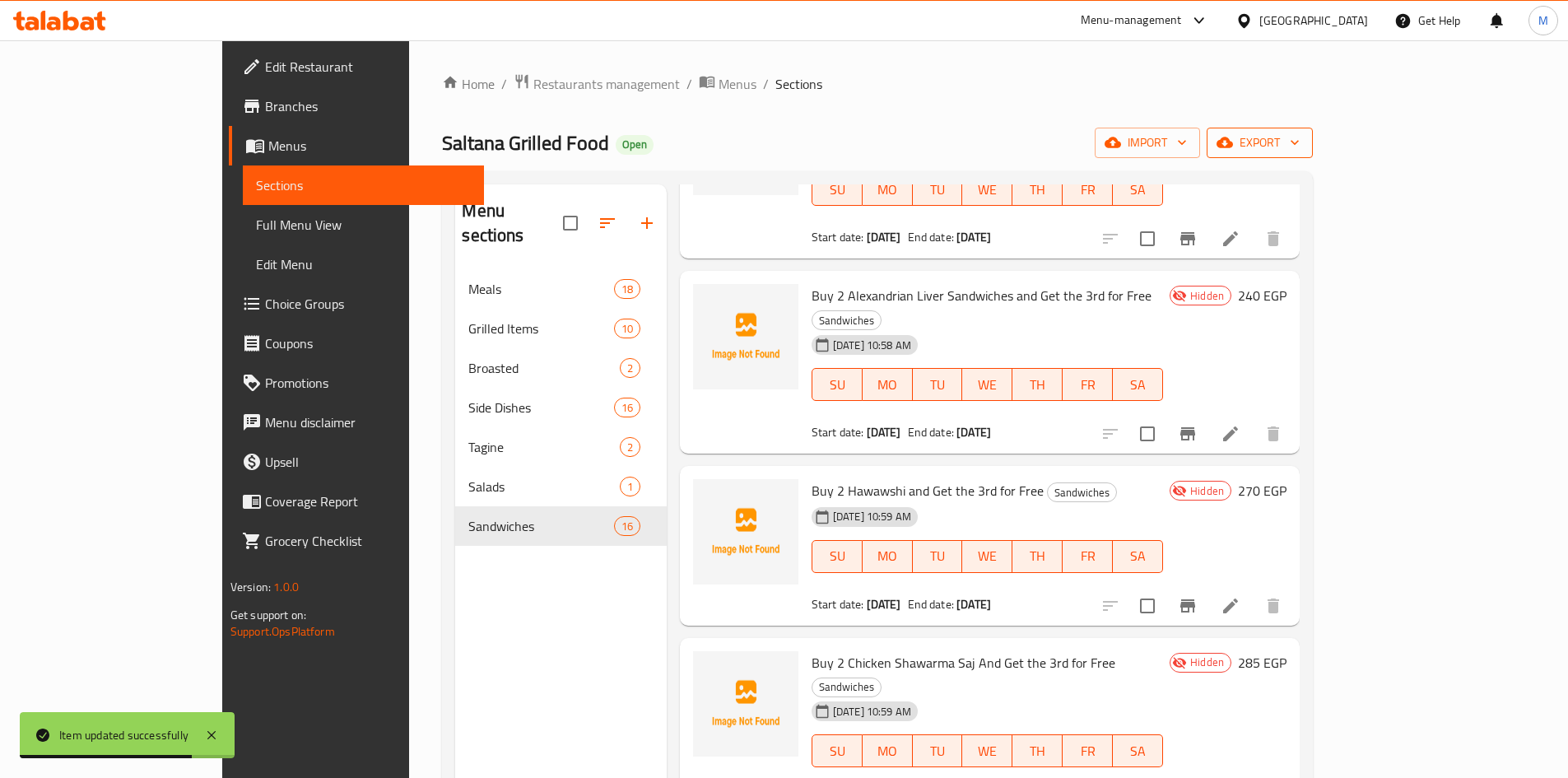
scroll to position [83, 0]
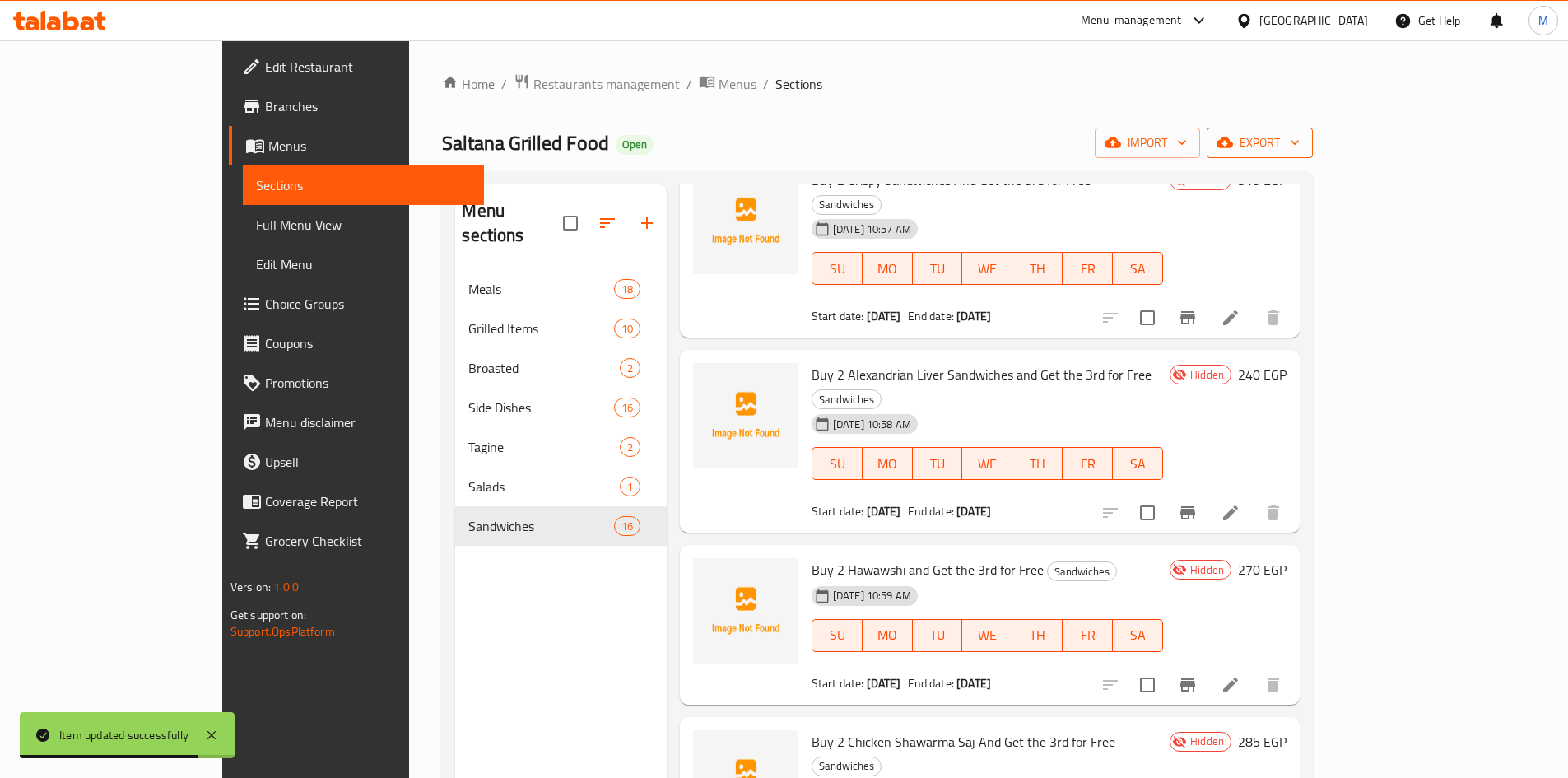
click at [1300, 143] on span "export" at bounding box center [1260, 143] width 80 height 20
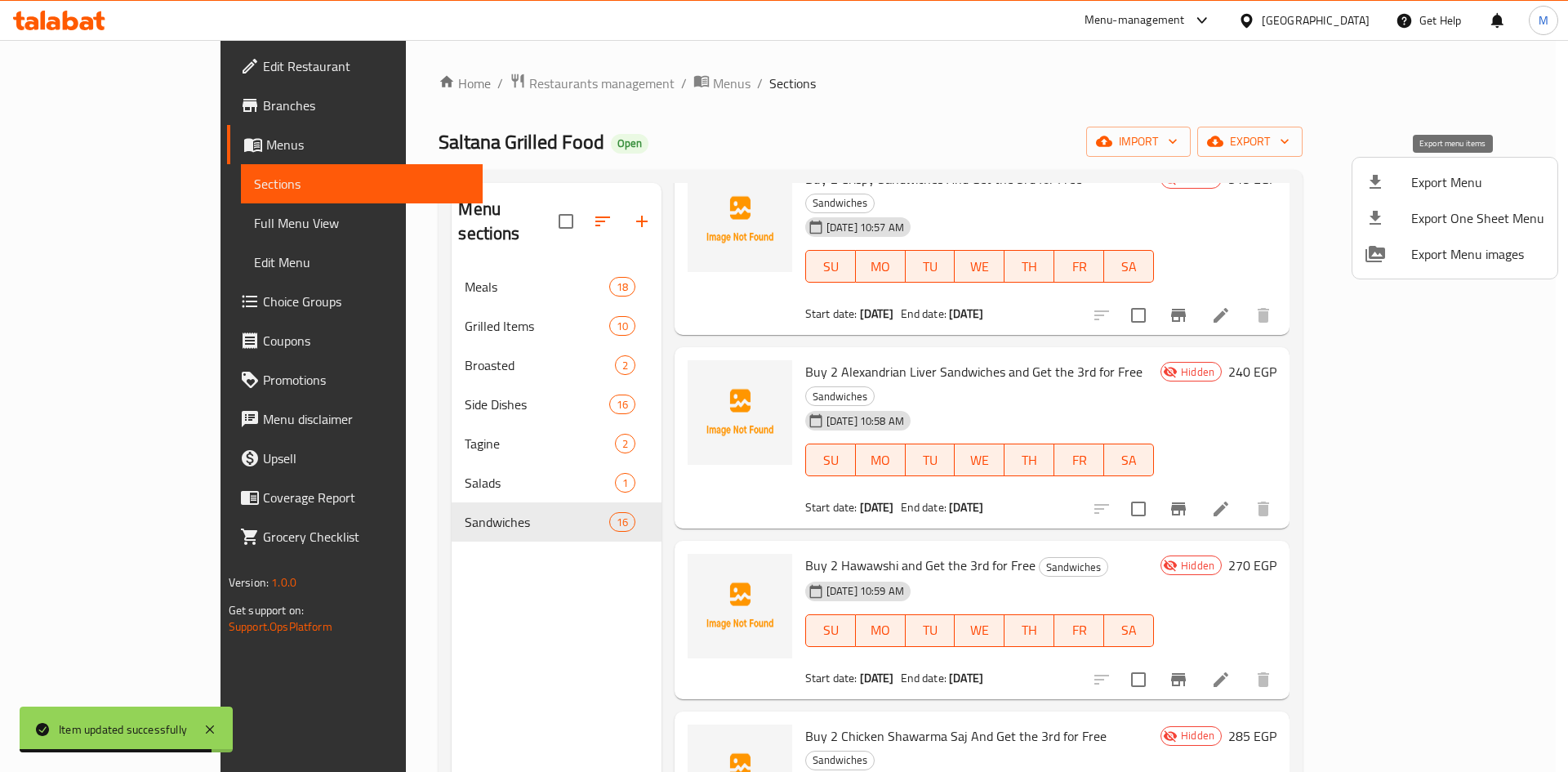
click at [1426, 192] on span "Export Menu" at bounding box center [1478, 182] width 133 height 19
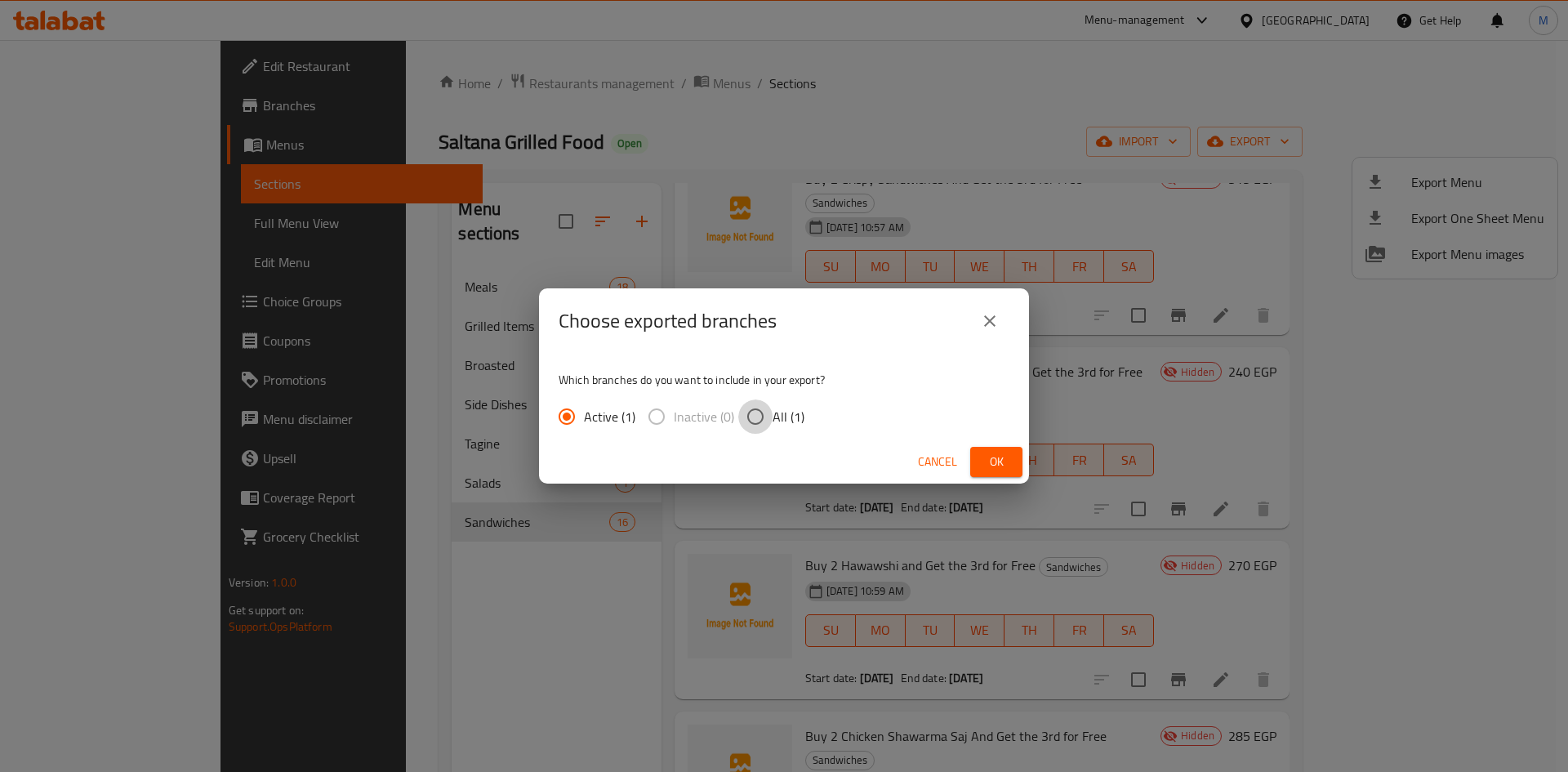
click at [754, 416] on input "All (1)" at bounding box center [754, 416] width 34 height 34
radio input "true"
click at [997, 466] on span "Ok" at bounding box center [996, 462] width 26 height 20
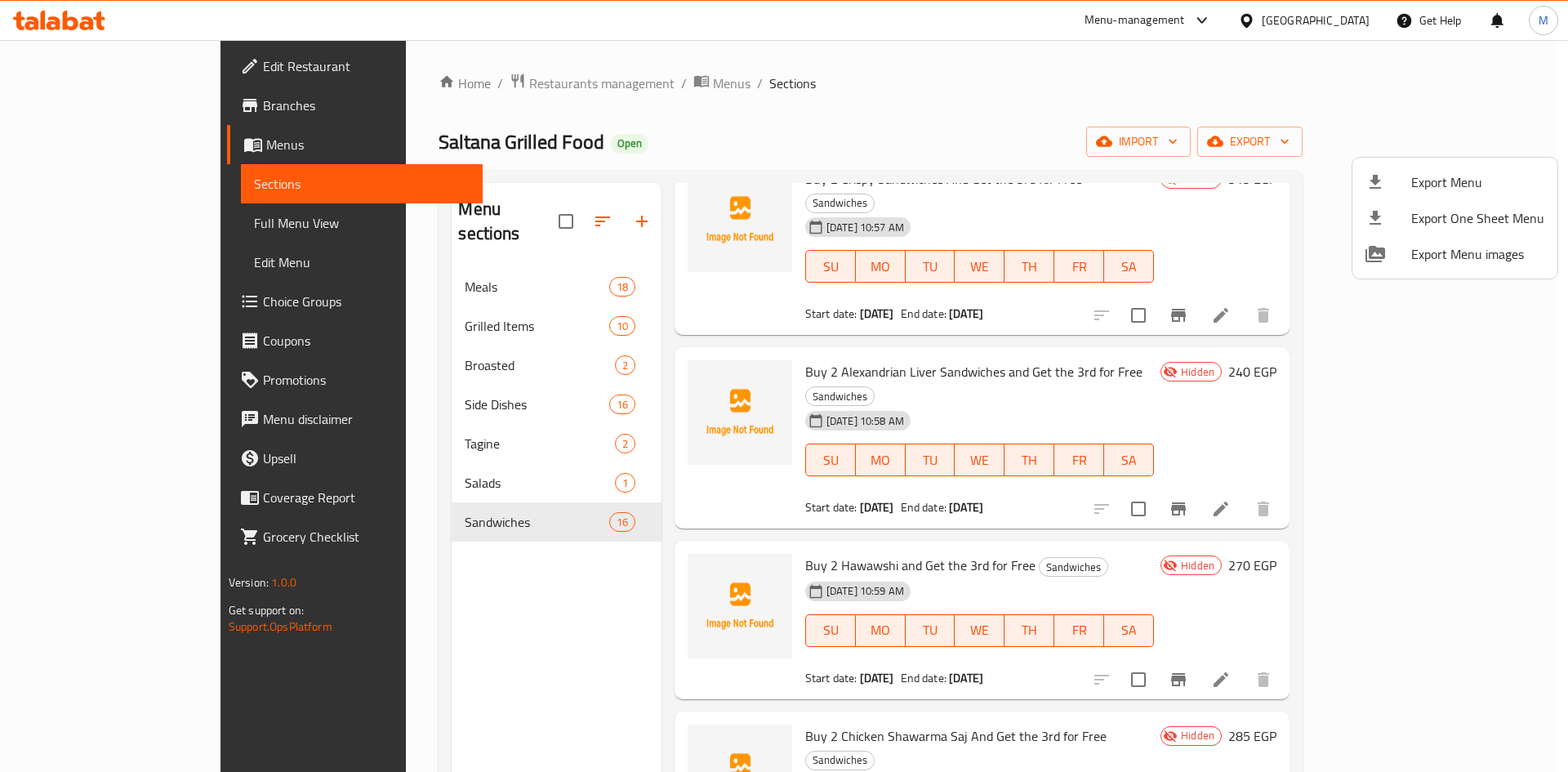
click at [1217, 359] on div at bounding box center [784, 386] width 1568 height 772
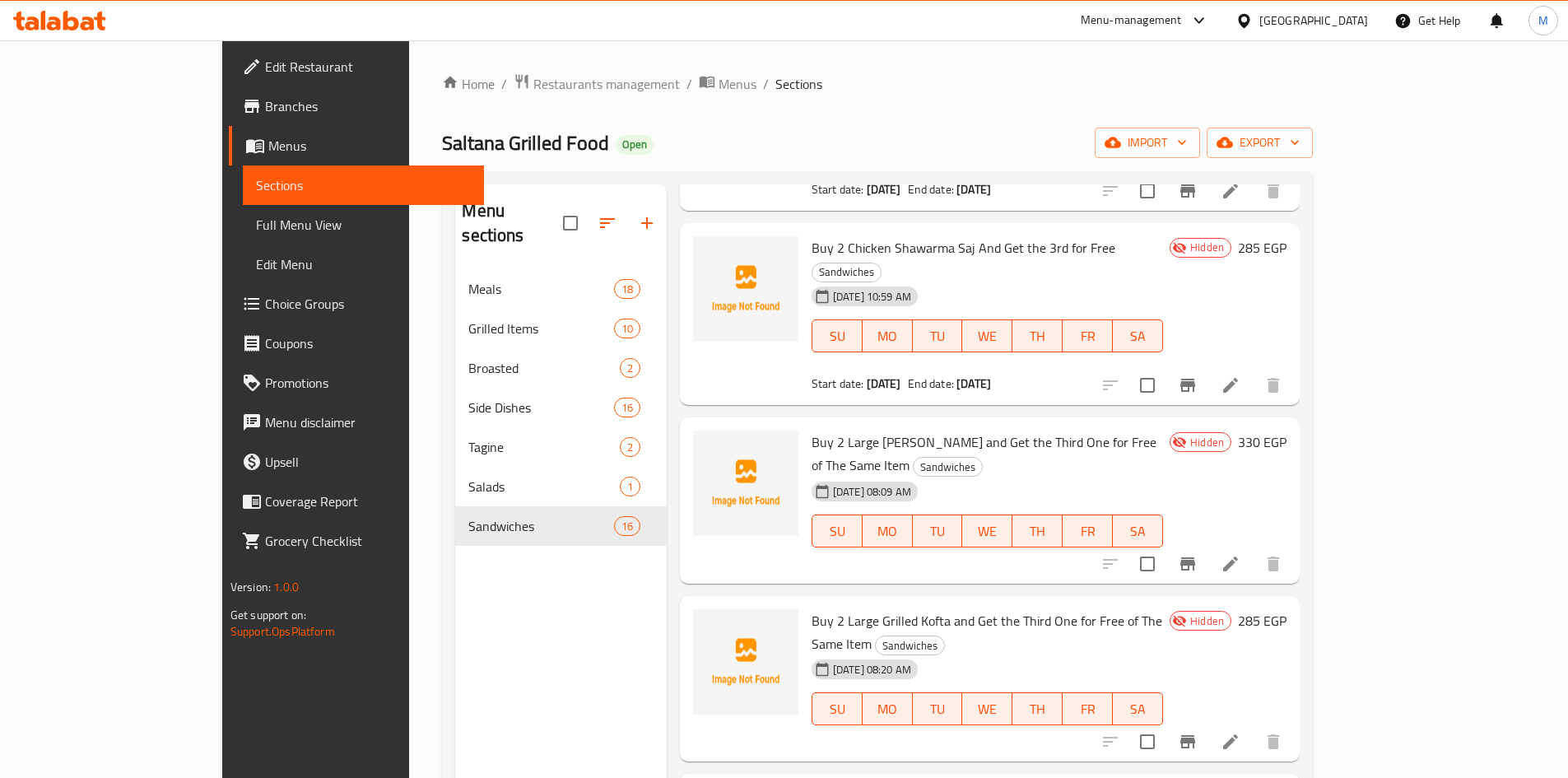
scroll to position [658, 0]
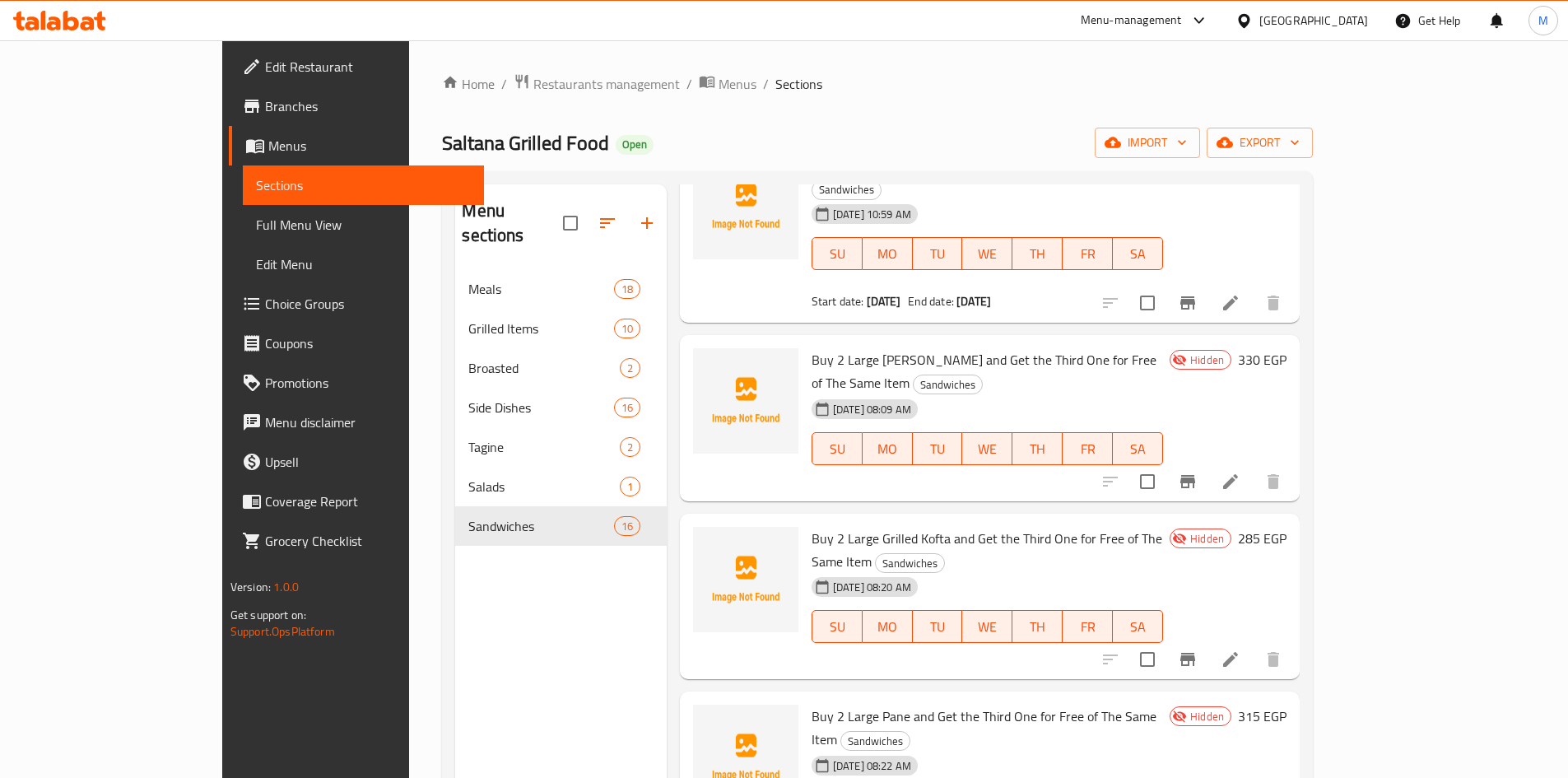
click at [812, 526] on span "Buy 2 Large Grilled Kofta and Get the Third One for Free of The Same Item" at bounding box center [987, 549] width 351 height 47
copy h6 "Buy 2 Large Grilled Kofta and Get the Third One for Free of The Same Item"
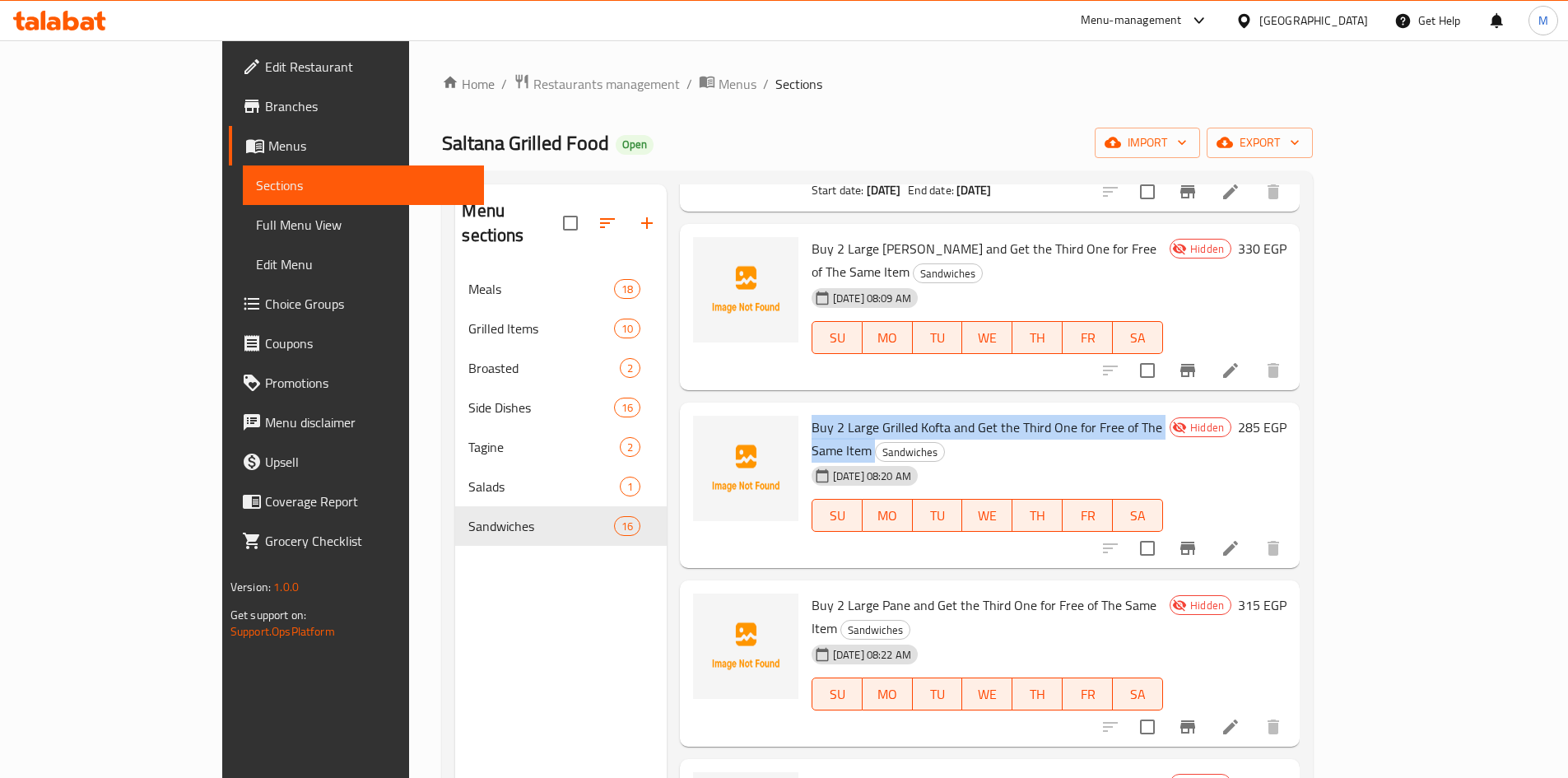
scroll to position [741, 0]
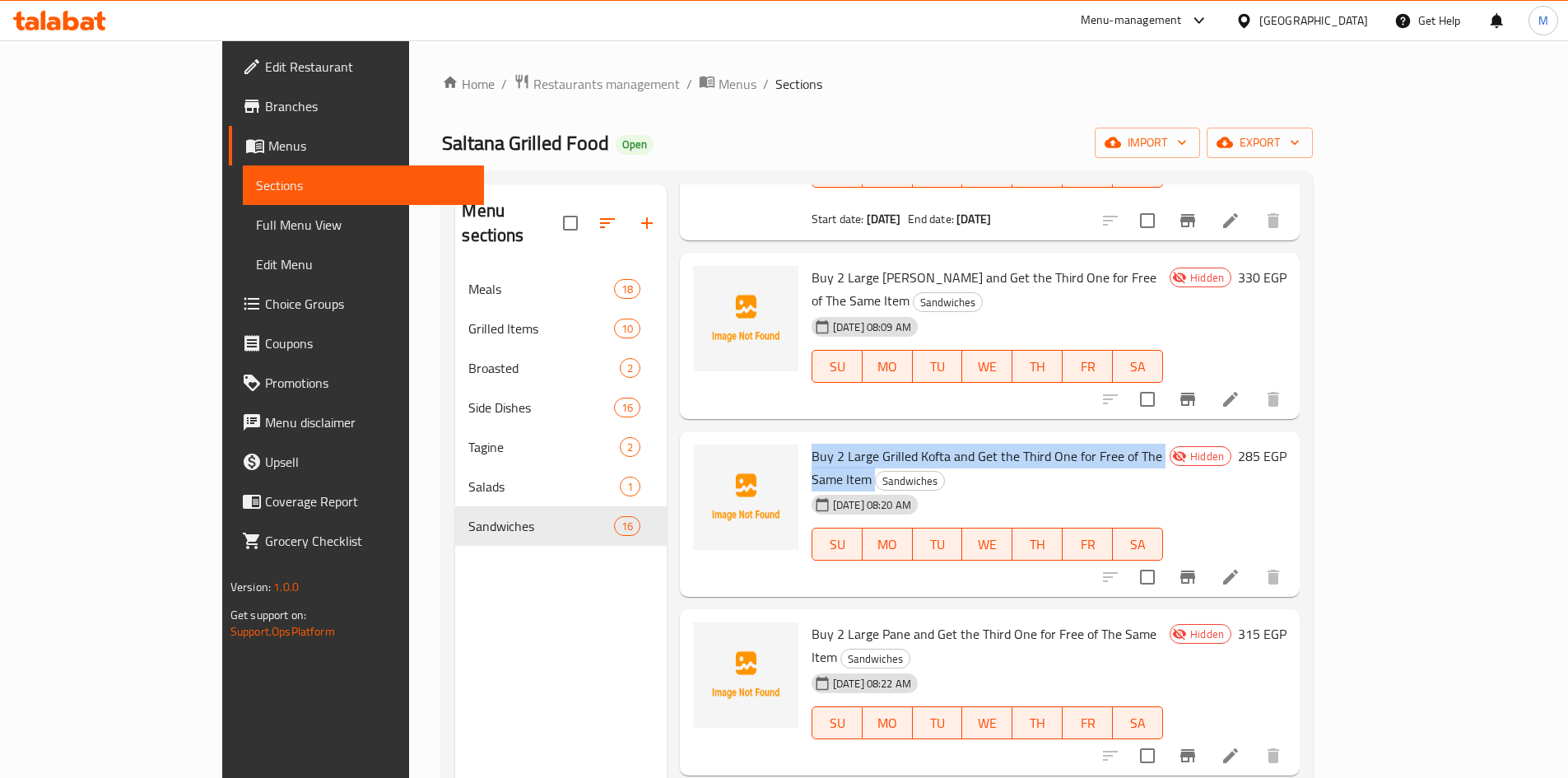
copy h6 "Buy 2 Large Grilled Kofta and Get the Third One for Free of The Same Item"
click at [863, 621] on span "Buy 2 Large Pane and Get the Third One for Free of The Same Item" at bounding box center [984, 644] width 345 height 47
click at [864, 621] on span "Buy 2 Large Pane and Get the Third One for Free of The Same Item" at bounding box center [984, 644] width 345 height 47
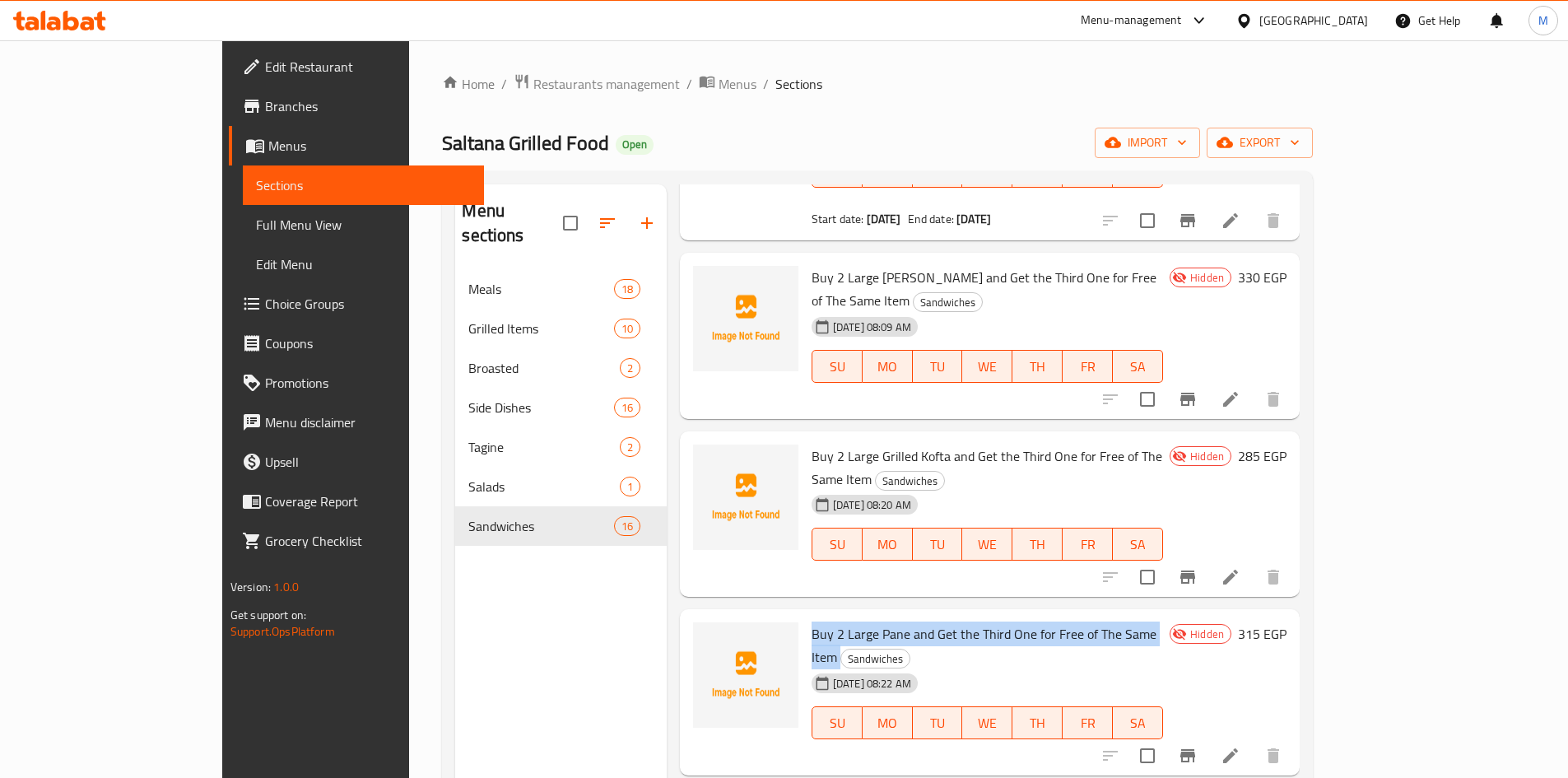
click at [864, 621] on span "Buy 2 Large Pane and Get the Third One for Free of The Same Item" at bounding box center [984, 644] width 345 height 47
copy h6 "Buy 2 Large Pane and Get the Third One for Free of The Same Item"
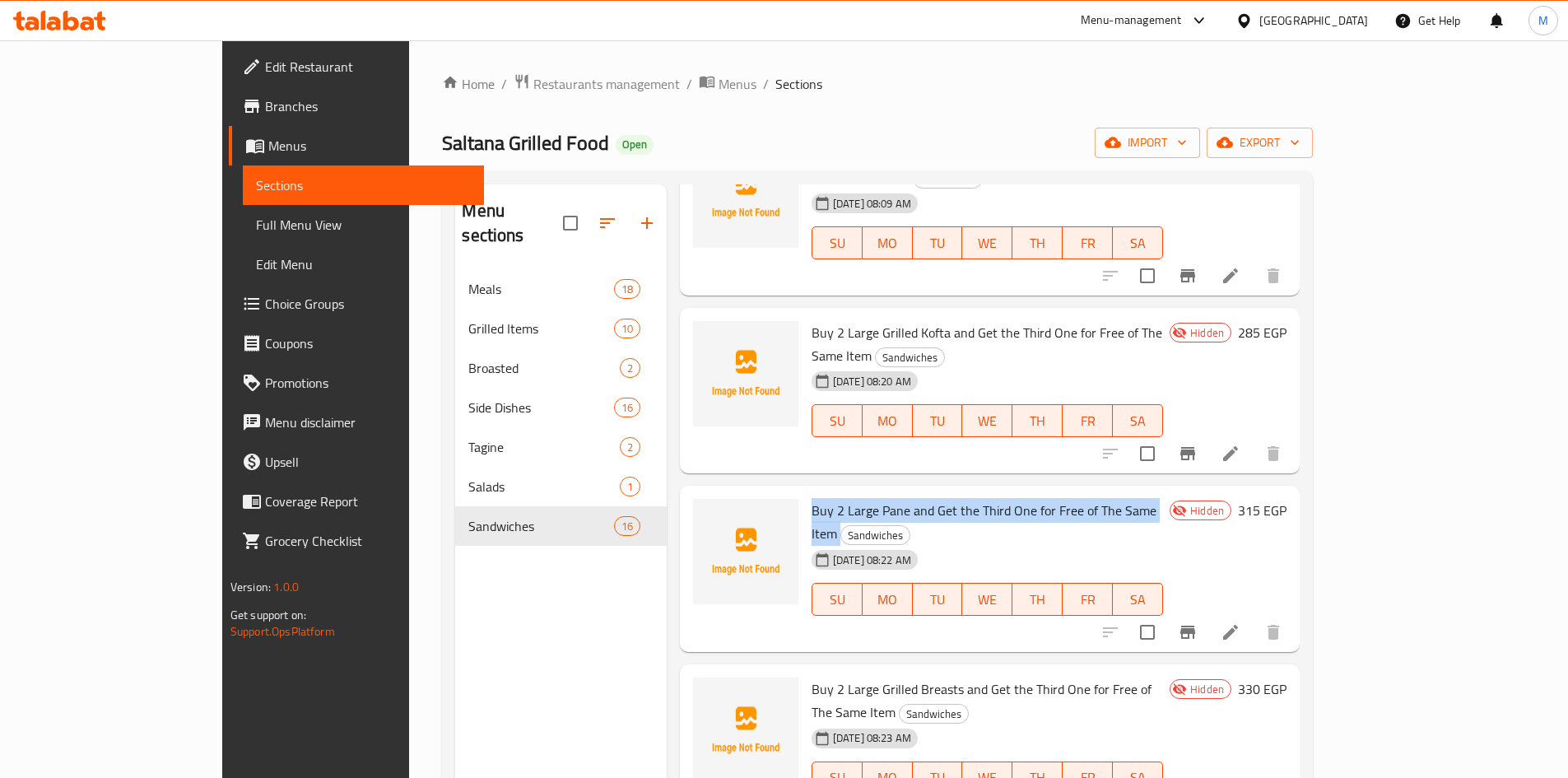
scroll to position [987, 0]
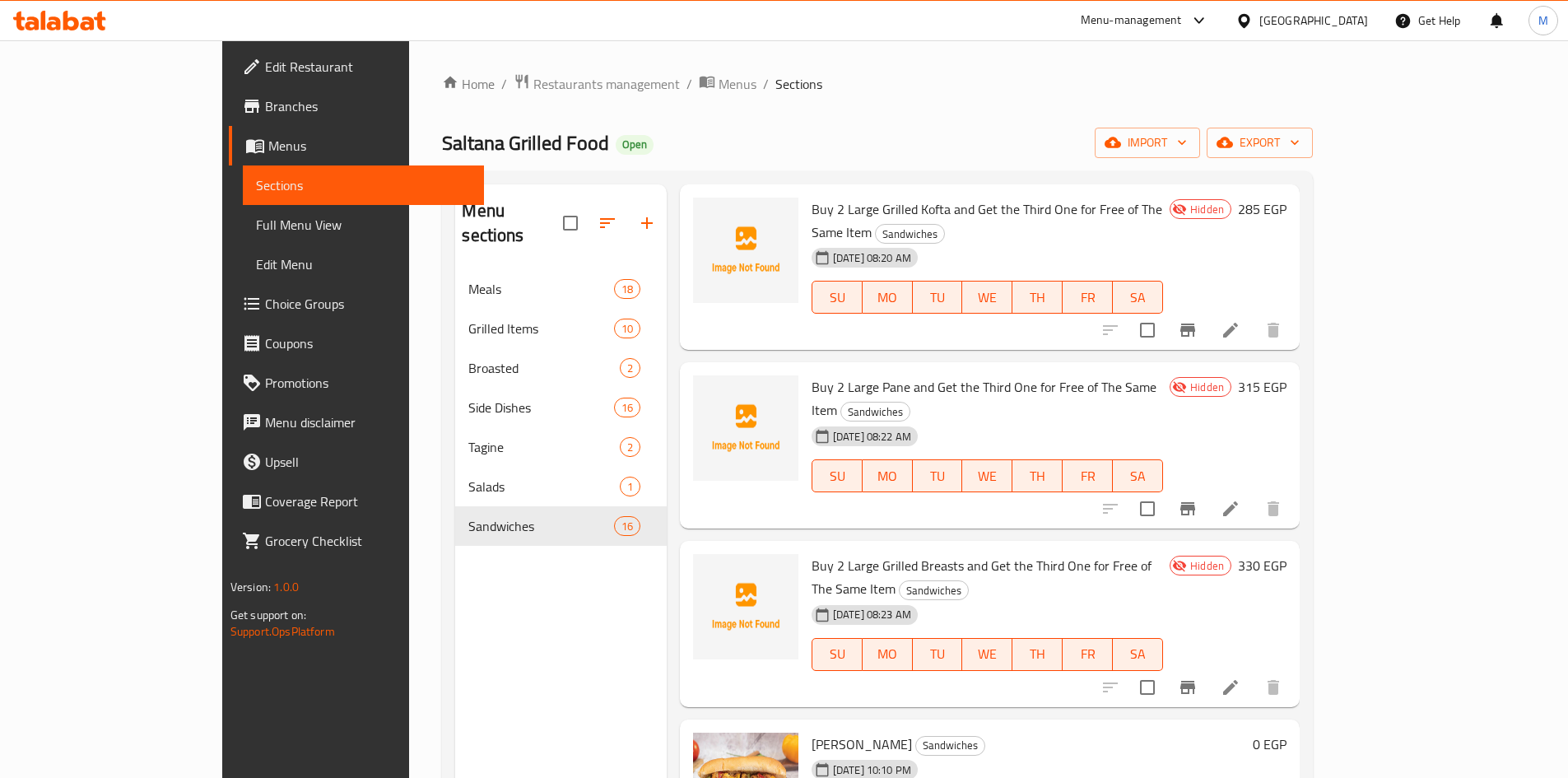
click at [812, 553] on span "Buy 2 Large Grilled Breasts and Get the Third One for Free of The Same Item" at bounding box center [982, 576] width 340 height 47
drag, startPoint x: 770, startPoint y: 429, endPoint x: 1167, endPoint y: 424, distance: 397.0
click at [1151, 553] on span "Buy 2 Large Grilled Breasts and Get the Third One for Free of The Same Item" at bounding box center [982, 576] width 340 height 47
copy span "Buy 2 Large Grilled Breasts and Get the Third One for Free of The Same Item"
click at [945, 599] on div "[DATE] 08:23 AM SU MO TU WE TH FR SA" at bounding box center [988, 643] width 365 height 89
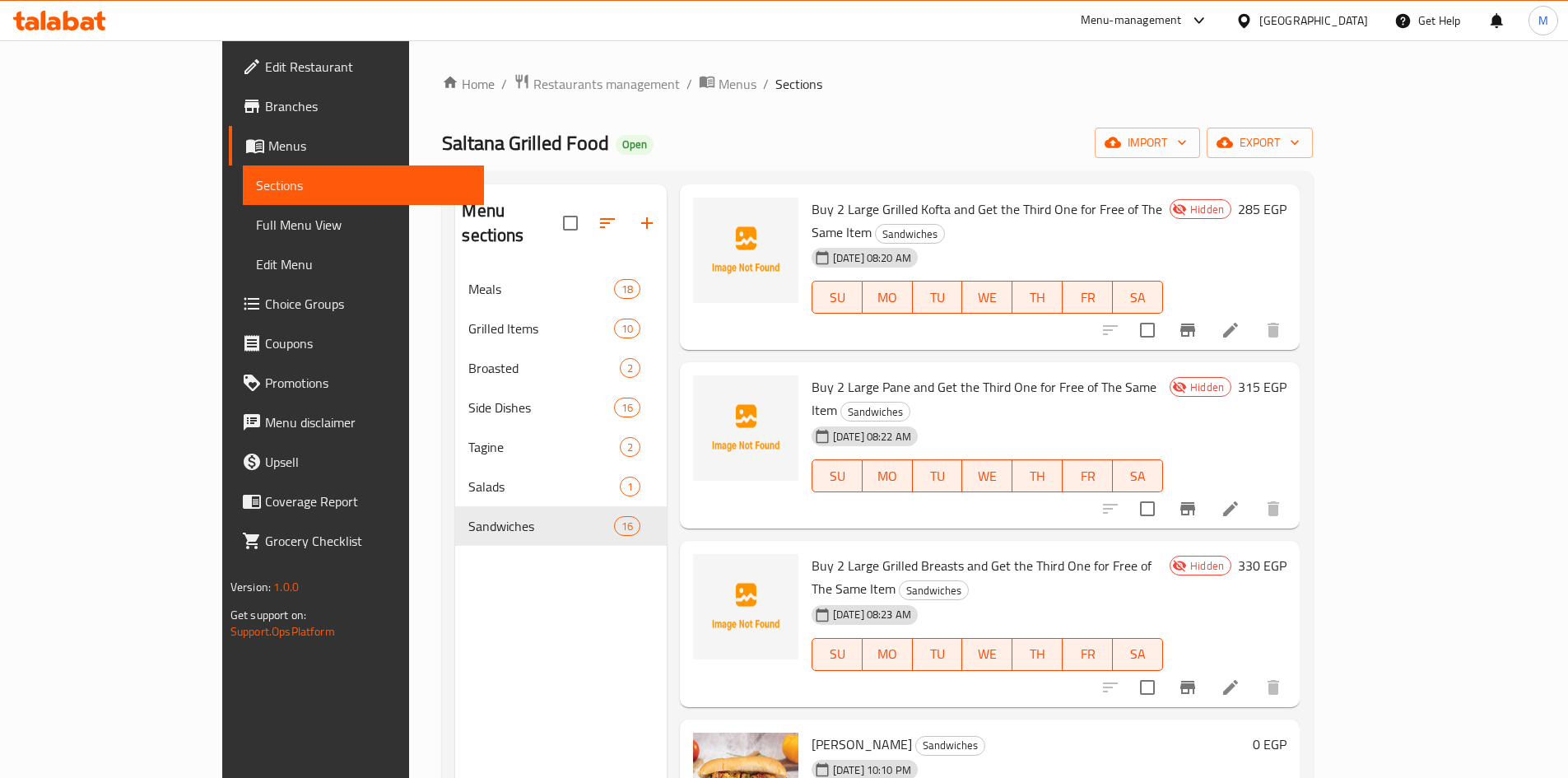
click at [944, 599] on div "[DATE] 08:23 AM SU MO TU WE TH FR SA" at bounding box center [988, 643] width 365 height 89
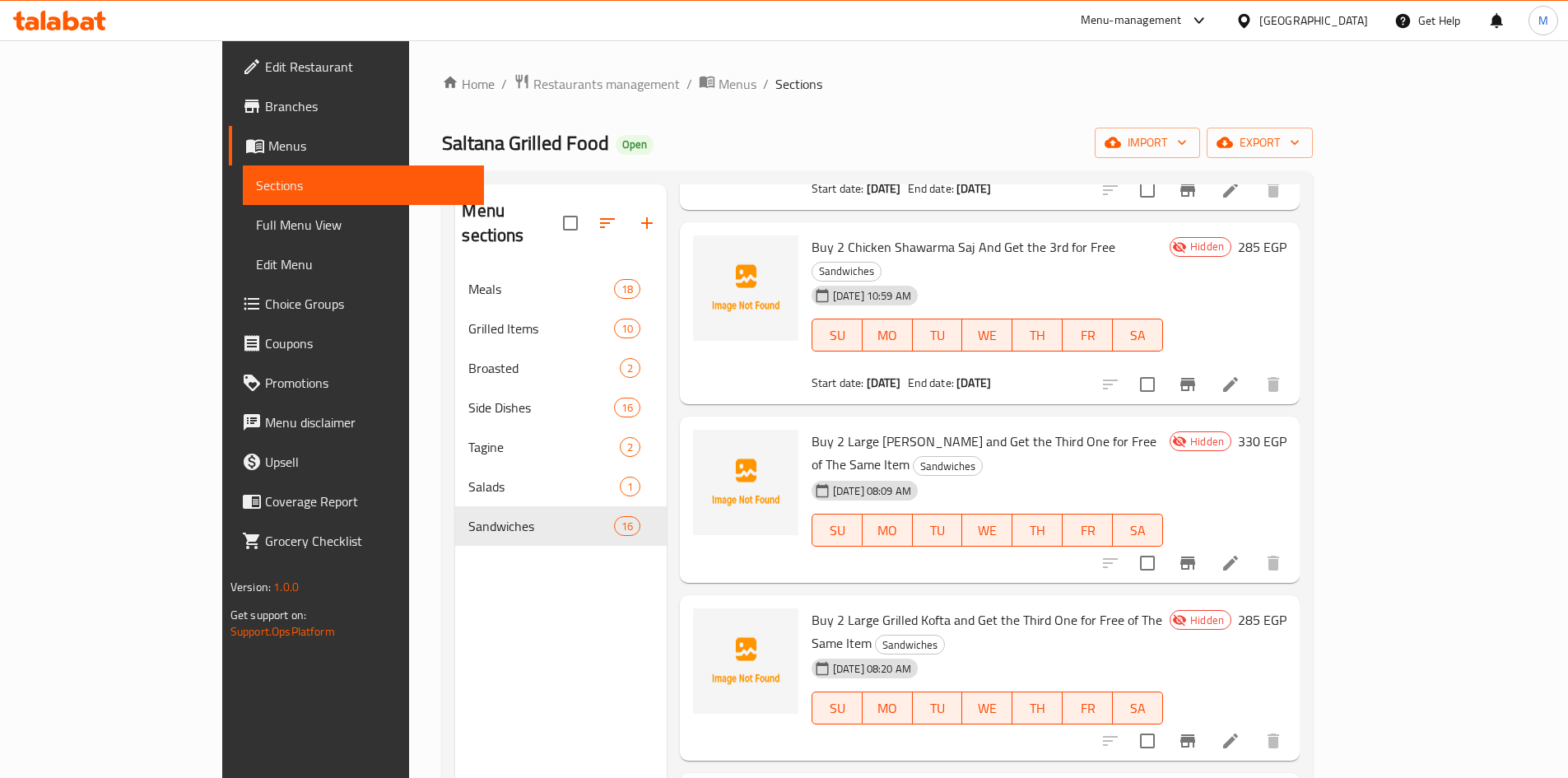
scroll to position [576, 0]
click at [812, 429] on span "Buy 2 Large [PERSON_NAME] and Get the Third One for Free of The Same Item" at bounding box center [984, 453] width 345 height 47
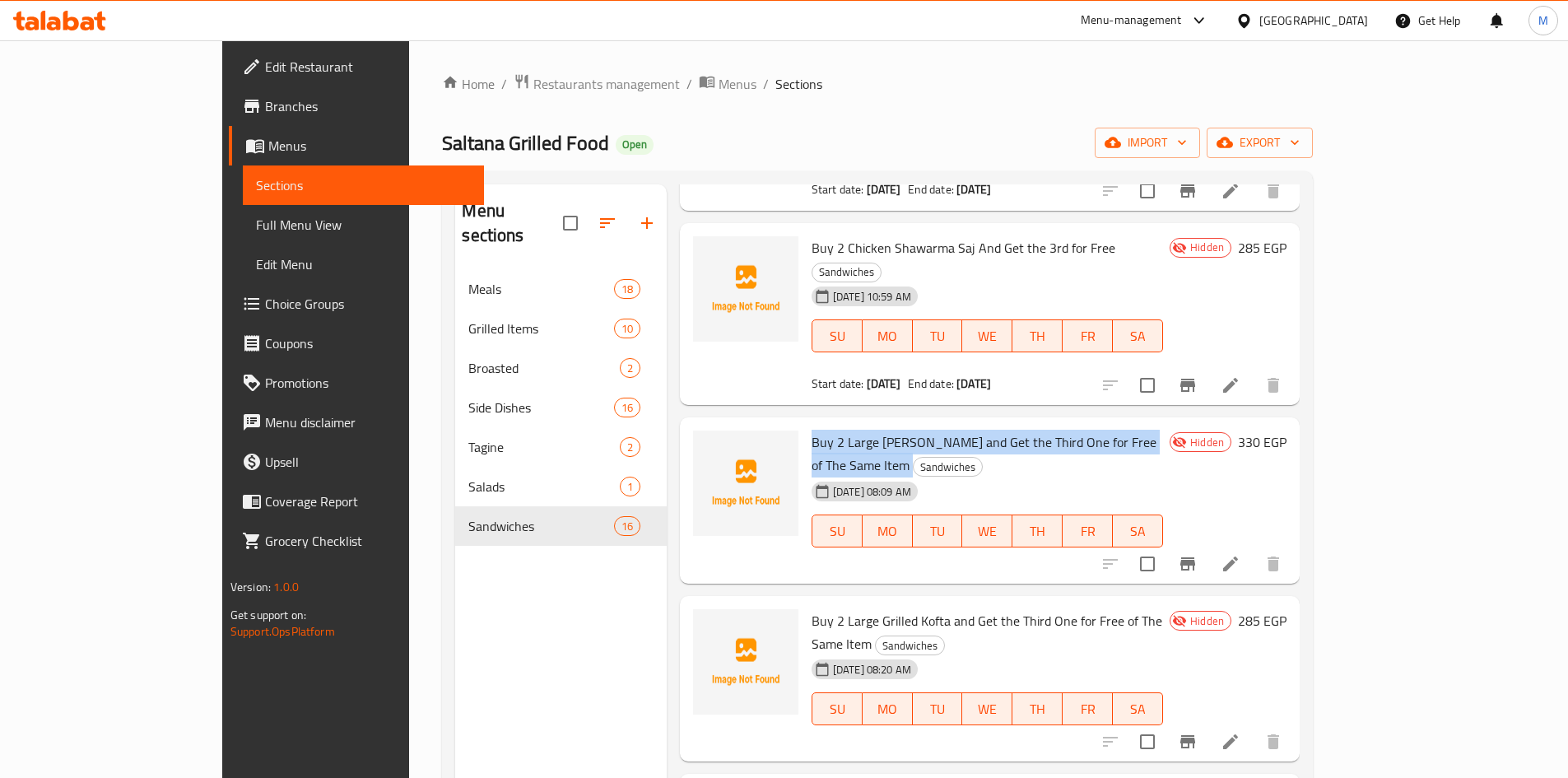
click at [812, 429] on span "Buy 2 Large [PERSON_NAME] and Get the Third One for Free of The Same Item" at bounding box center [984, 453] width 345 height 47
copy h6 "Buy 2 Large [PERSON_NAME] and Get the Third One for Free of The Same Item"
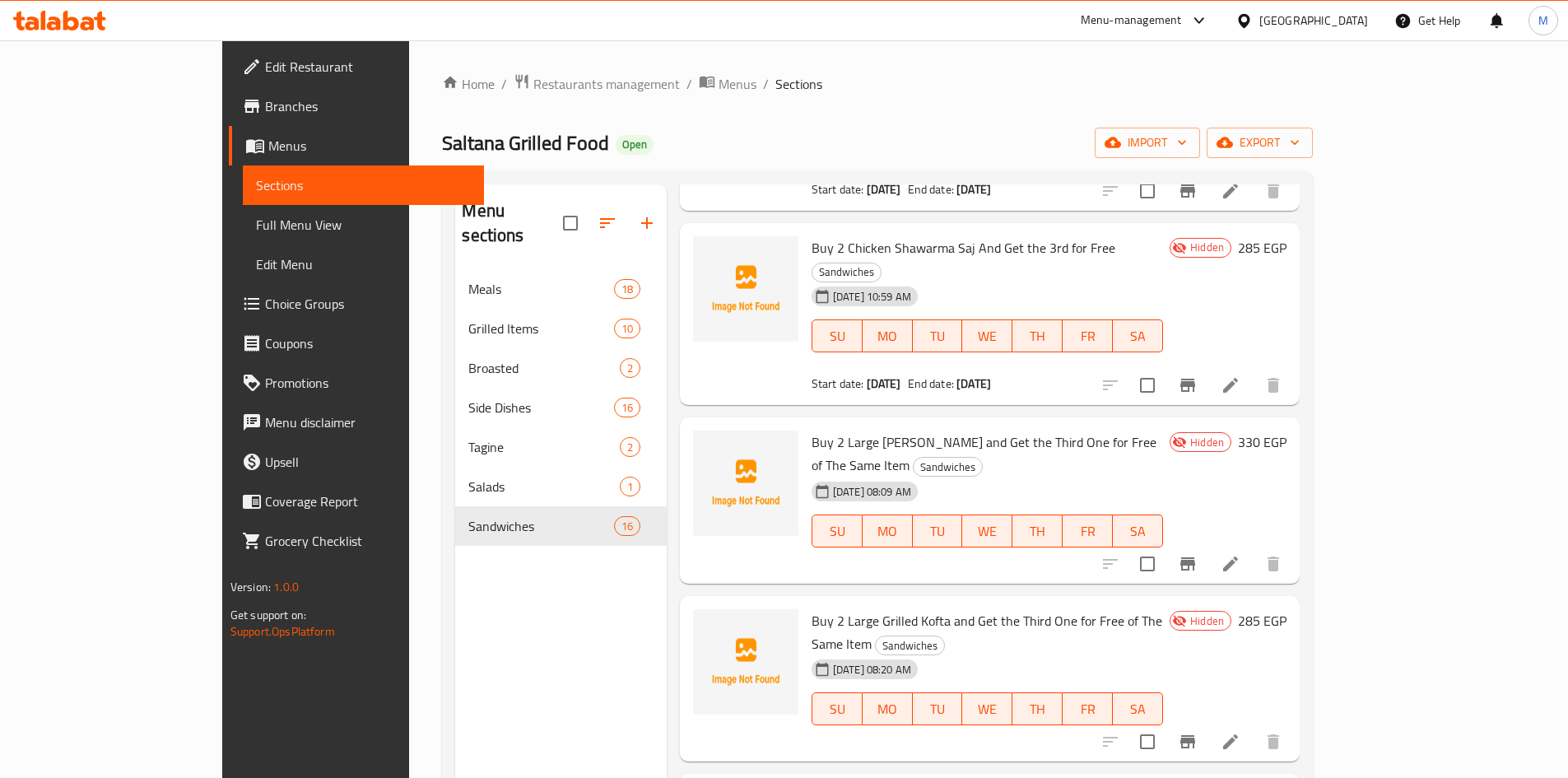
click at [805, 602] on div "Buy 2 Large Grilled Kofta and Get the Third One for Free of The Same Item Sandw…" at bounding box center [988, 679] width 365 height 153
click at [812, 608] on span "Buy 2 Large Grilled Kofta and Get the Third One for Free of The Same Item" at bounding box center [987, 631] width 351 height 47
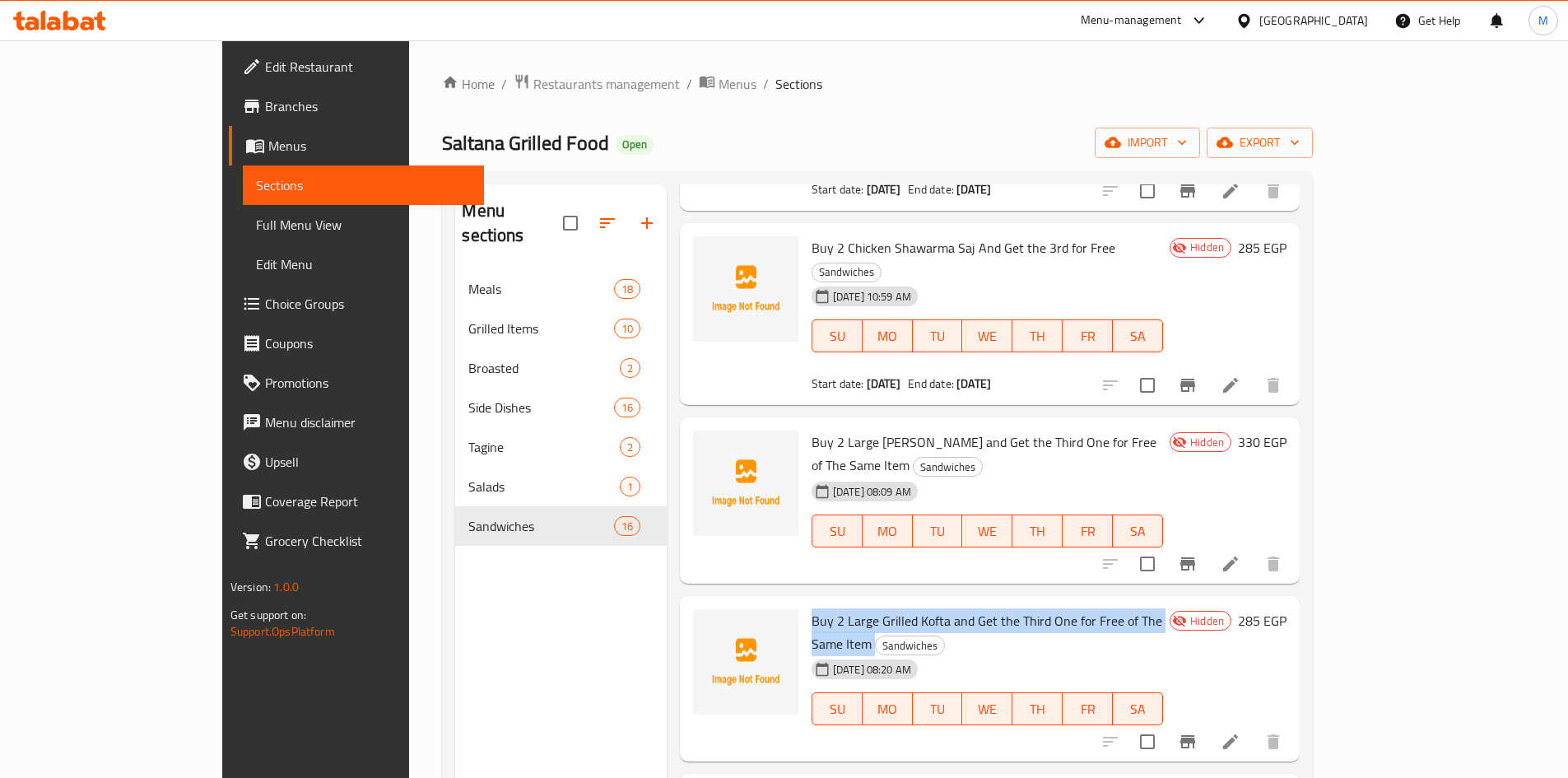
click at [812, 608] on span "Buy 2 Large Grilled Kofta and Get the Third One for Free of The Same Item" at bounding box center [987, 631] width 351 height 47
copy h6 "Buy 2 Large Grilled Kofta and Get the Third One for Free of The Same Item"
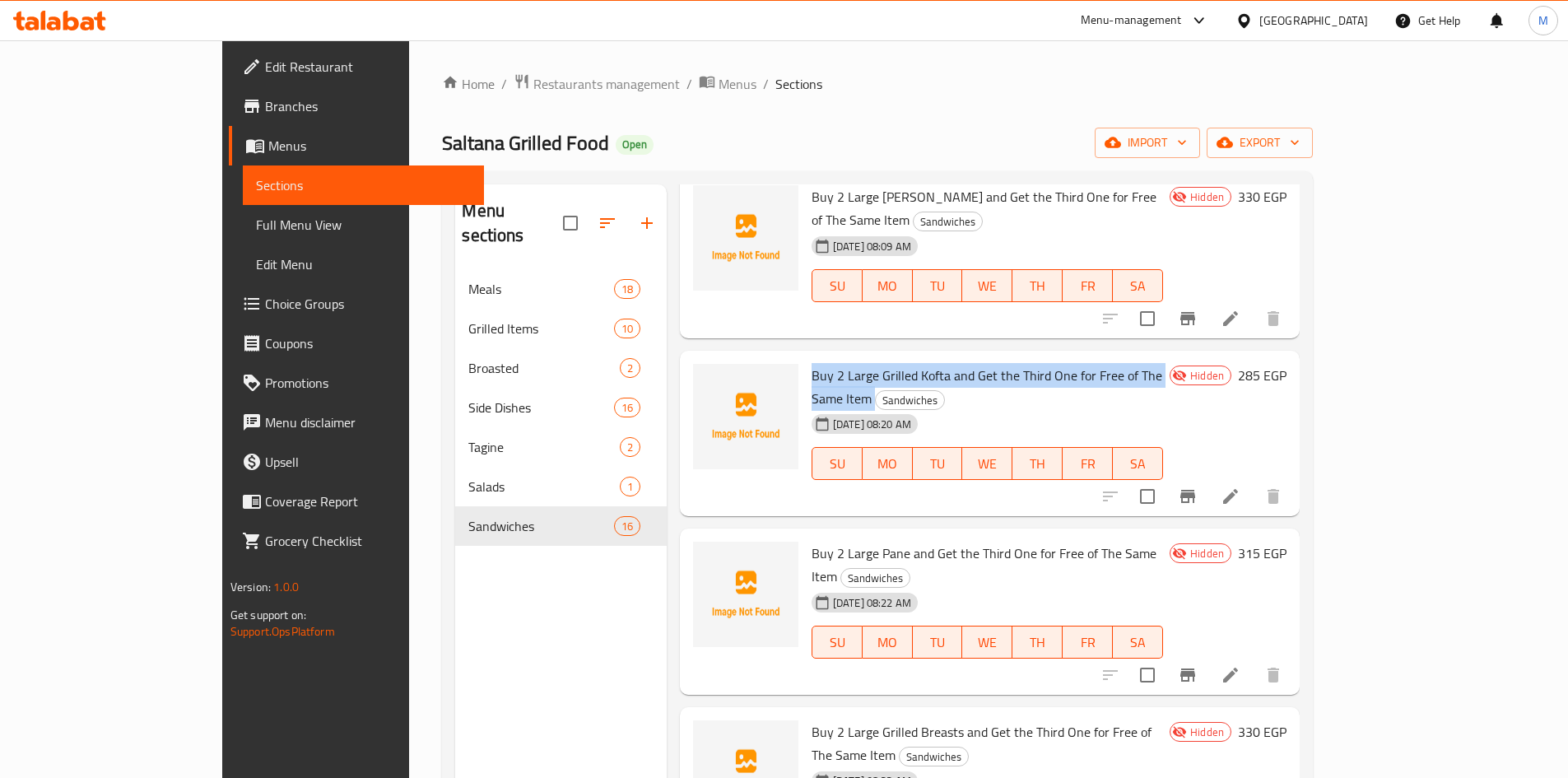
scroll to position [823, 0]
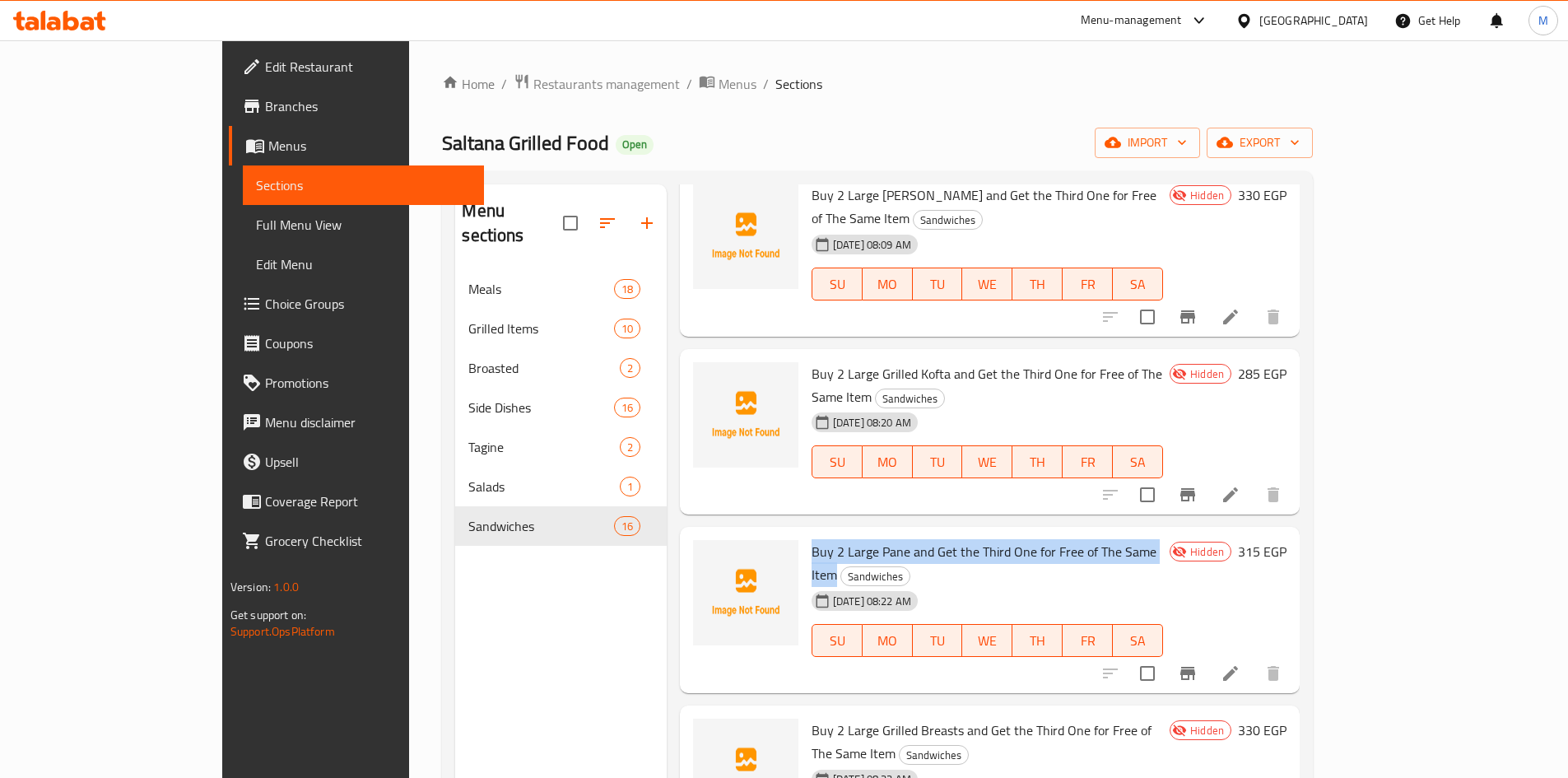
drag, startPoint x: 757, startPoint y: 434, endPoint x: 1119, endPoint y: 431, distance: 362.0
click at [1119, 539] on span "Buy 2 Large Pane and Get the Third One for Free of The Same Item" at bounding box center [984, 562] width 345 height 47
copy span "Buy 2 Large Pane and Get the Third One for Free of The Same Item"
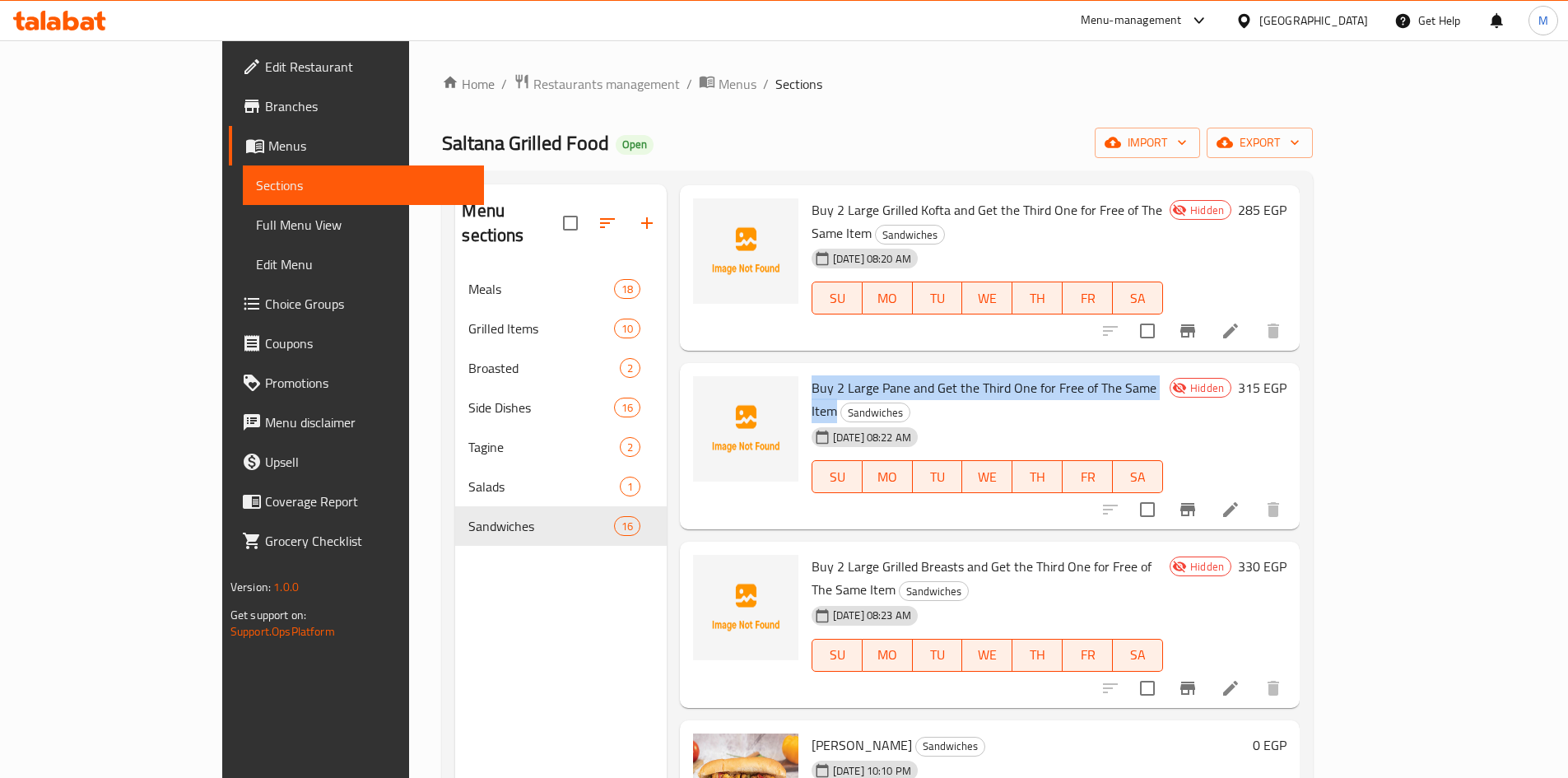
scroll to position [987, 0]
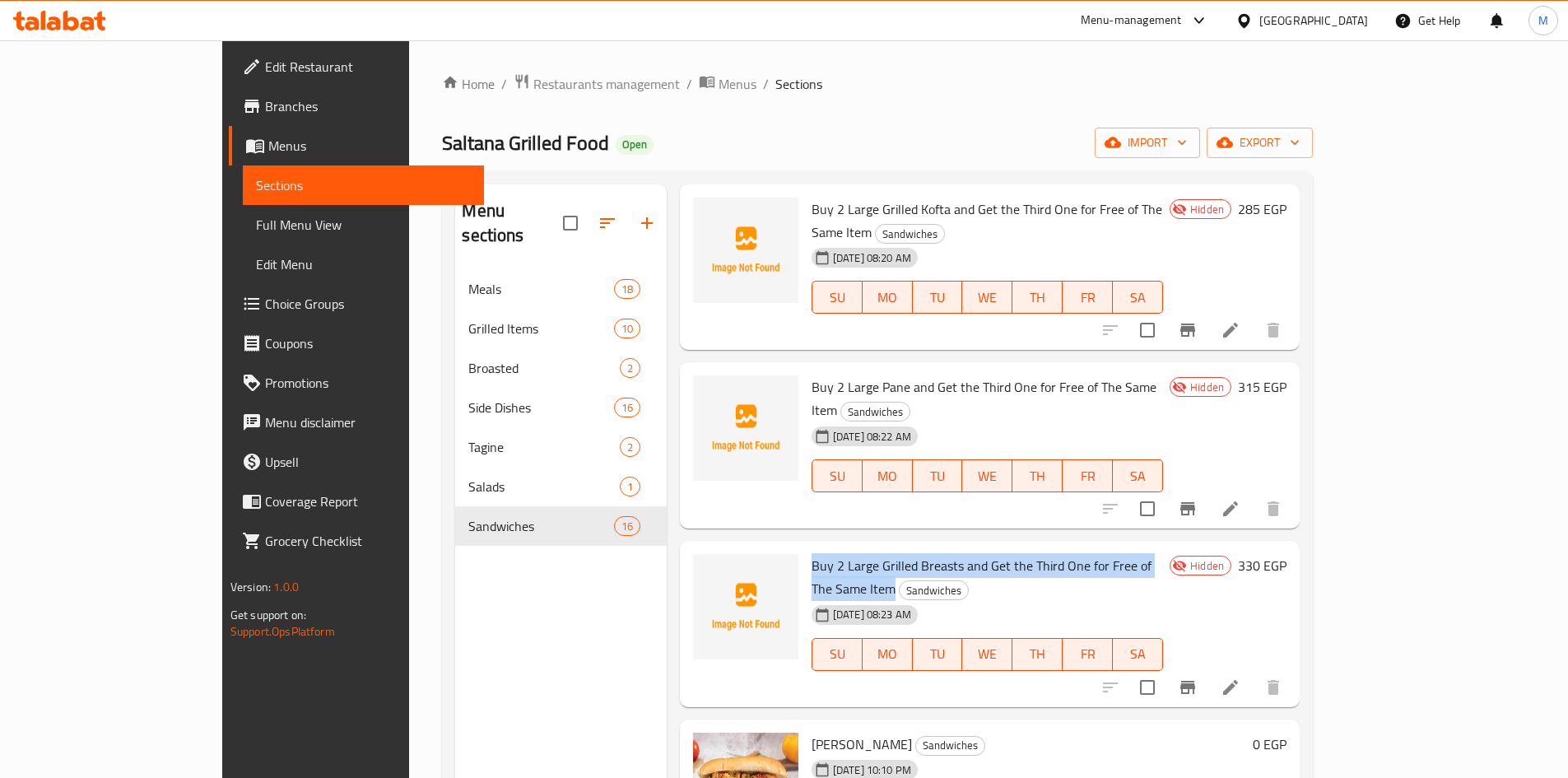
drag, startPoint x: 759, startPoint y: 425, endPoint x: 1171, endPoint y: 420, distance: 412.0
click at [1151, 553] on span "Buy 2 Large Grilled Breasts and Get the Third One for Free of The Same Item" at bounding box center [982, 576] width 340 height 47
copy span "Buy 2 Large Grilled Breasts and Get the Third One for Free of The Same Item"
click at [1008, 553] on span "Buy 2 Large Grilled Breasts and Get the Third One for Free of The Same Item" at bounding box center [982, 576] width 340 height 47
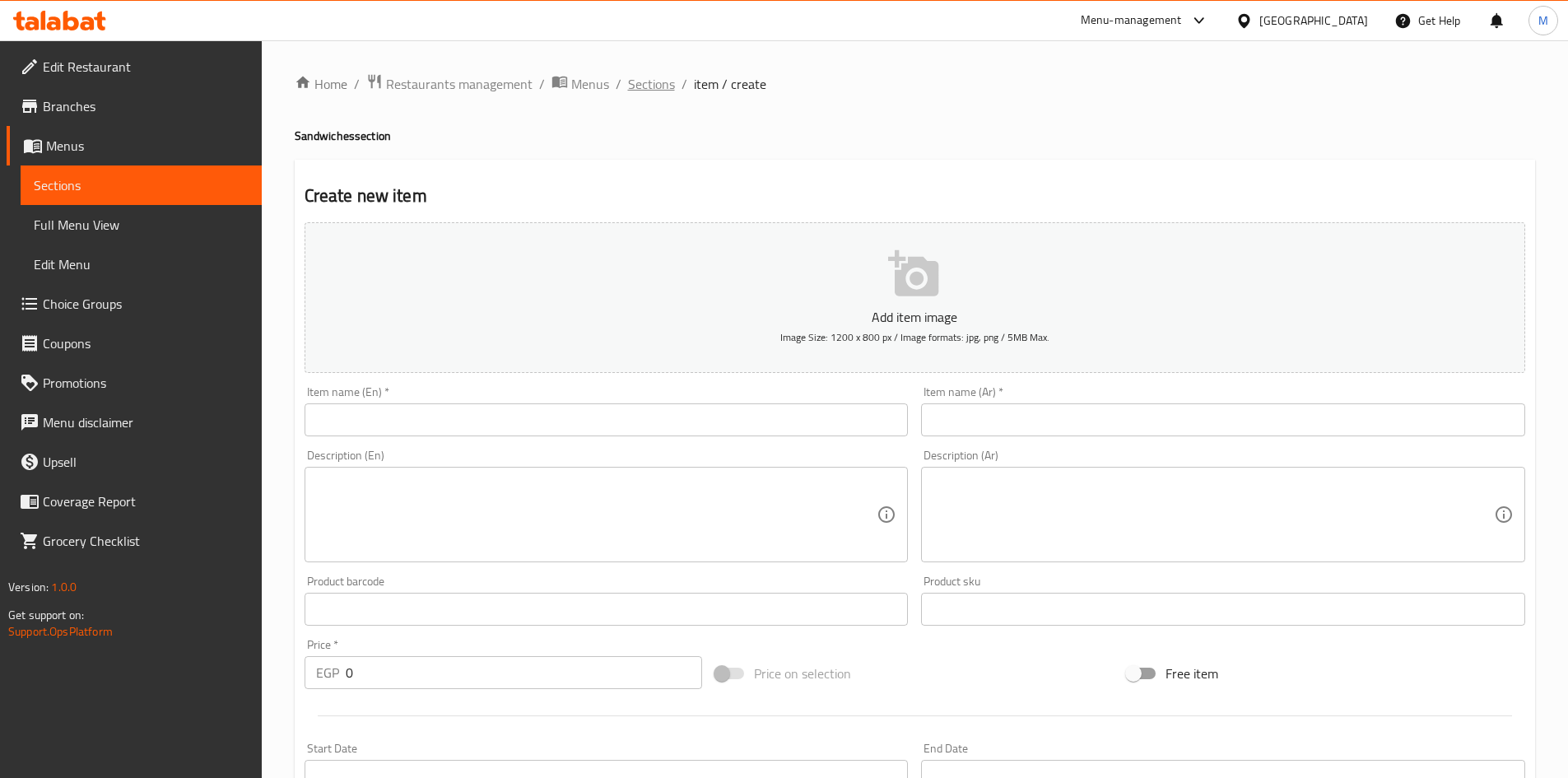
click at [642, 94] on span "Sections" at bounding box center [651, 84] width 47 height 20
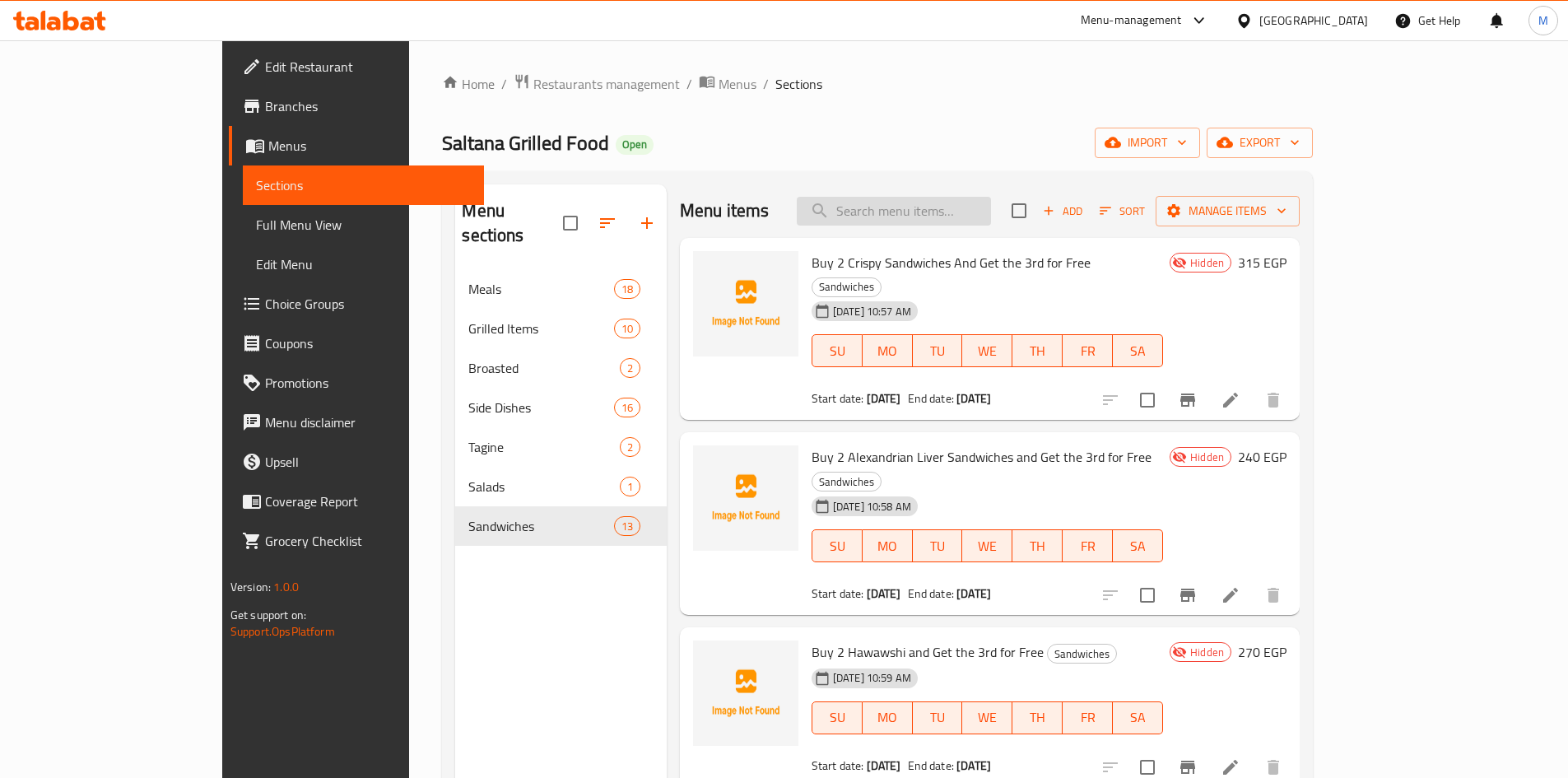
click at [948, 210] on input "search" at bounding box center [894, 211] width 194 height 29
paste input "Grilled Kofta"
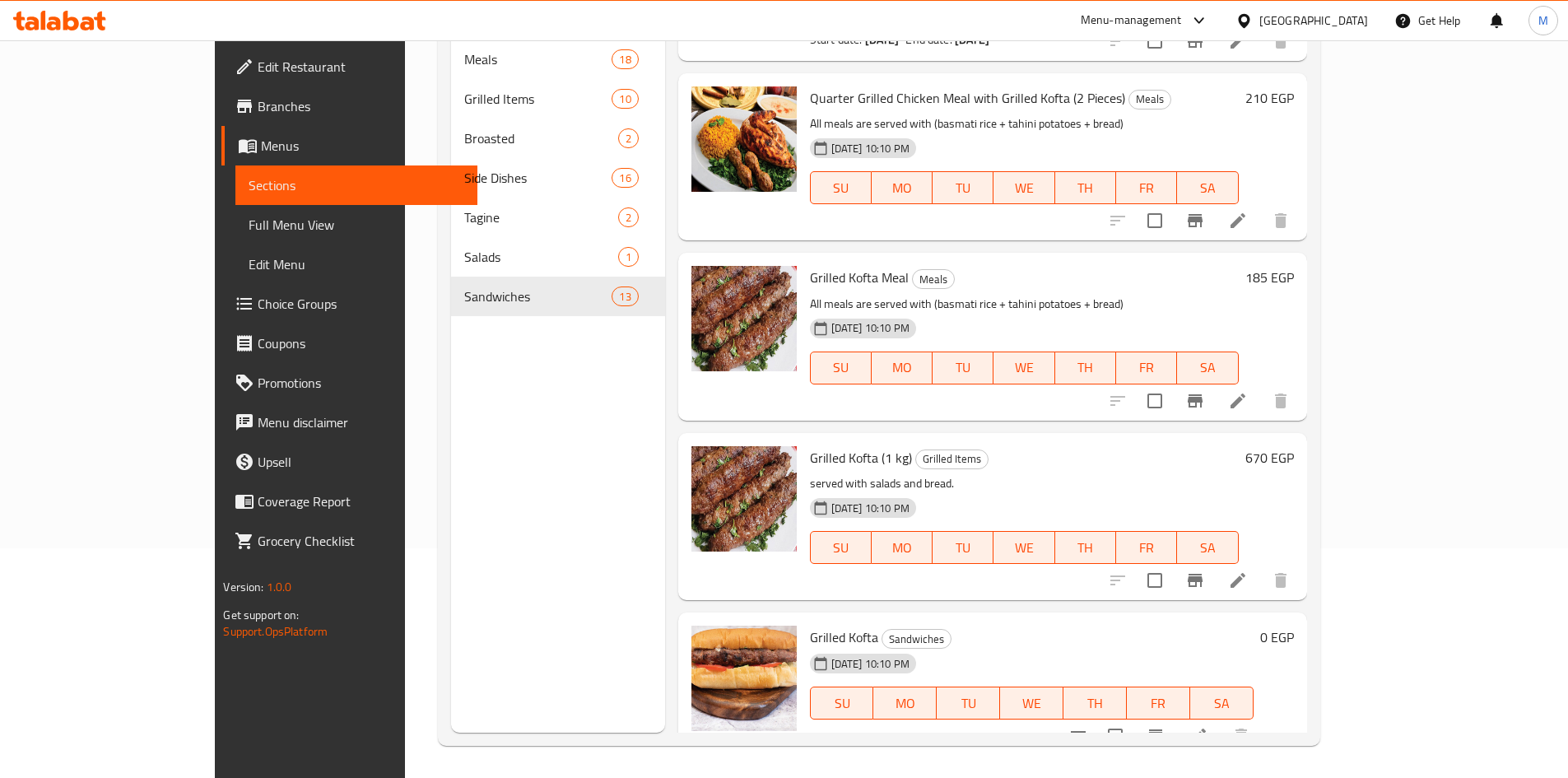
scroll to position [231, 0]
type input "Grilled Kofta"
click at [1206, 728] on icon at bounding box center [1199, 735] width 15 height 15
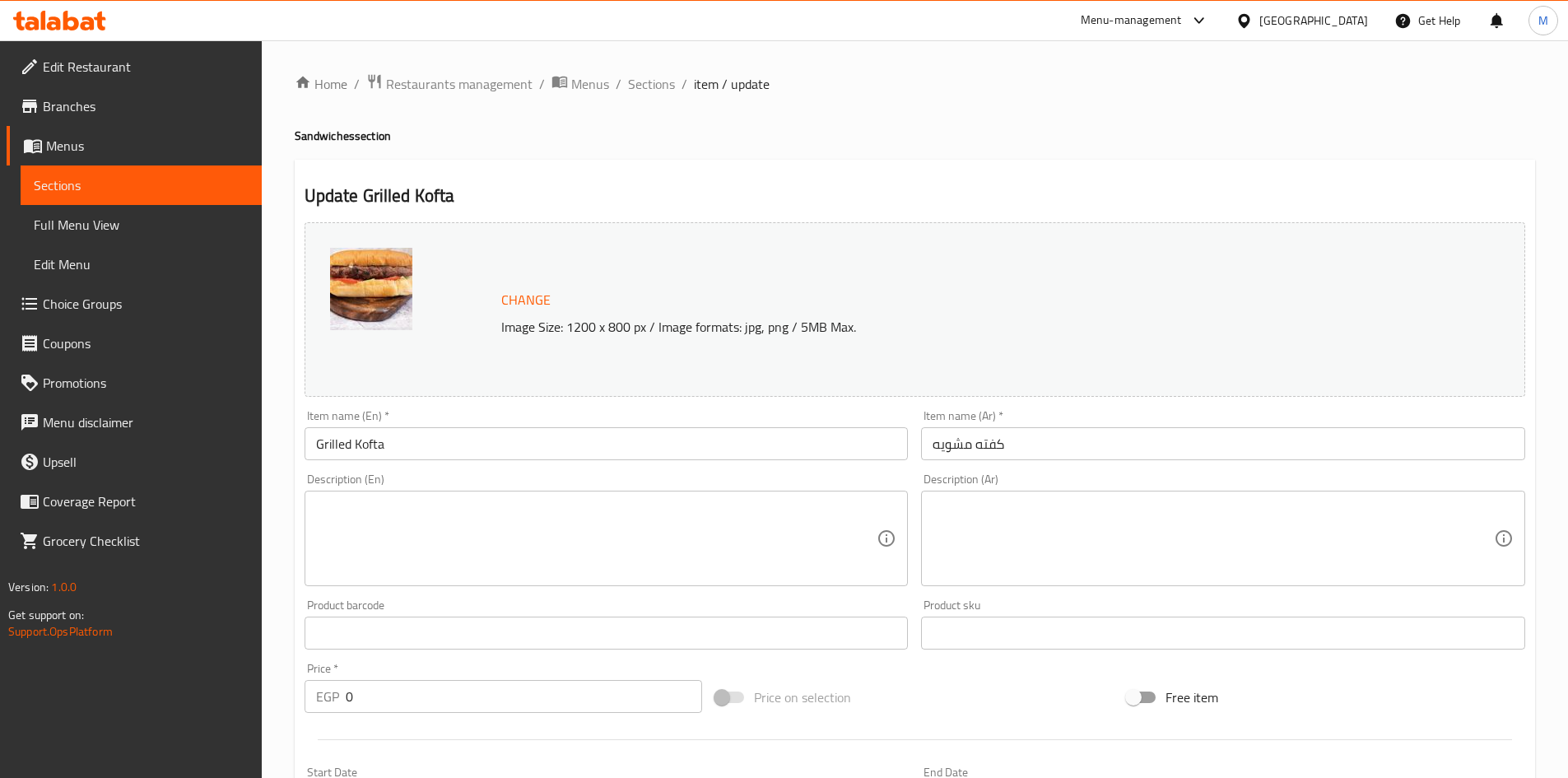
click at [973, 446] on input "كفته مشويه" at bounding box center [1224, 442] width 605 height 33
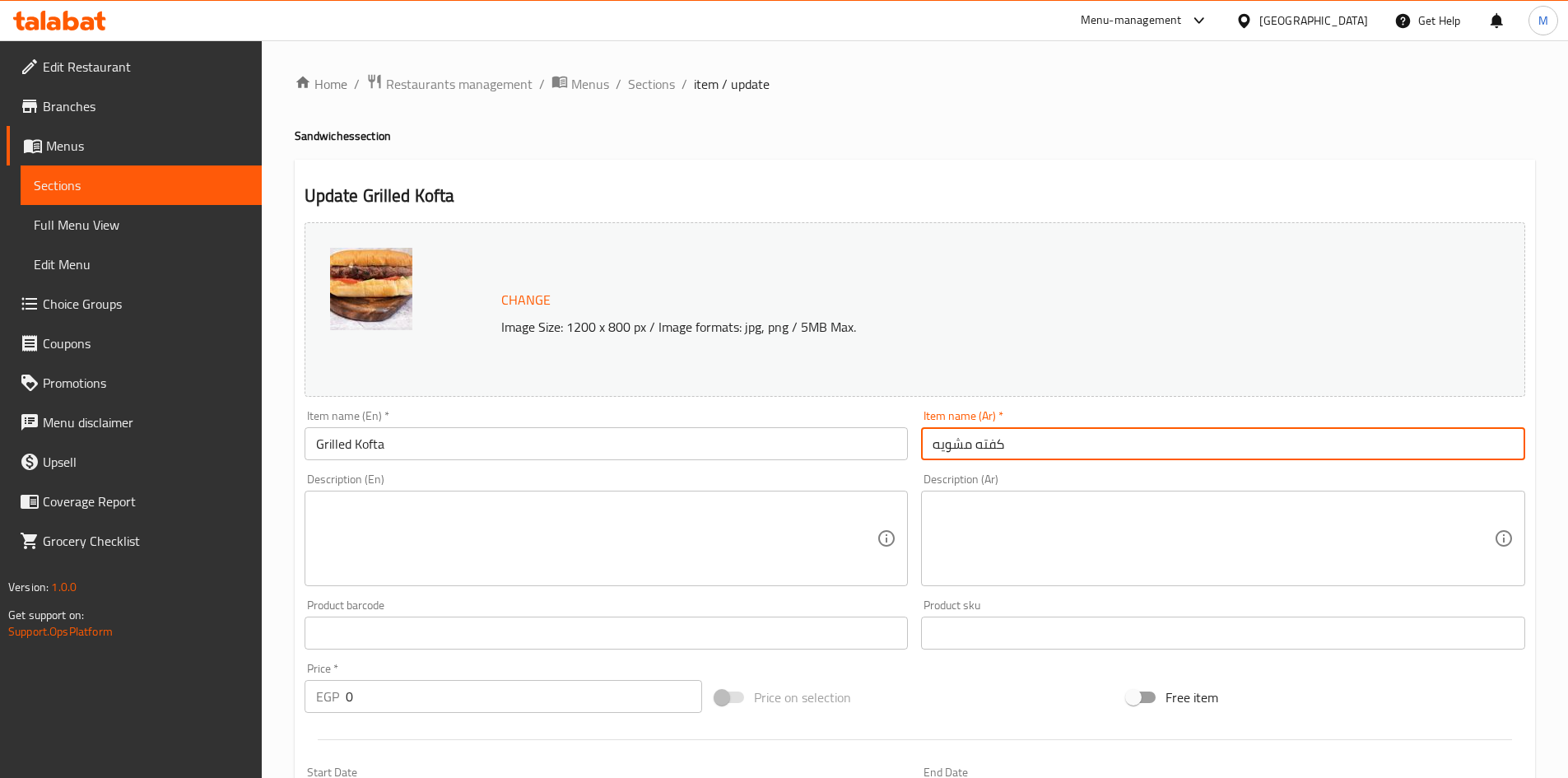
click at [987, 443] on input "كفته مشويه" at bounding box center [1224, 442] width 605 height 33
drag, startPoint x: 987, startPoint y: 443, endPoint x: 943, endPoint y: 448, distance: 44.3
click at [943, 448] on input "كفته مشويه" at bounding box center [1224, 442] width 605 height 33
click at [943, 447] on input "كفته مشويه" at bounding box center [1224, 442] width 605 height 33
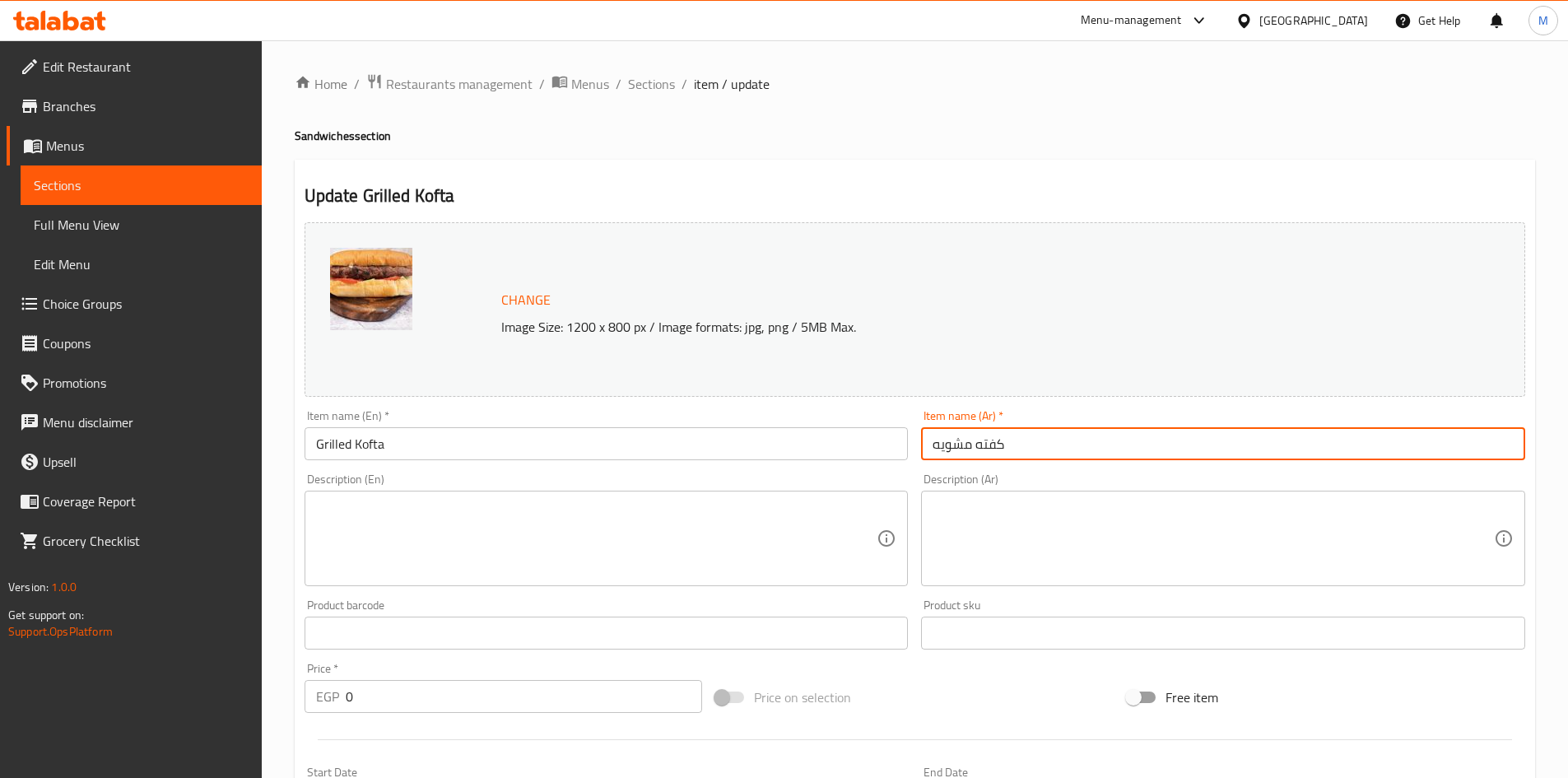
click at [943, 447] on input "كفته مشويه" at bounding box center [1224, 442] width 605 height 33
click at [653, 83] on span "Sections" at bounding box center [651, 84] width 47 height 20
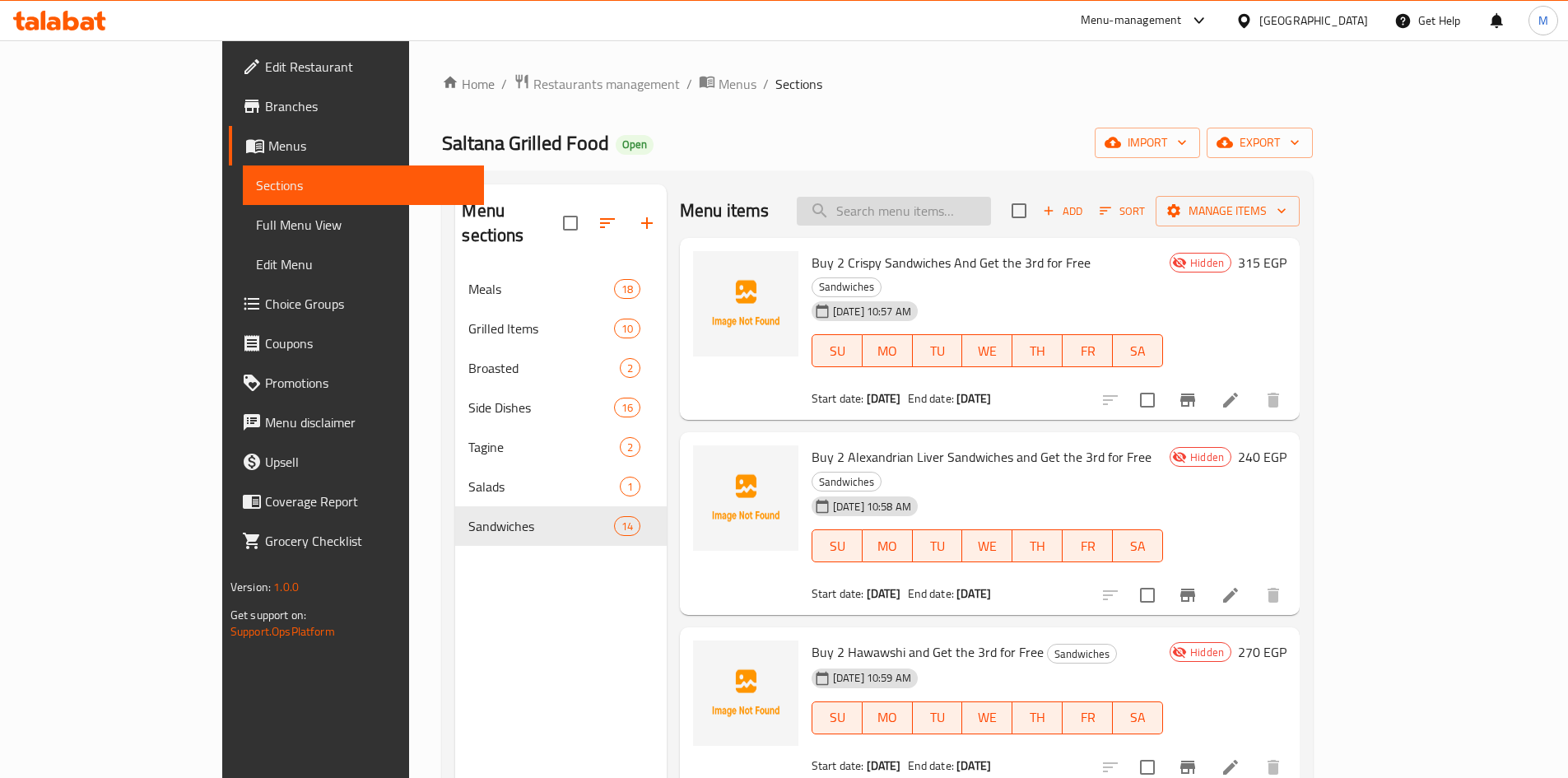
click at [947, 209] on input "search" at bounding box center [894, 211] width 194 height 29
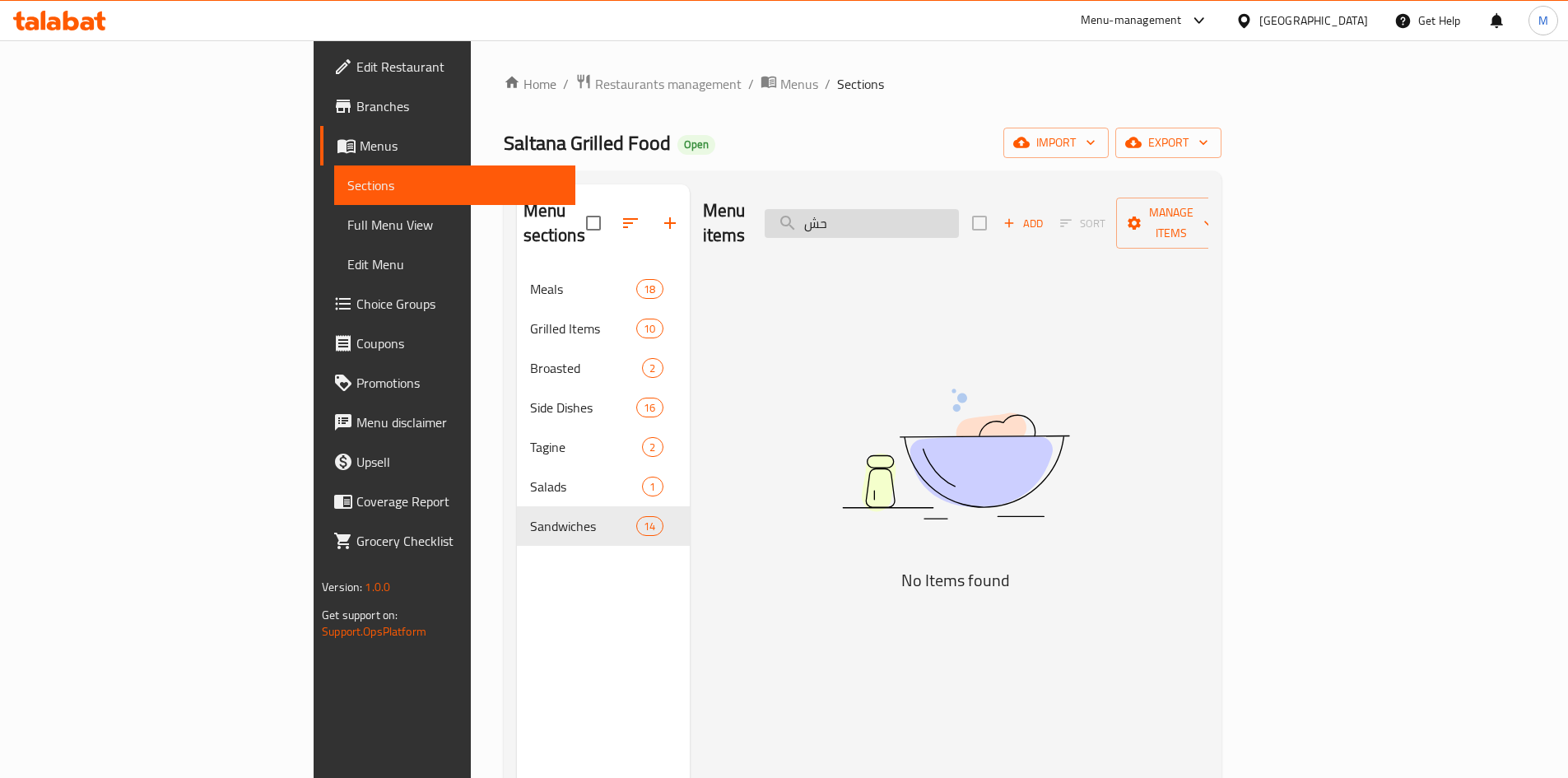
type input "ح"
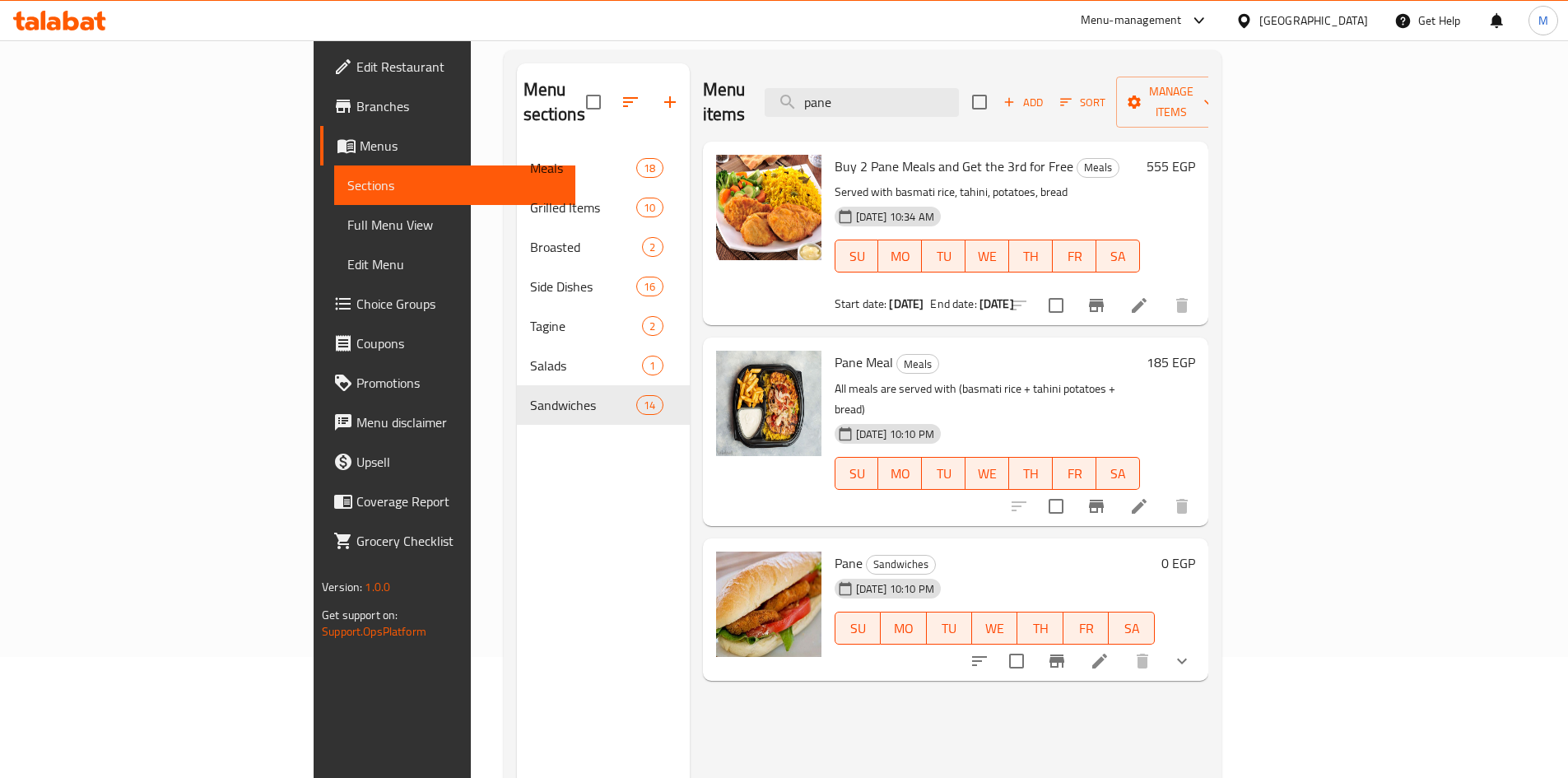
scroll to position [231, 0]
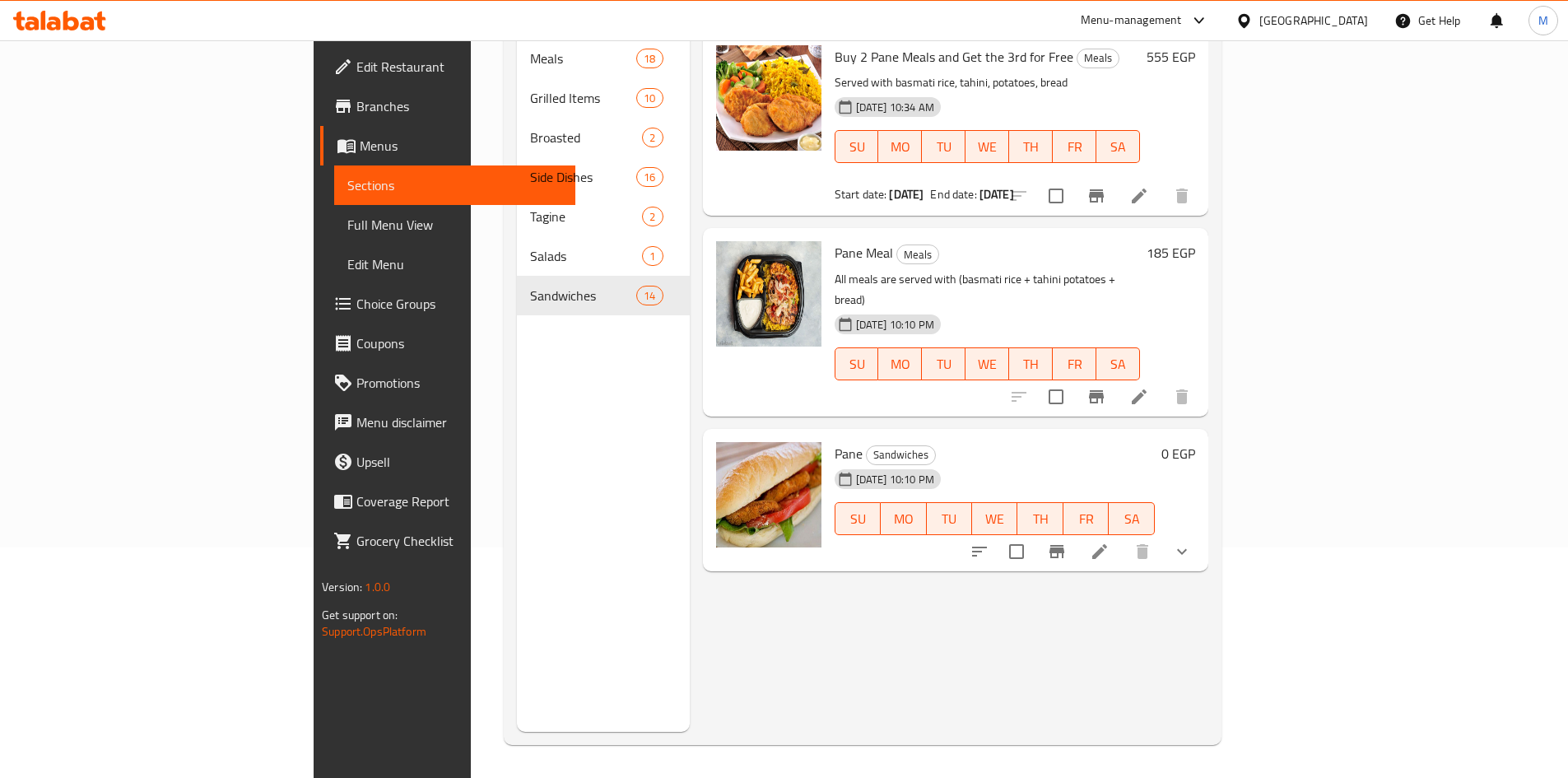
type input "pane"
click at [1110, 541] on icon at bounding box center [1099, 550] width 20 height 20
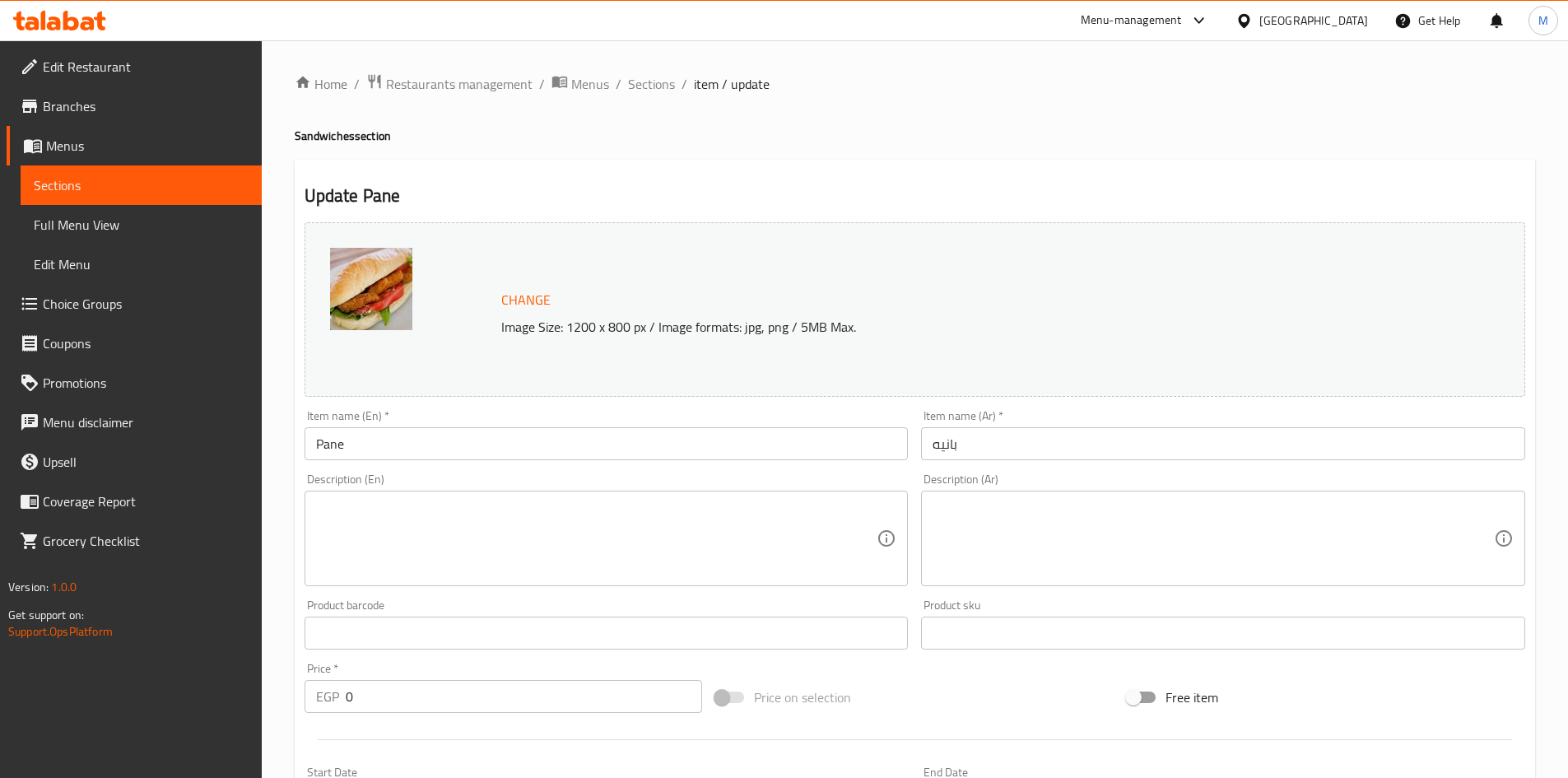
click at [318, 443] on input "Pane" at bounding box center [607, 442] width 605 height 33
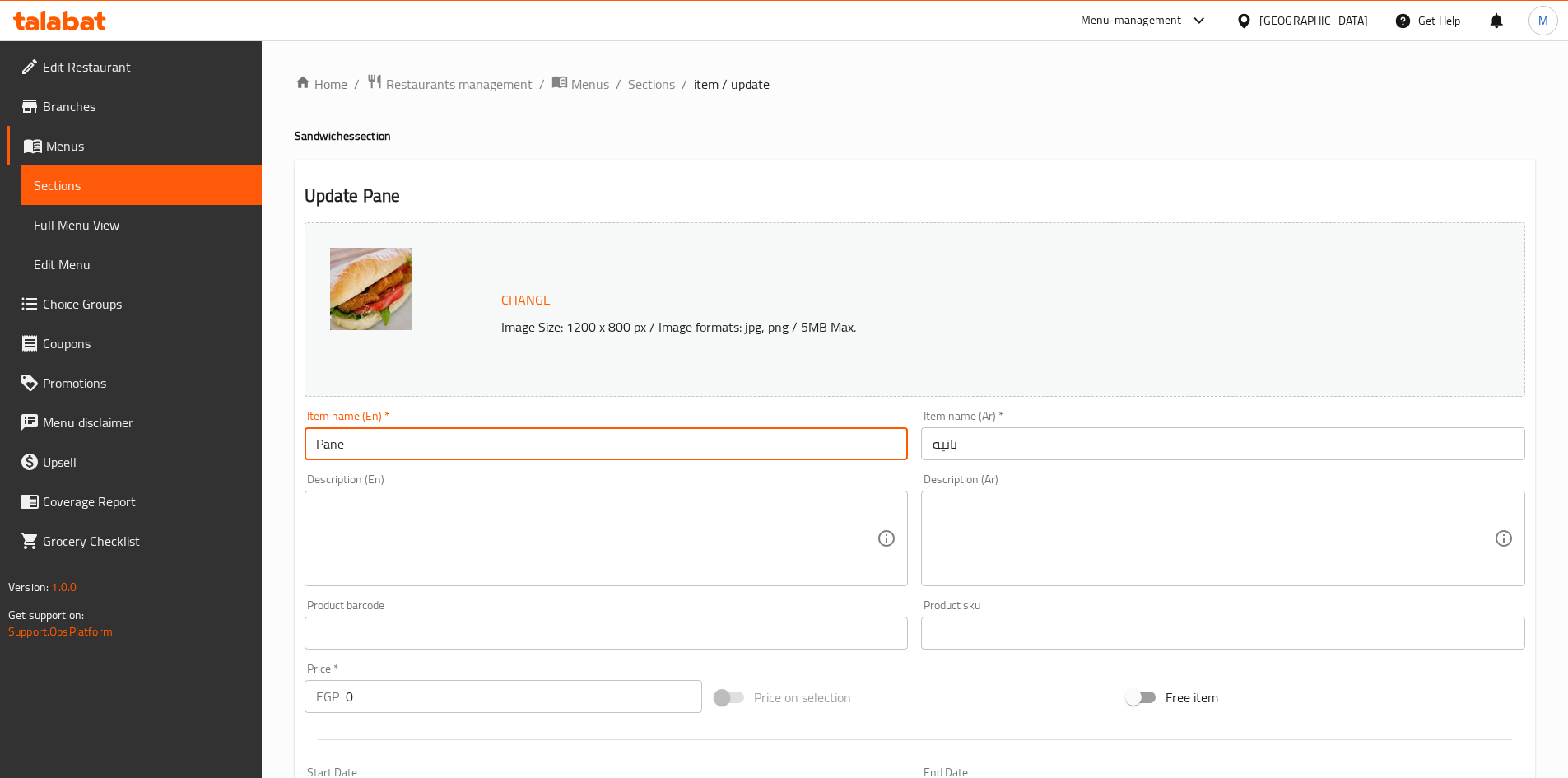
click at [318, 442] on input "Pane" at bounding box center [607, 442] width 605 height 33
click at [78, 99] on span "Branches" at bounding box center [145, 106] width 206 height 20
